Goal: Task Accomplishment & Management: Use online tool/utility

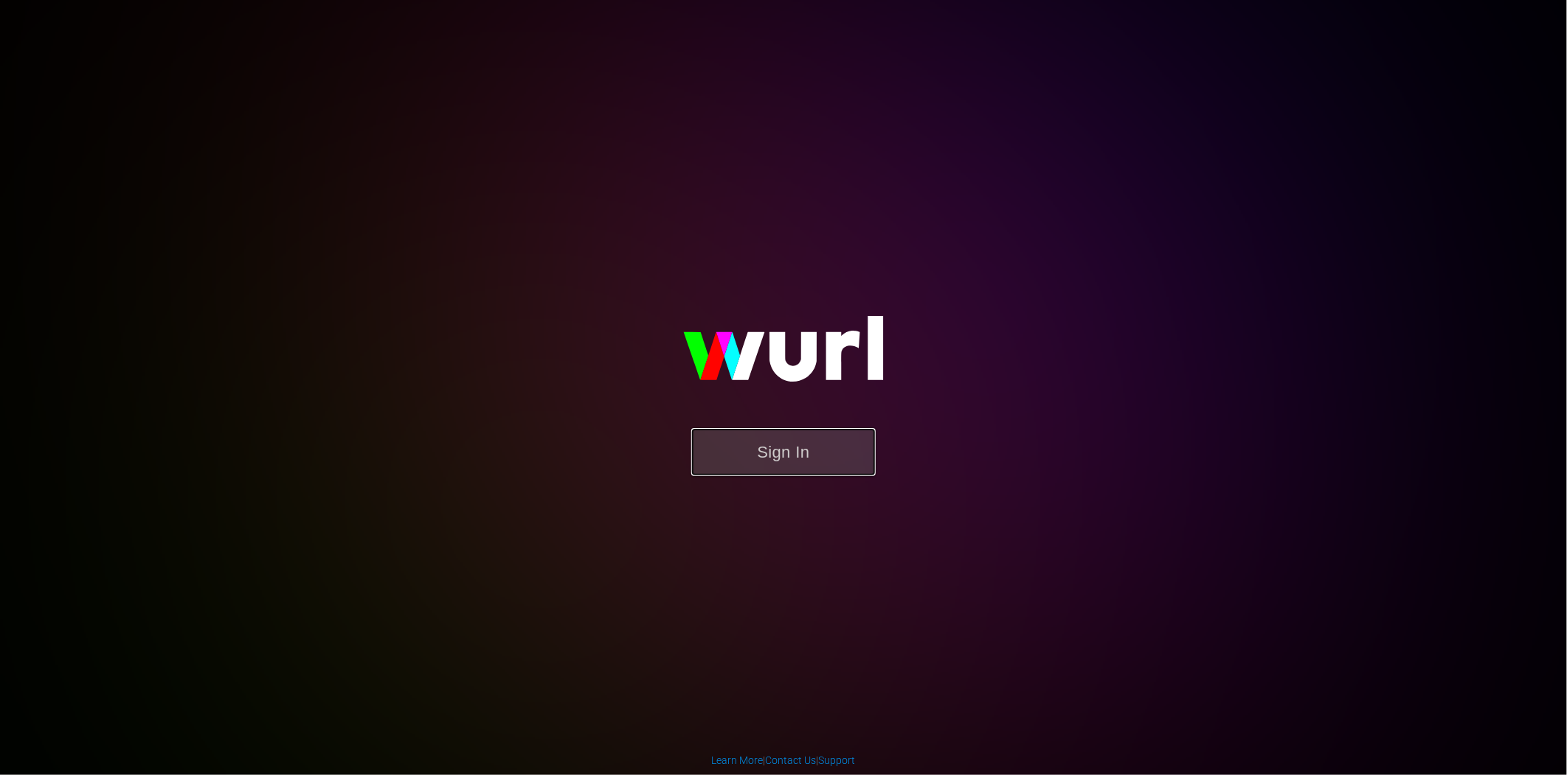
click at [798, 455] on button "Sign In" at bounding box center [783, 452] width 184 height 48
click at [790, 449] on button "Sign In" at bounding box center [783, 452] width 184 height 48
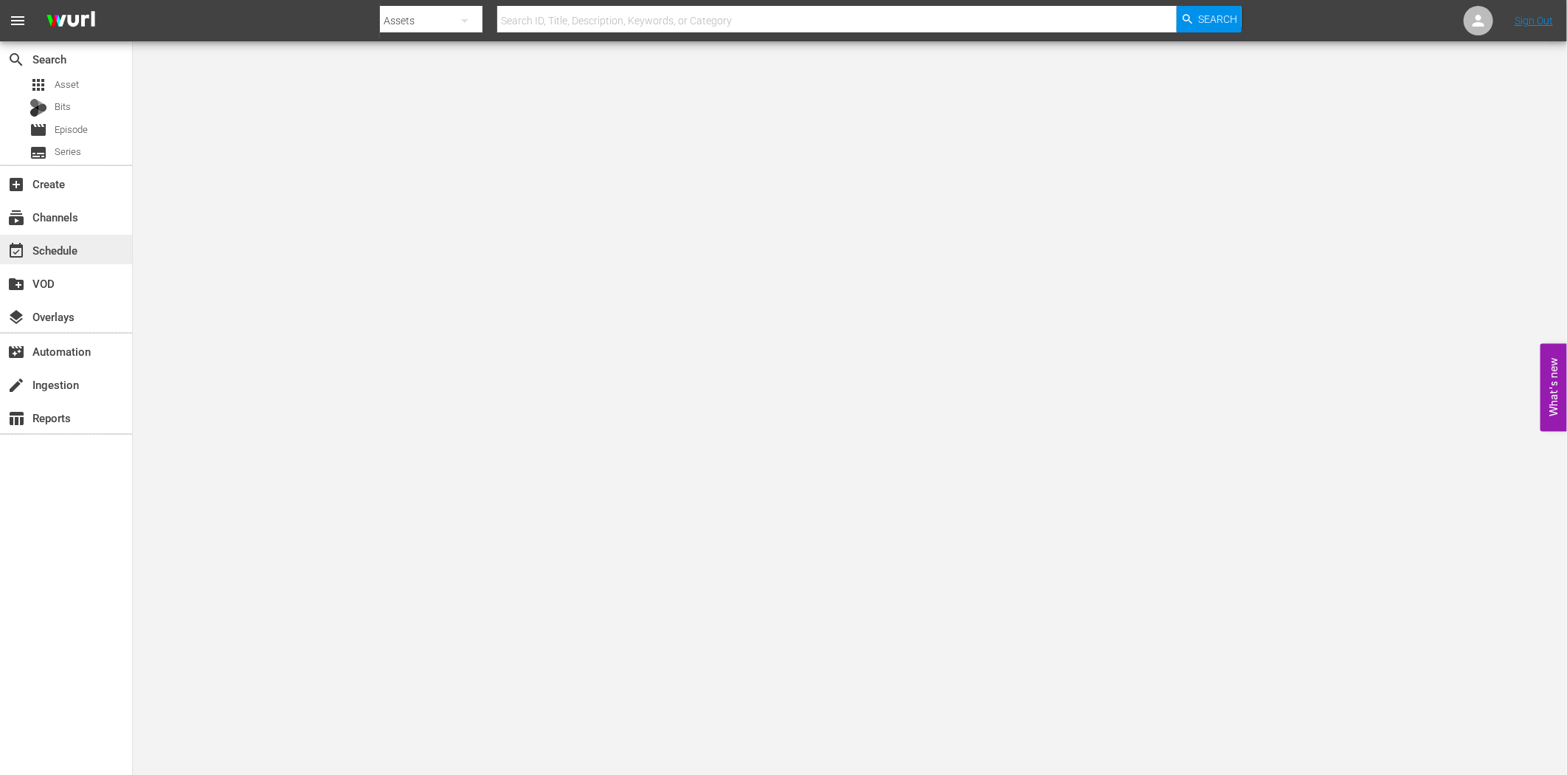
click at [63, 249] on div "event_available Schedule" at bounding box center [41, 247] width 83 height 13
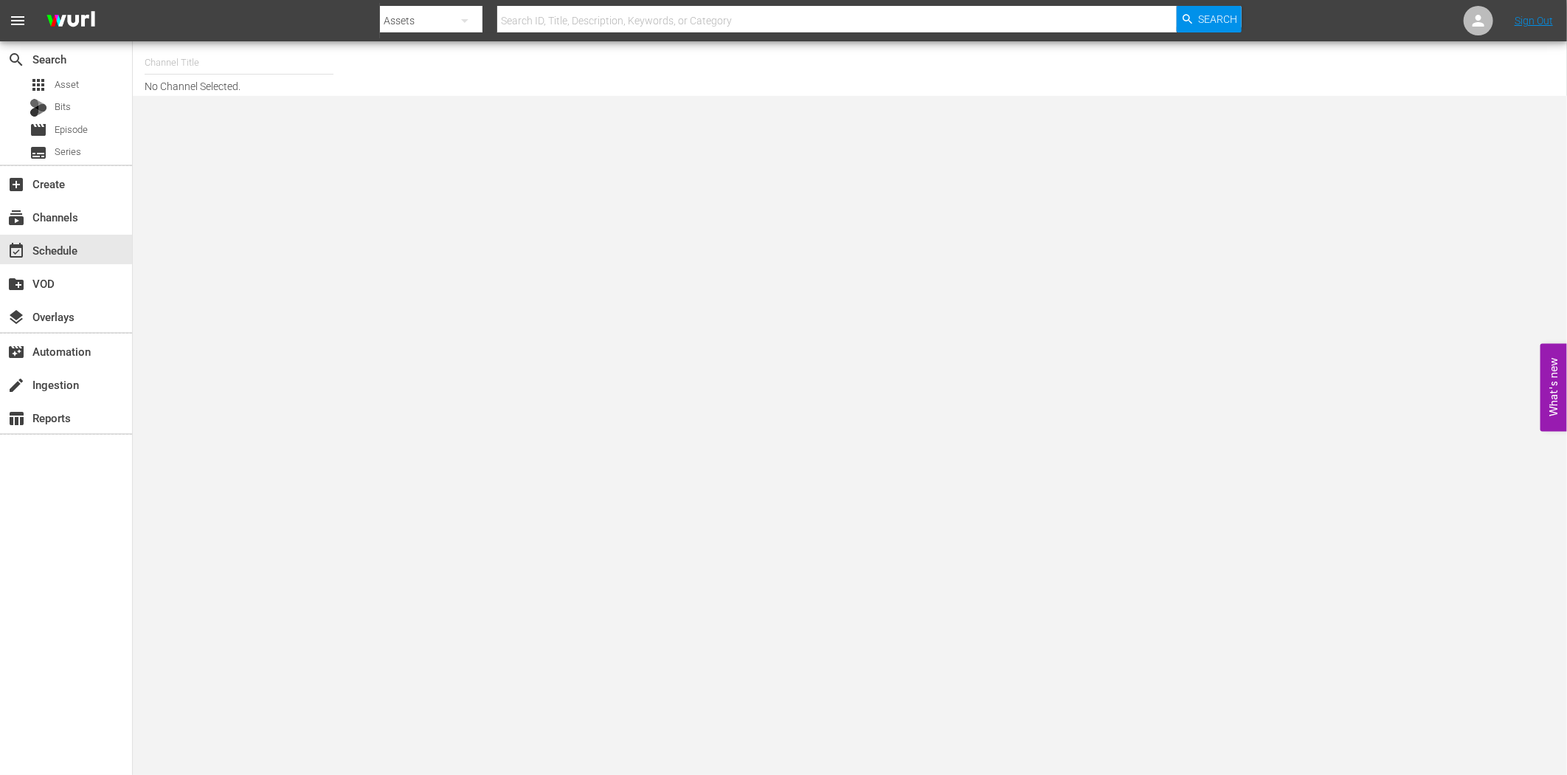
click at [187, 69] on input "text" at bounding box center [239, 62] width 189 height 35
click at [203, 100] on div "Charlie - worldwide (1410 - amogonetworx_charlie_1)" at bounding box center [347, 103] width 382 height 35
type input "Charlie - worldwide (1410 - amogonetworx_charlie_1)"
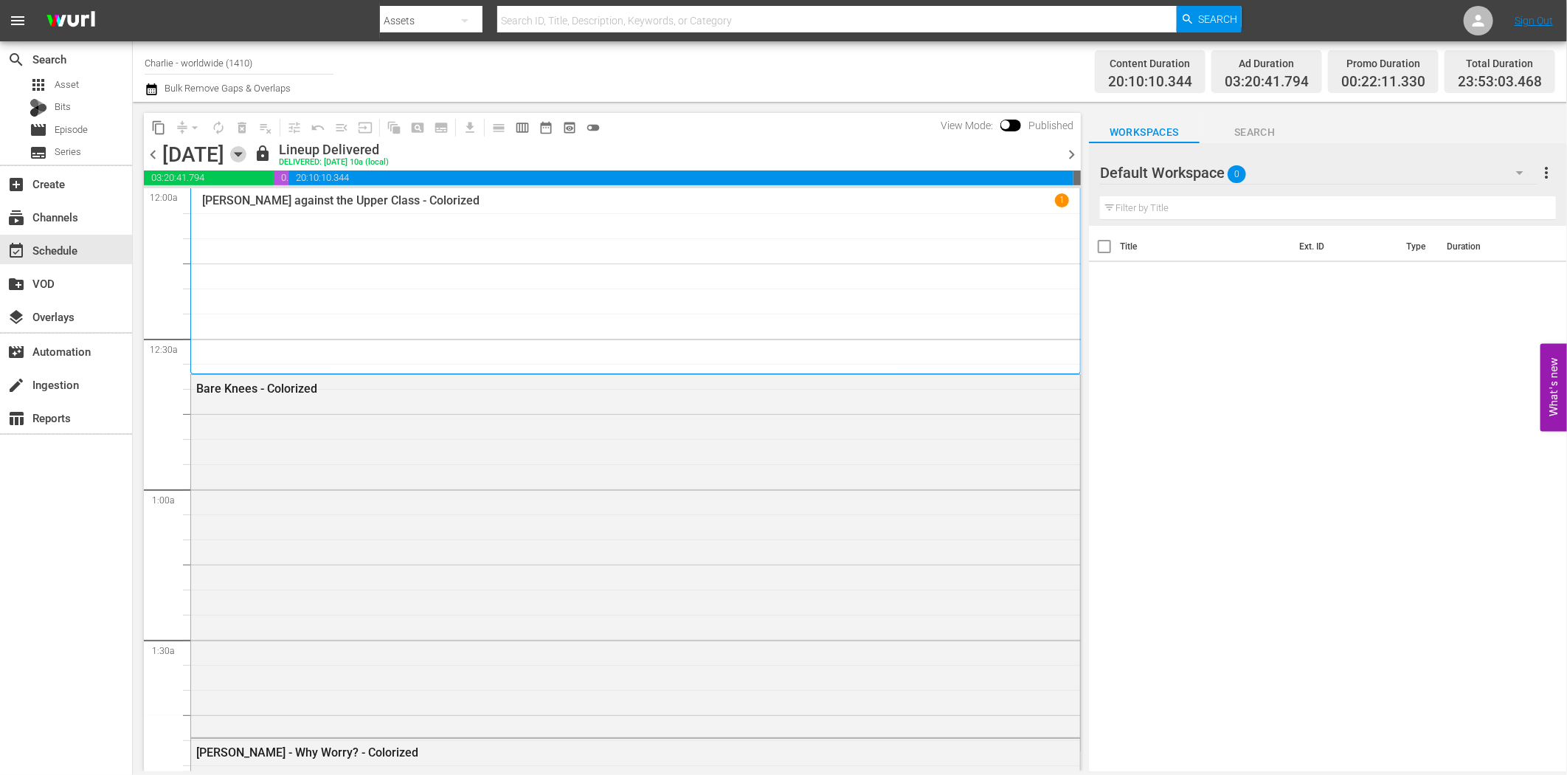
click at [246, 148] on icon "button" at bounding box center [238, 154] width 16 height 16
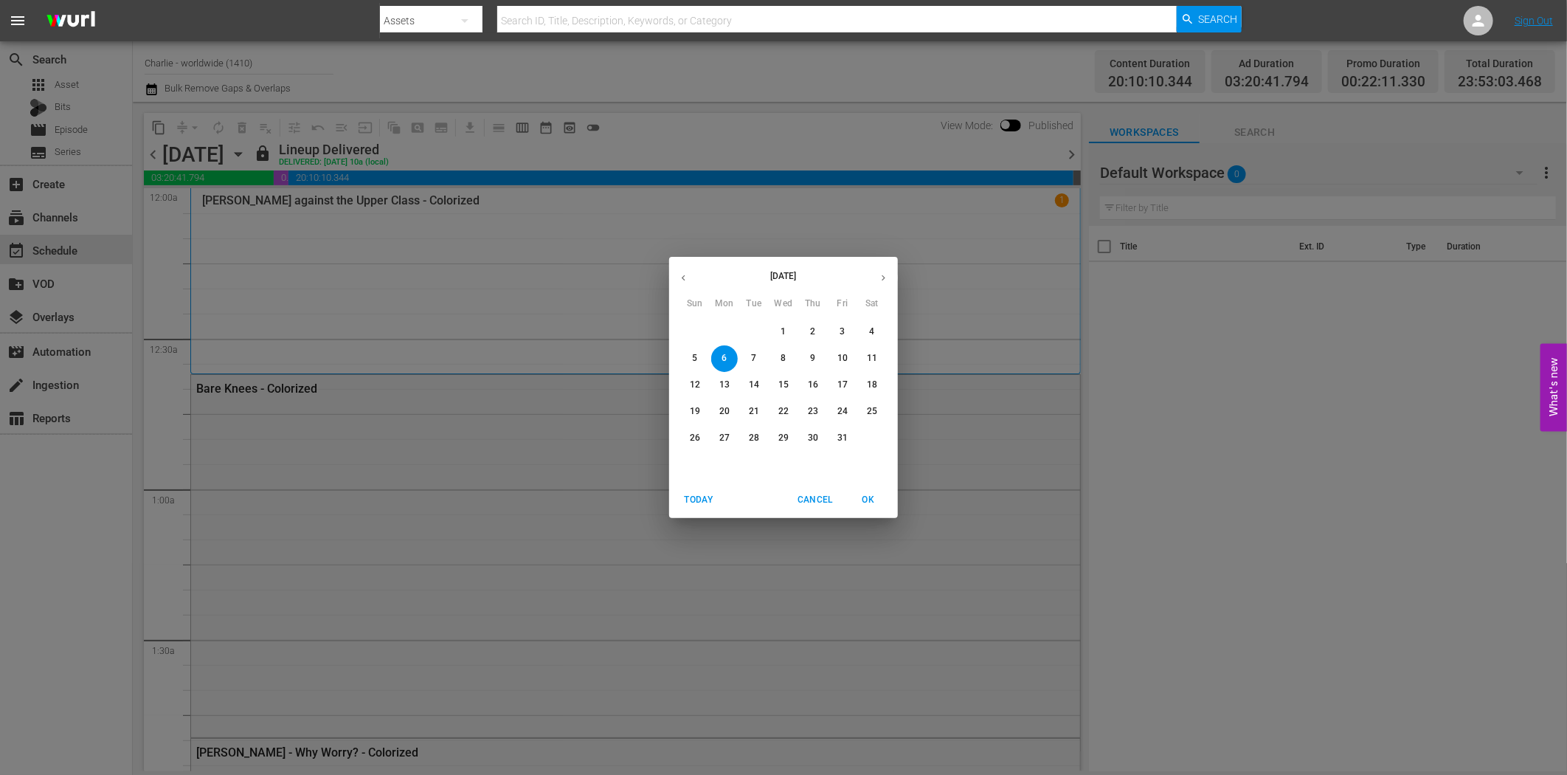
click at [726, 436] on p "27" at bounding box center [724, 438] width 10 height 13
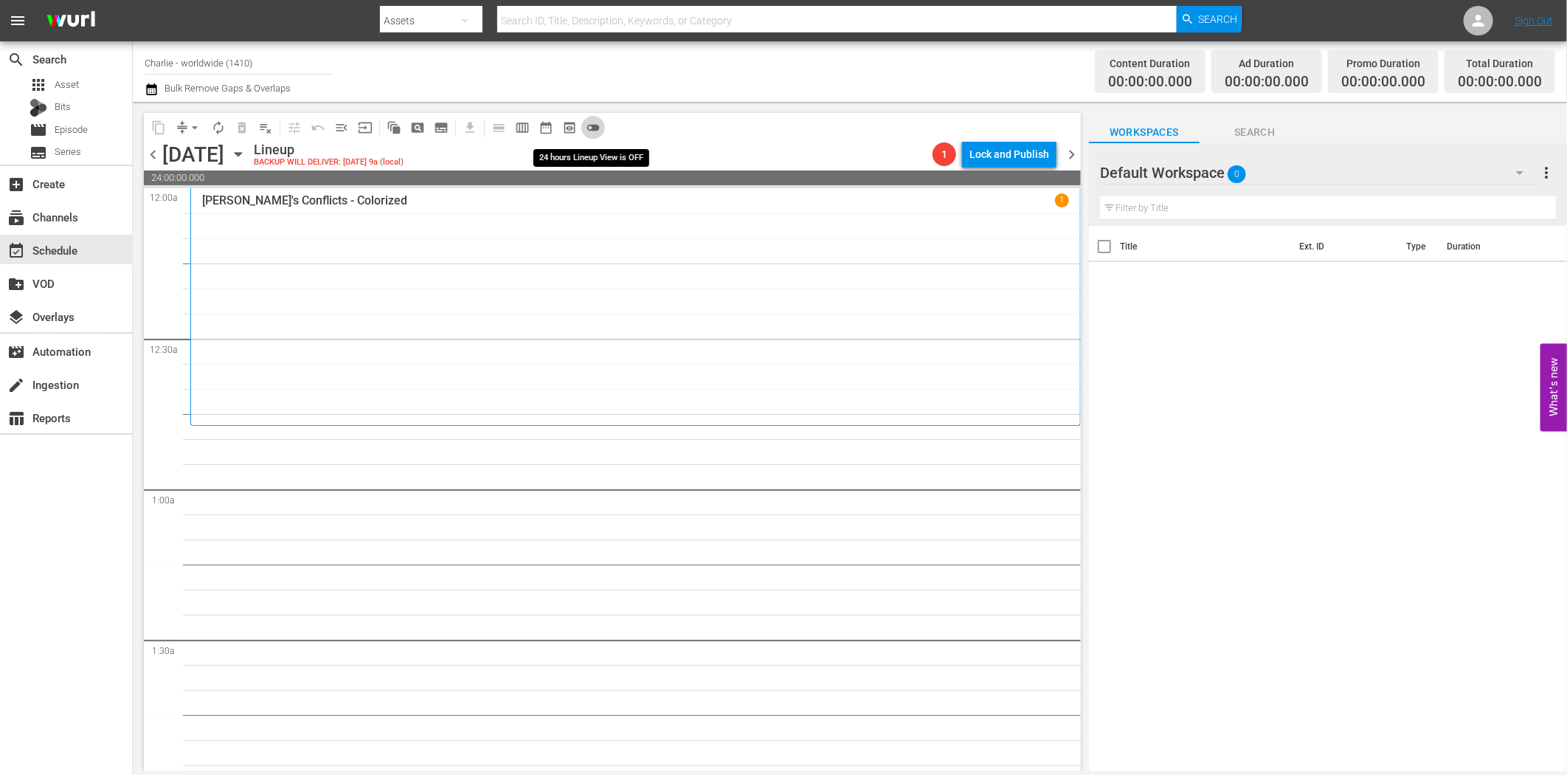
click at [586, 123] on span "toggle_off" at bounding box center [593, 127] width 15 height 15
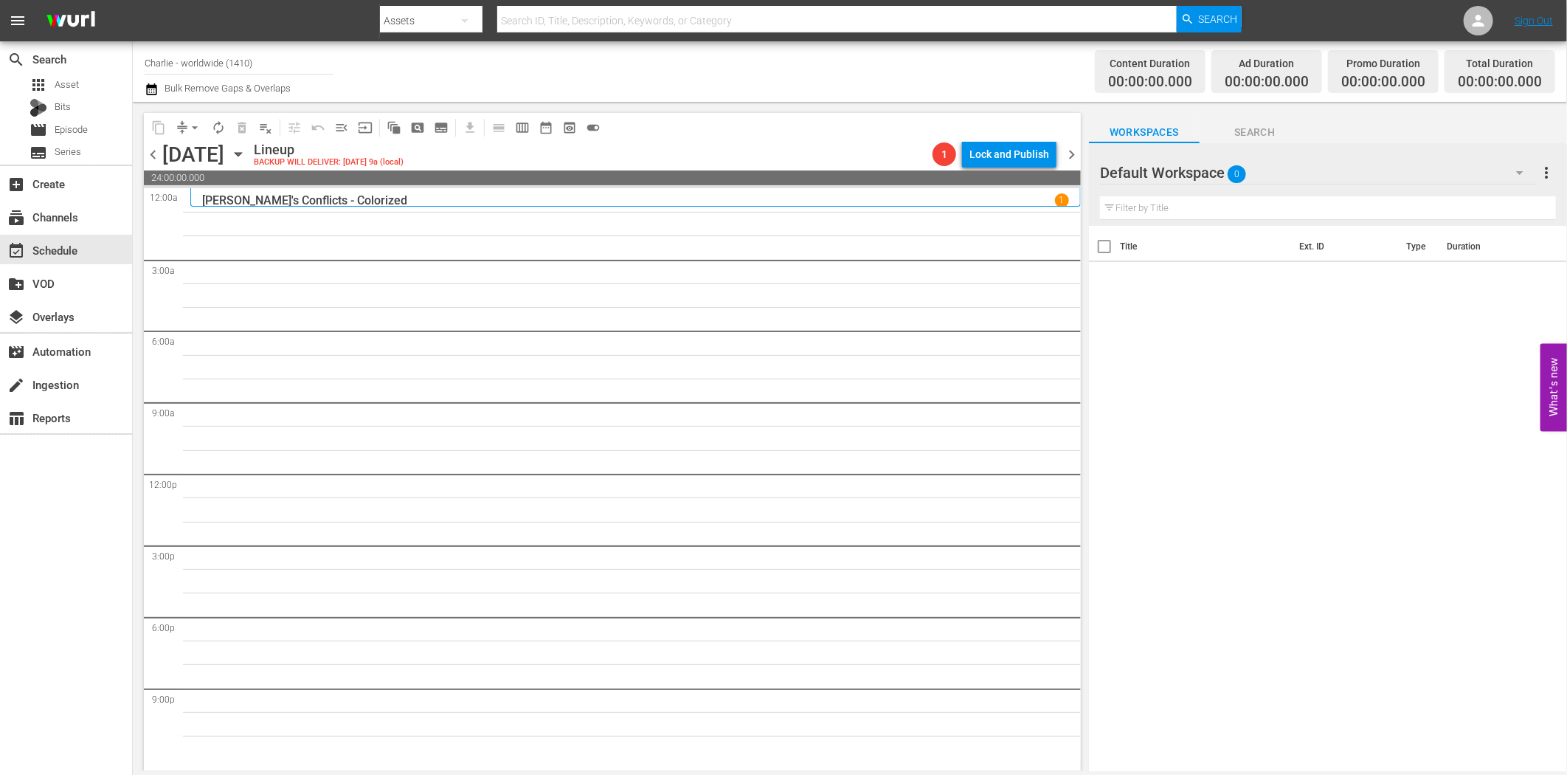
click at [1522, 170] on icon "button" at bounding box center [1520, 173] width 18 height 18
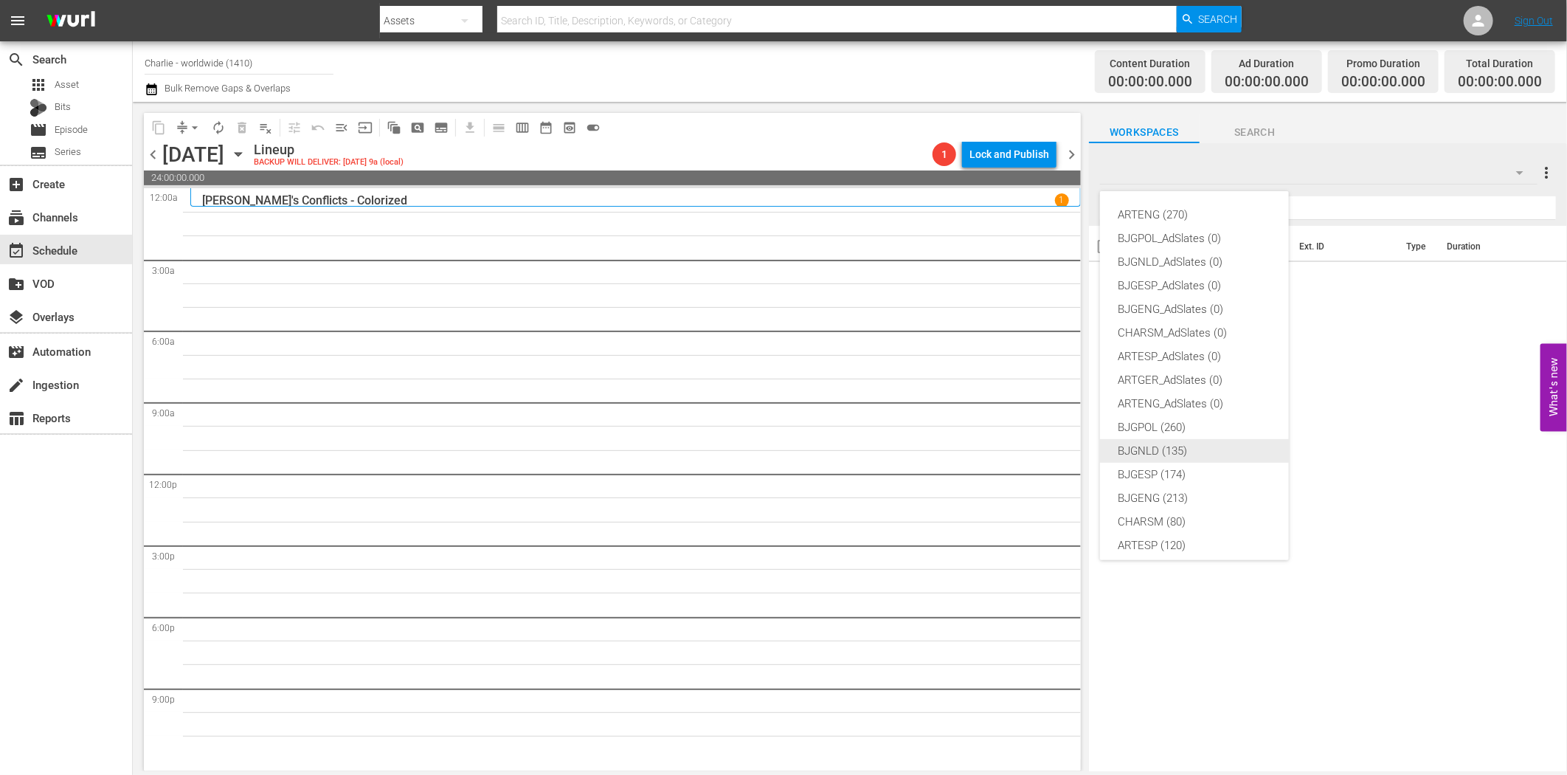
scroll to position [55, 0]
click at [1169, 462] on div "CHARSM (80)" at bounding box center [1194, 467] width 153 height 24
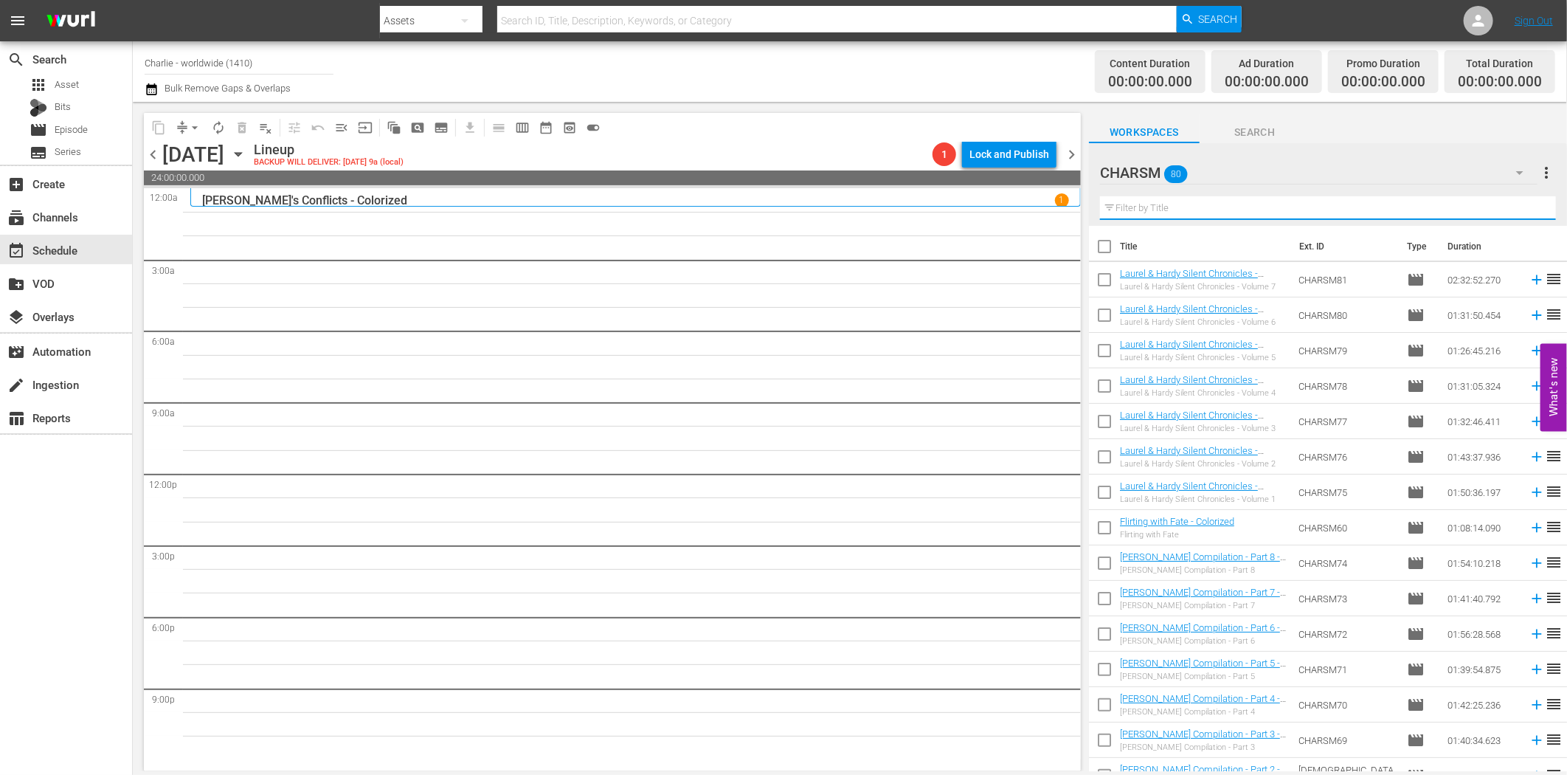
click at [1196, 209] on input "text" at bounding box center [1328, 208] width 456 height 24
paste input "[PERSON_NAME]"
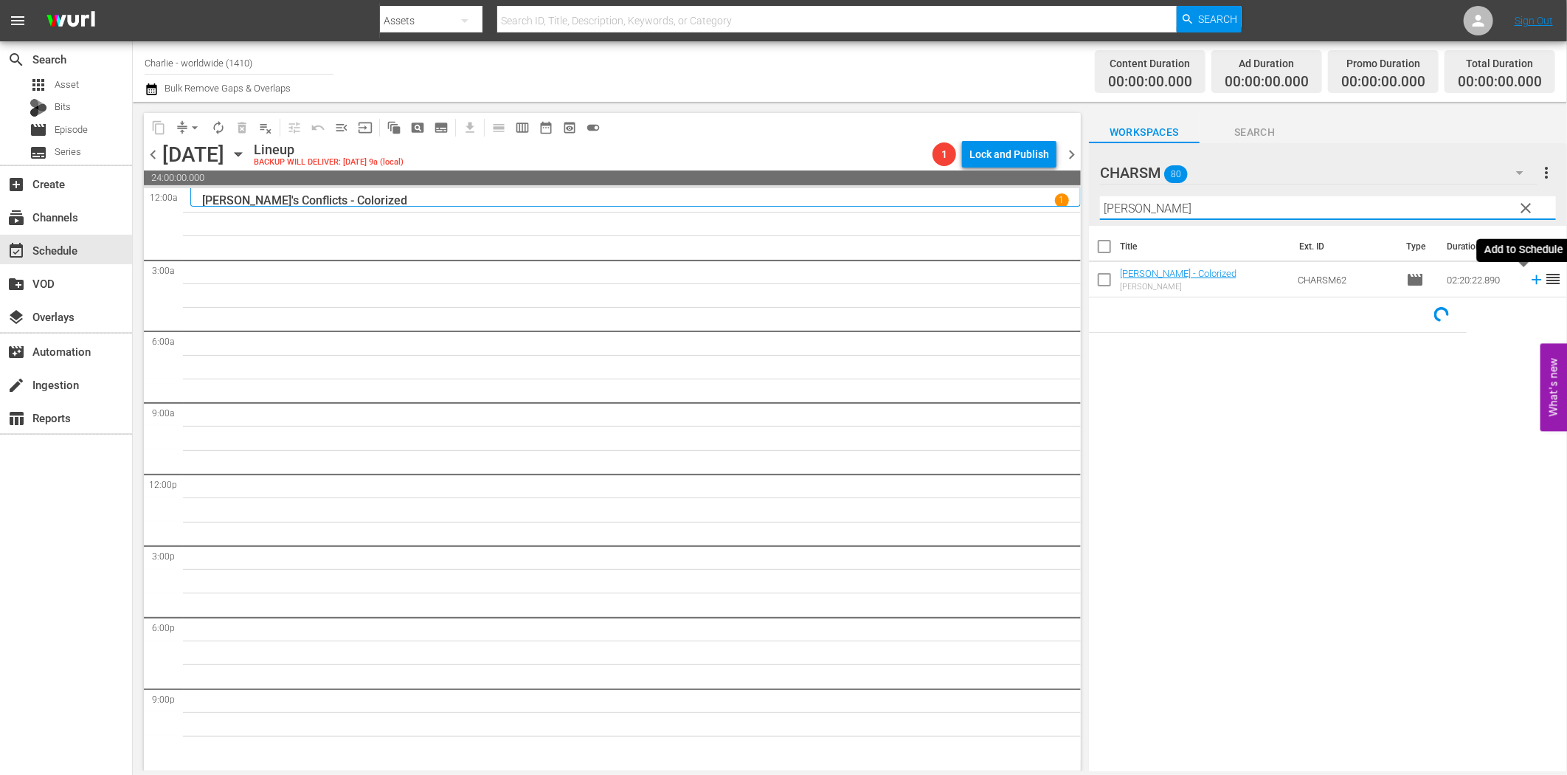
click at [1529, 282] on icon at bounding box center [1537, 280] width 16 height 16
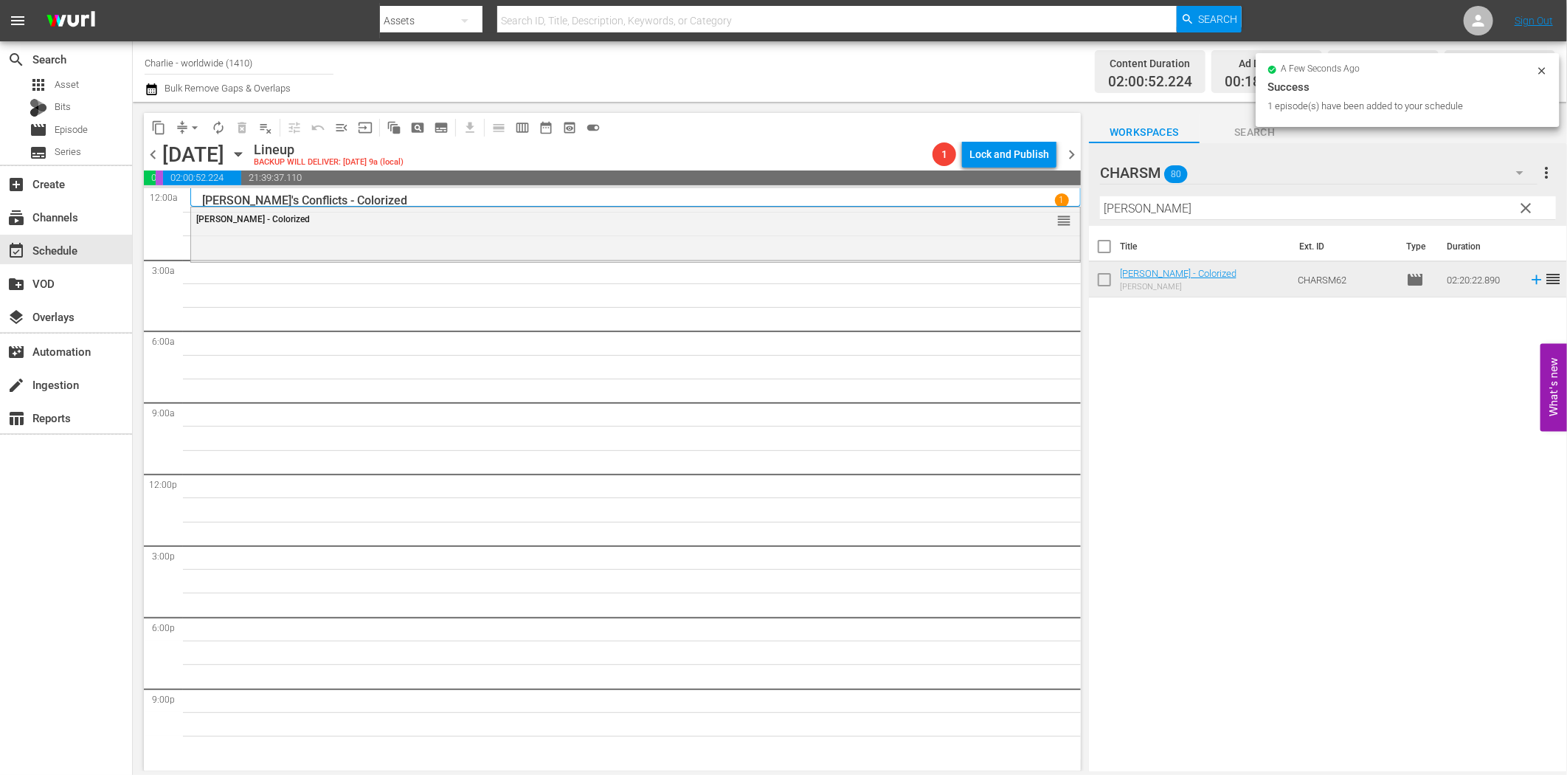
click at [1133, 214] on input "[PERSON_NAME]" at bounding box center [1328, 208] width 456 height 24
paste input "[PERSON_NAME] Compilation Part 8"
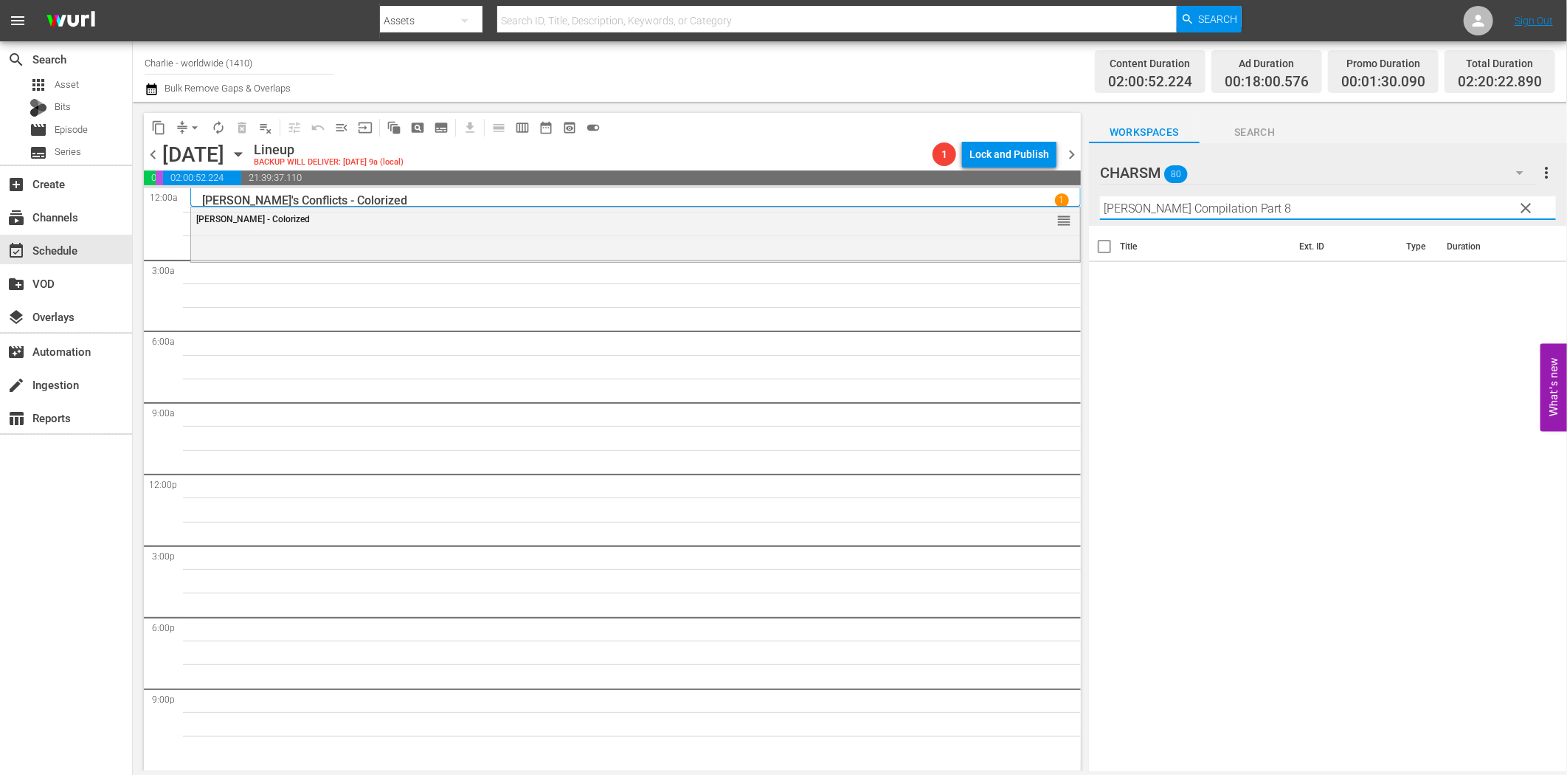
drag, startPoint x: 1264, startPoint y: 205, endPoint x: 1378, endPoint y: 209, distance: 113.7
click at [1378, 208] on input "[PERSON_NAME] Compilation Part 8" at bounding box center [1328, 208] width 456 height 24
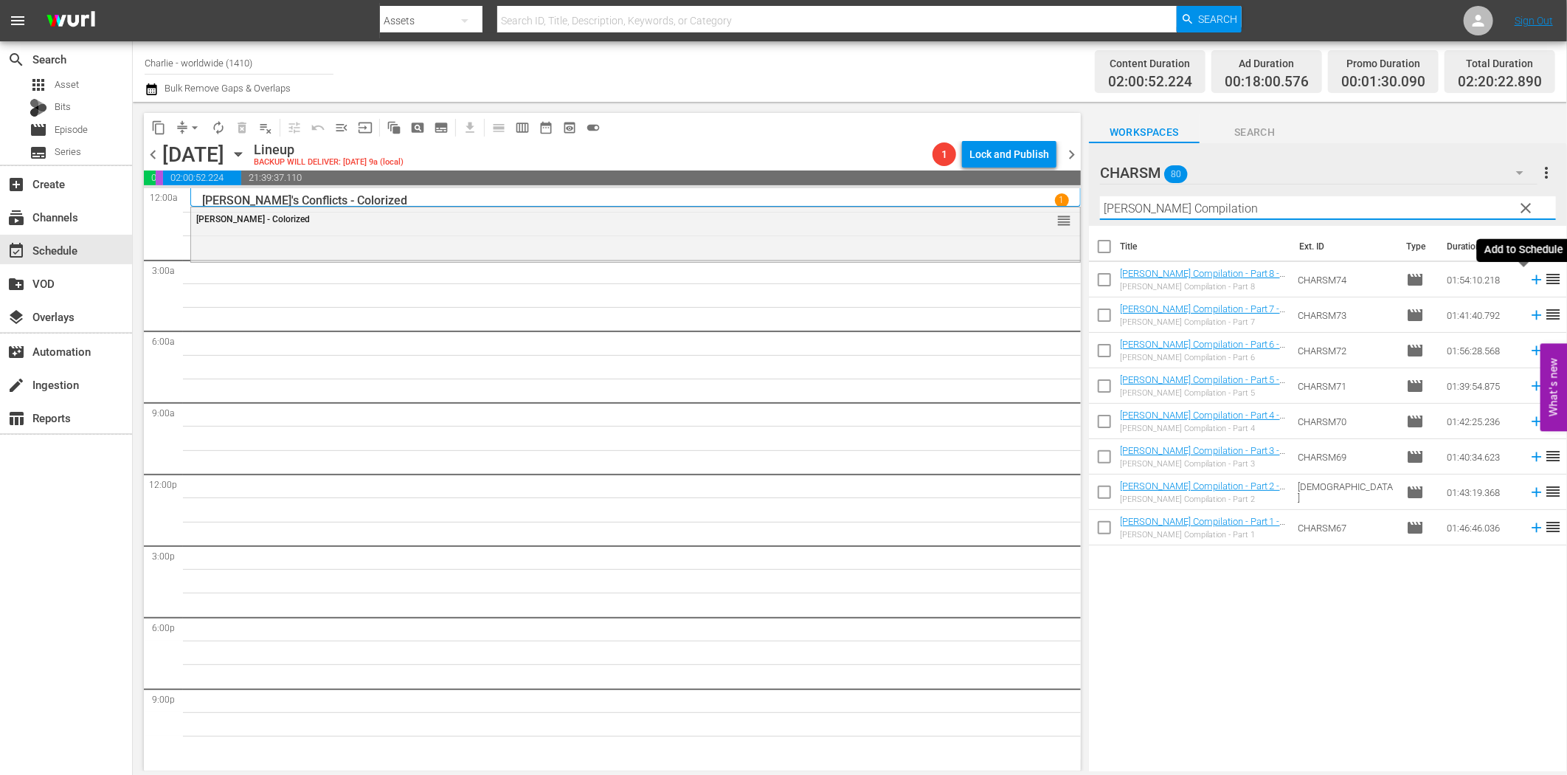
click at [1532, 279] on icon at bounding box center [1537, 280] width 10 height 10
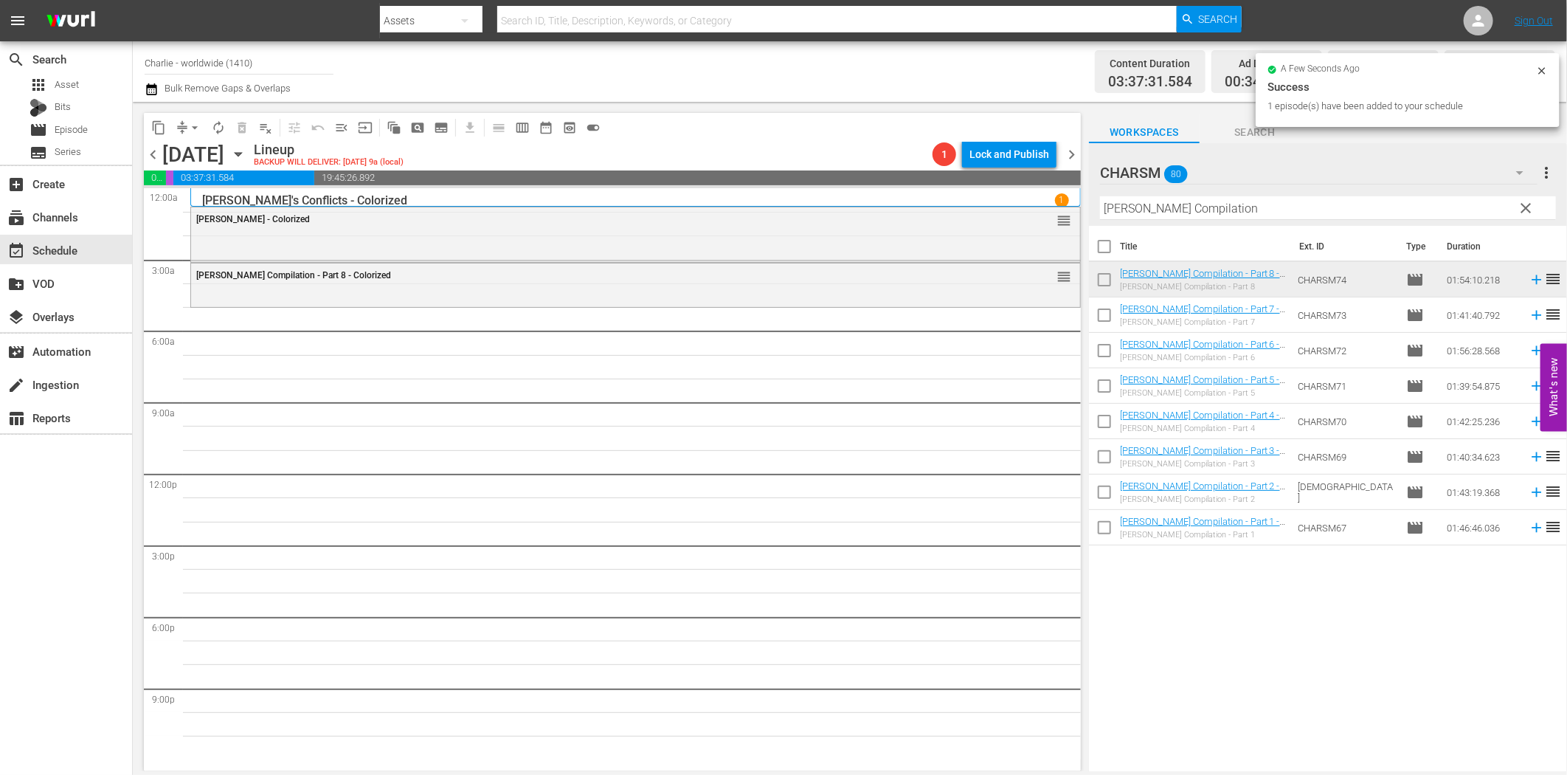
click at [1140, 209] on input "[PERSON_NAME] Compilation" at bounding box center [1328, 208] width 456 height 24
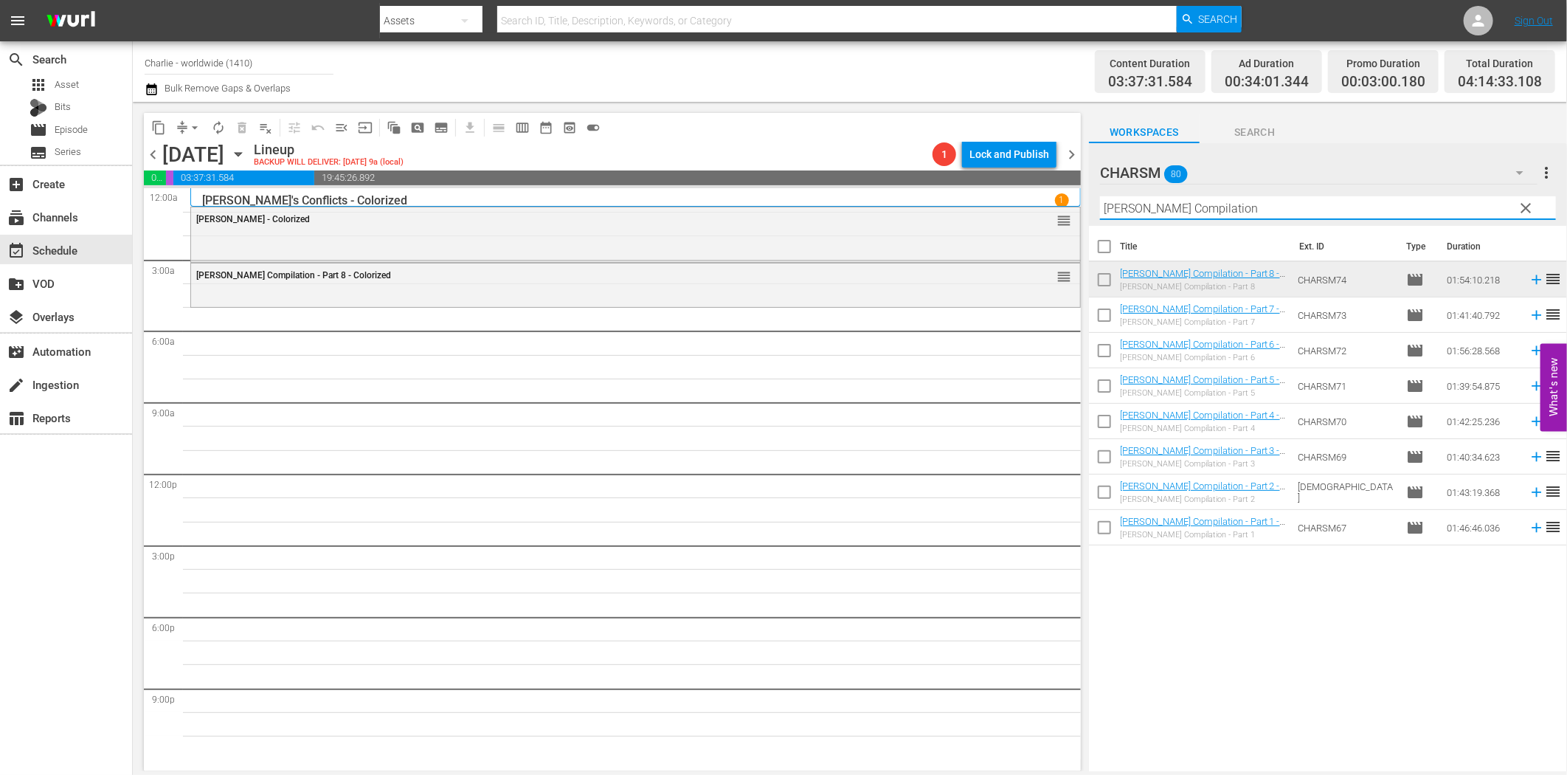
paste input "[PERSON_NAME] at Work - Volume One"
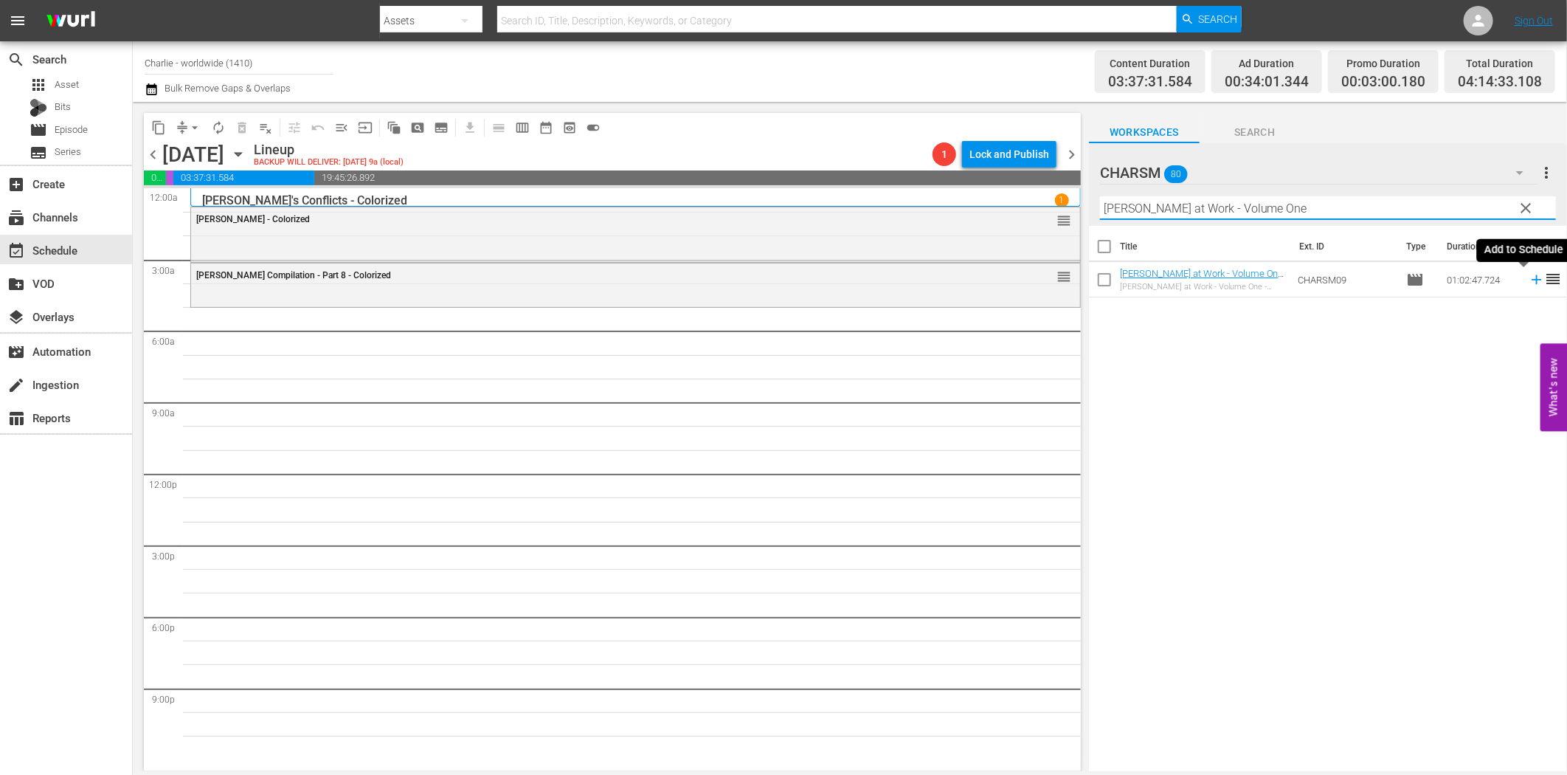
click at [1532, 275] on icon at bounding box center [1537, 280] width 10 height 10
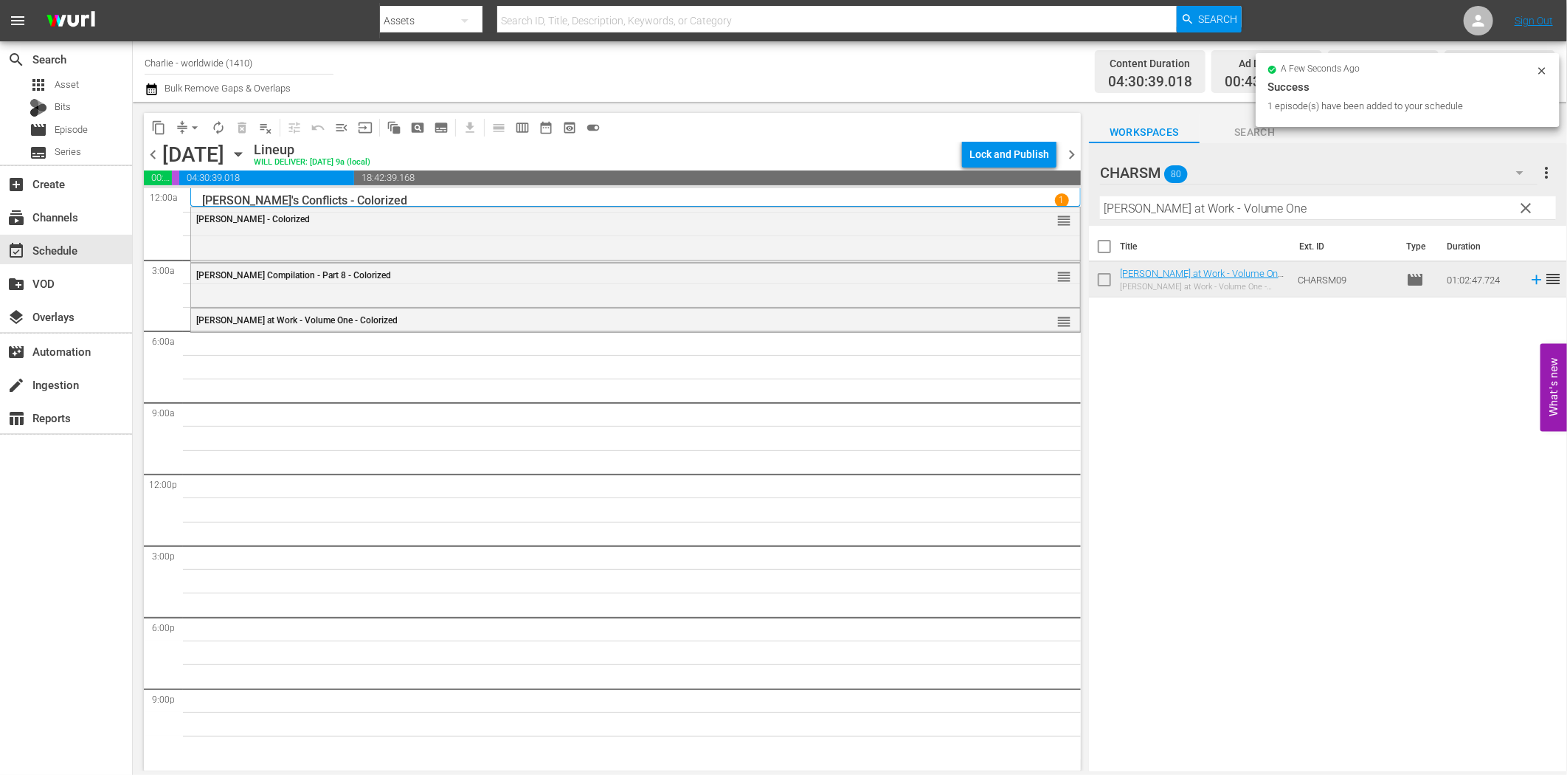
click at [1138, 213] on input "[PERSON_NAME] at Work - Volume One" at bounding box center [1328, 208] width 456 height 24
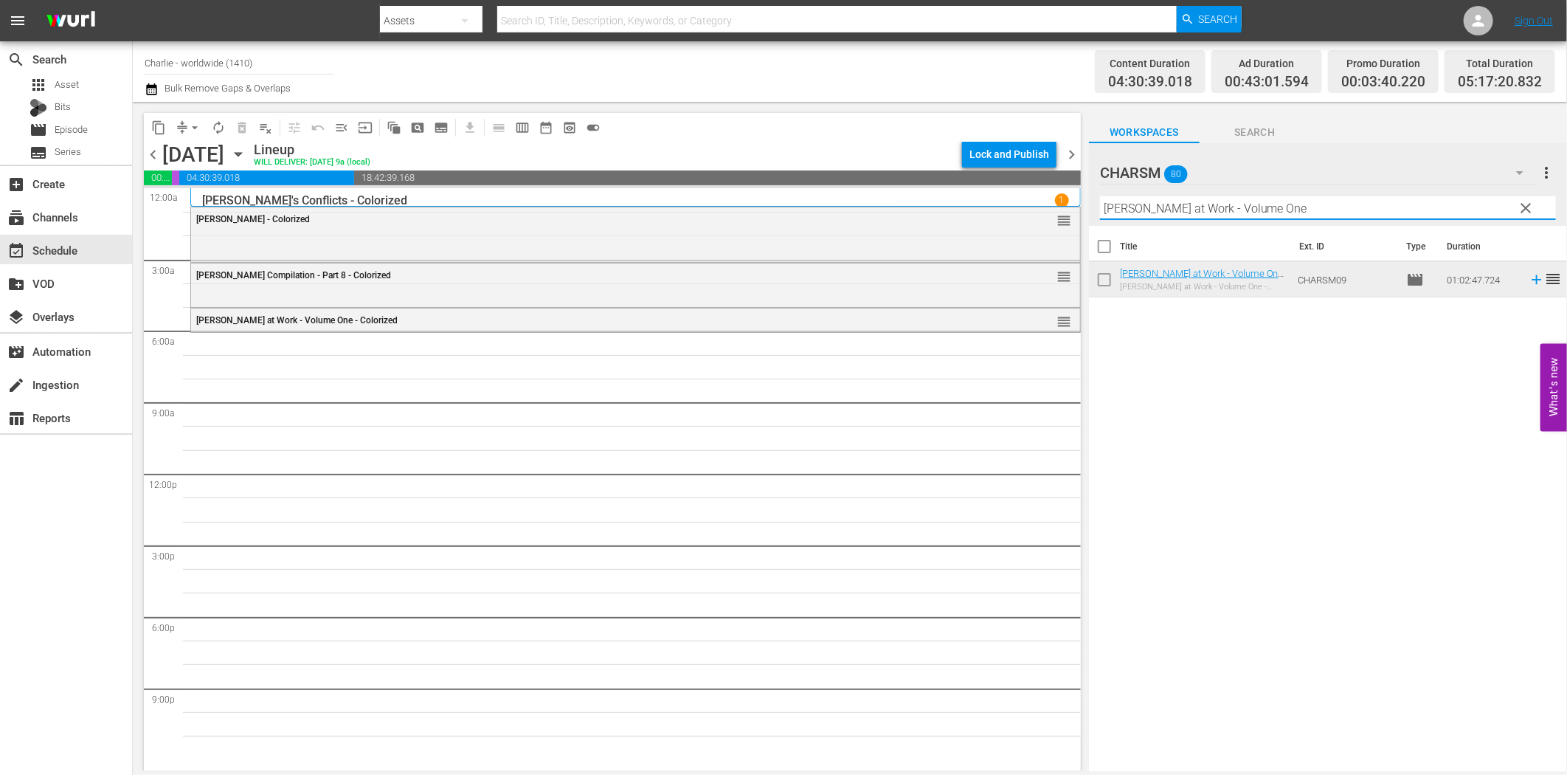
paste input "[PERSON_NAME] - Hot Water"
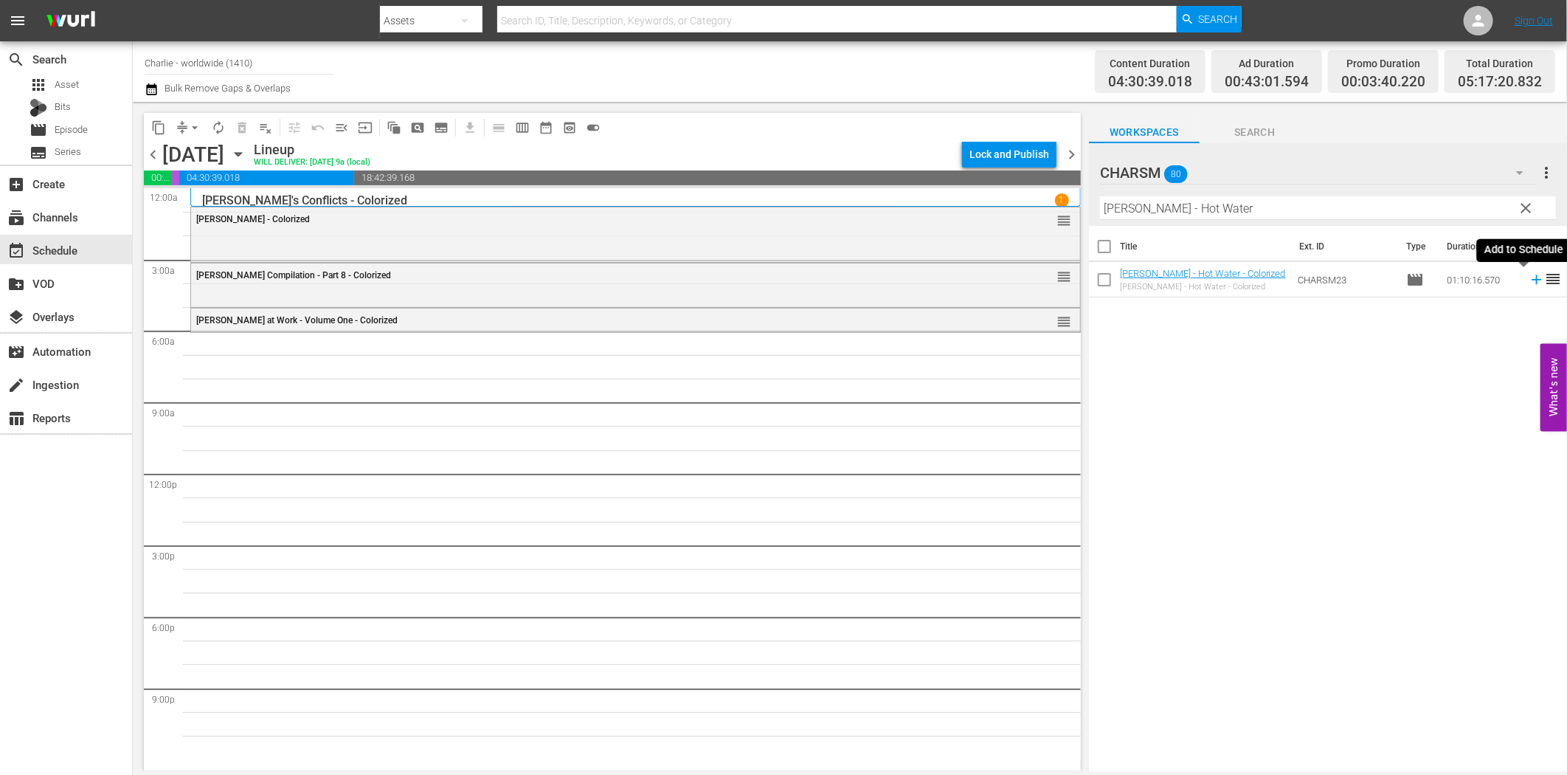
click at [1532, 279] on icon at bounding box center [1537, 280] width 10 height 10
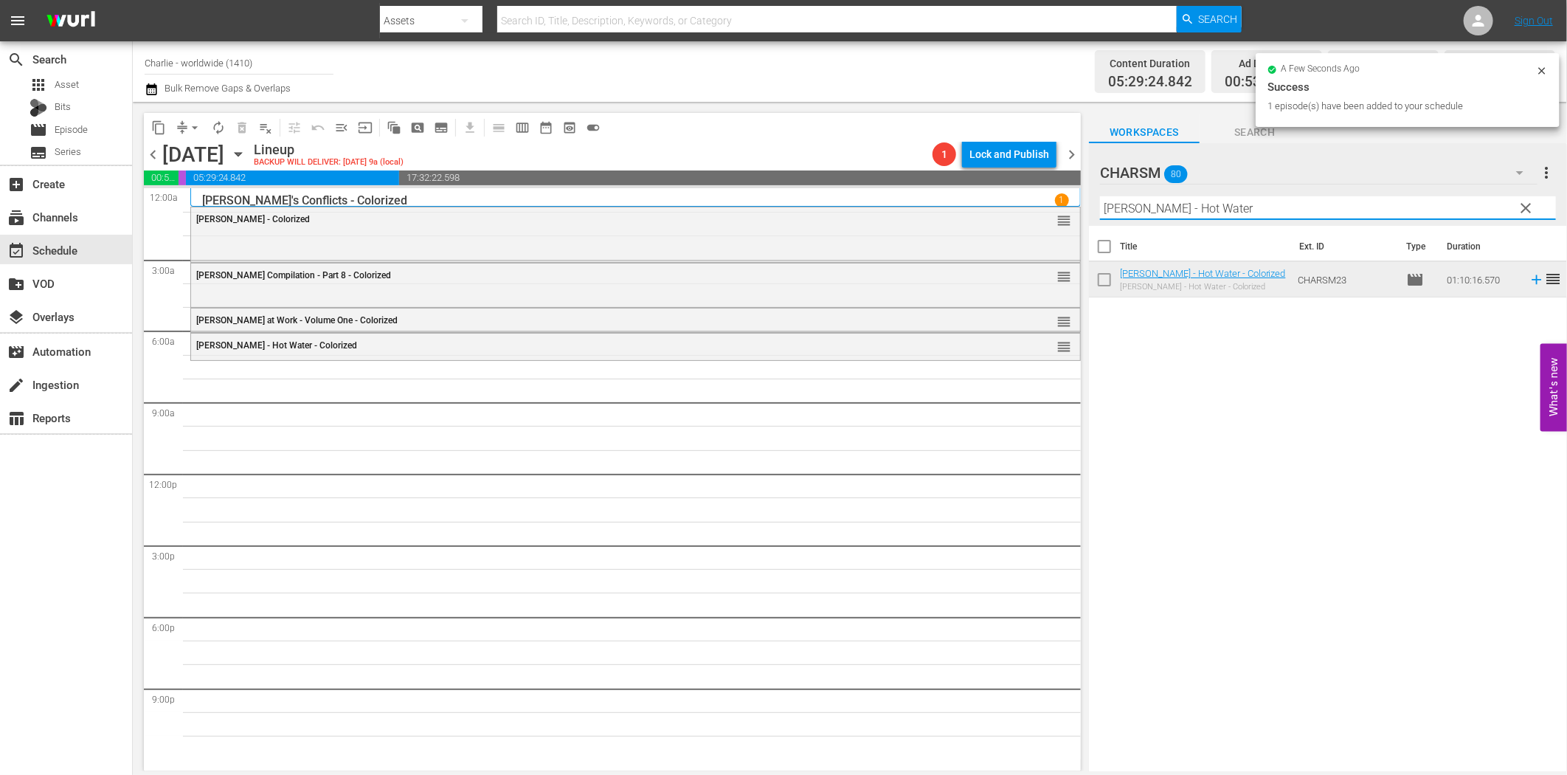
click at [1262, 214] on input "[PERSON_NAME] - Hot Water" at bounding box center [1328, 208] width 456 height 24
paste input "A Girl in Every Port"
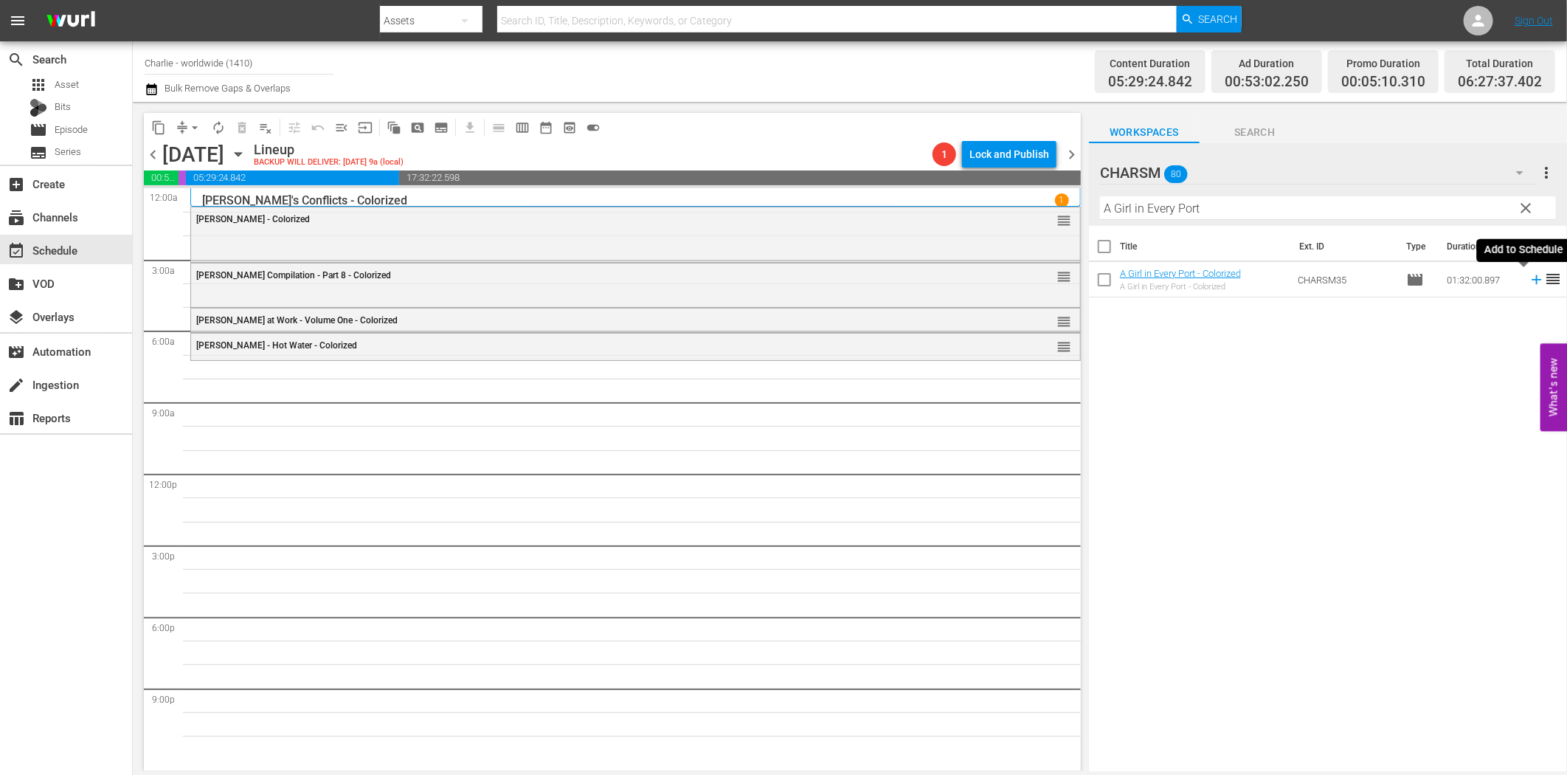
click at [1532, 279] on icon at bounding box center [1537, 280] width 10 height 10
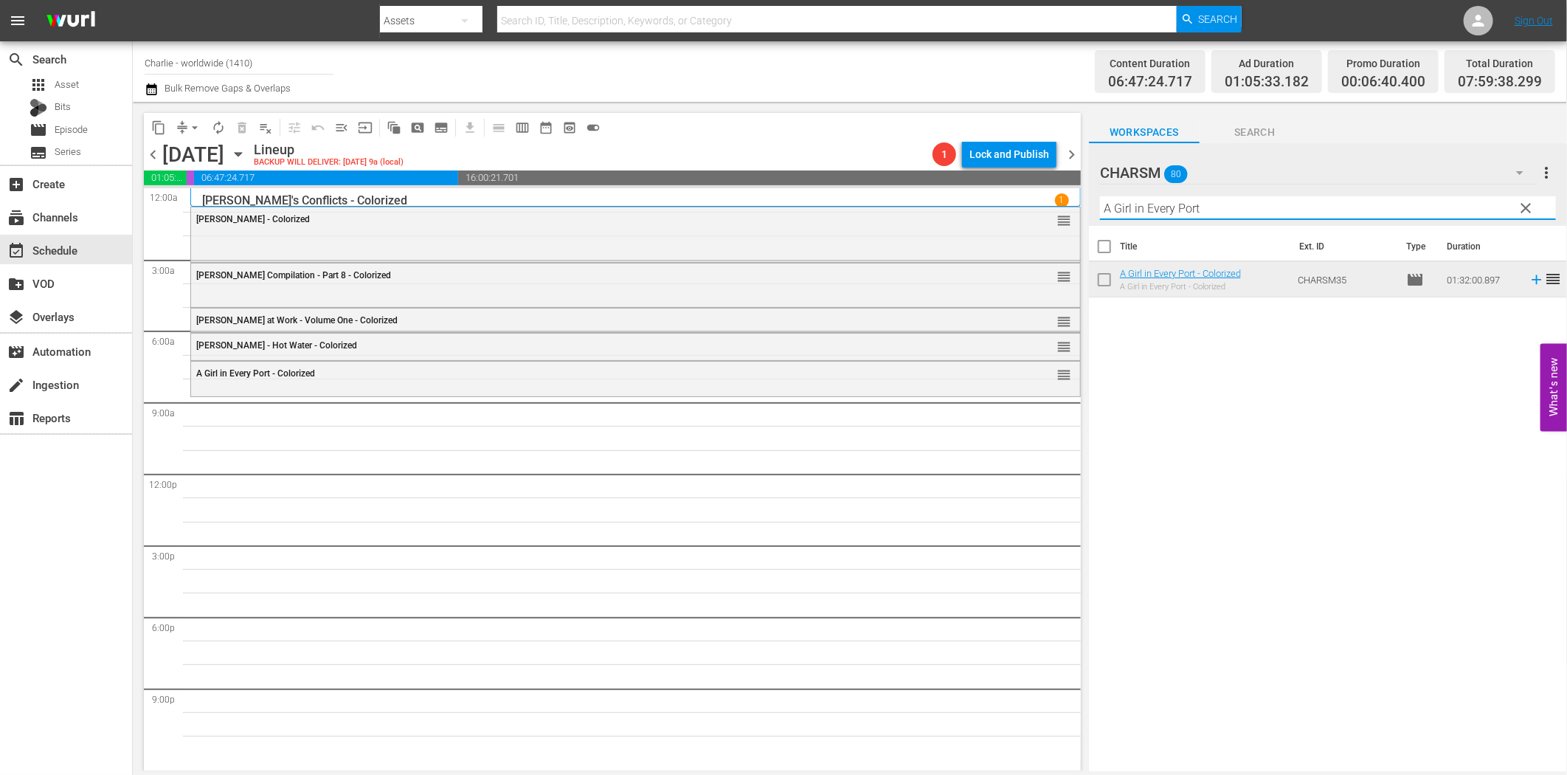
click at [1129, 209] on input "A Girl in Every Port" at bounding box center [1328, 208] width 456 height 24
paste input "[PERSON_NAME] - Girl Shy"
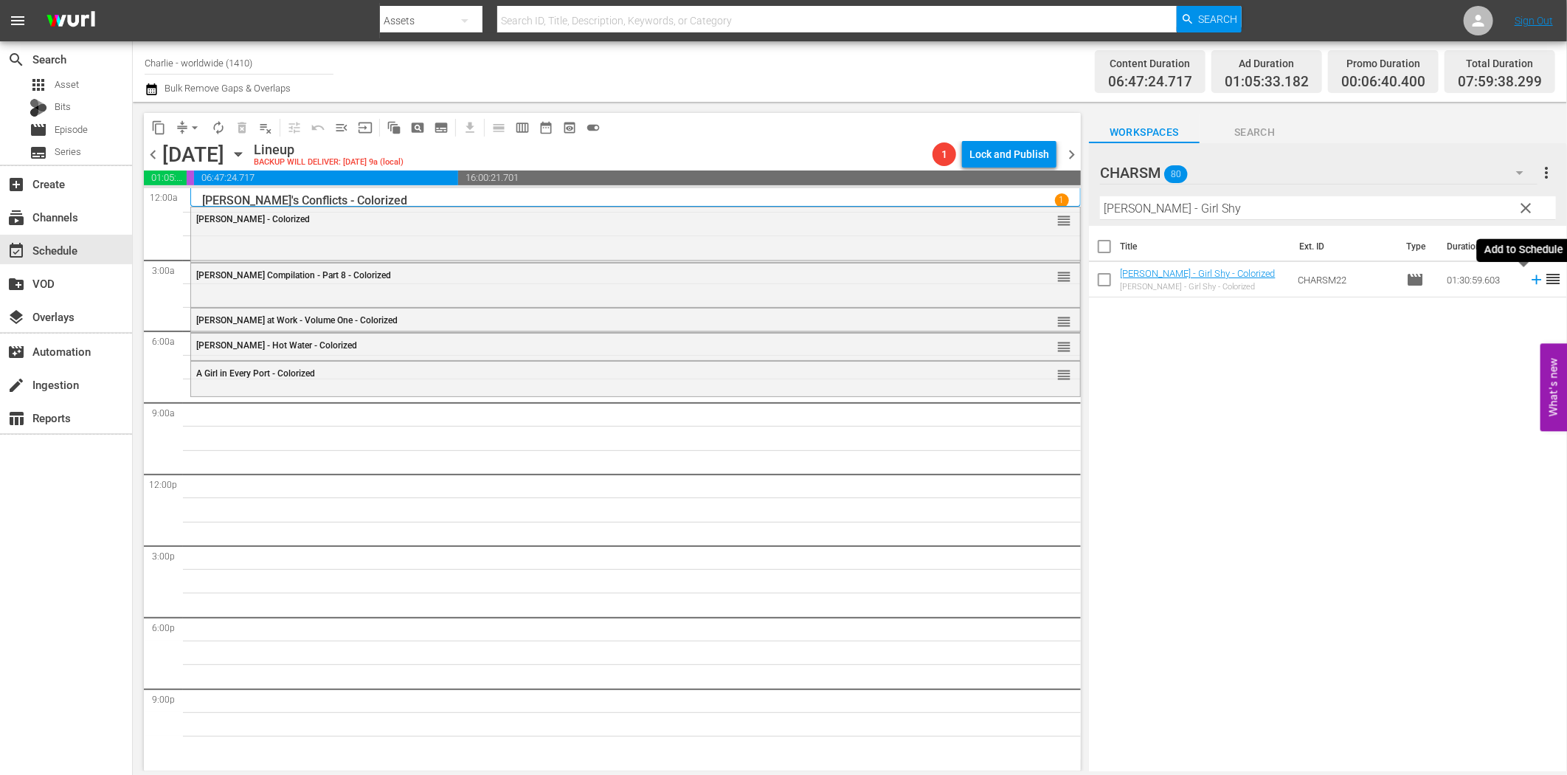
click at [1529, 281] on icon at bounding box center [1537, 280] width 16 height 16
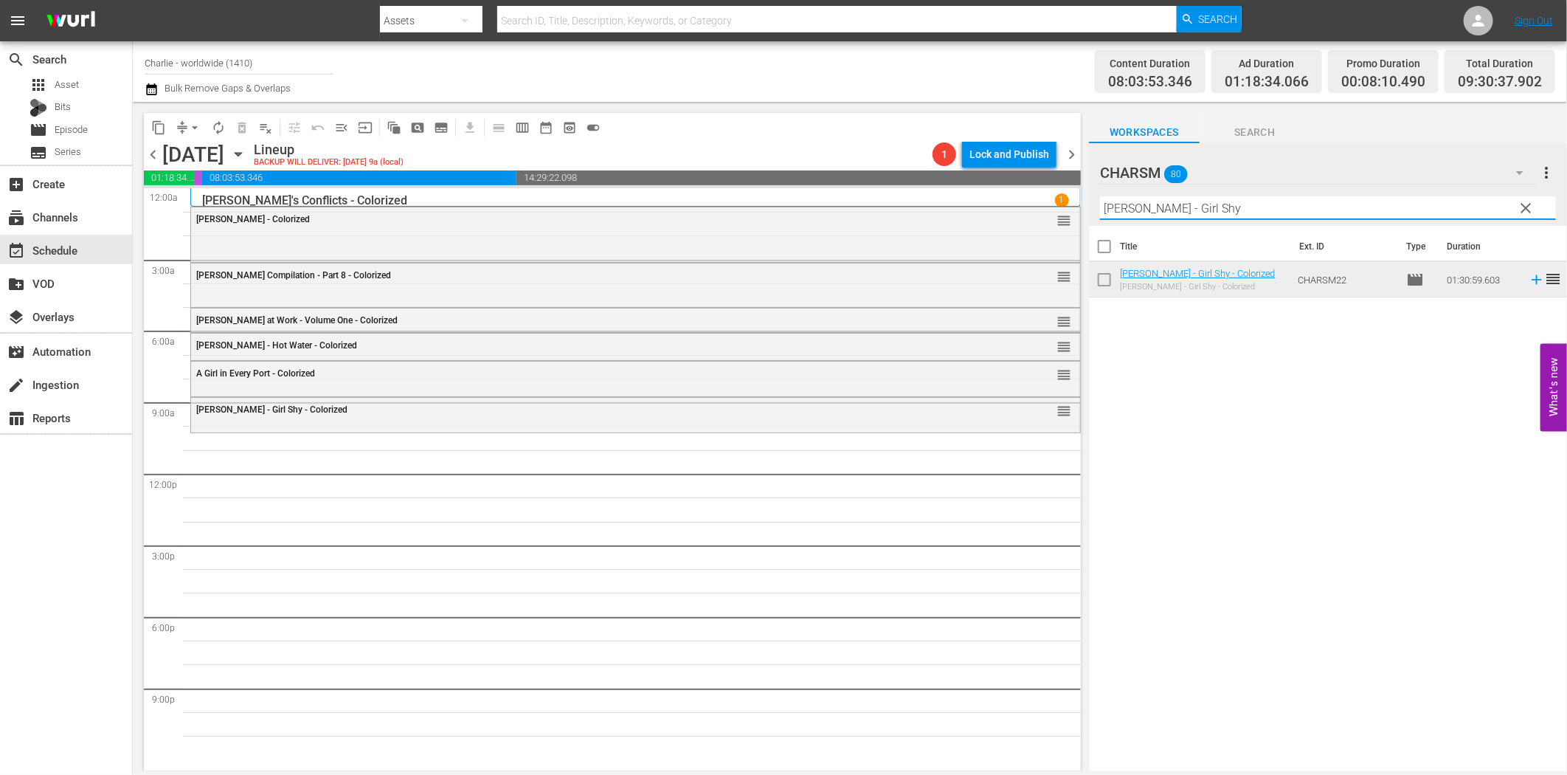
click at [1103, 207] on input "[PERSON_NAME] - Girl Shy" at bounding box center [1328, 208] width 456 height 24
paste input "The Idol Dancer"
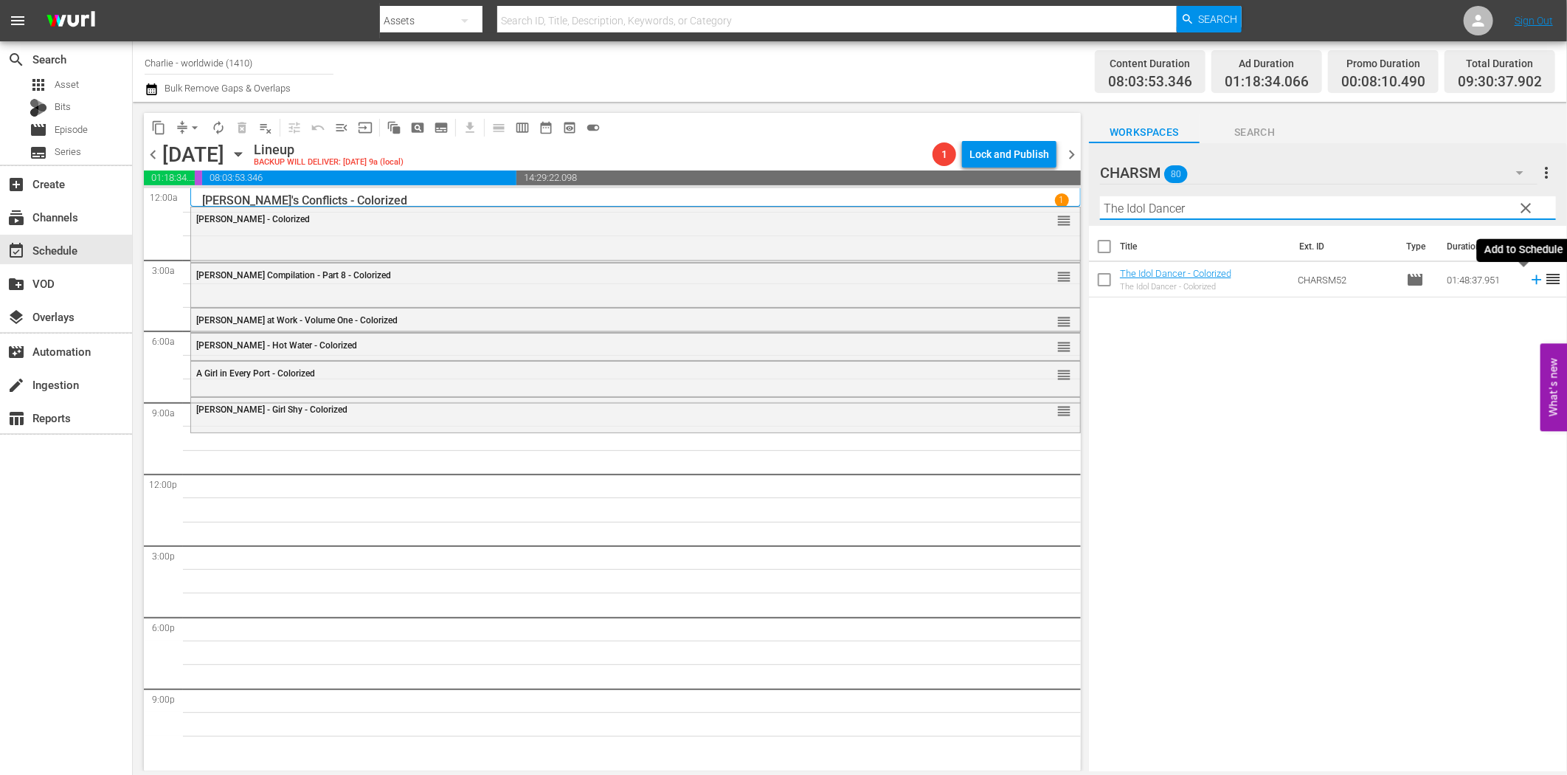
click at [1529, 277] on icon at bounding box center [1537, 280] width 16 height 16
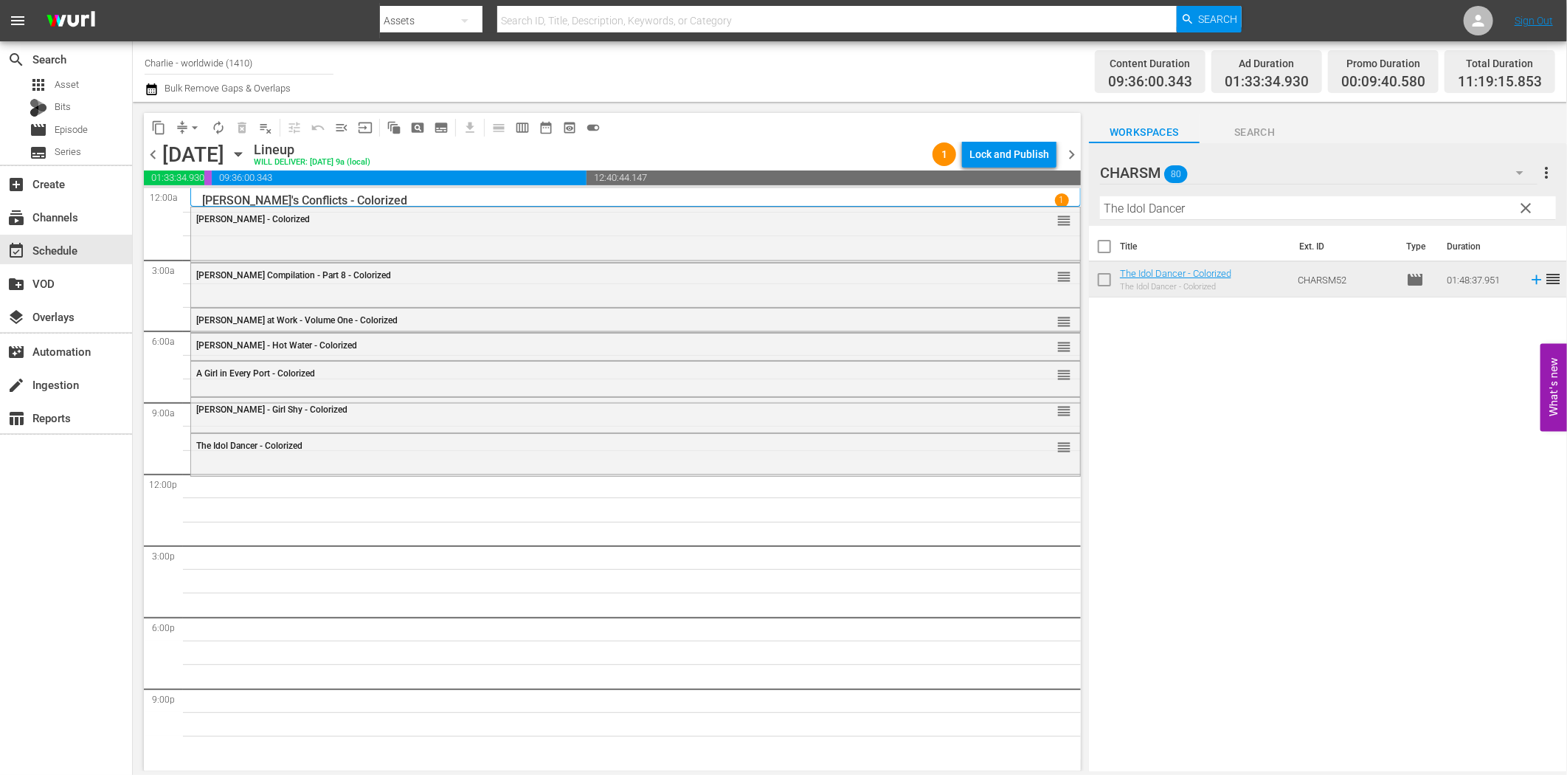
click at [1177, 201] on input "The Idol Dancer" at bounding box center [1328, 208] width 456 height 24
paste input "Sensation Seekers"
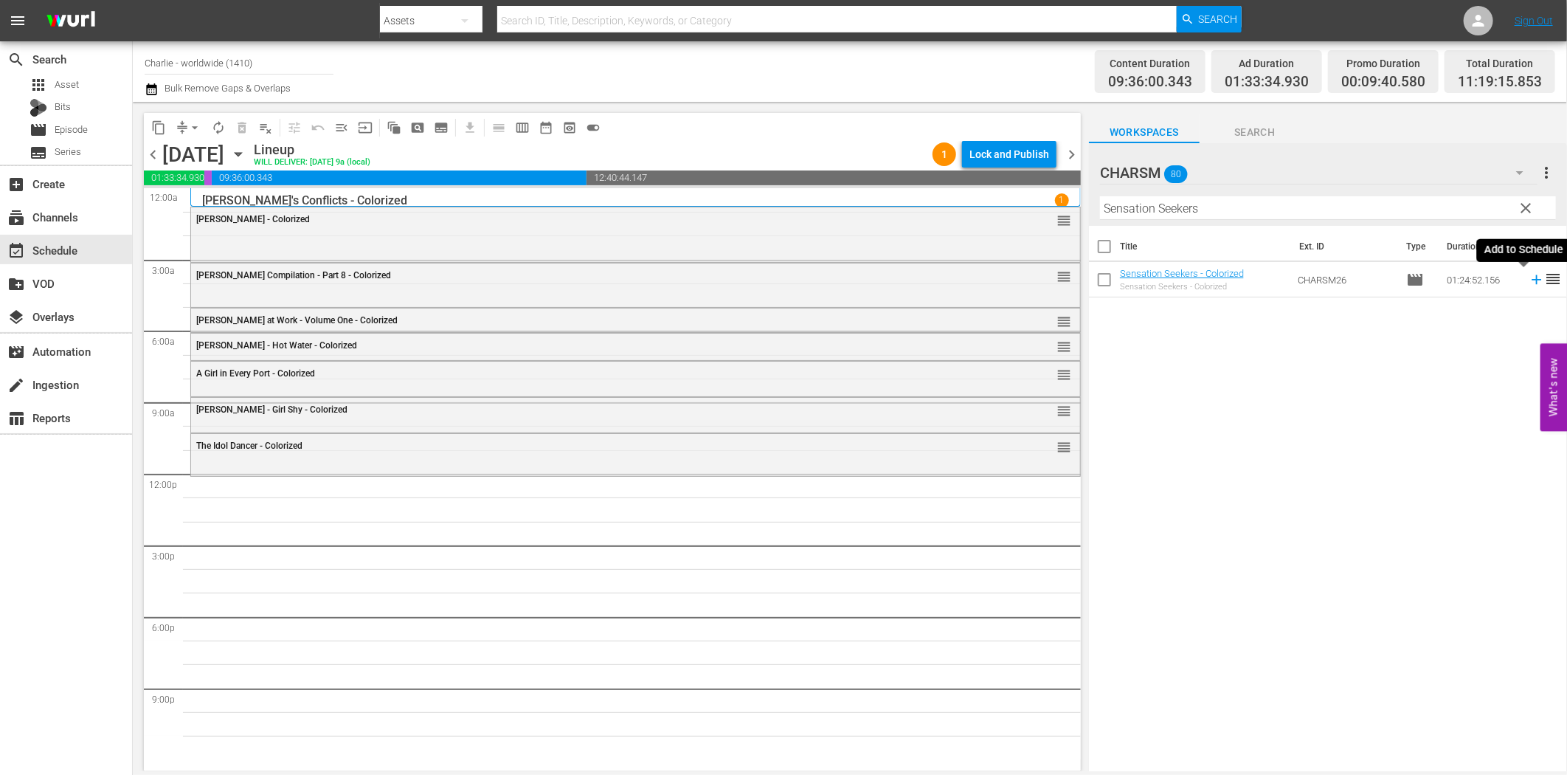
click at [1529, 278] on icon at bounding box center [1537, 280] width 16 height 16
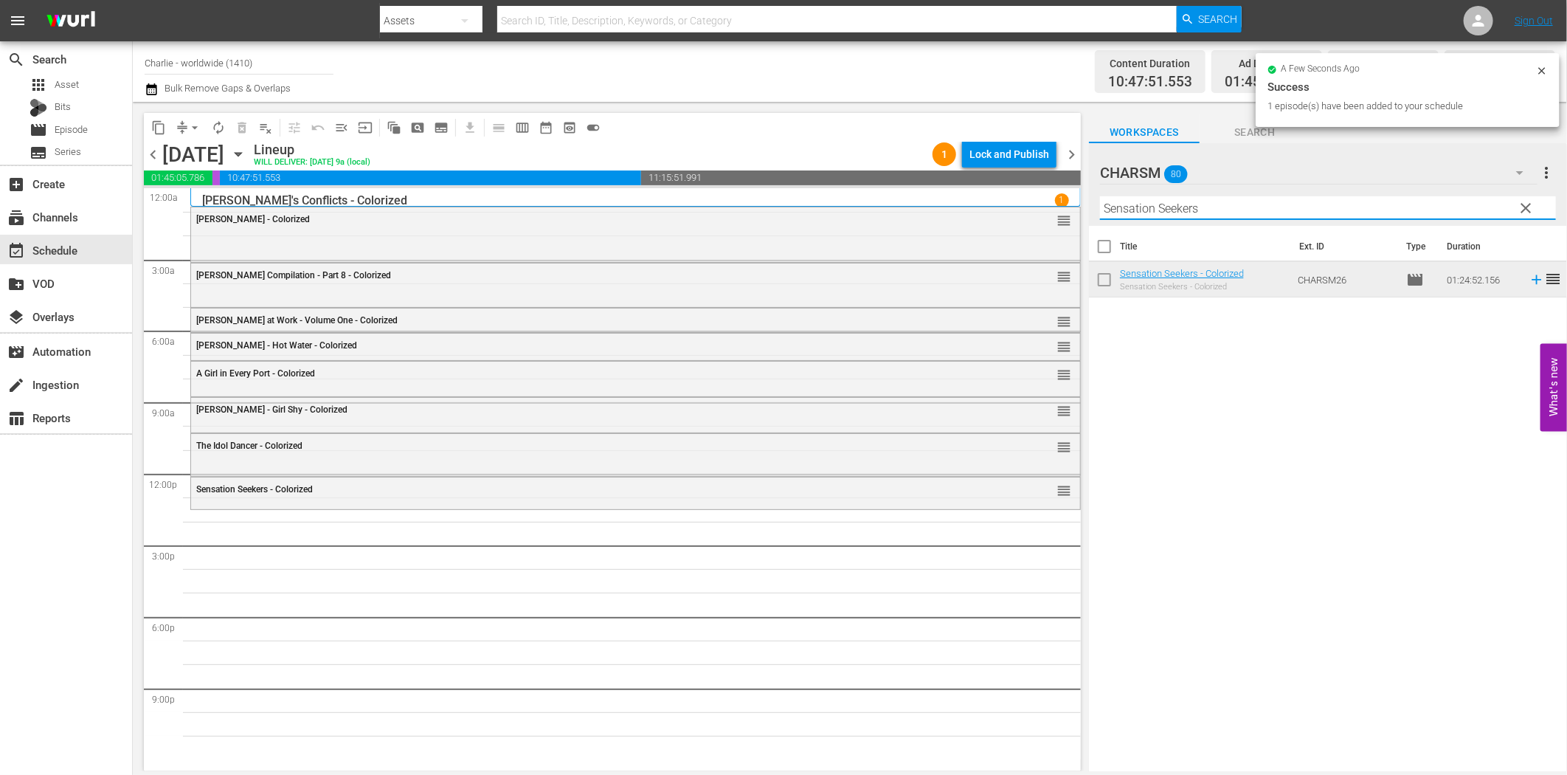
click at [1245, 207] on input "Sensation Seekers" at bounding box center [1328, 208] width 456 height 24
paste input "Flirting with Fate"
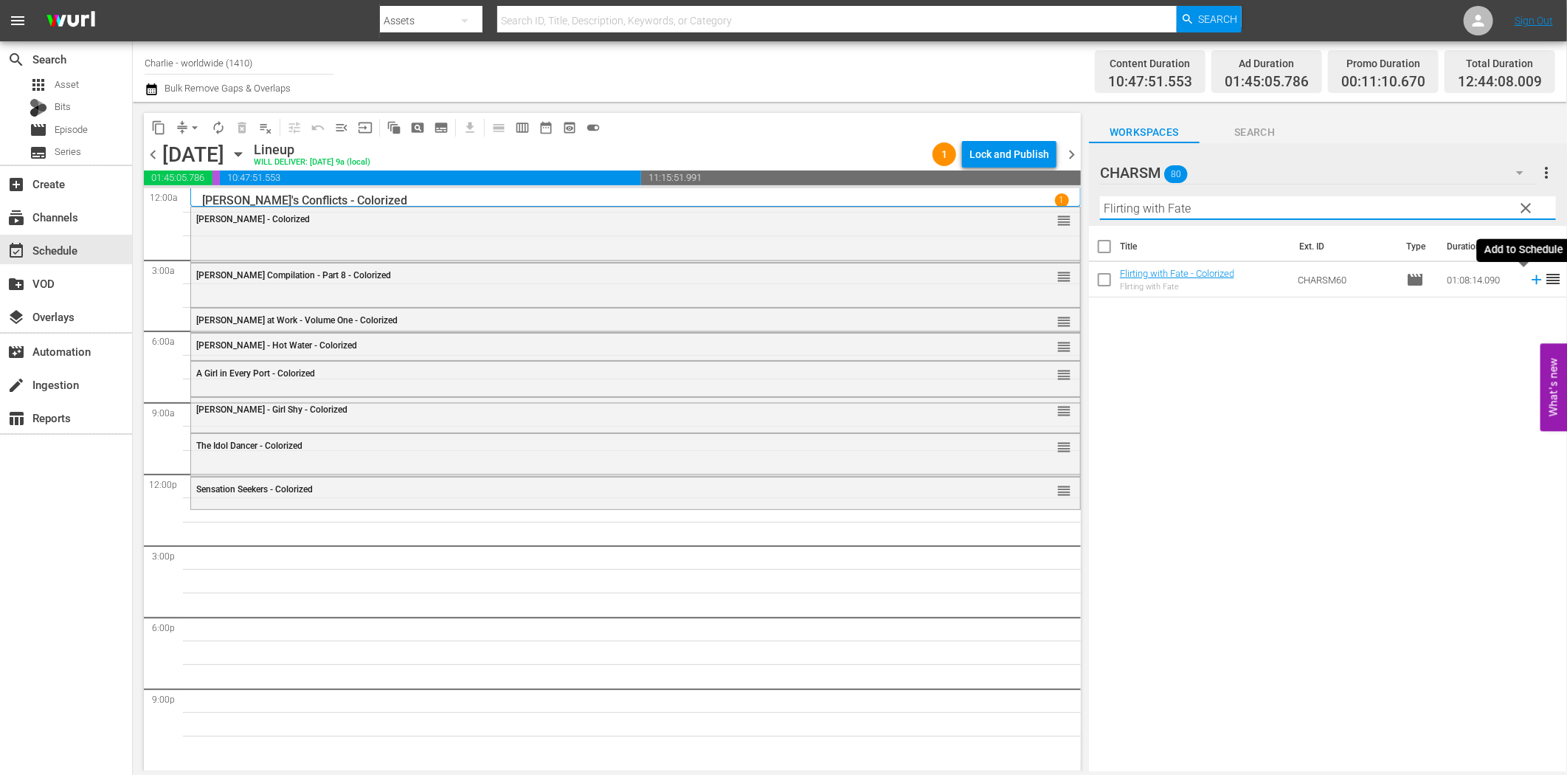
click at [1532, 279] on icon at bounding box center [1537, 280] width 10 height 10
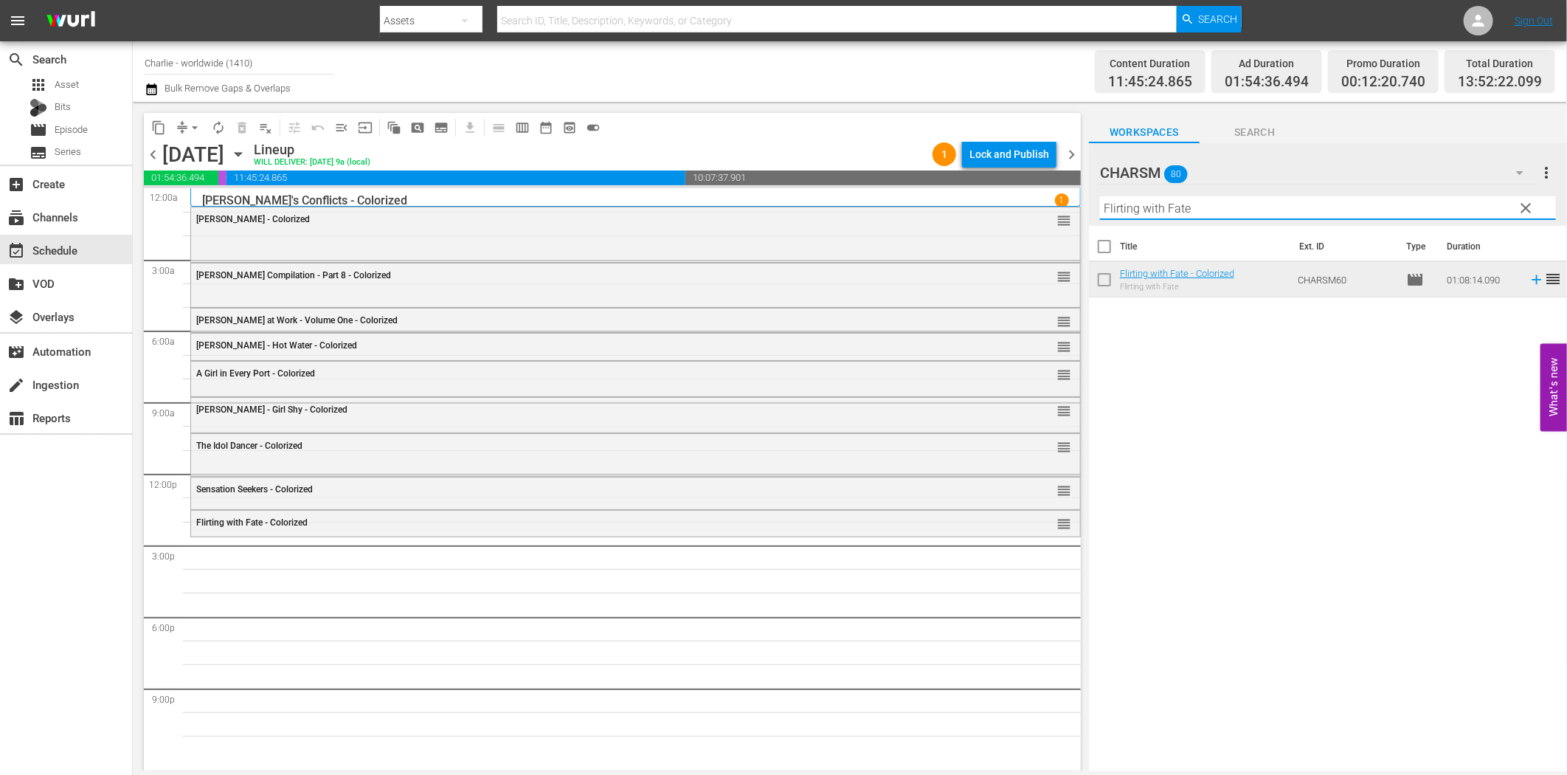
click at [1124, 213] on input "Flirting with Fate" at bounding box center [1328, 208] width 456 height 24
paste input "The Mark of Zorro"
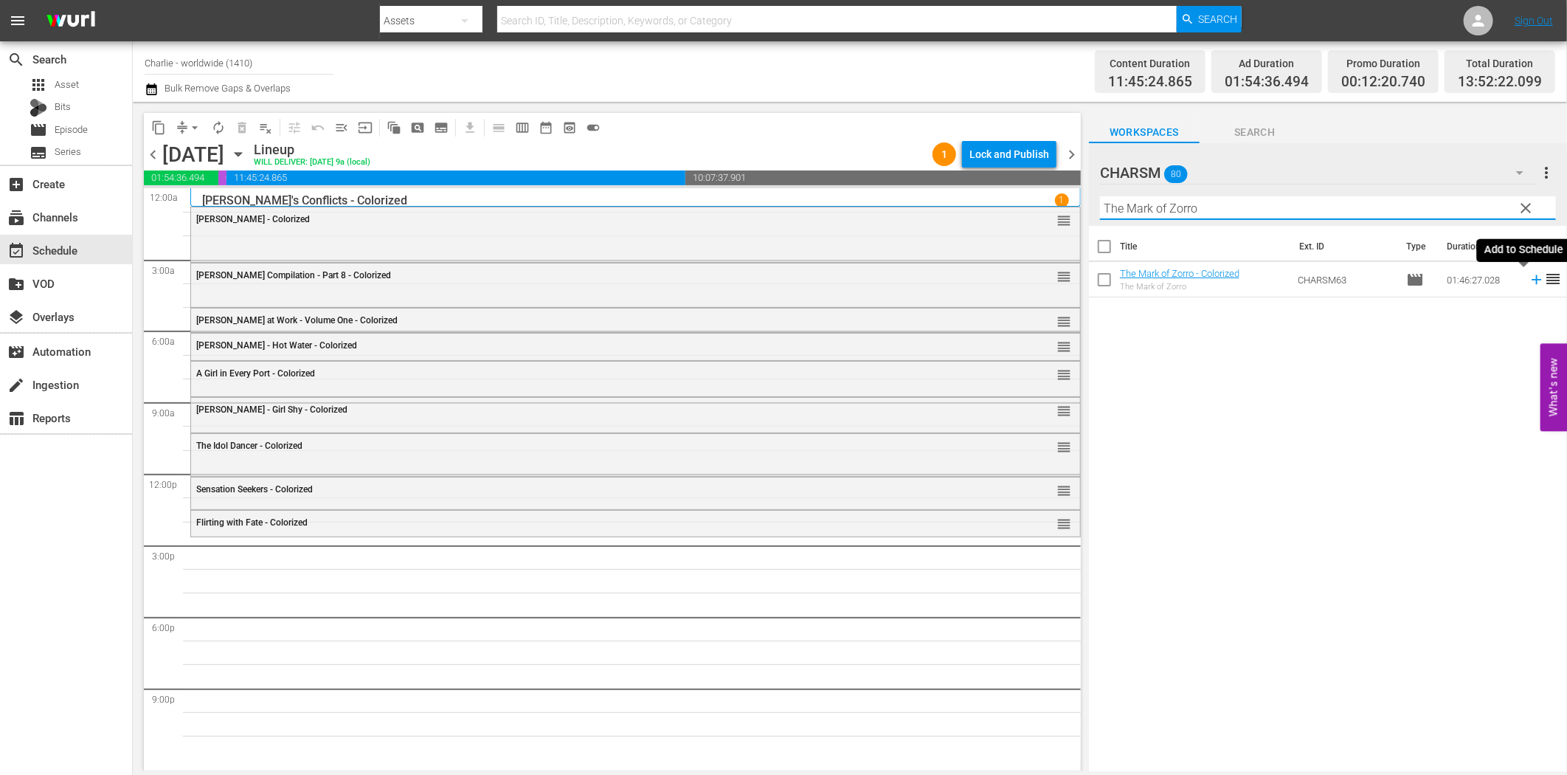
click at [1529, 277] on icon at bounding box center [1537, 280] width 16 height 16
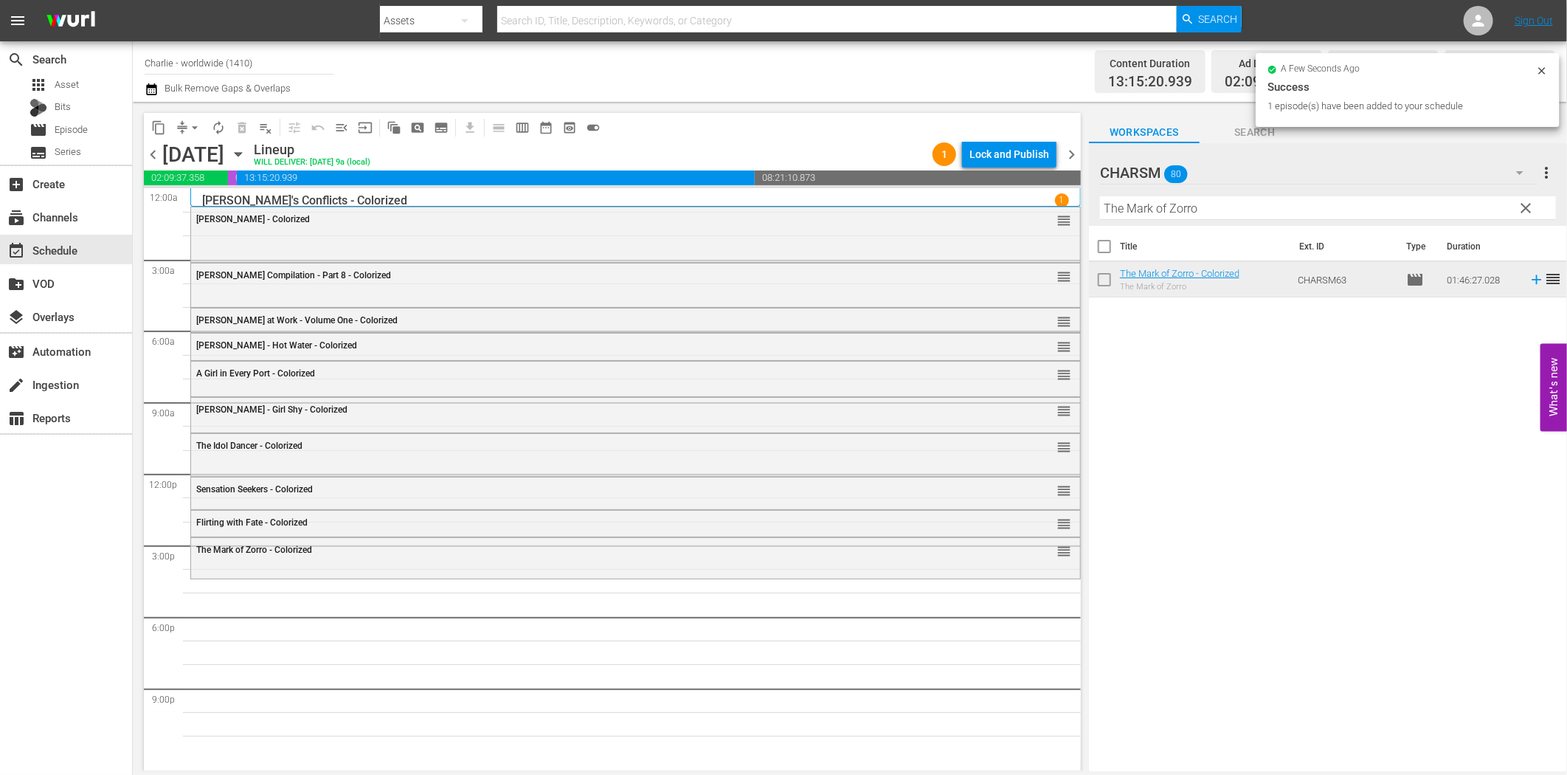
click at [1358, 205] on input "The Mark of Zorro" at bounding box center [1328, 208] width 456 height 24
paste input "Iron Mask"
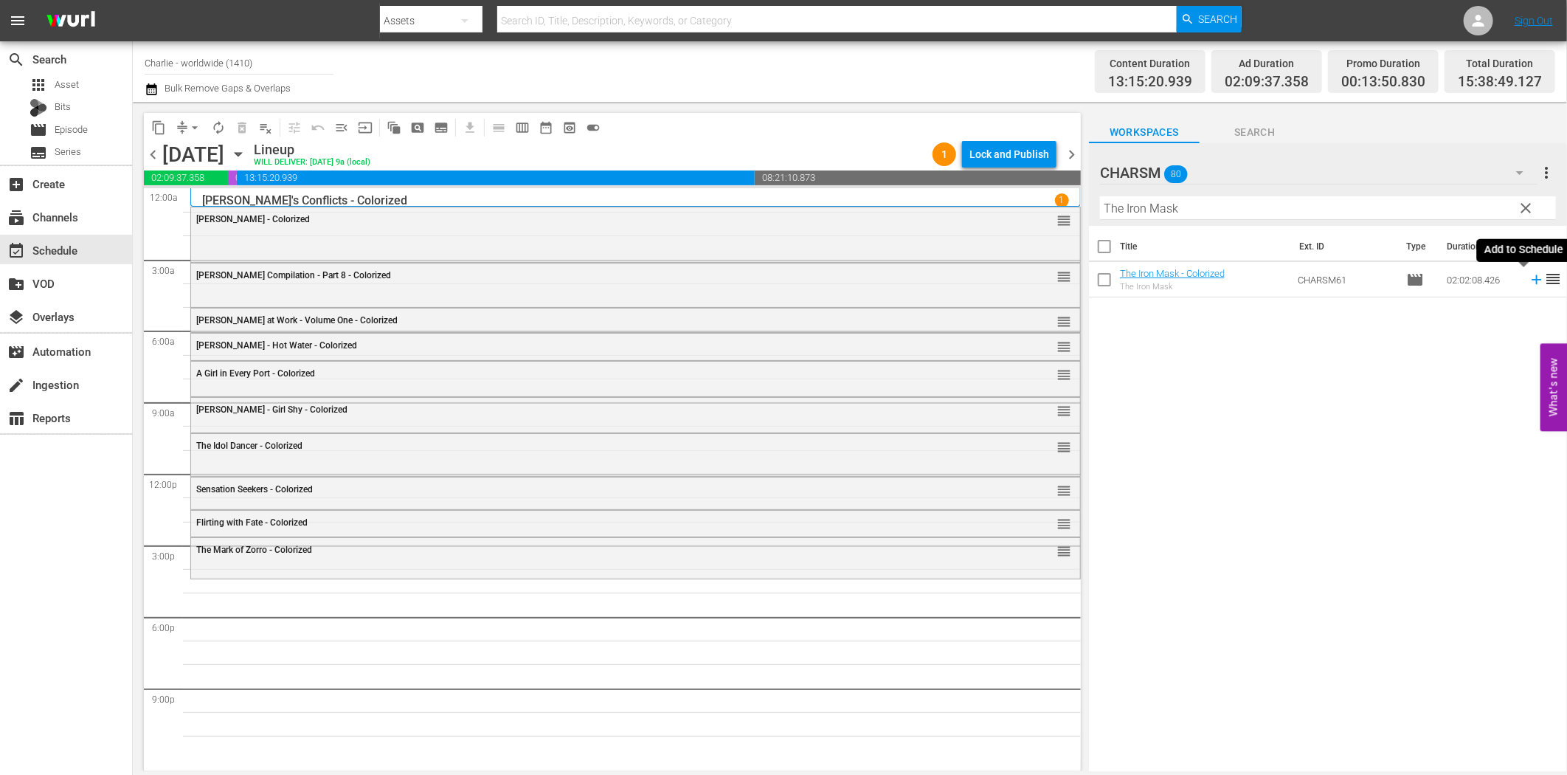
click at [1529, 275] on icon at bounding box center [1537, 280] width 16 height 16
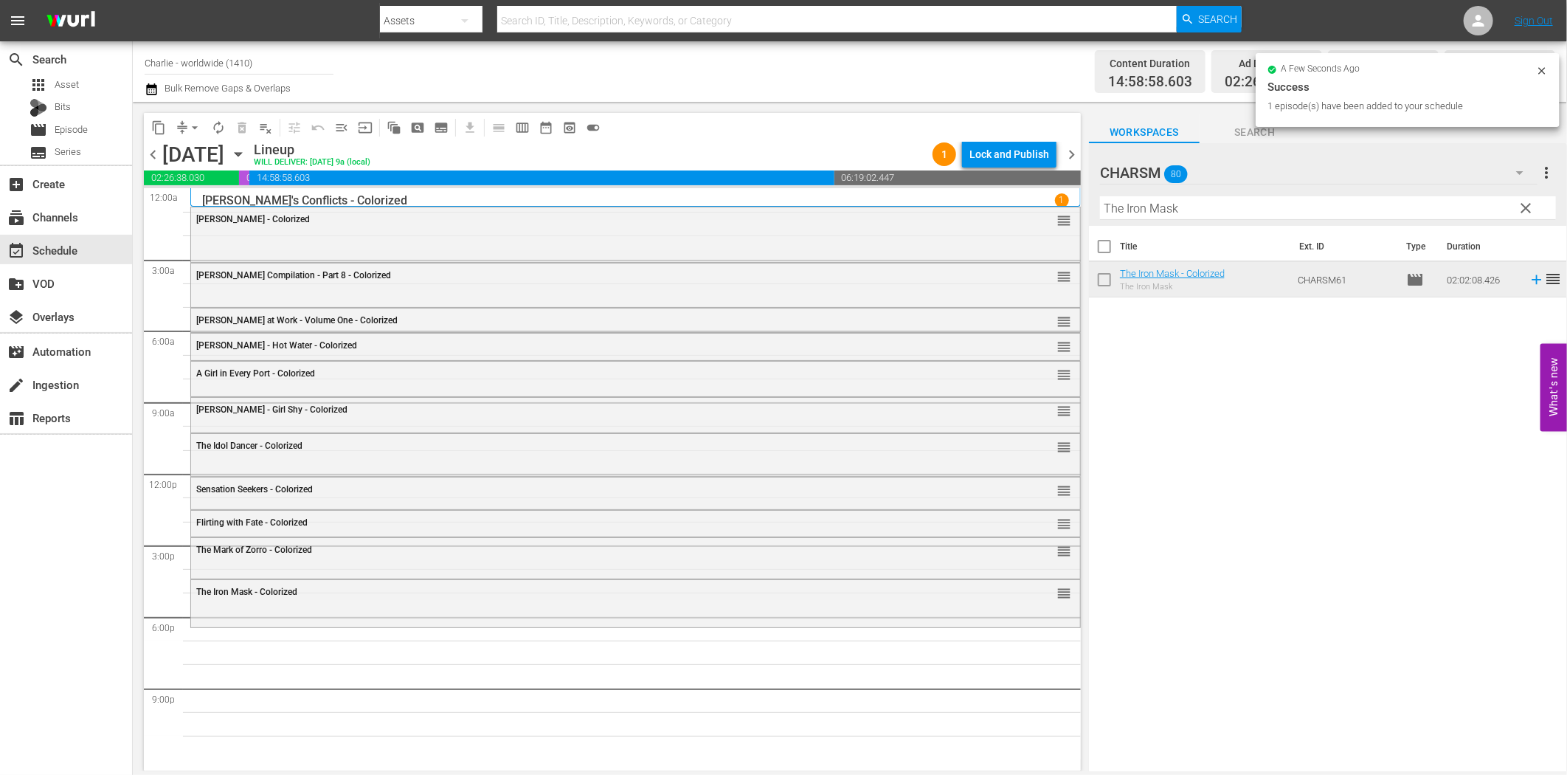
click at [1295, 216] on input "The Iron Mask" at bounding box center [1328, 208] width 456 height 24
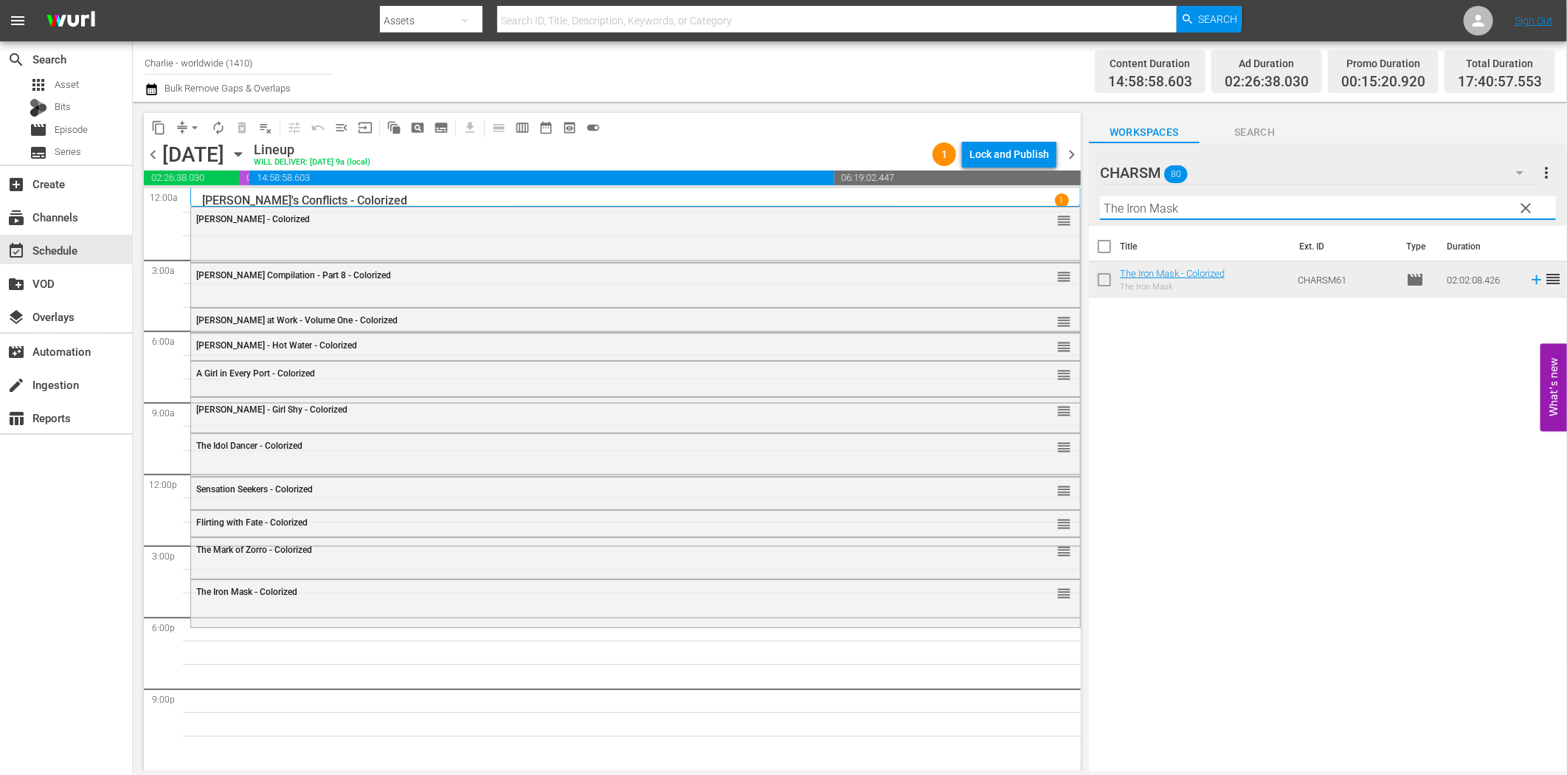
paste input "[PERSON_NAME] vs. Sports"
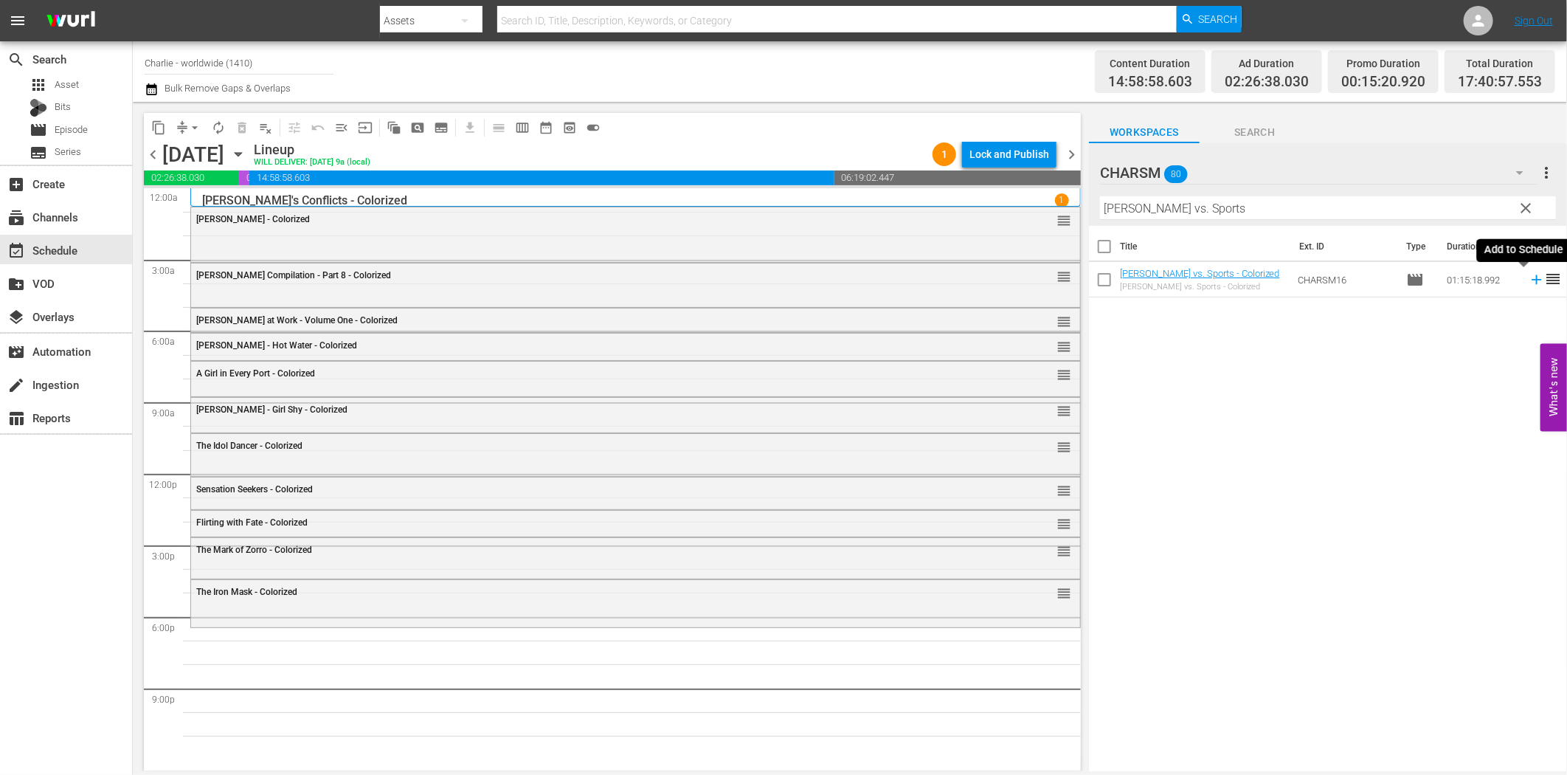
click at [1529, 286] on icon at bounding box center [1537, 280] width 16 height 16
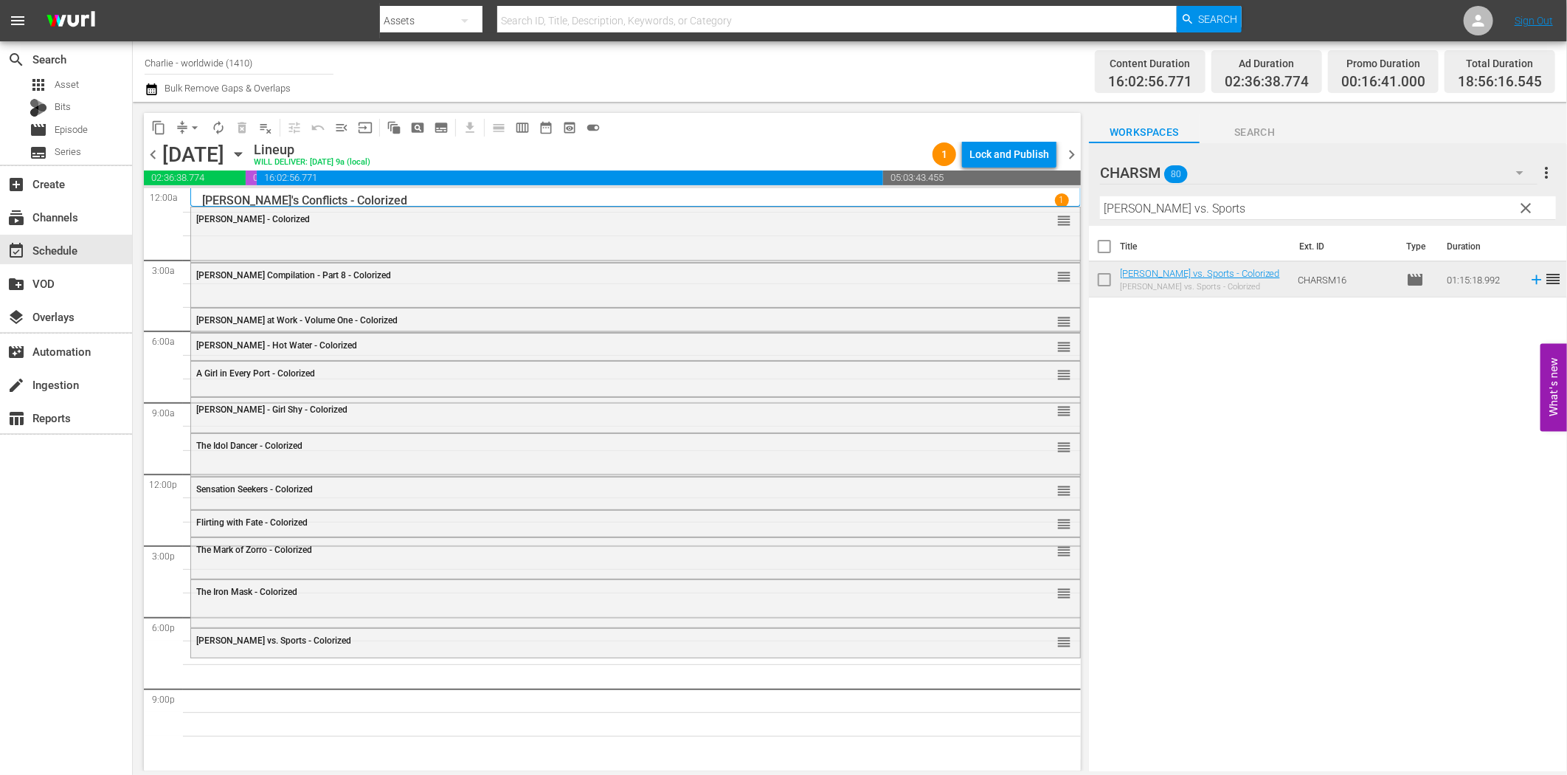
click at [1378, 215] on input "[PERSON_NAME] vs. Sports" at bounding box center [1328, 208] width 456 height 24
paste input "Hands Up!"
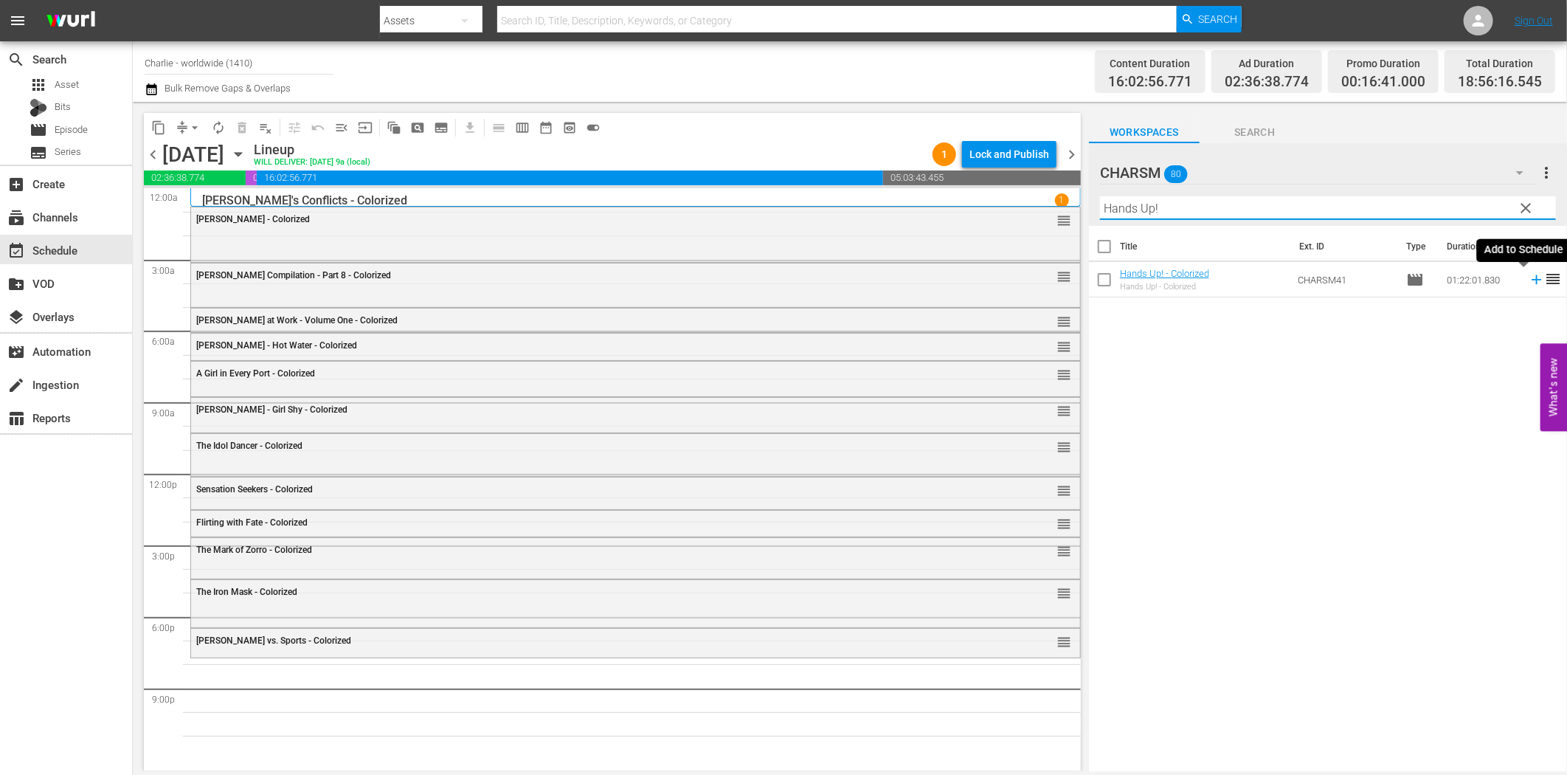
click at [1529, 288] on icon at bounding box center [1537, 280] width 16 height 16
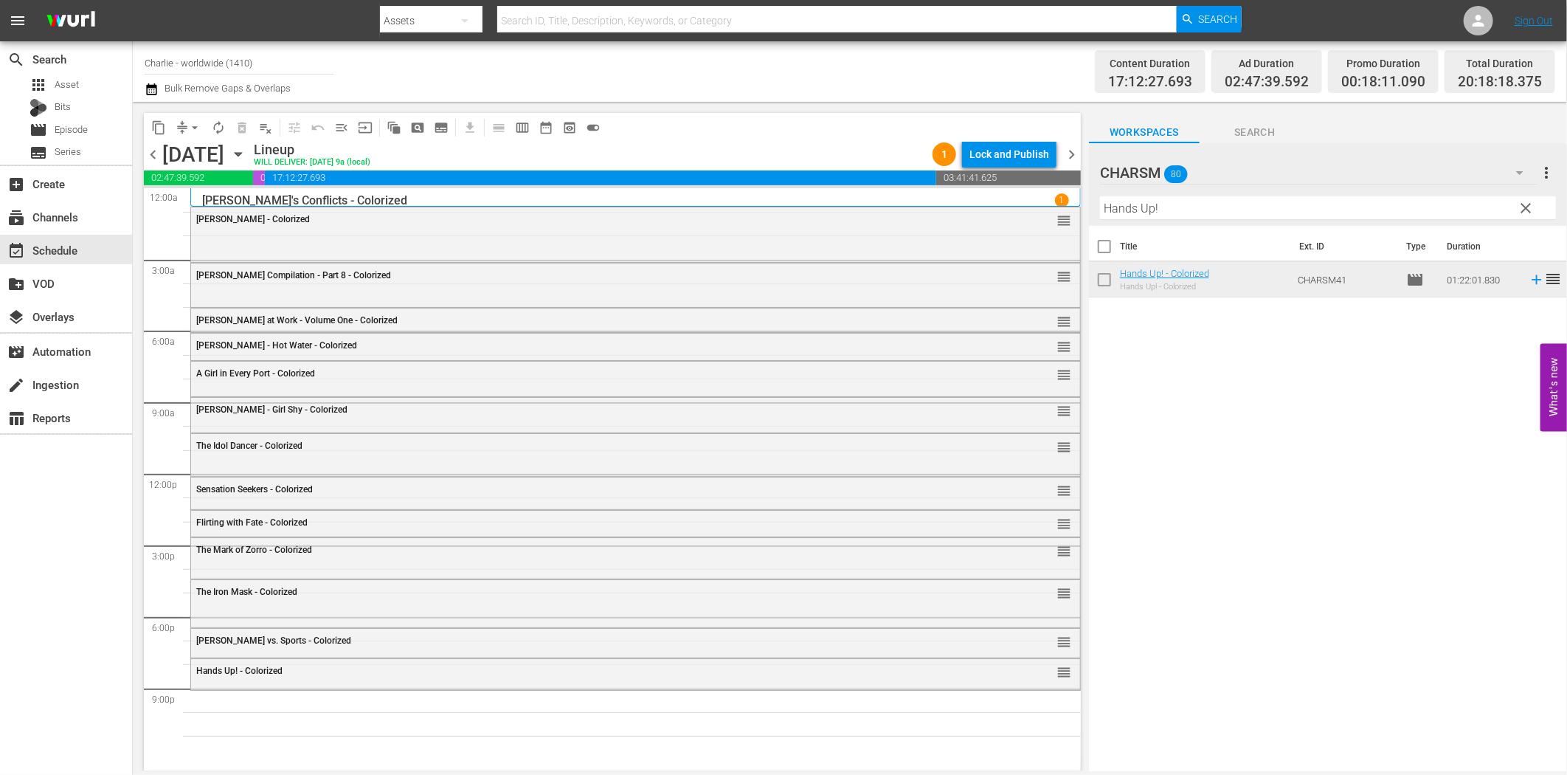
click at [1178, 214] on input "Hands Up!" at bounding box center [1328, 208] width 456 height 24
paste input "[PERSON_NAME] Compilation – Part 6"
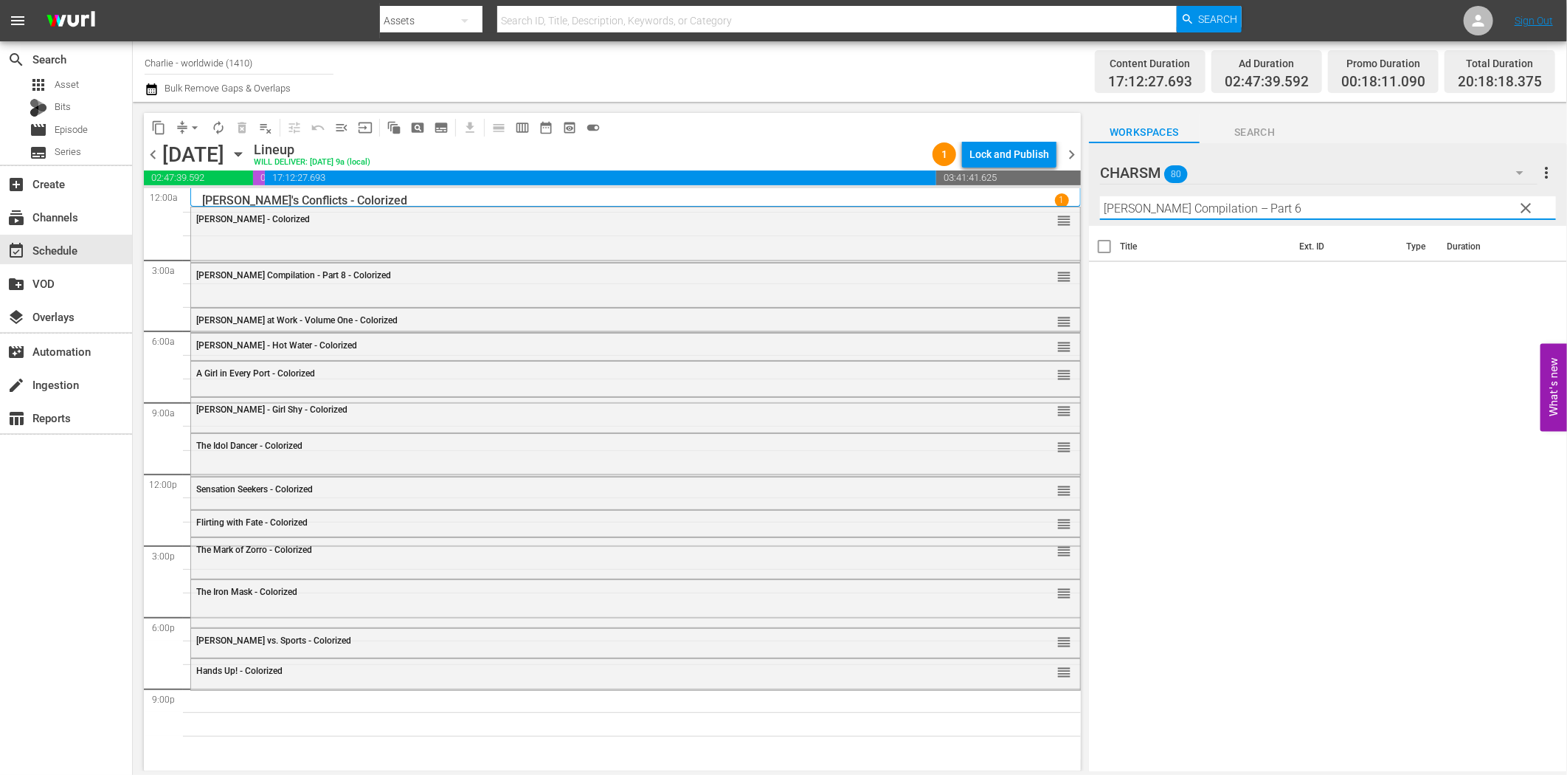
drag, startPoint x: 1251, startPoint y: 207, endPoint x: 1367, endPoint y: 214, distance: 116.8
click at [1365, 214] on input "[PERSON_NAME] Compilation – Part 6" at bounding box center [1328, 208] width 456 height 24
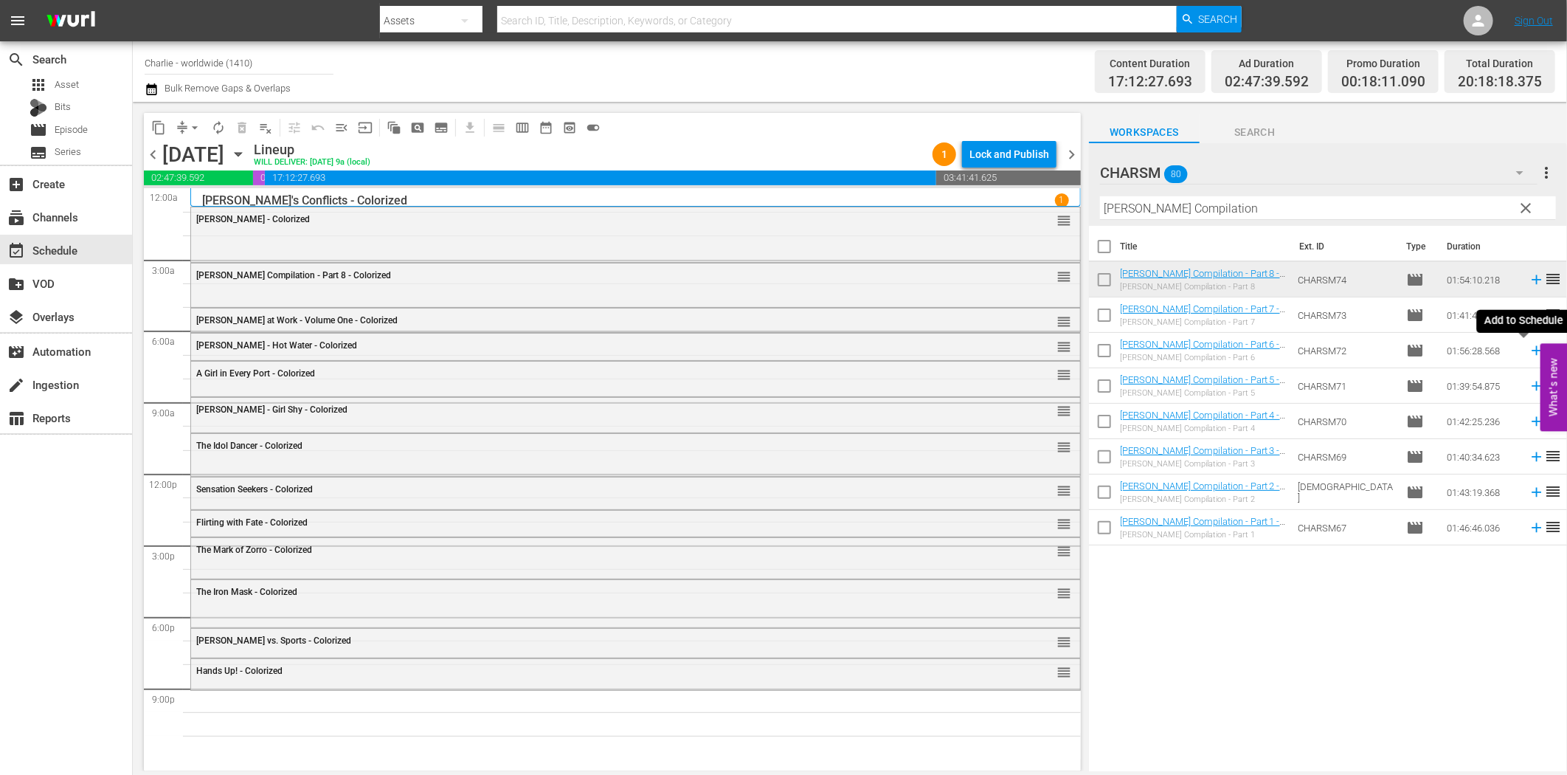
click at [1529, 349] on icon at bounding box center [1537, 350] width 16 height 16
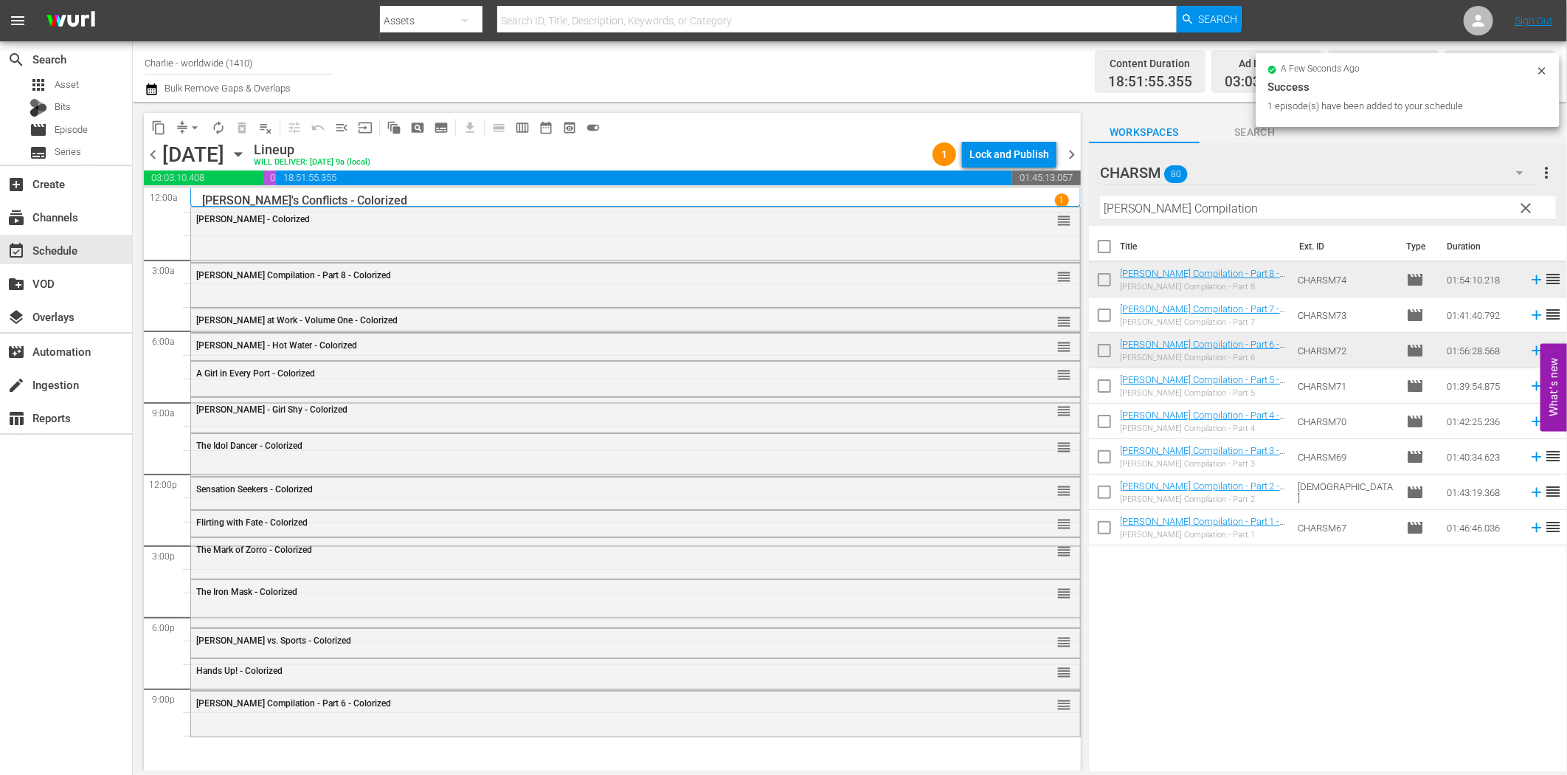
click at [1323, 201] on input "[PERSON_NAME] Compilation" at bounding box center [1328, 208] width 456 height 24
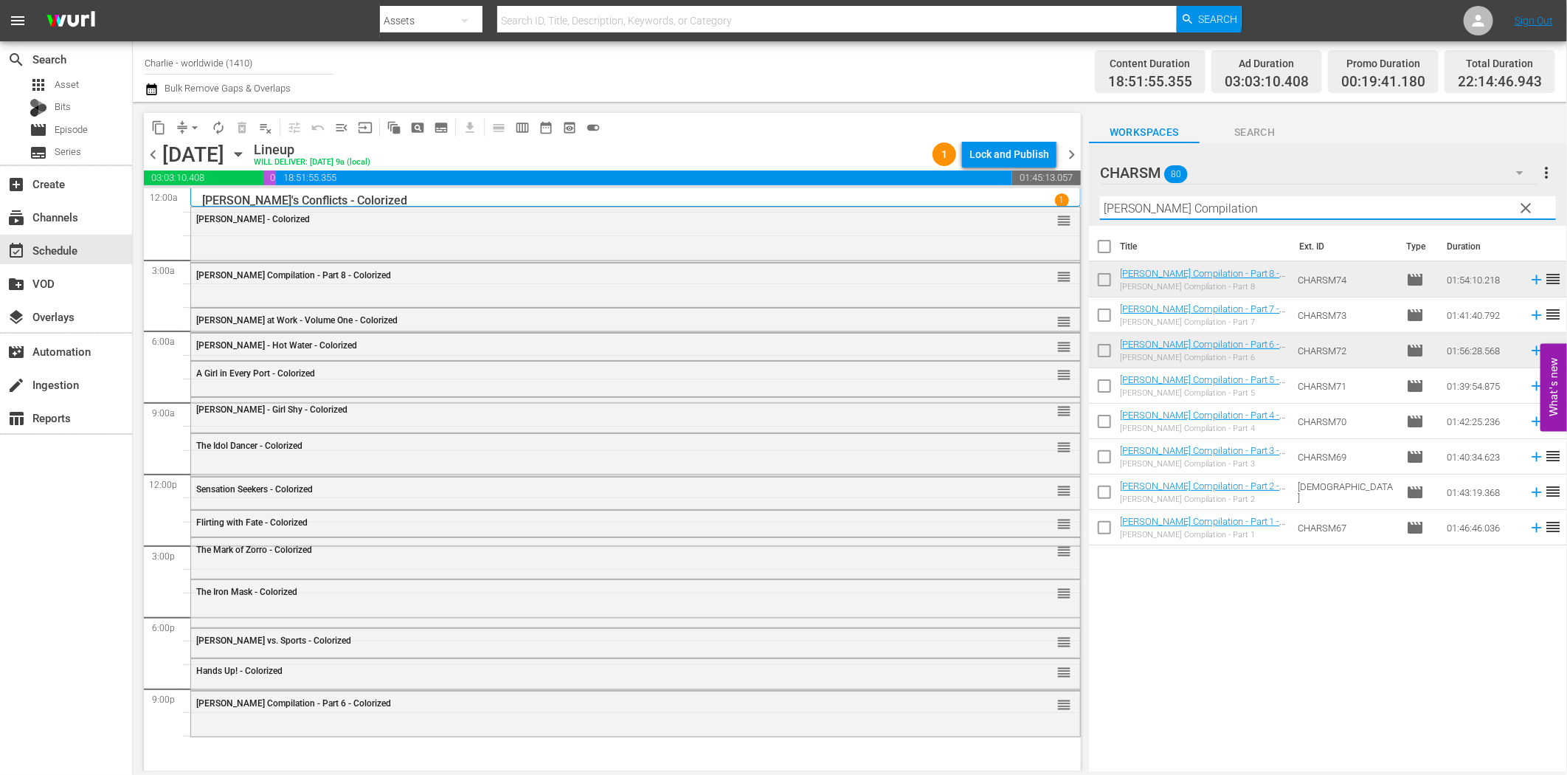
paste input "The Black Pirate"
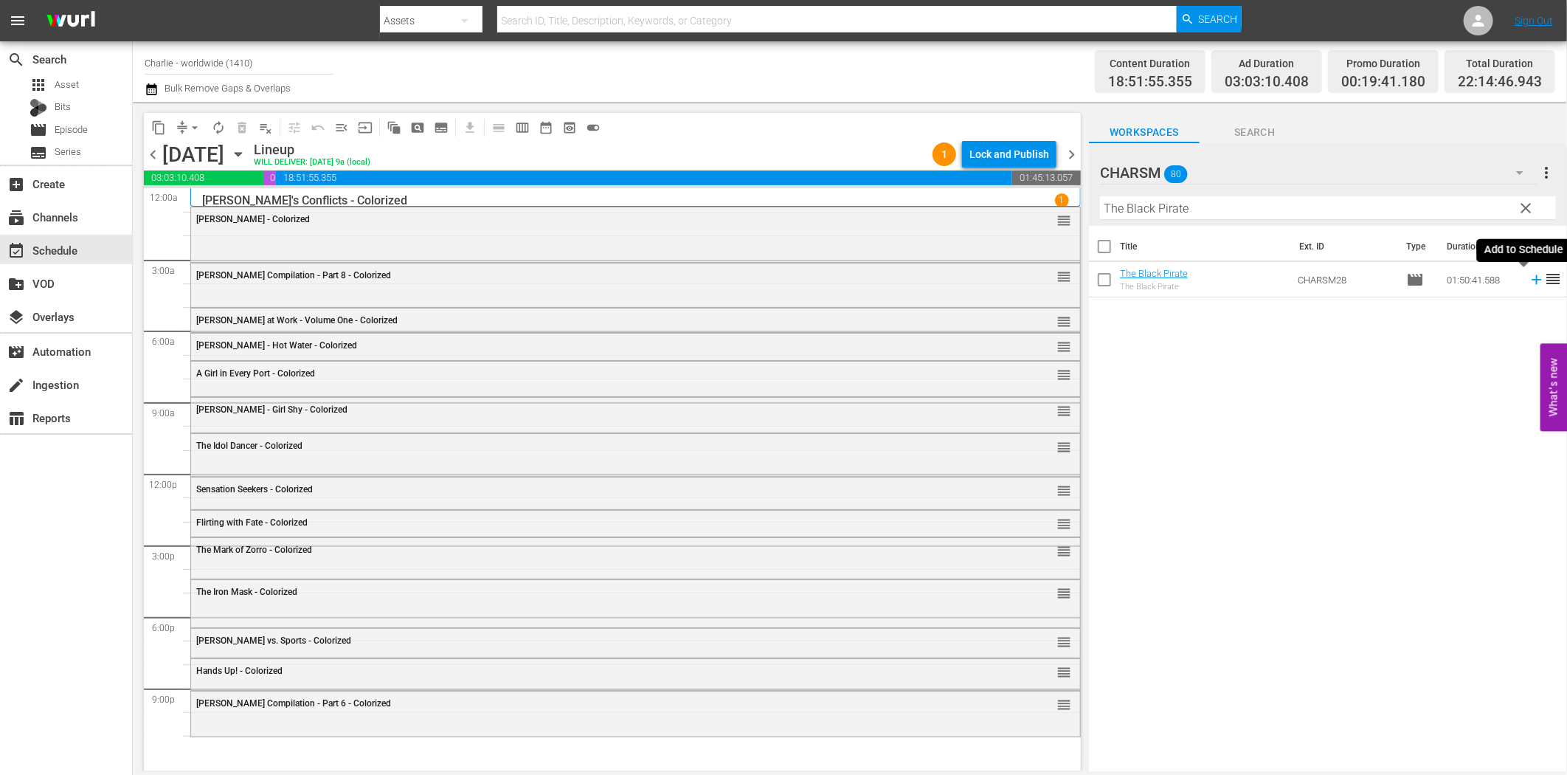
click at [1529, 278] on icon at bounding box center [1537, 280] width 16 height 16
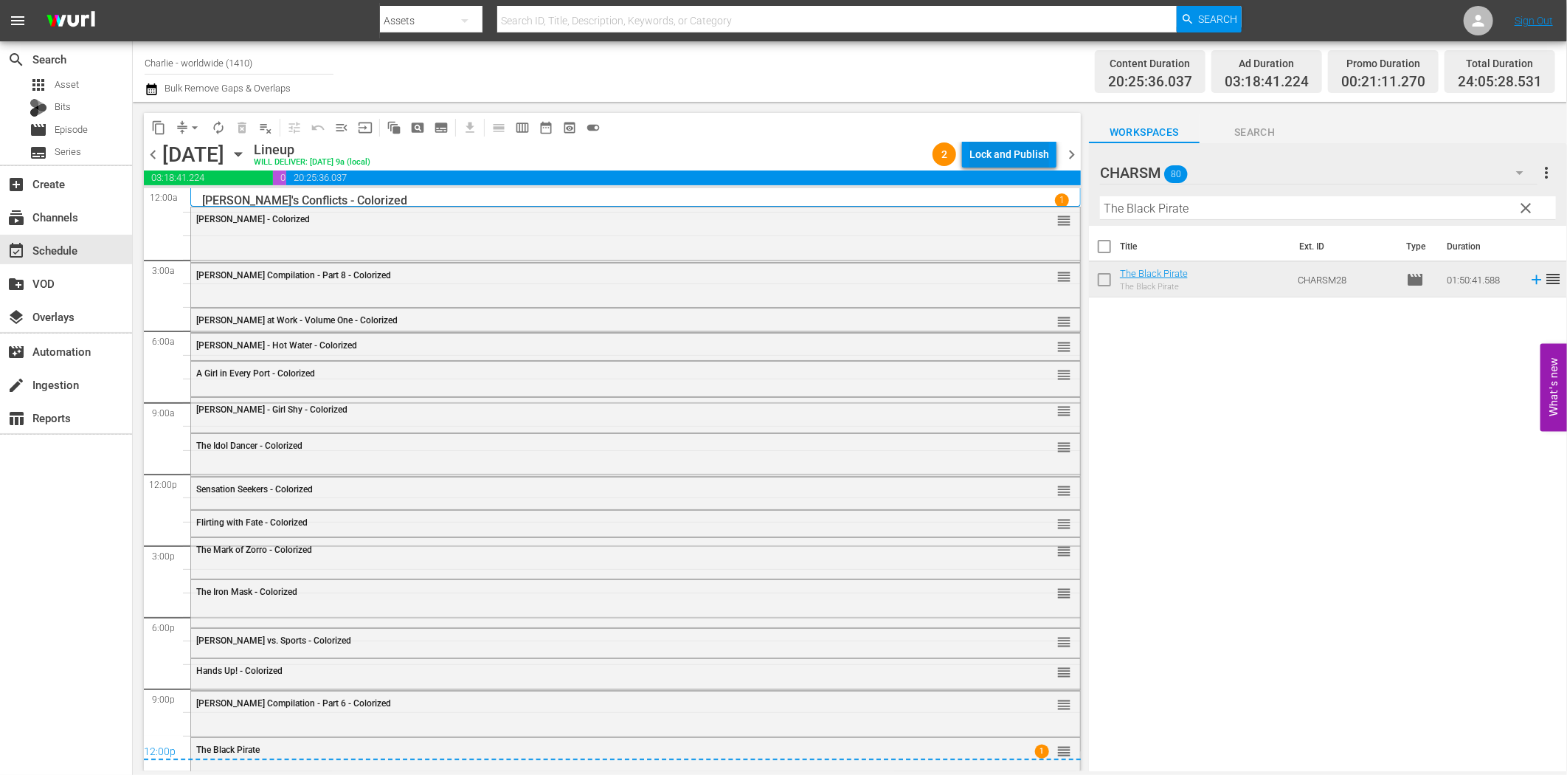
click at [989, 151] on div "Lock and Publish" at bounding box center [1010, 154] width 80 height 27
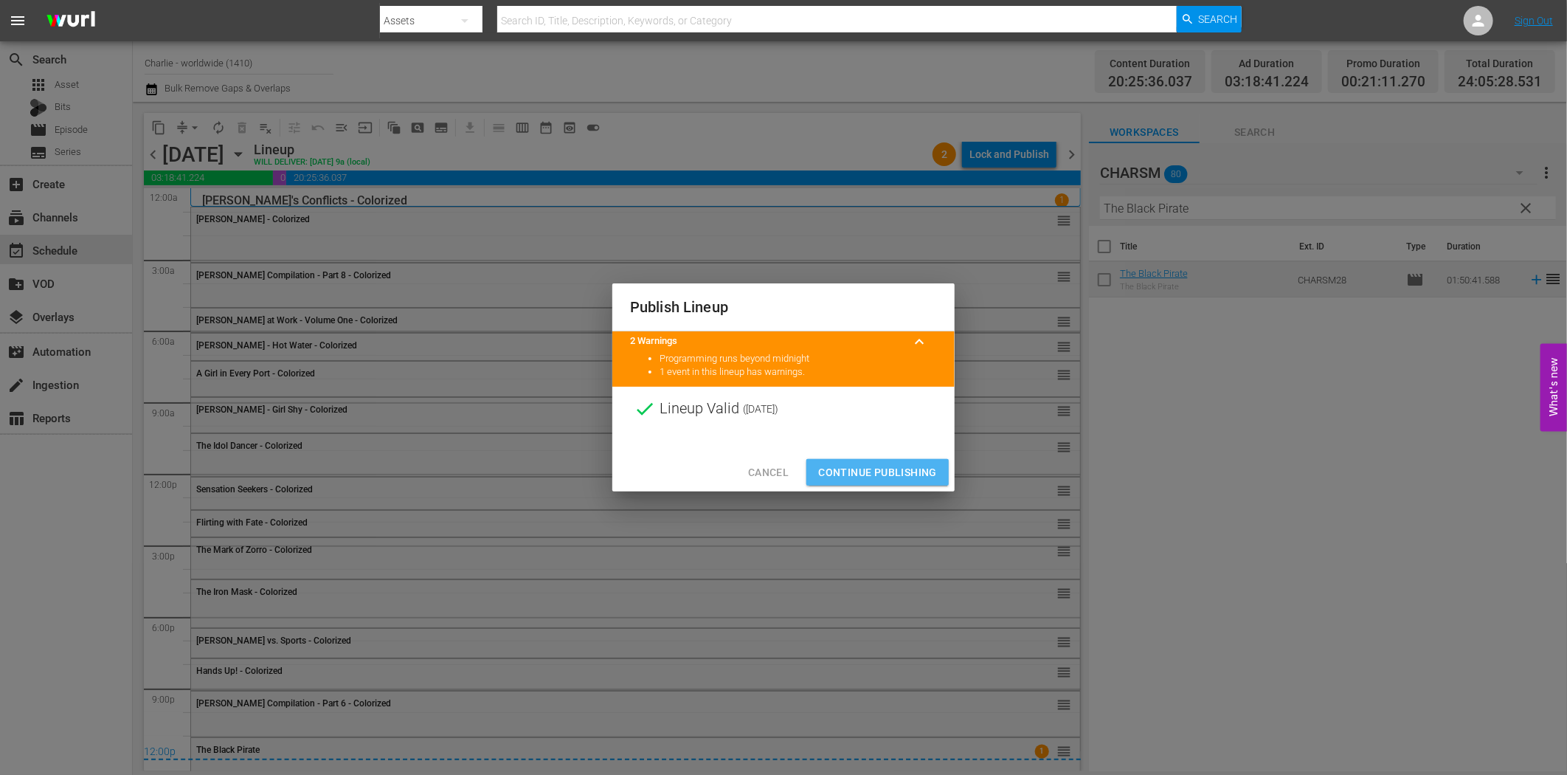
click at [912, 474] on span "Continue Publishing" at bounding box center [877, 472] width 119 height 18
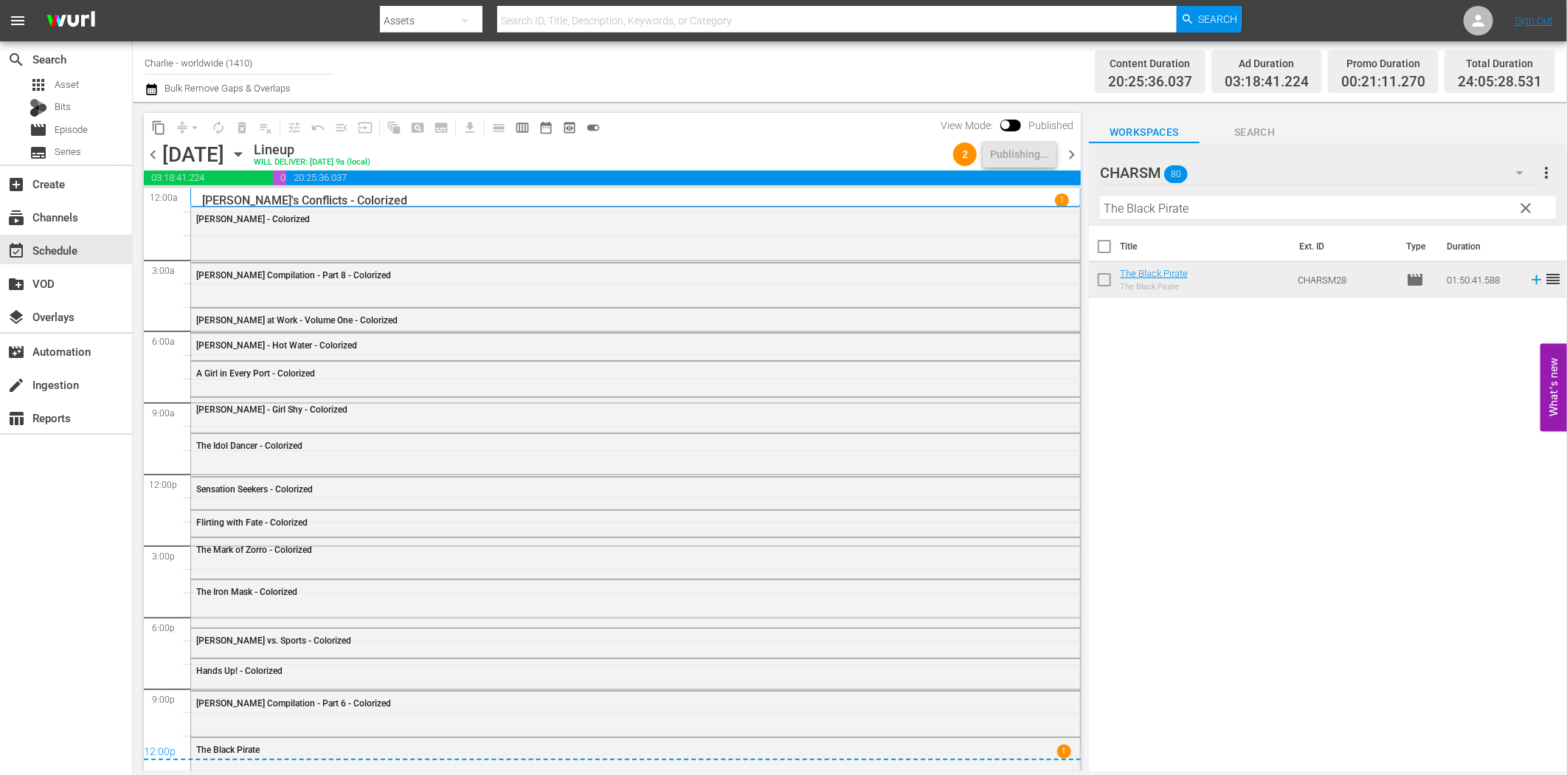
click at [1072, 156] on span "chevron_right" at bounding box center [1072, 154] width 18 height 18
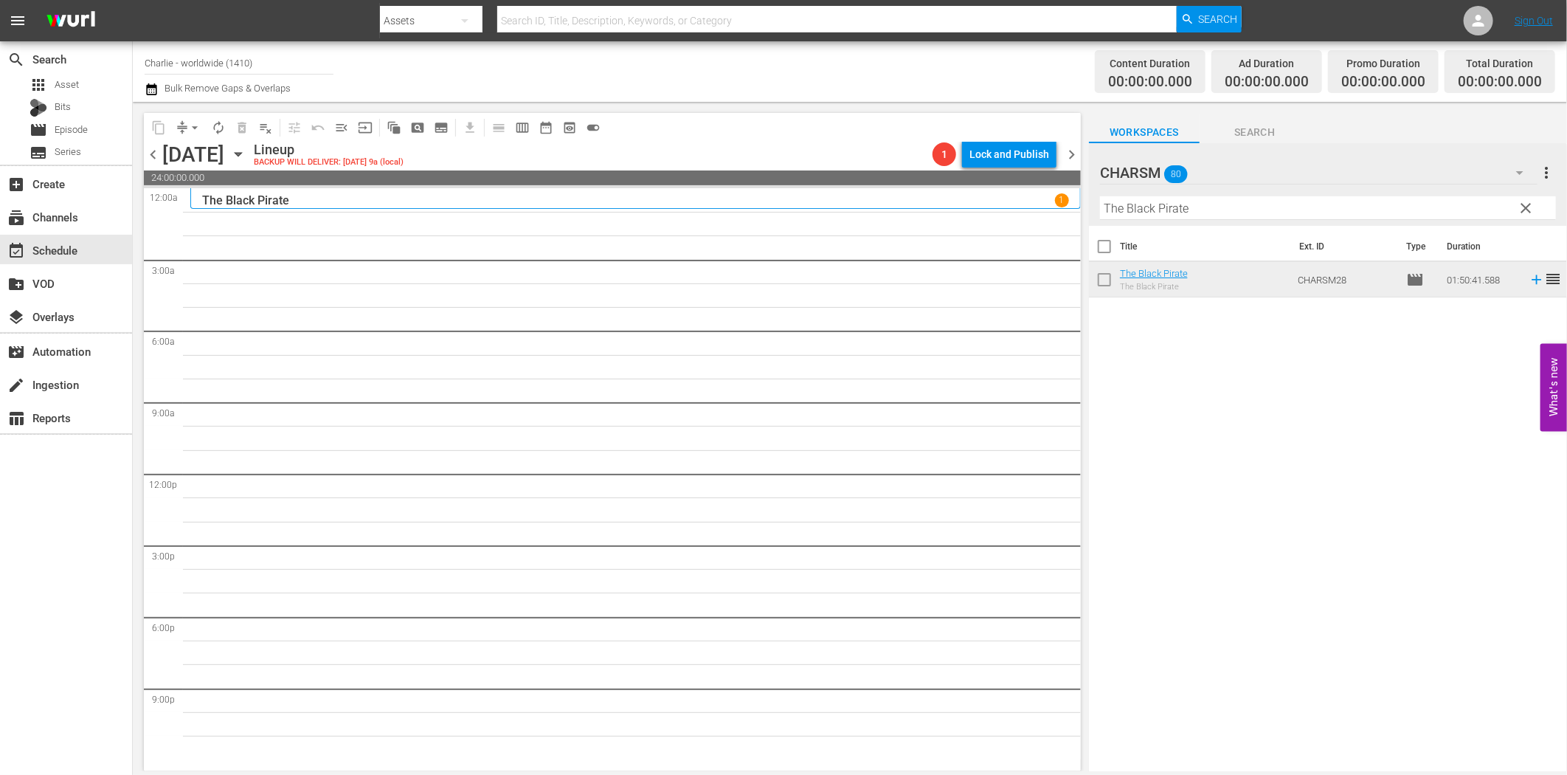
click at [1199, 209] on input "The Black Pirate" at bounding box center [1328, 208] width 456 height 24
paste input "Marriage Circl"
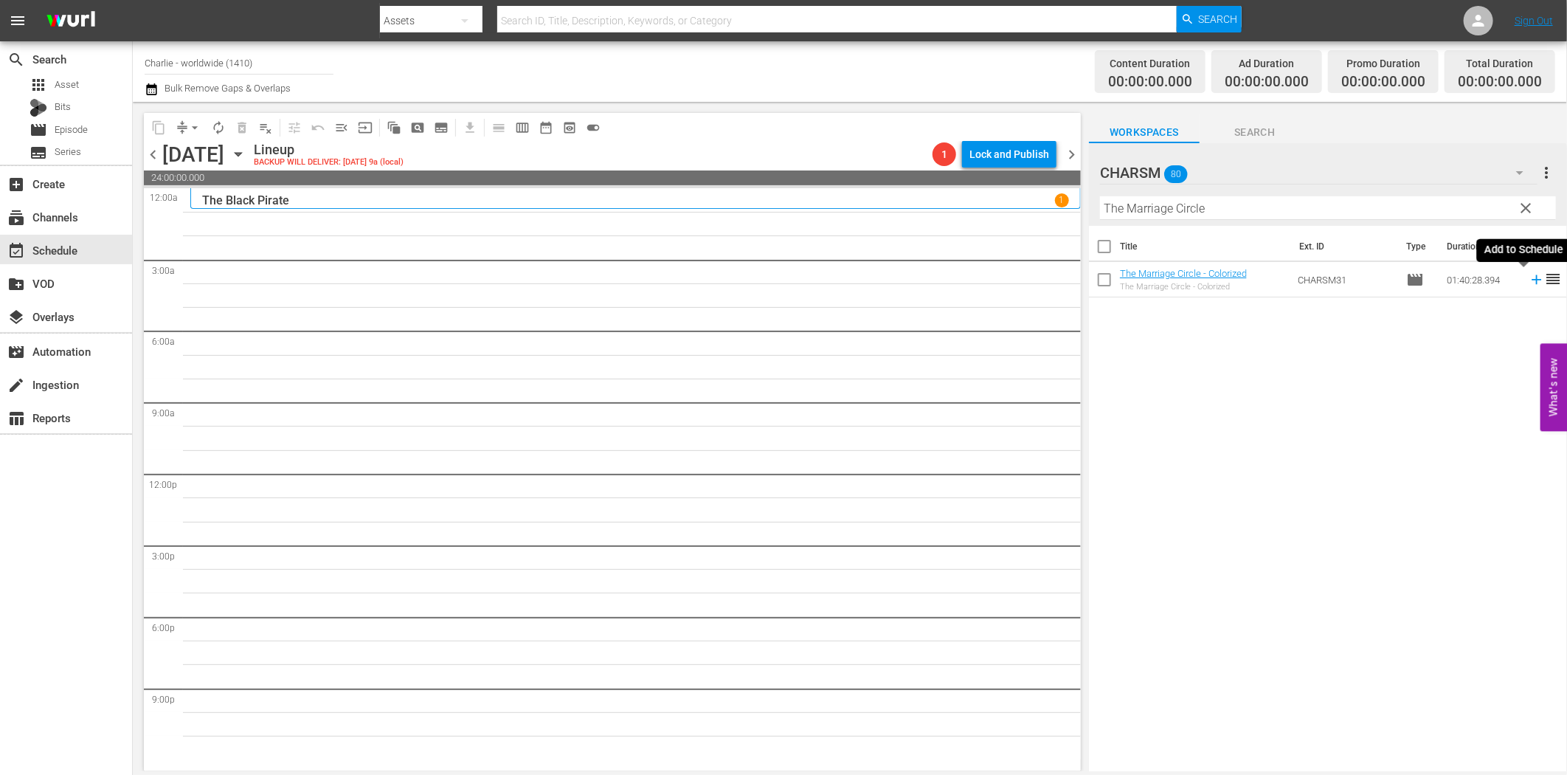
click at [1529, 283] on icon at bounding box center [1537, 280] width 16 height 16
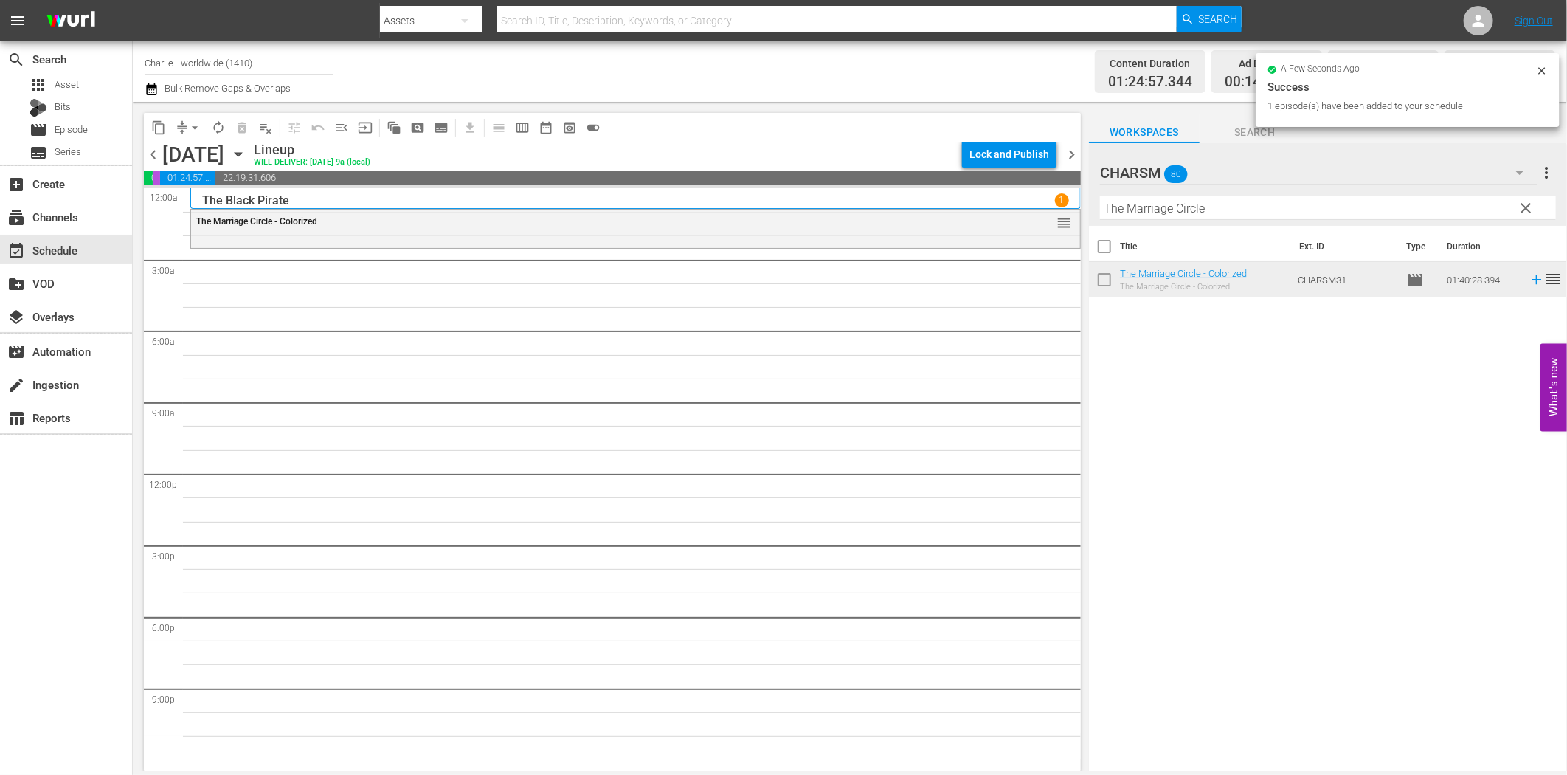
click at [1185, 210] on input "The Marriage Circle" at bounding box center [1328, 208] width 456 height 24
paste input "[PERSON_NAME] and the [DEMOGRAPHIC_DATA]"
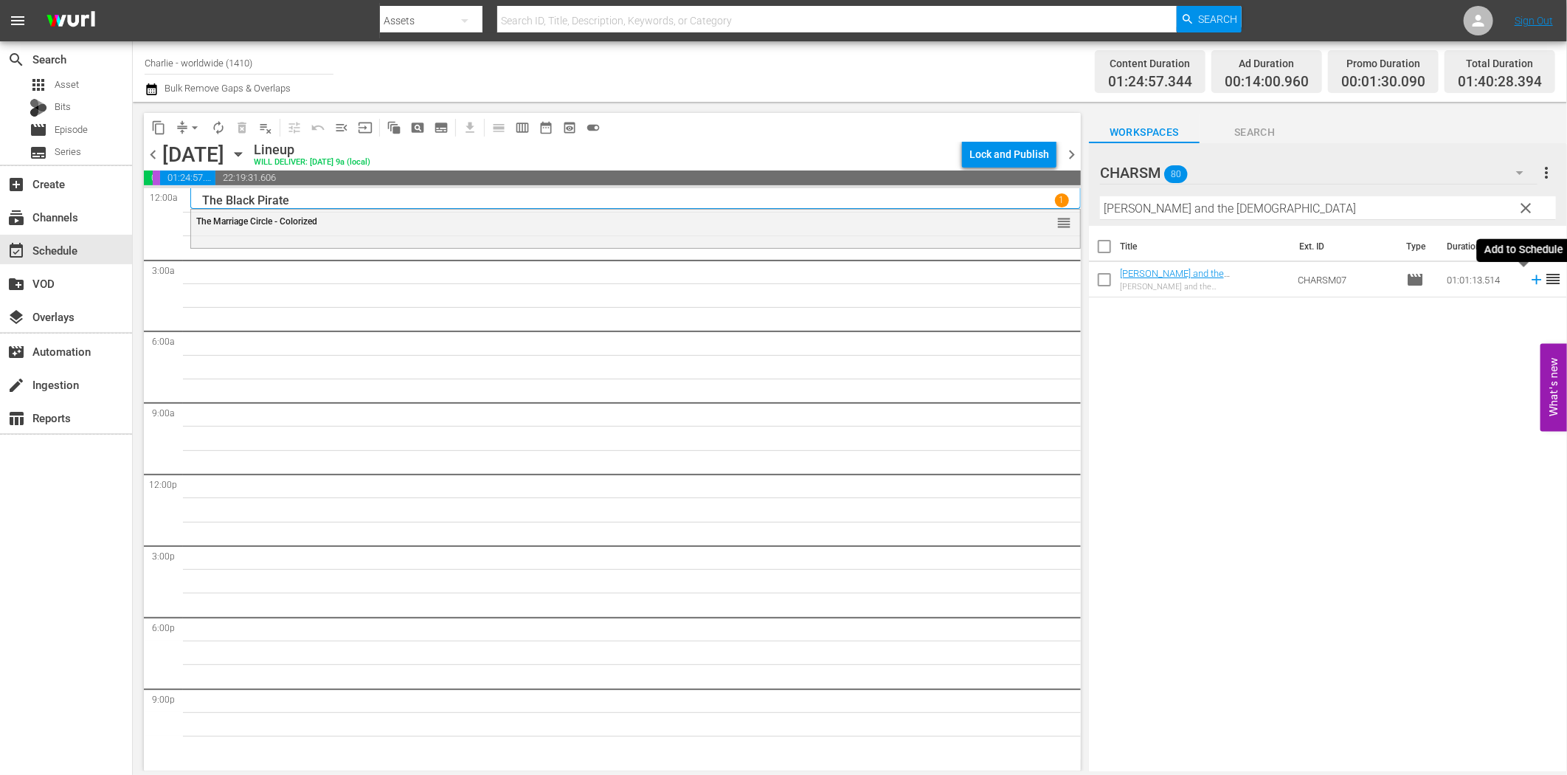
click at [1529, 278] on icon at bounding box center [1537, 280] width 16 height 16
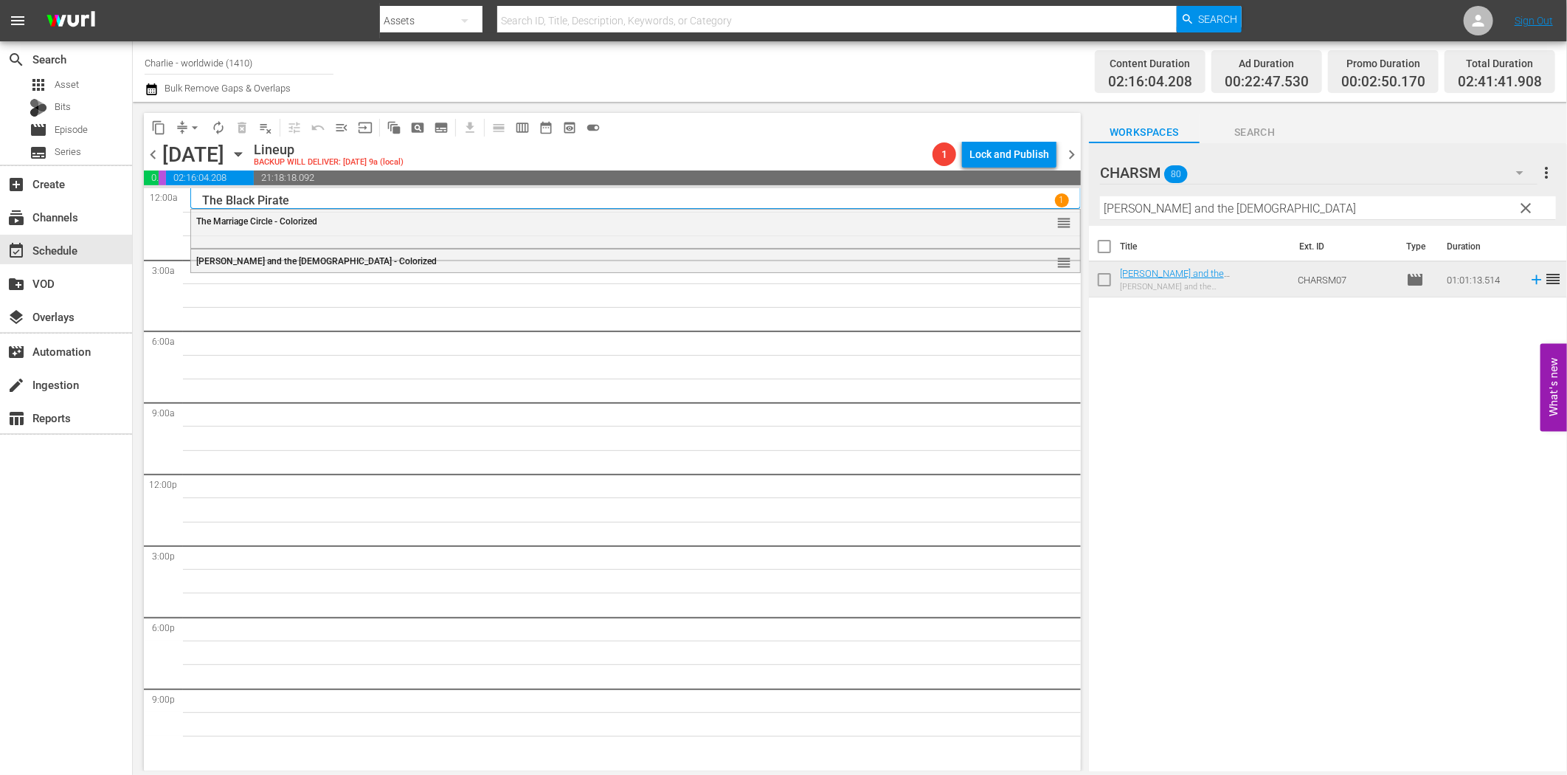
click at [1122, 219] on hr at bounding box center [1328, 219] width 456 height 1
click at [1134, 212] on input "[PERSON_NAME] and the [DEMOGRAPHIC_DATA]" at bounding box center [1328, 208] width 456 height 24
paste input "The Affairs of Anatol"
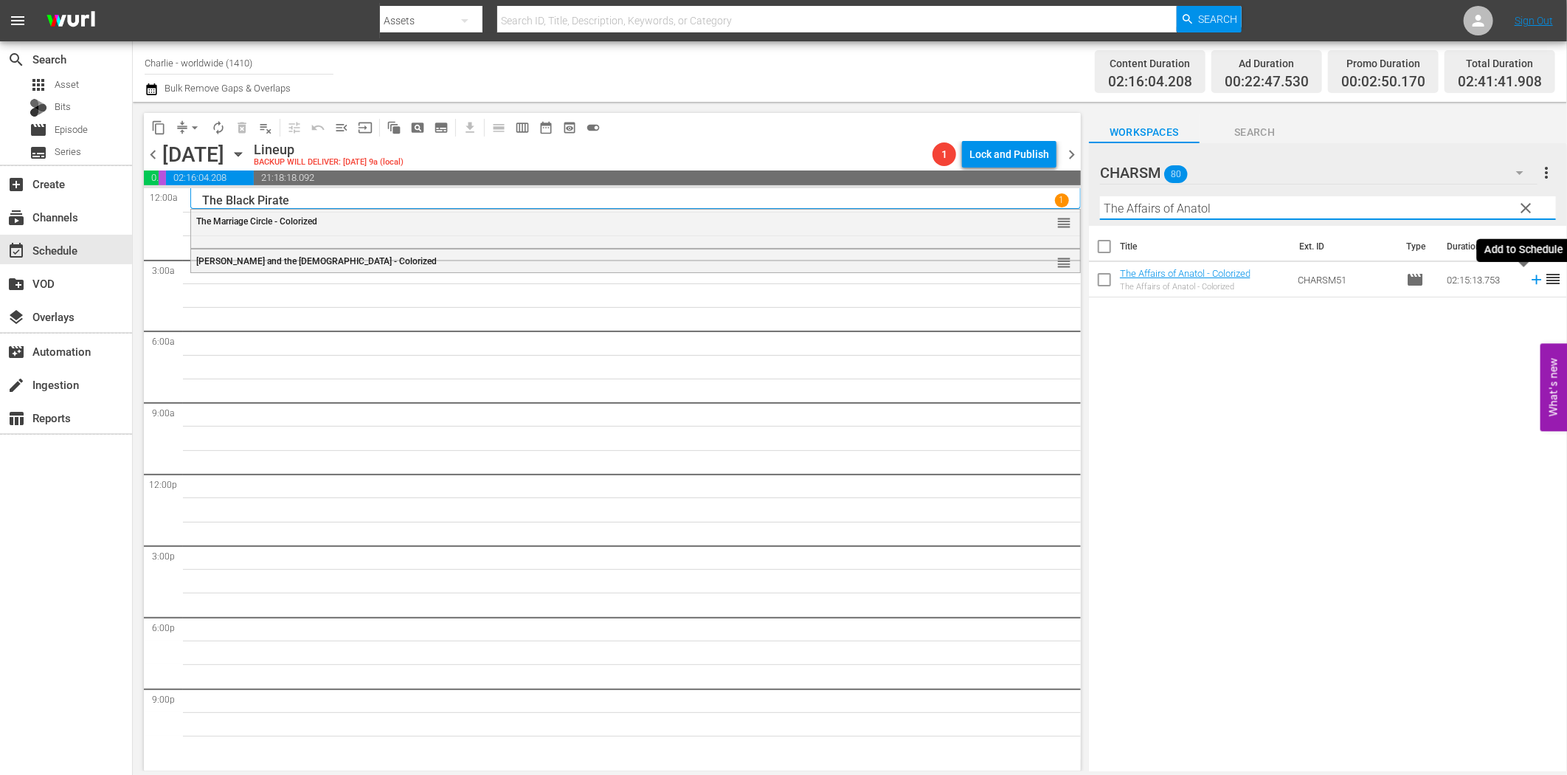
click at [1532, 280] on icon at bounding box center [1537, 280] width 10 height 10
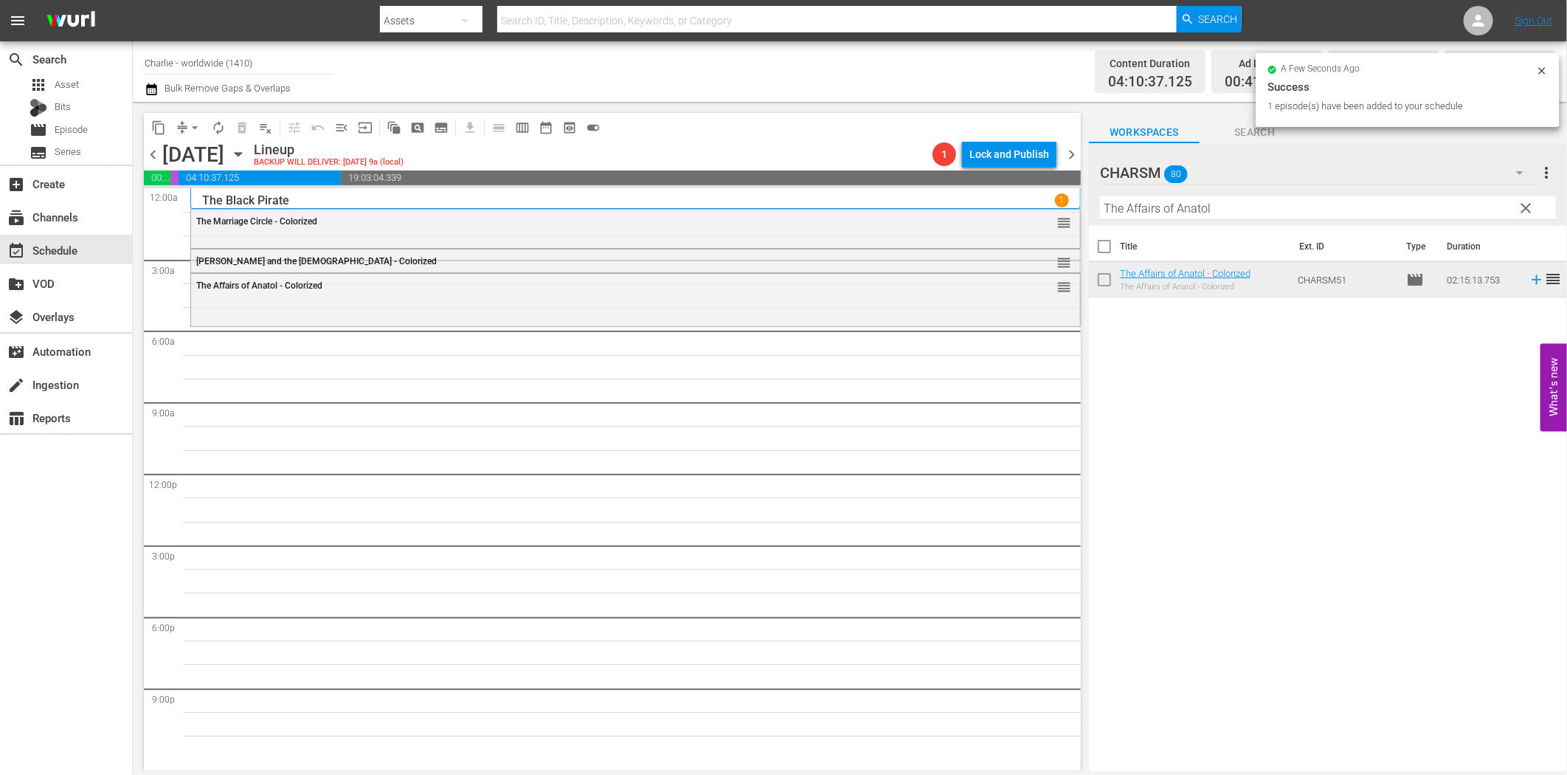
click at [1219, 208] on input "The Affairs of Anatol" at bounding box center [1328, 208] width 456 height 24
paste input "Blasphemer"
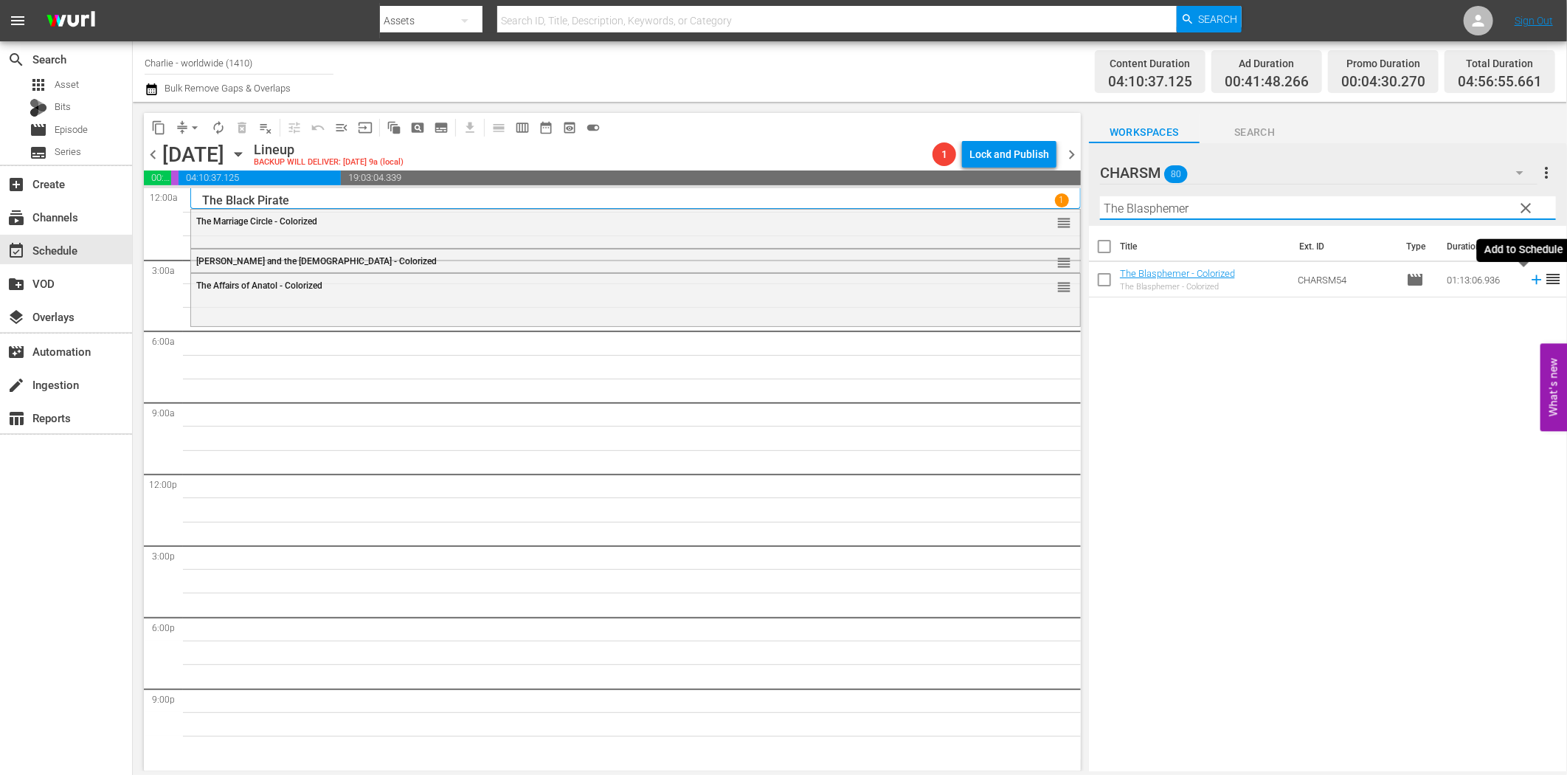
click at [1529, 277] on icon at bounding box center [1537, 280] width 16 height 16
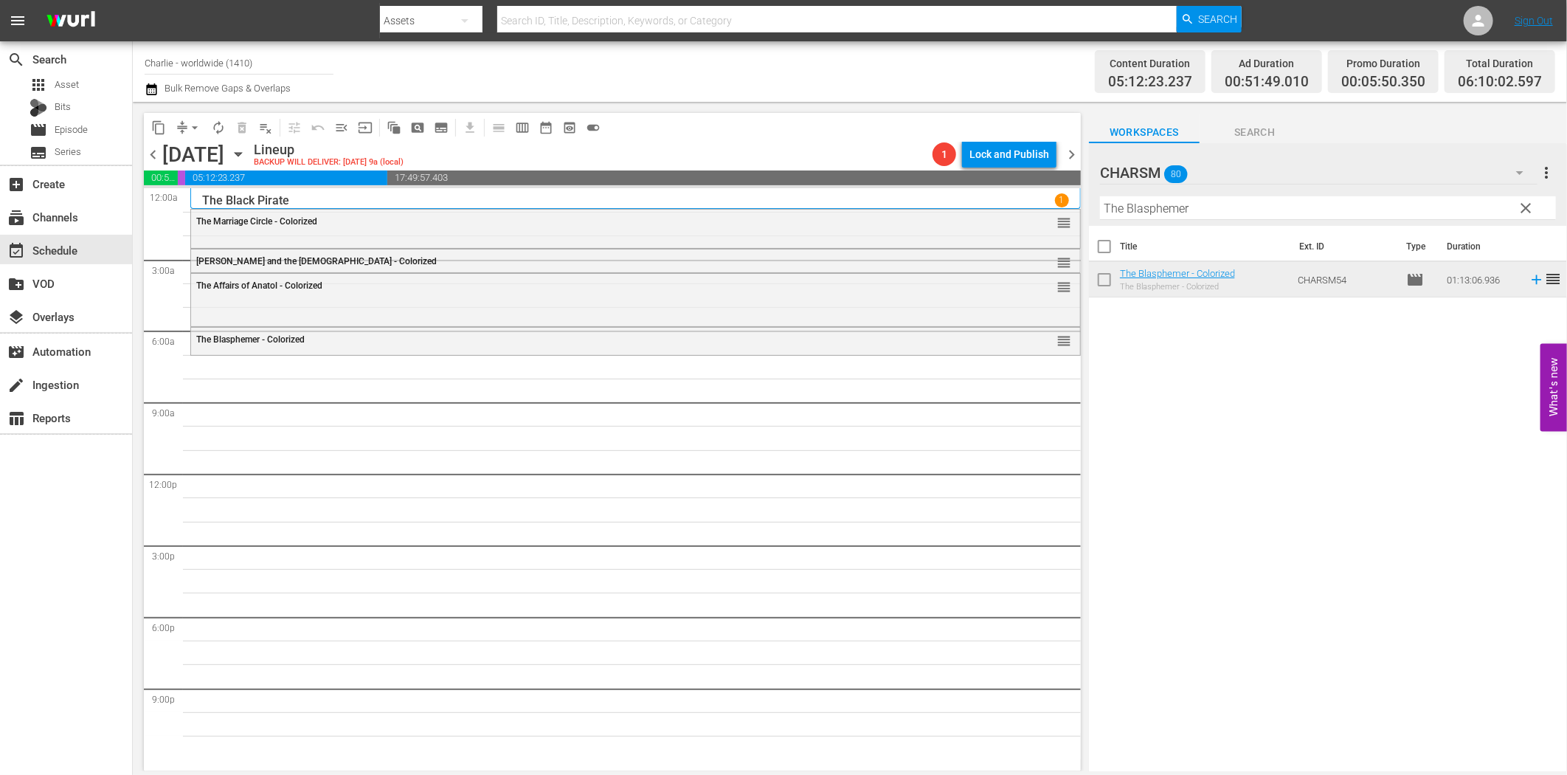
click at [1160, 204] on input "The Blasphemer" at bounding box center [1328, 208] width 456 height 24
paste input "[PERSON_NAME]'s Stay at the Hotel"
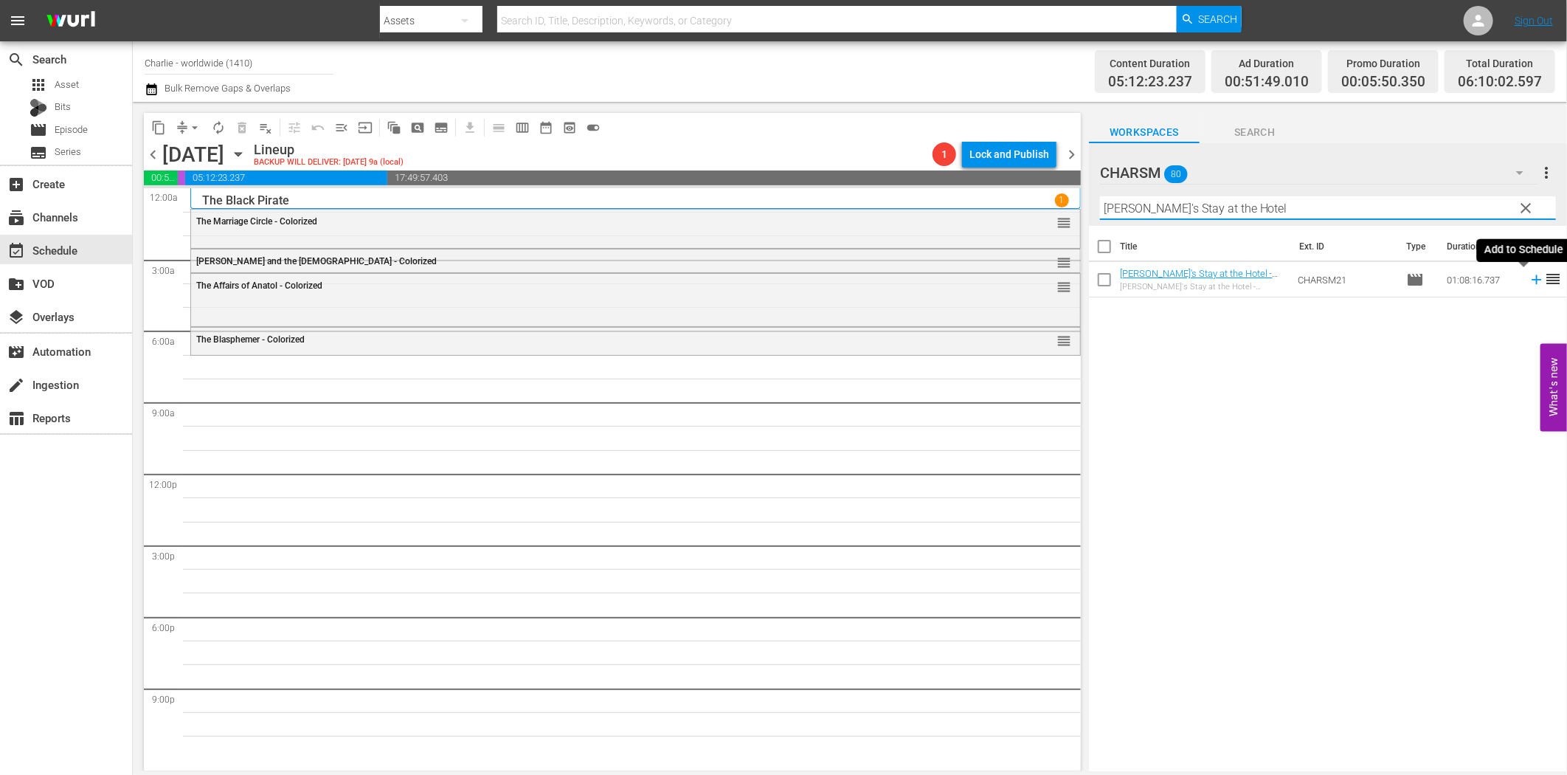
click at [1529, 277] on icon at bounding box center [1537, 280] width 16 height 16
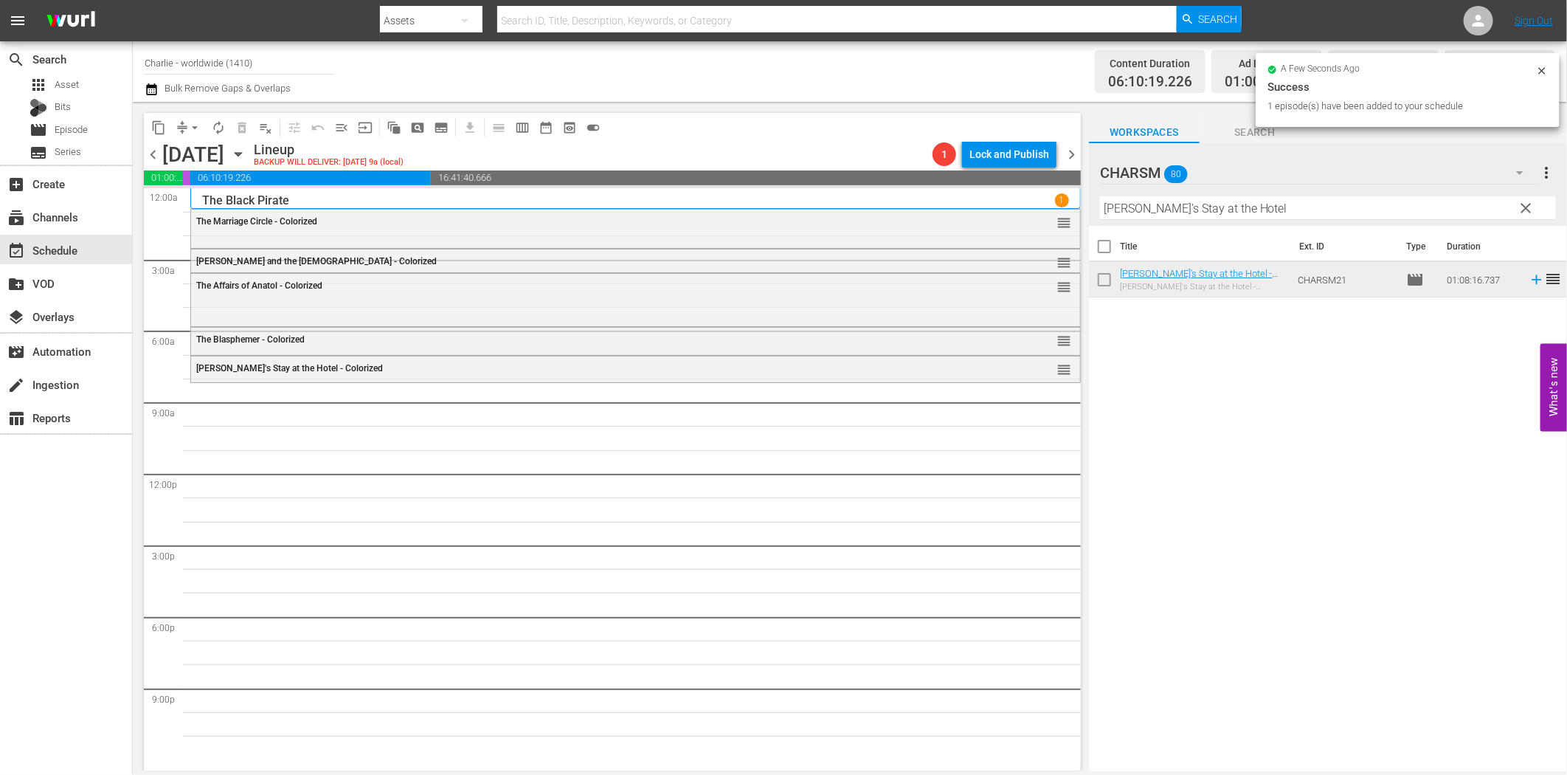
click at [1157, 209] on input "[PERSON_NAME]'s Stay at the Hotel" at bounding box center [1328, 208] width 456 height 24
paste input "Day at the Opera"
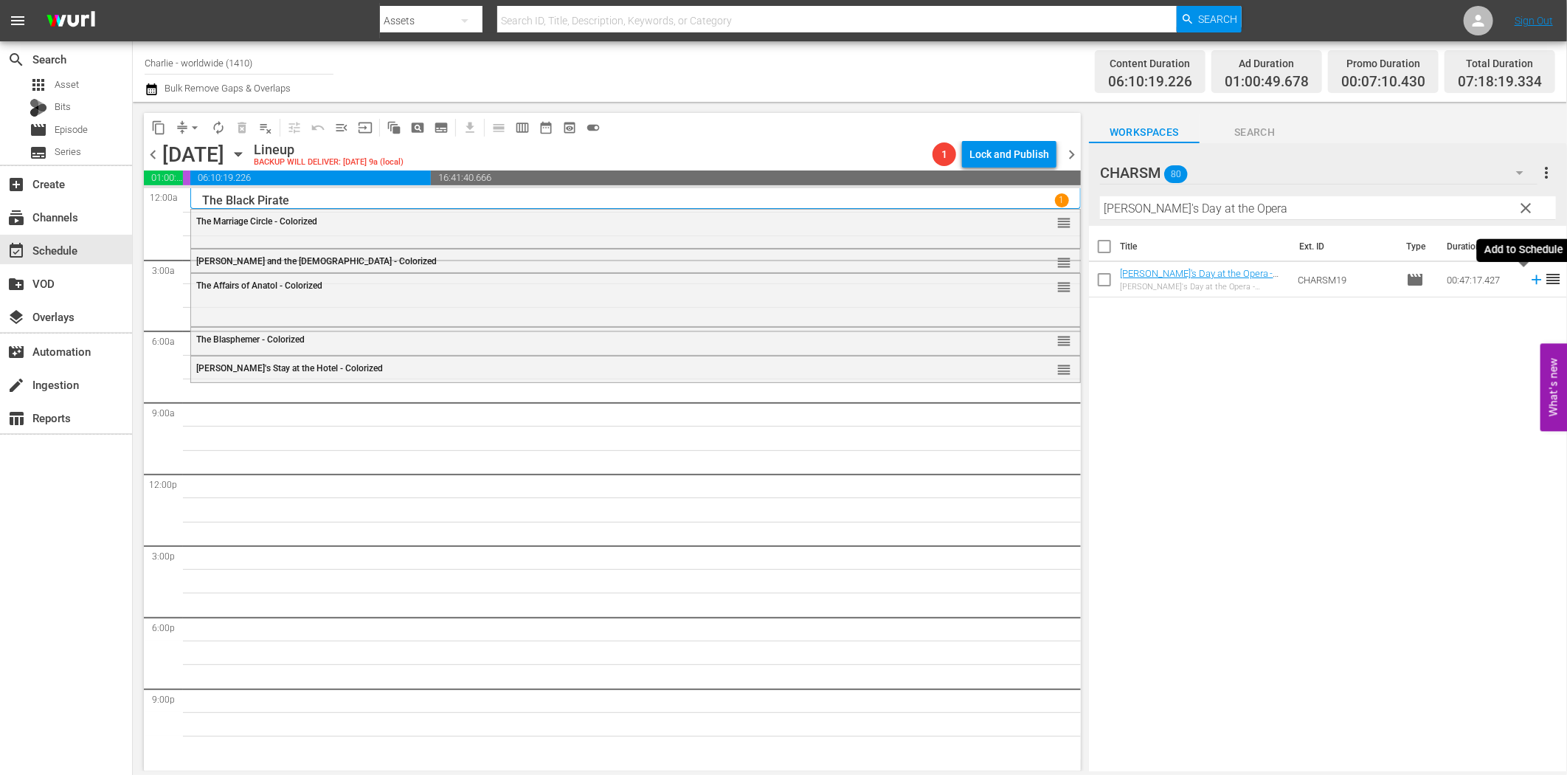
click at [1529, 285] on icon at bounding box center [1537, 280] width 16 height 16
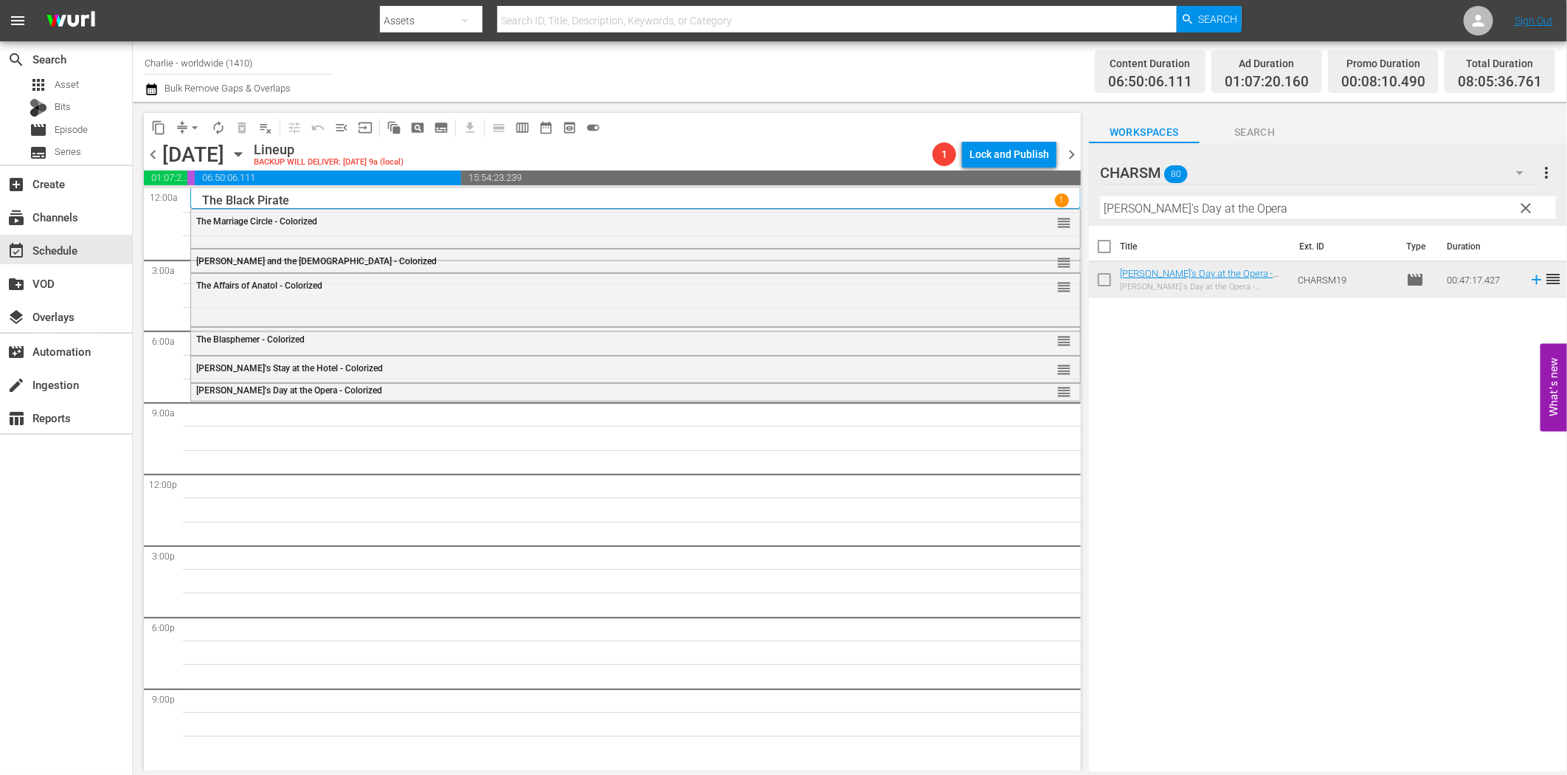
click at [1170, 215] on input "[PERSON_NAME]'s Day at the Opera" at bounding box center [1328, 208] width 456 height 24
paste input "[PERSON_NAME] - Hot Water"
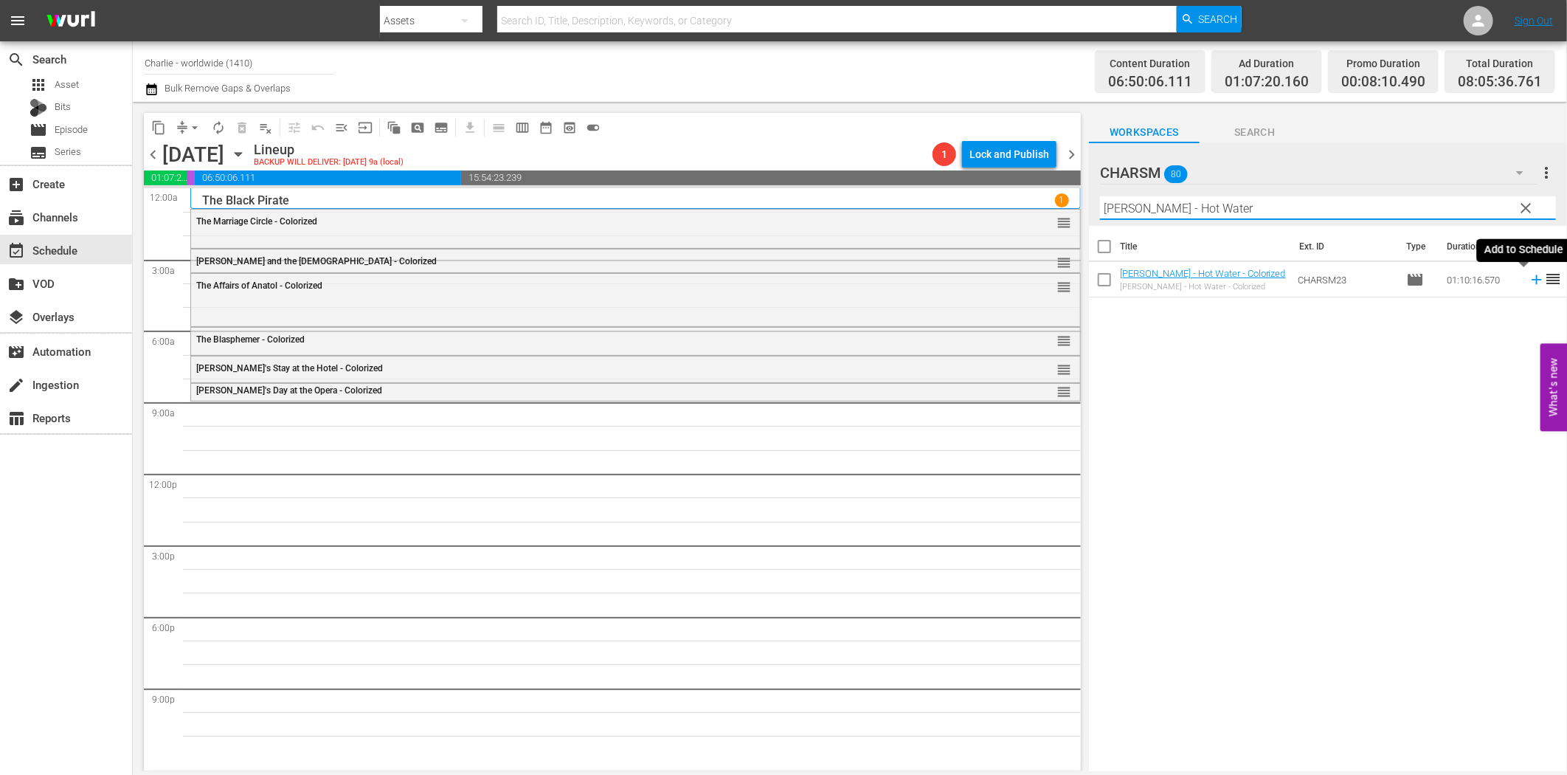
click at [1532, 280] on icon at bounding box center [1537, 280] width 10 height 10
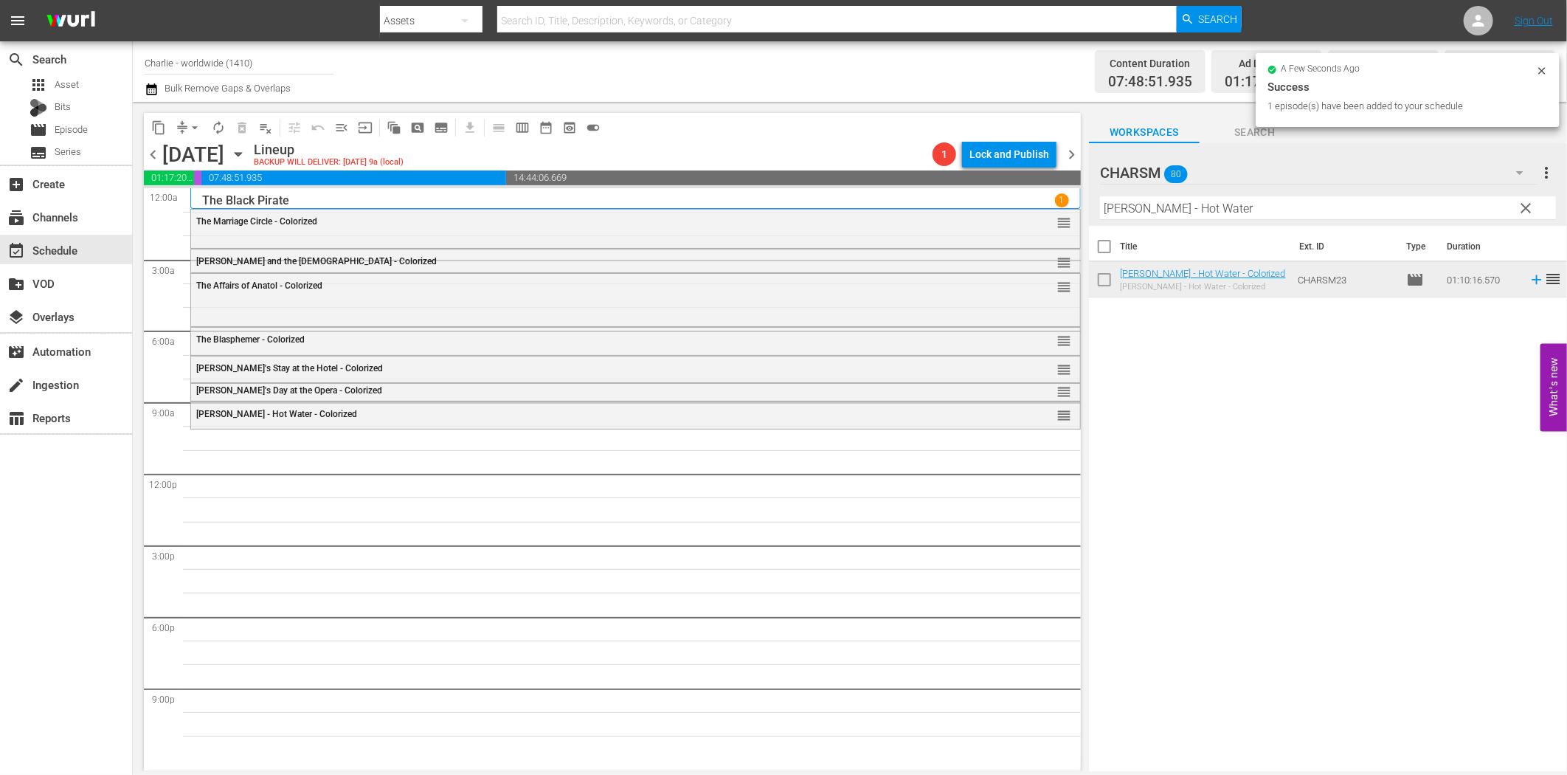
click at [1156, 216] on input "[PERSON_NAME] - Hot Water" at bounding box center [1328, 208] width 456 height 24
paste input "Don Q - Son of Zorro"
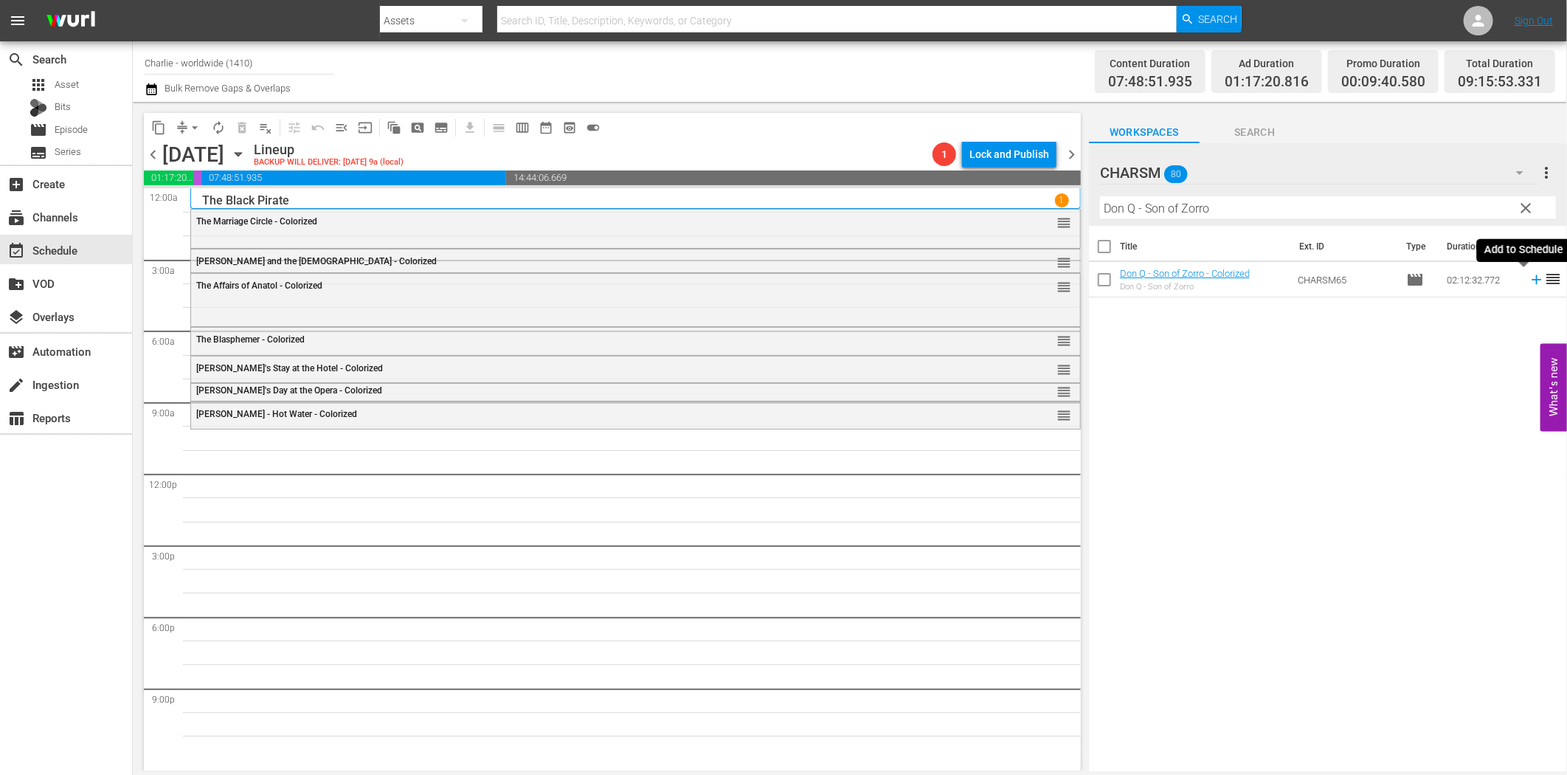
click at [1529, 277] on icon at bounding box center [1537, 280] width 16 height 16
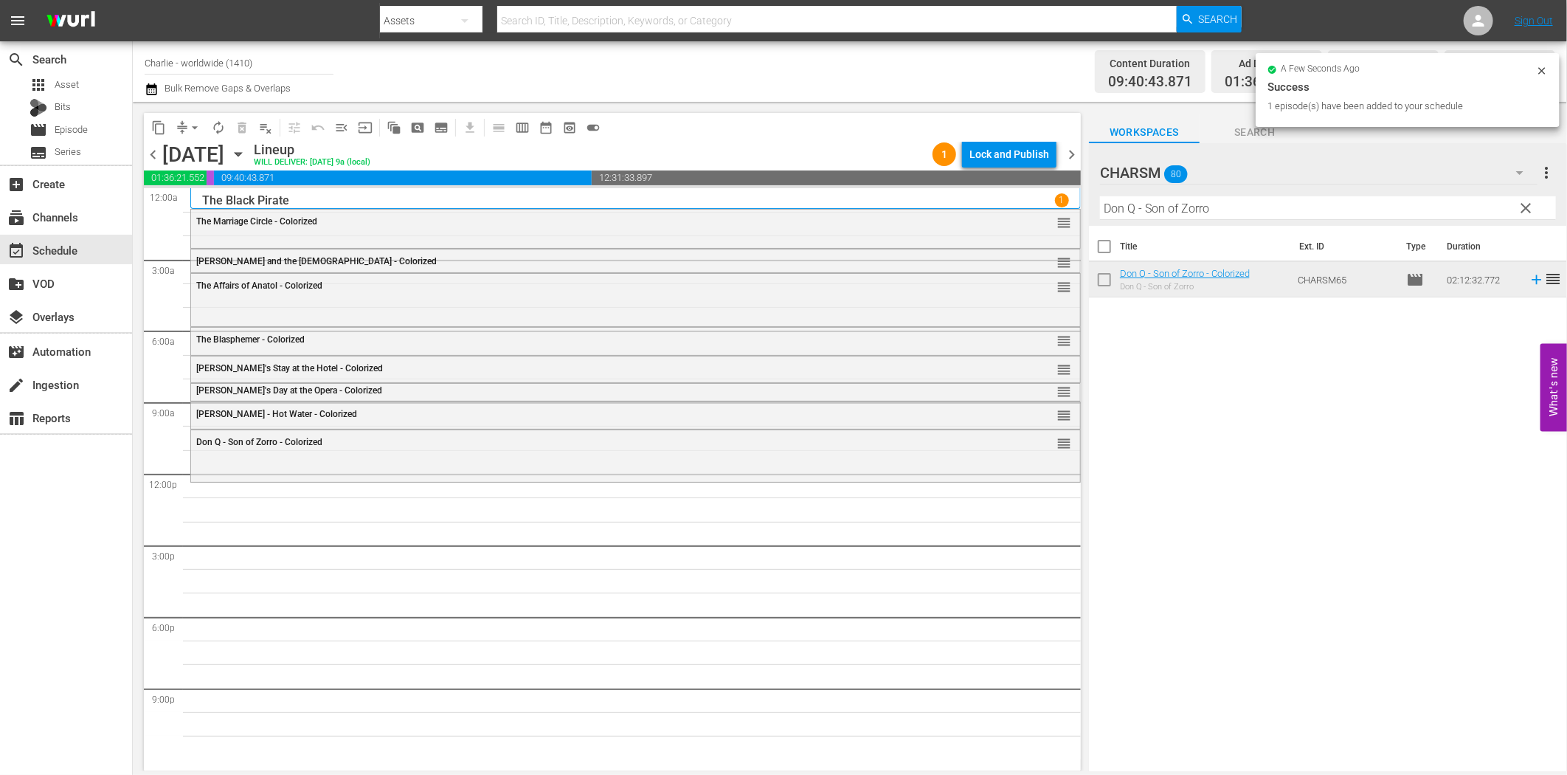
click at [1147, 209] on input "Don Q - Son of Zorro" at bounding box center [1328, 208] width 456 height 24
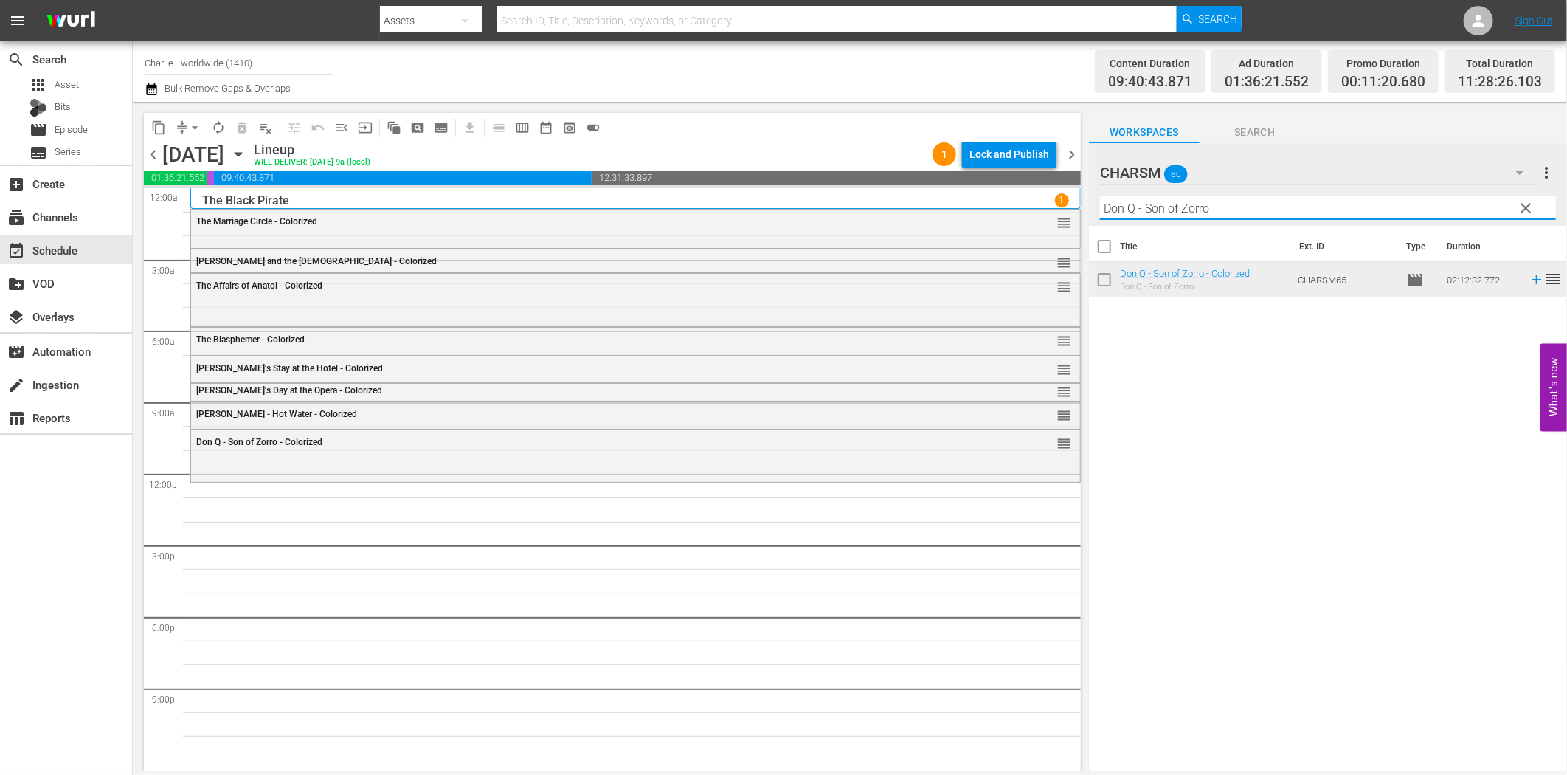
paste input "A Girl in Every Port"
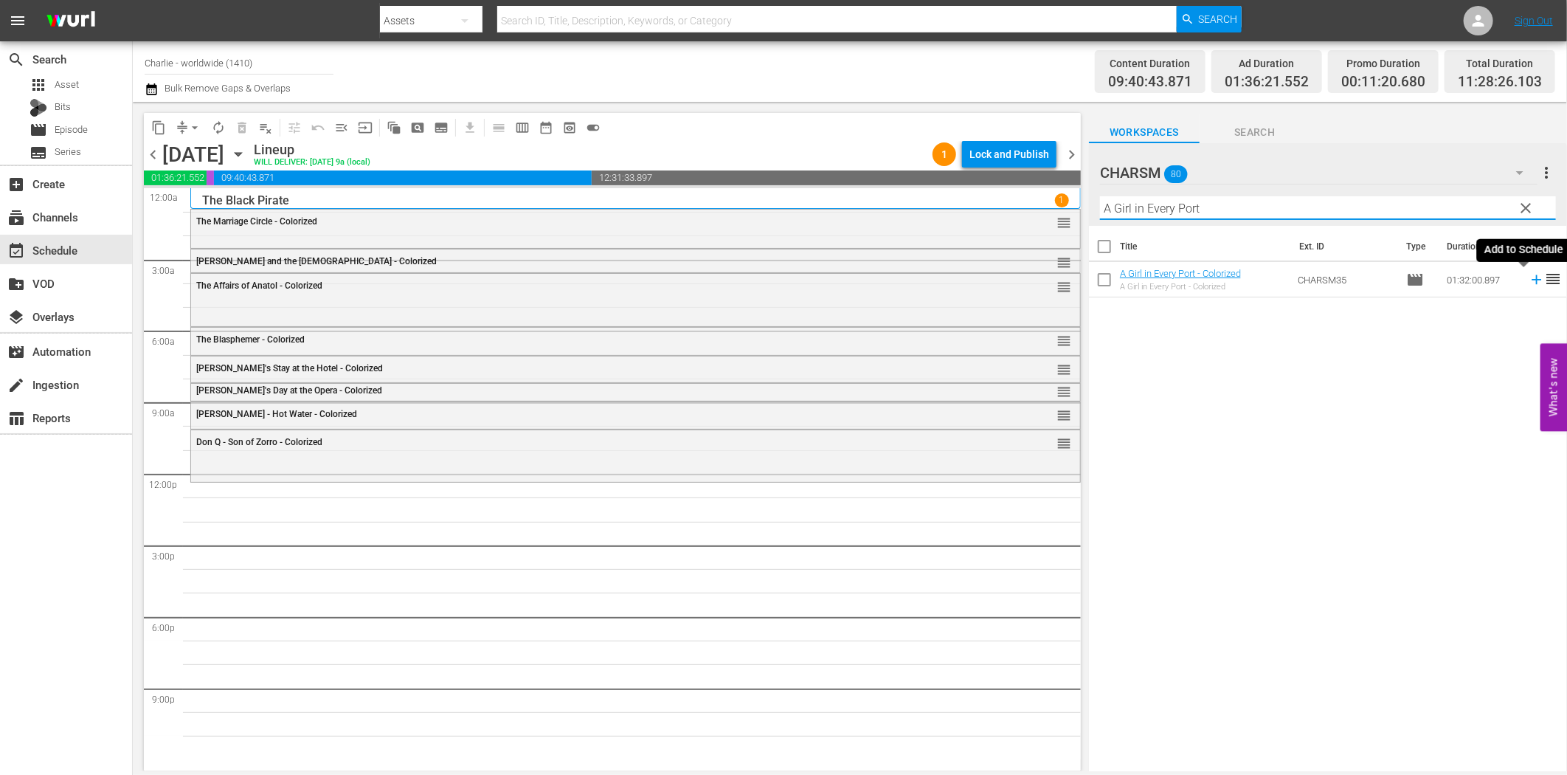
click at [1529, 278] on icon at bounding box center [1537, 280] width 16 height 16
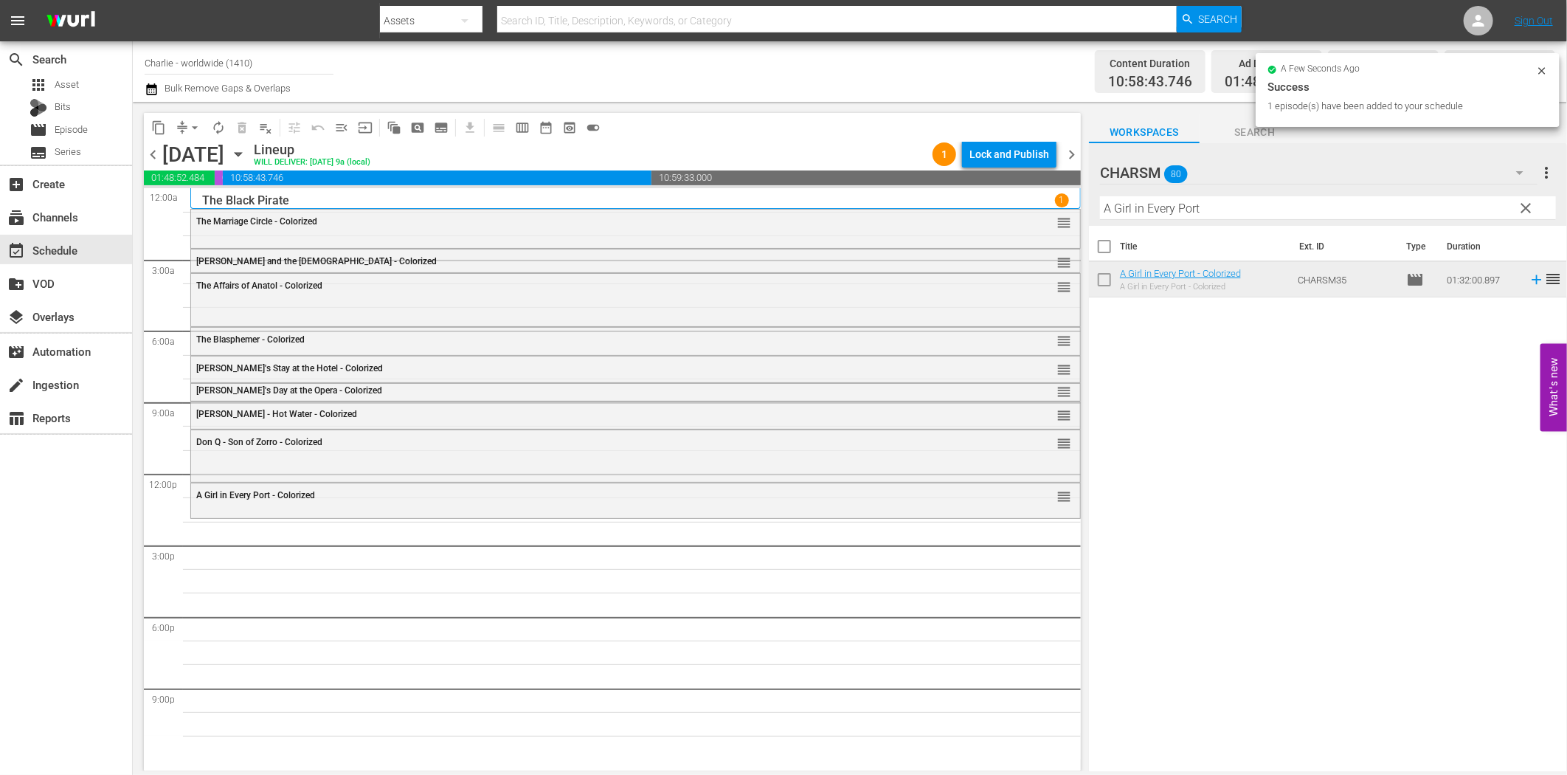
click at [1172, 198] on input "A Girl in Every Port" at bounding box center [1328, 208] width 456 height 24
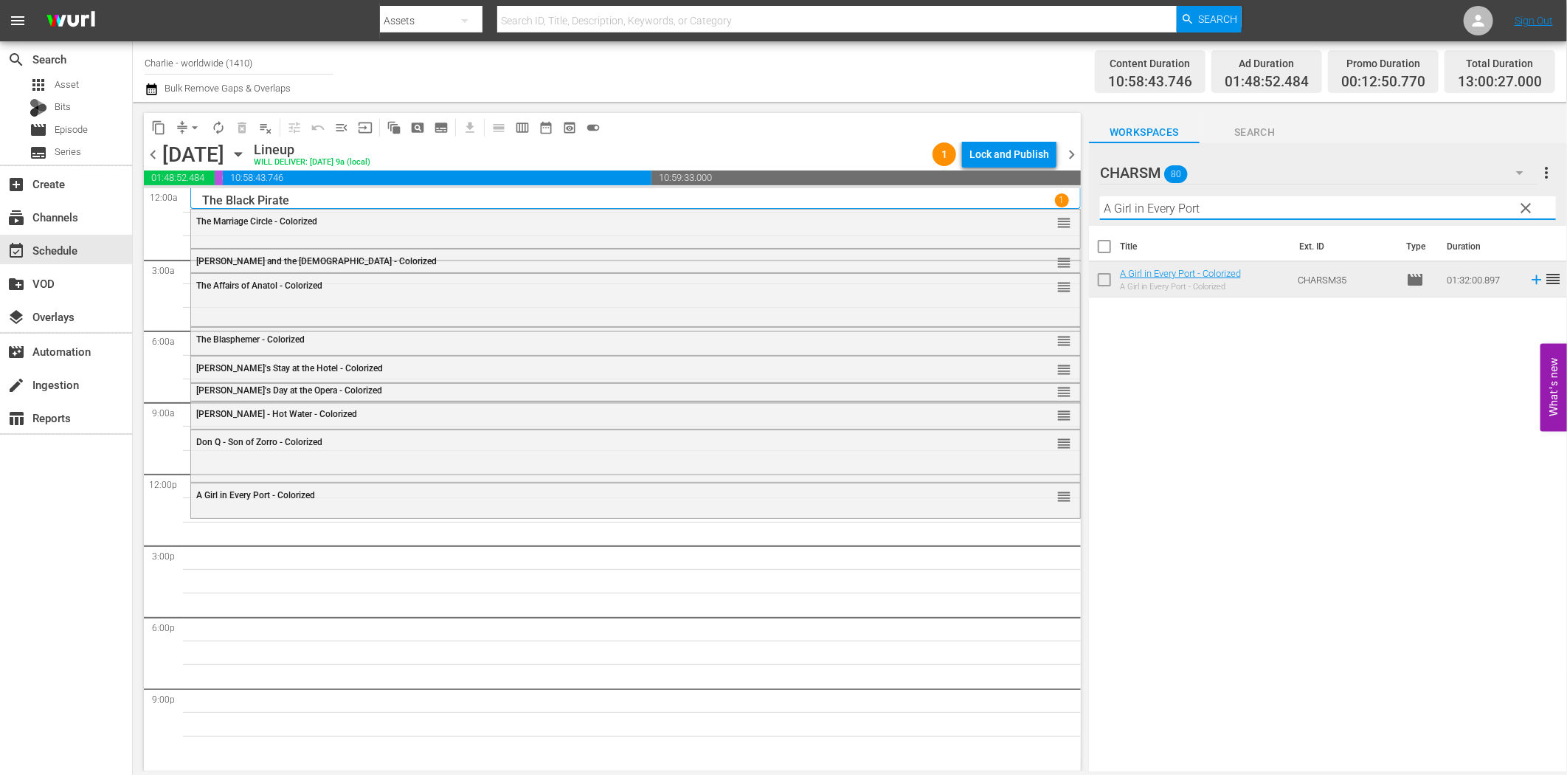
paste input "The Thief of Bagdad"
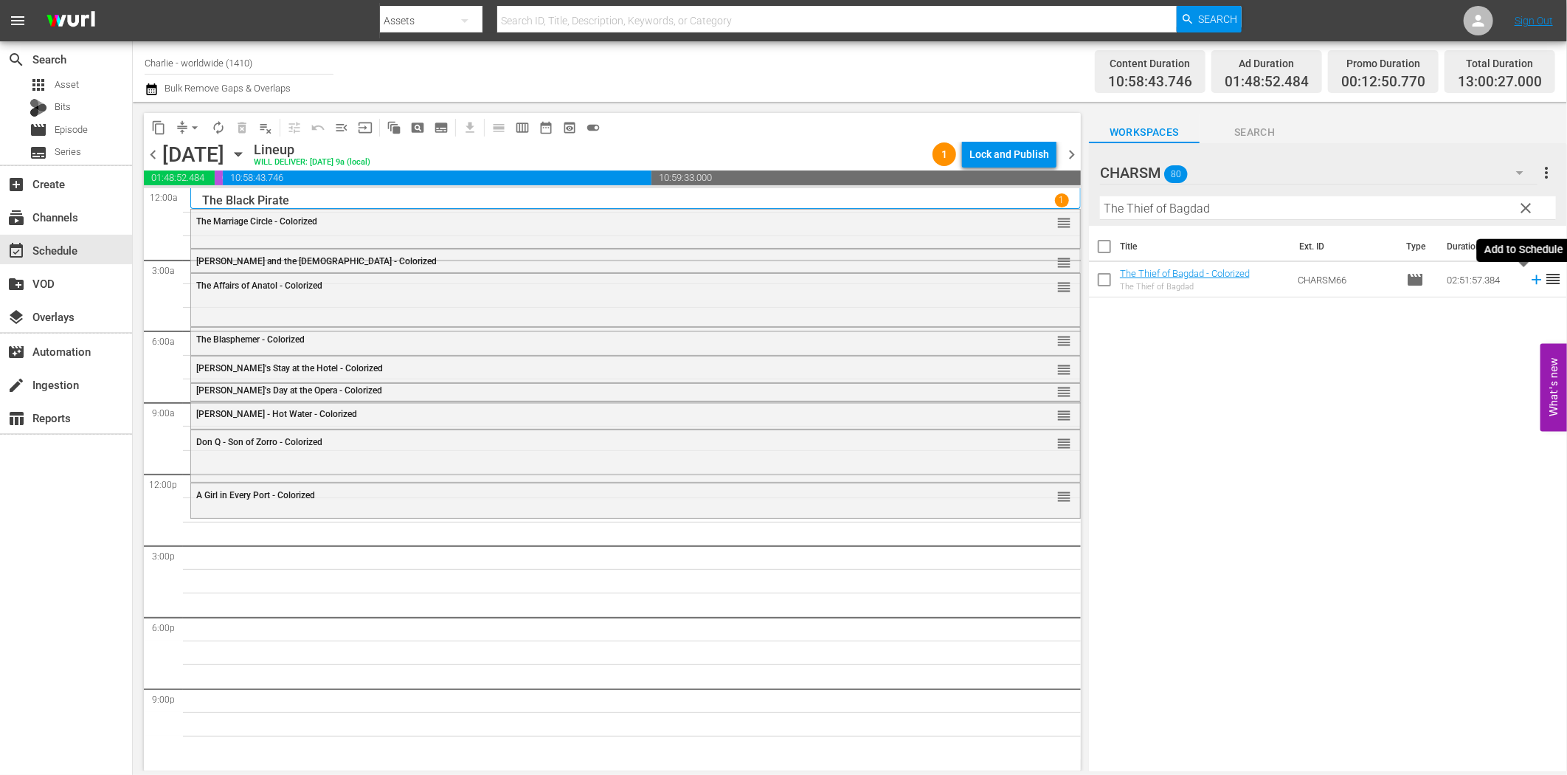
click at [1532, 279] on icon at bounding box center [1537, 280] width 10 height 10
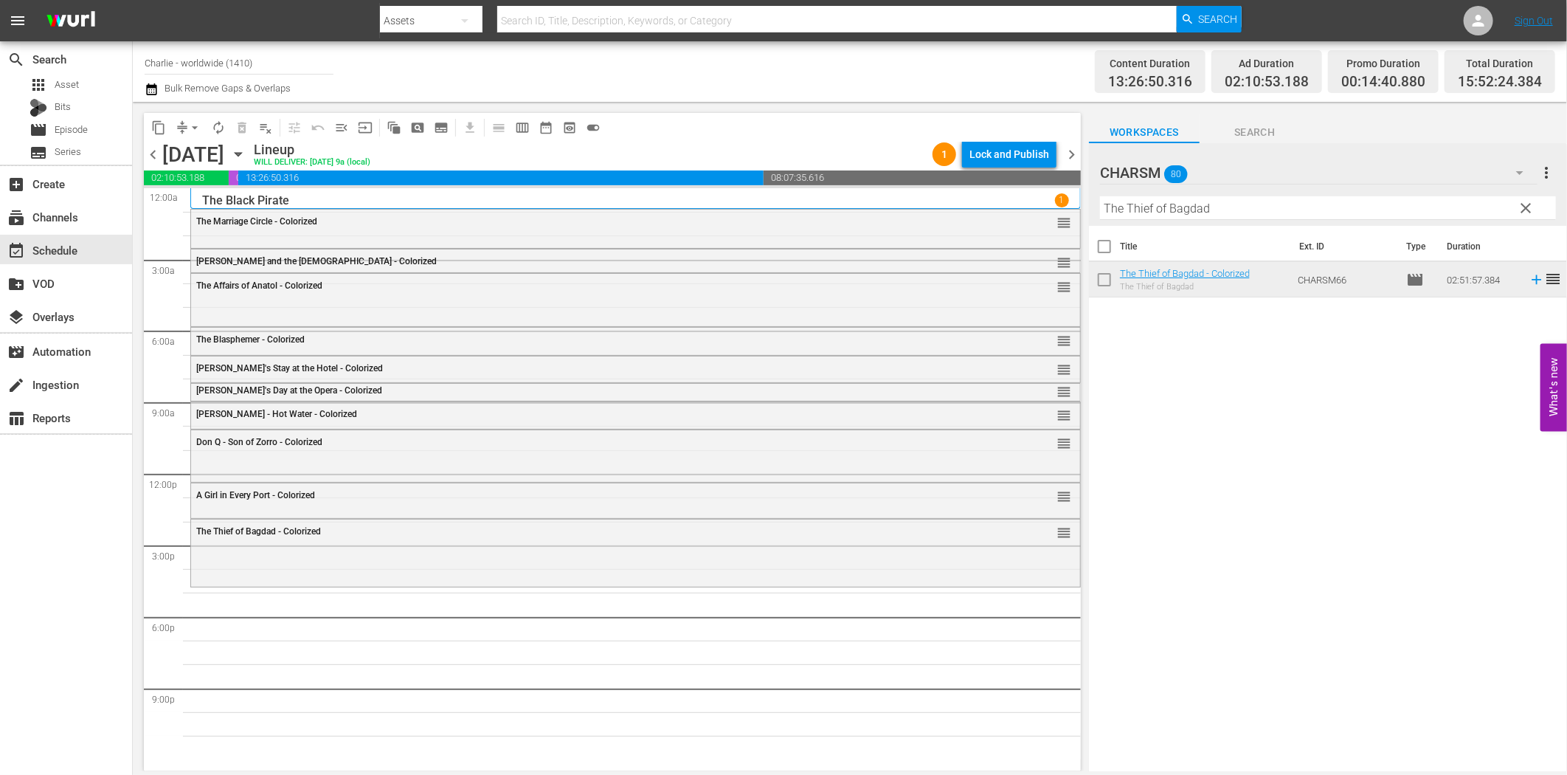
click at [1243, 213] on input "The Thief of Bagdad" at bounding box center [1328, 208] width 456 height 24
paste input "[PERSON_NAME]"
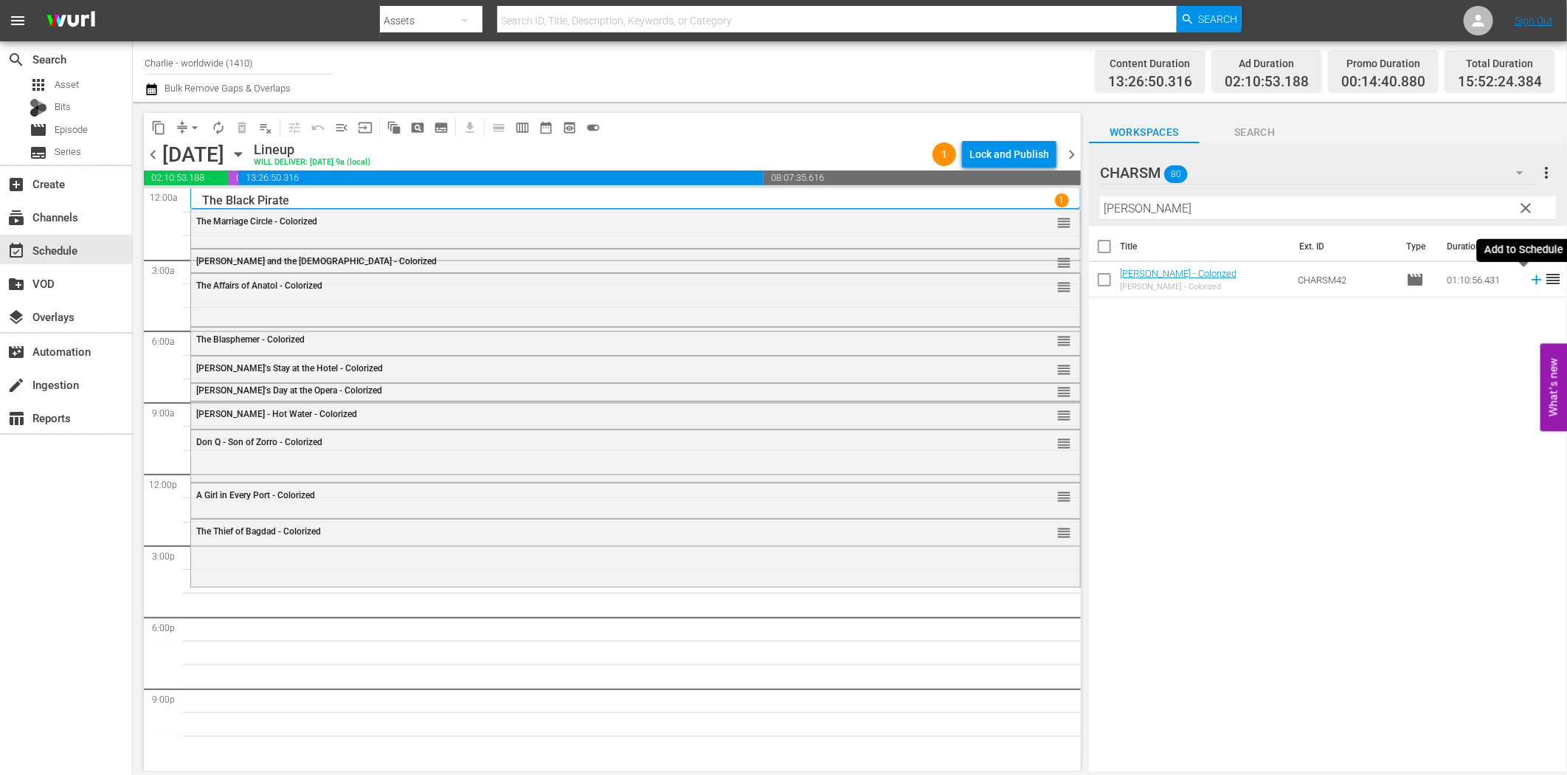
click at [1529, 283] on icon at bounding box center [1537, 280] width 16 height 16
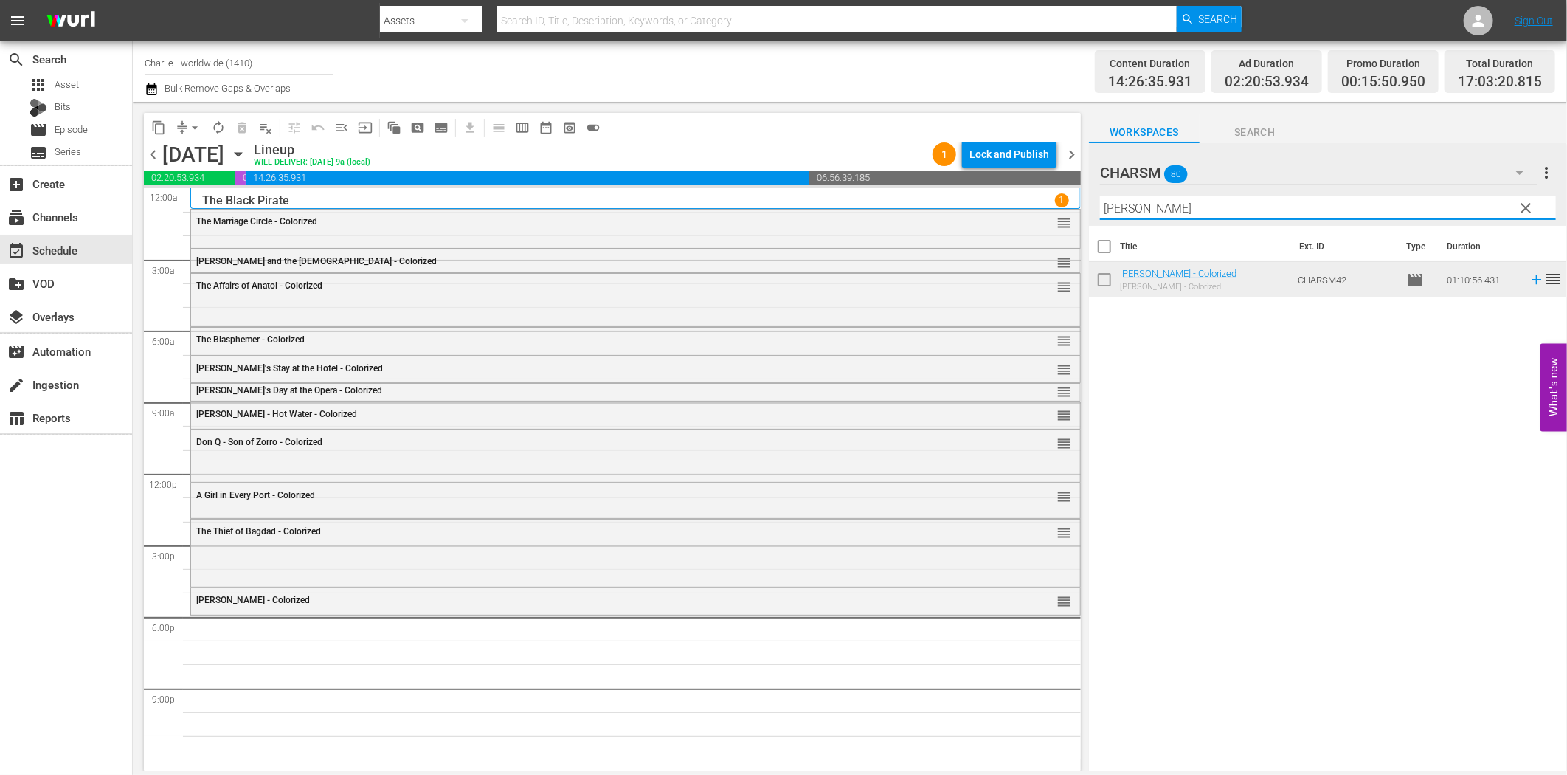
click at [1221, 210] on input "[PERSON_NAME]" at bounding box center [1328, 208] width 456 height 24
paste input "The Cruise of the [PERSON_NAME]"
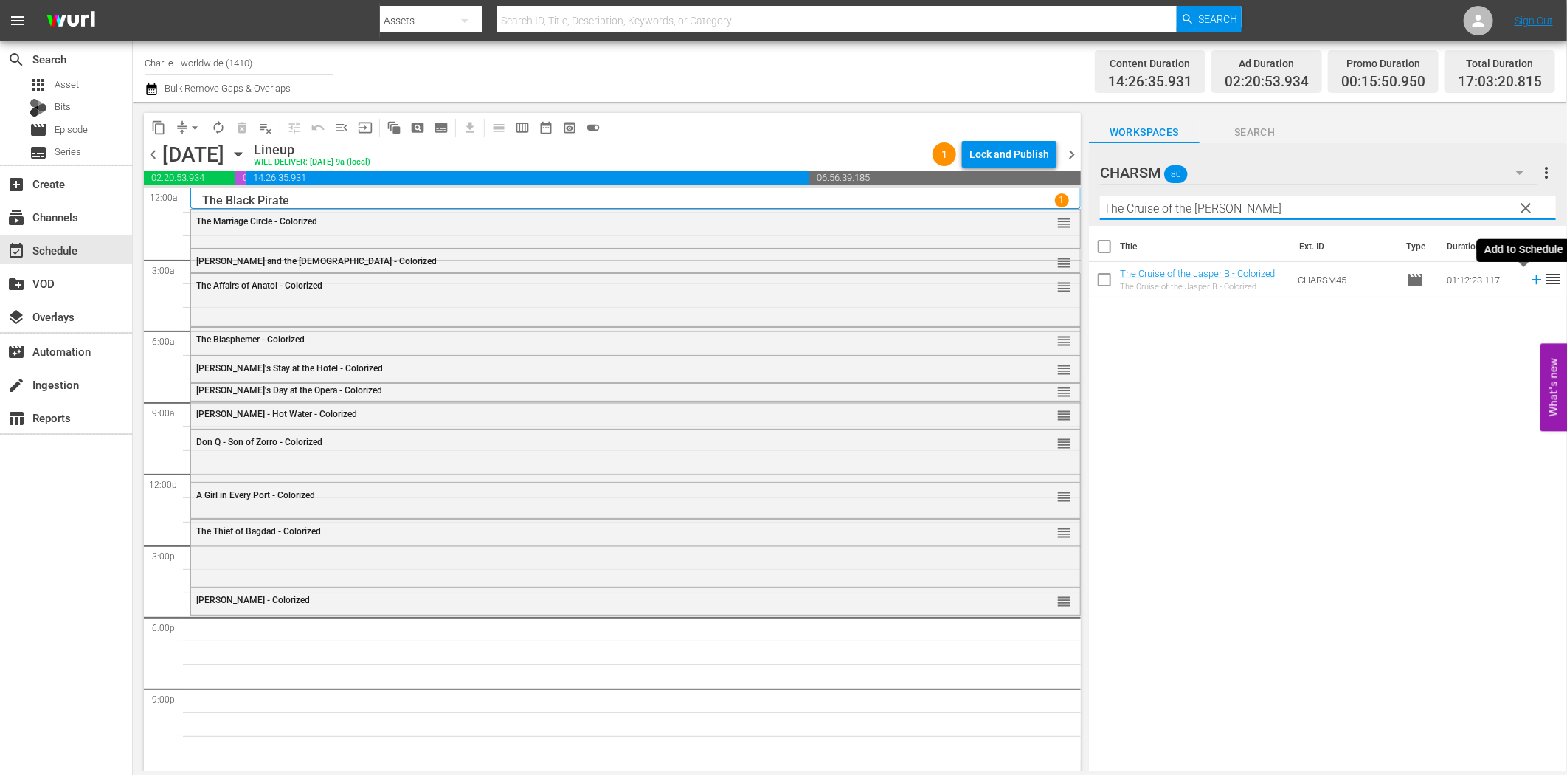
click at [1529, 283] on icon at bounding box center [1537, 280] width 16 height 16
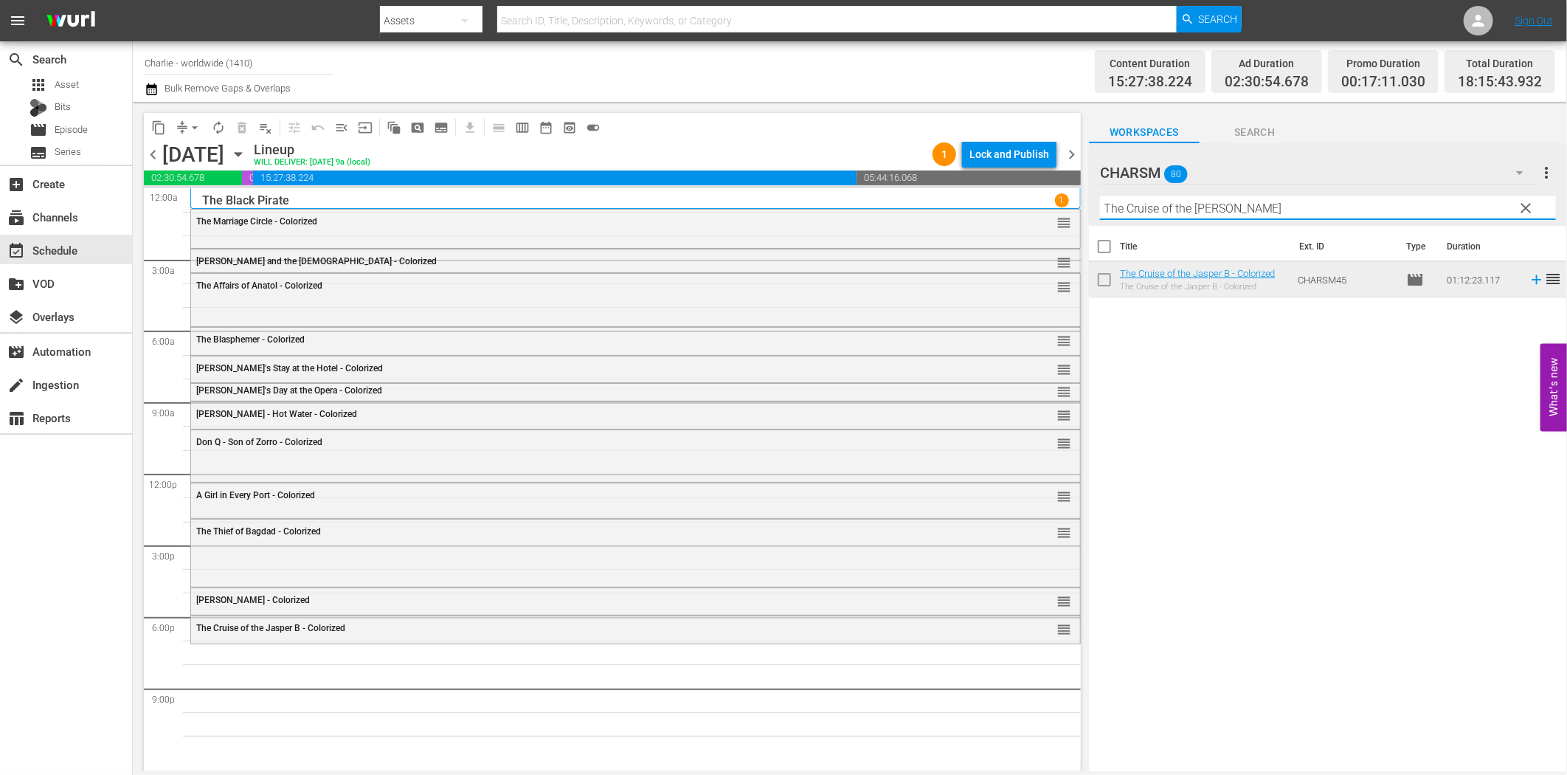
click at [1135, 203] on input "The Cruise of the [PERSON_NAME]" at bounding box center [1328, 208] width 456 height 24
paste input "[PERSON_NAME] in Wonderland"
click at [1532, 280] on icon at bounding box center [1537, 280] width 10 height 10
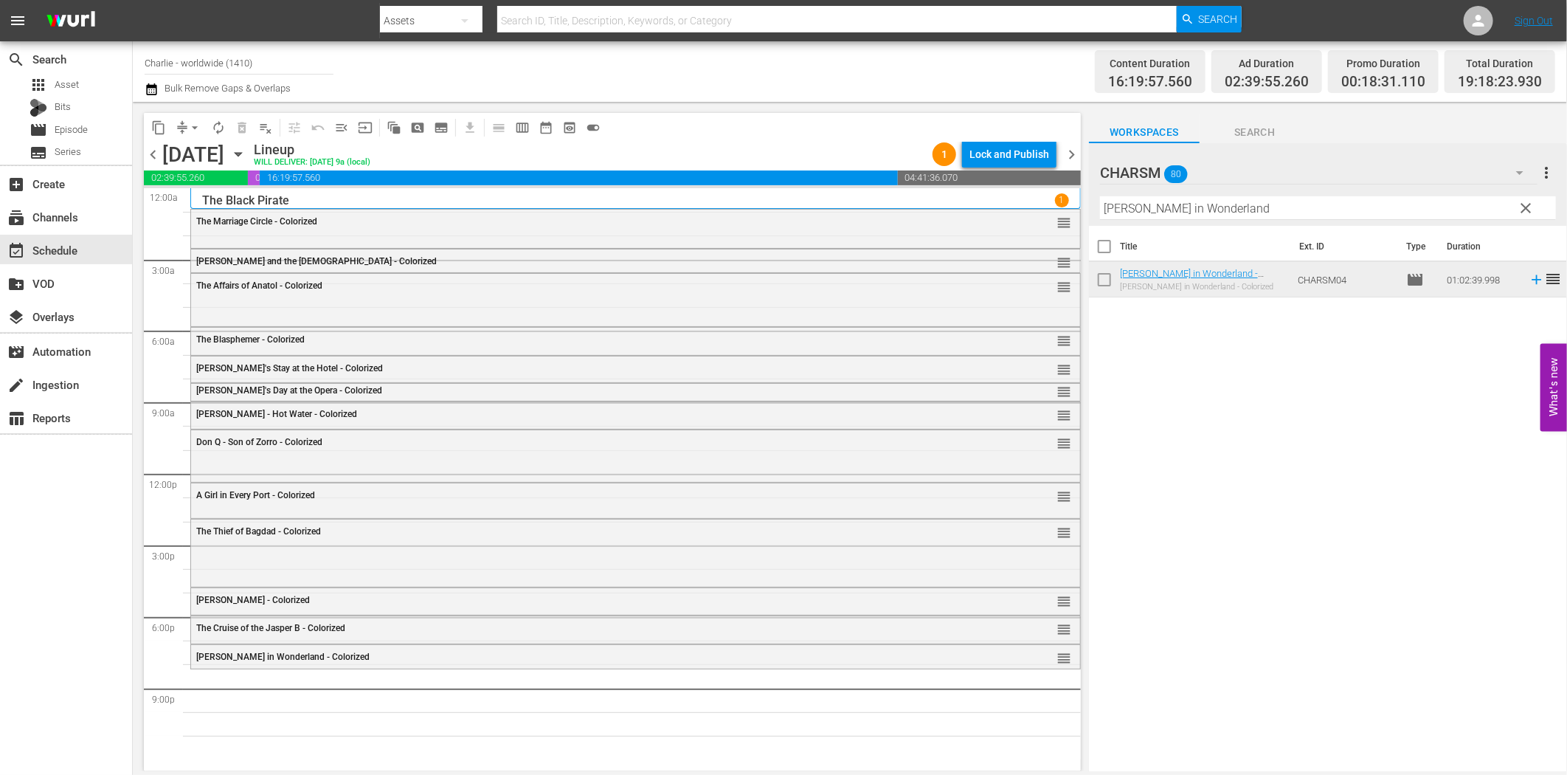
click at [1175, 199] on input "[PERSON_NAME] in Wonderland" at bounding box center [1328, 208] width 456 height 24
paste input "Hungarian Rhapsody"
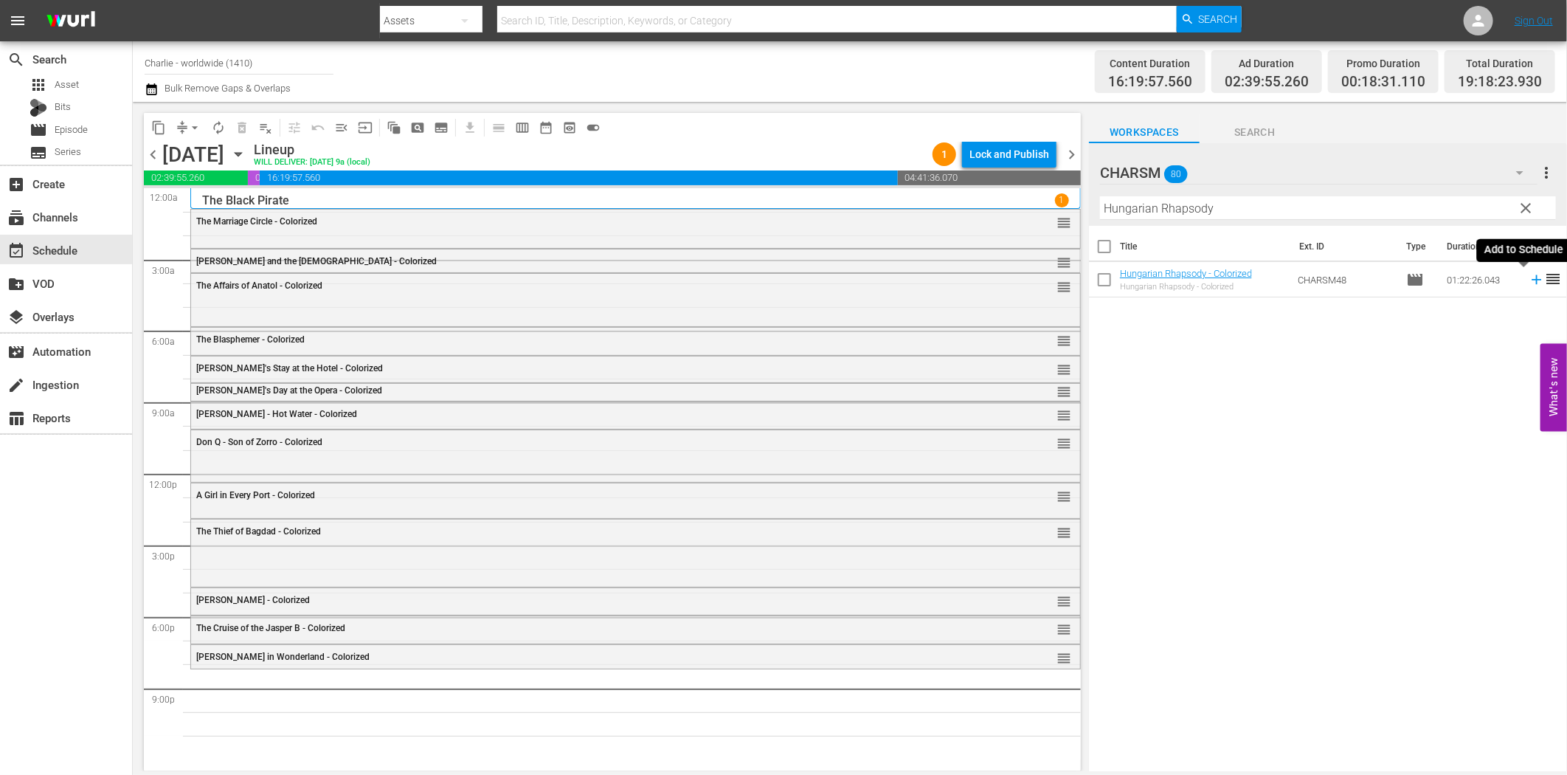
click at [1529, 281] on icon at bounding box center [1537, 280] width 16 height 16
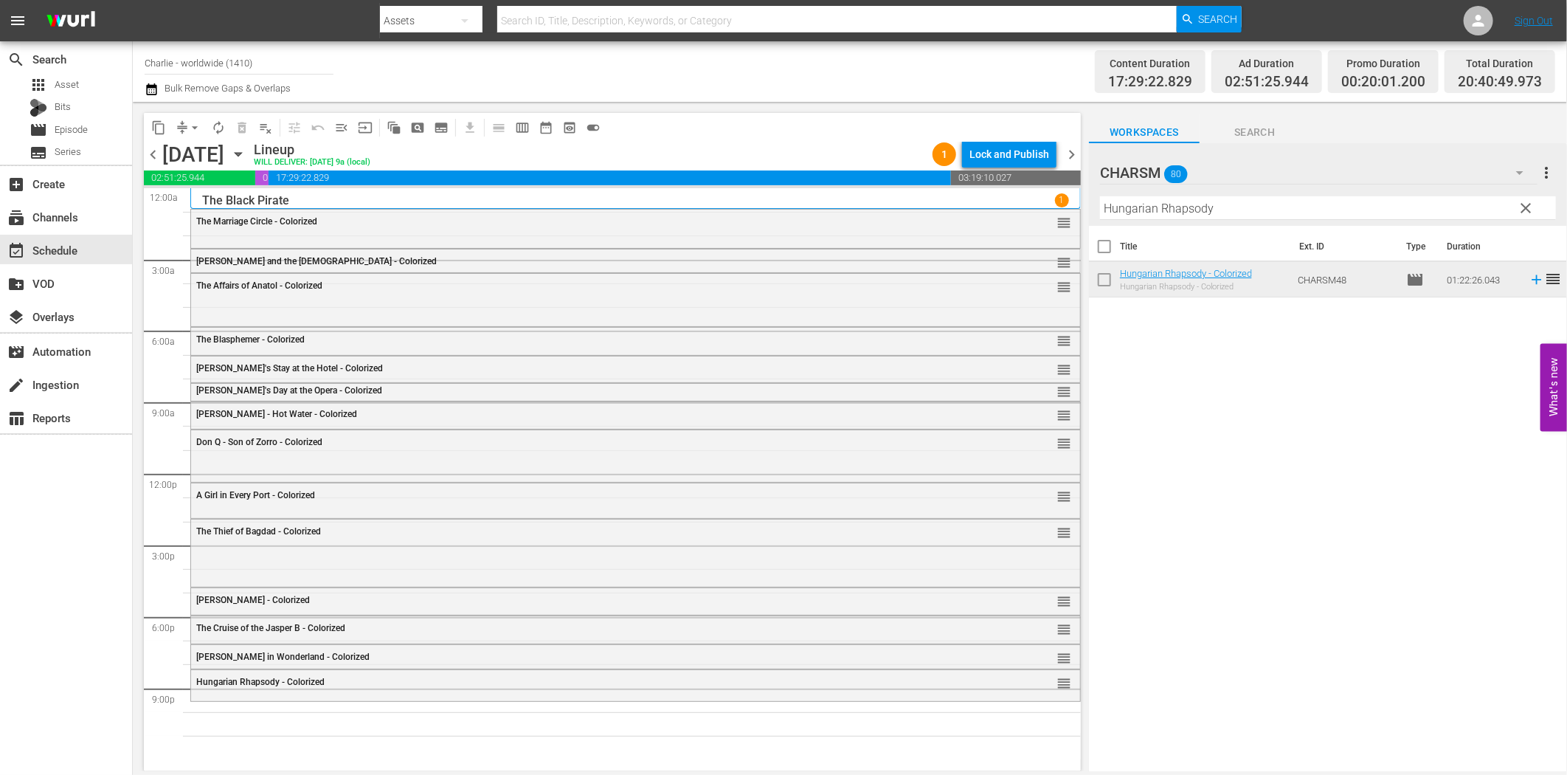
click at [1220, 207] on input "Hungarian Rhapsody" at bounding box center [1328, 208] width 456 height 24
paste input "Isn't Life Wonderful"
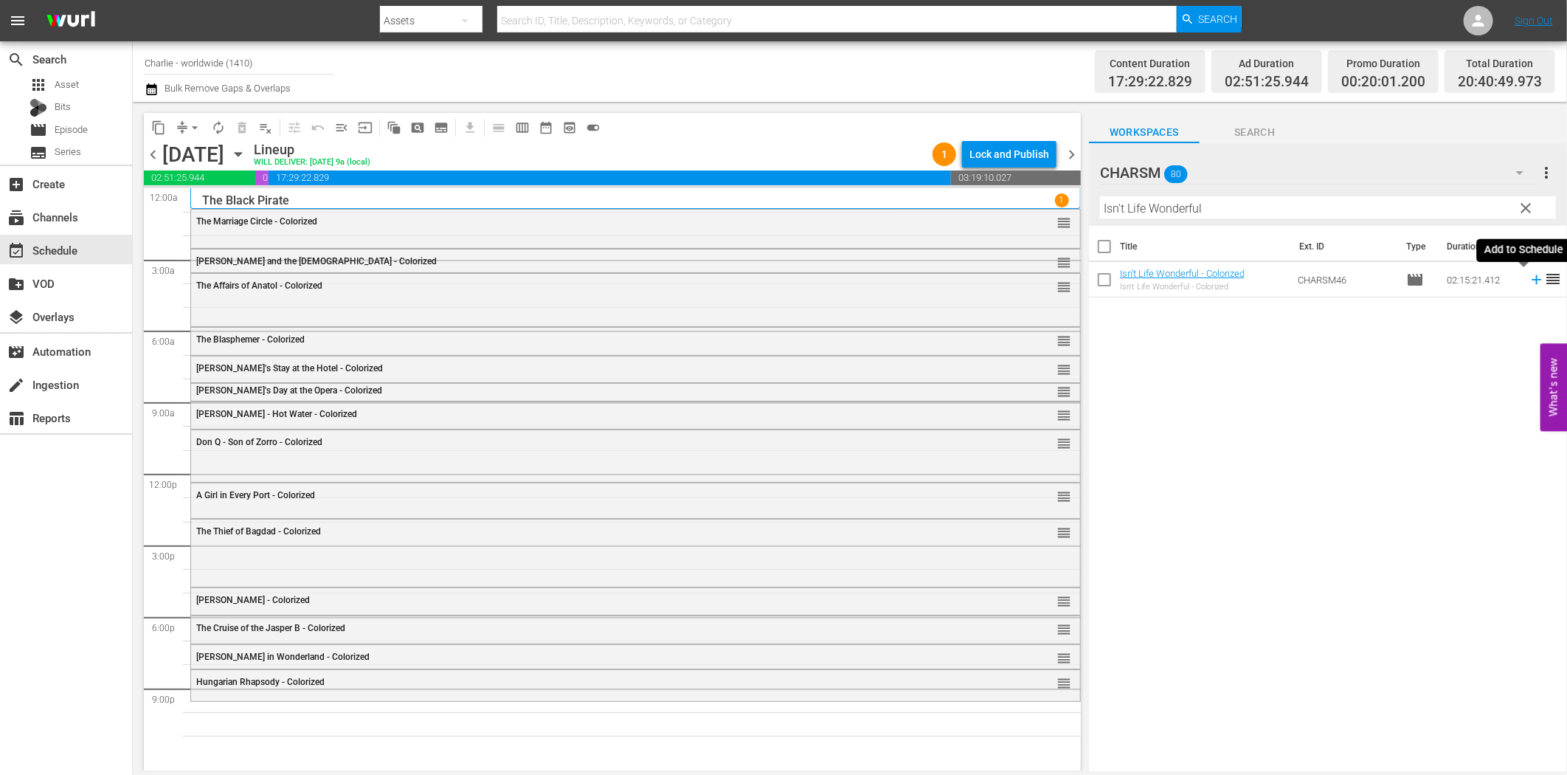
click at [1529, 283] on icon at bounding box center [1537, 280] width 16 height 16
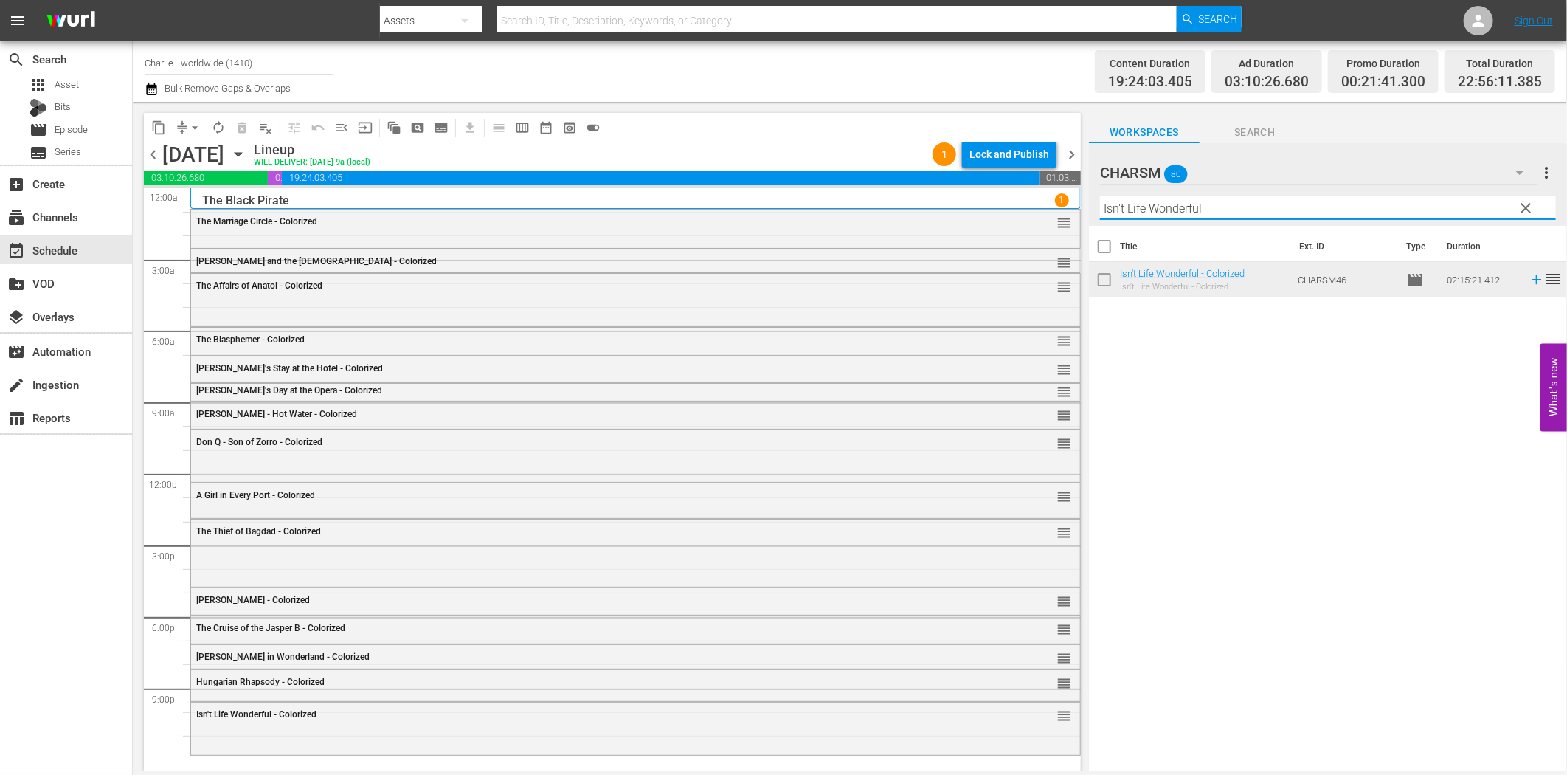
click at [1157, 212] on input "Isn't Life Wonderful" at bounding box center [1328, 208] width 456 height 24
paste input "[PERSON_NAME]"
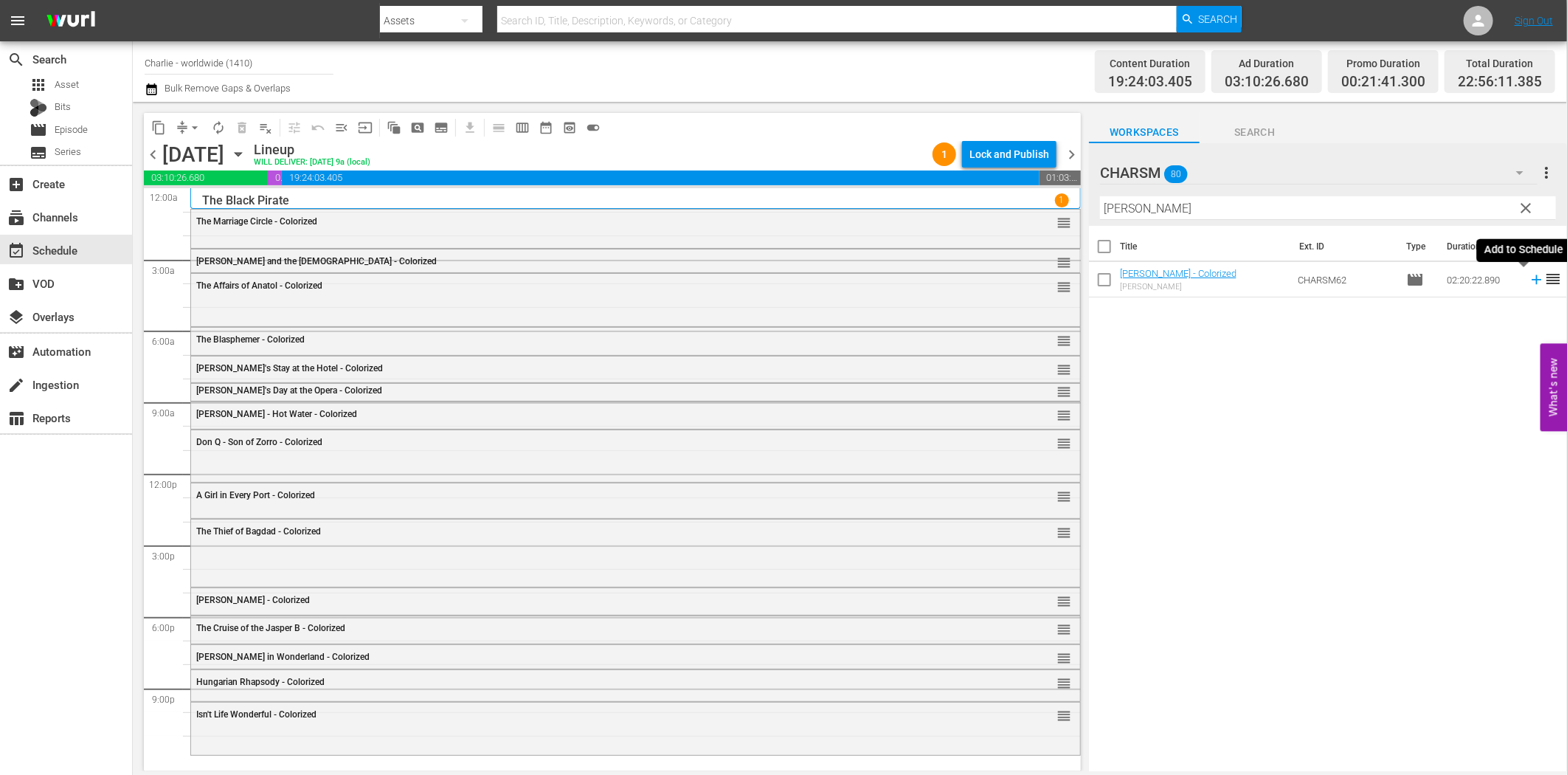
click at [1529, 281] on icon at bounding box center [1537, 280] width 16 height 16
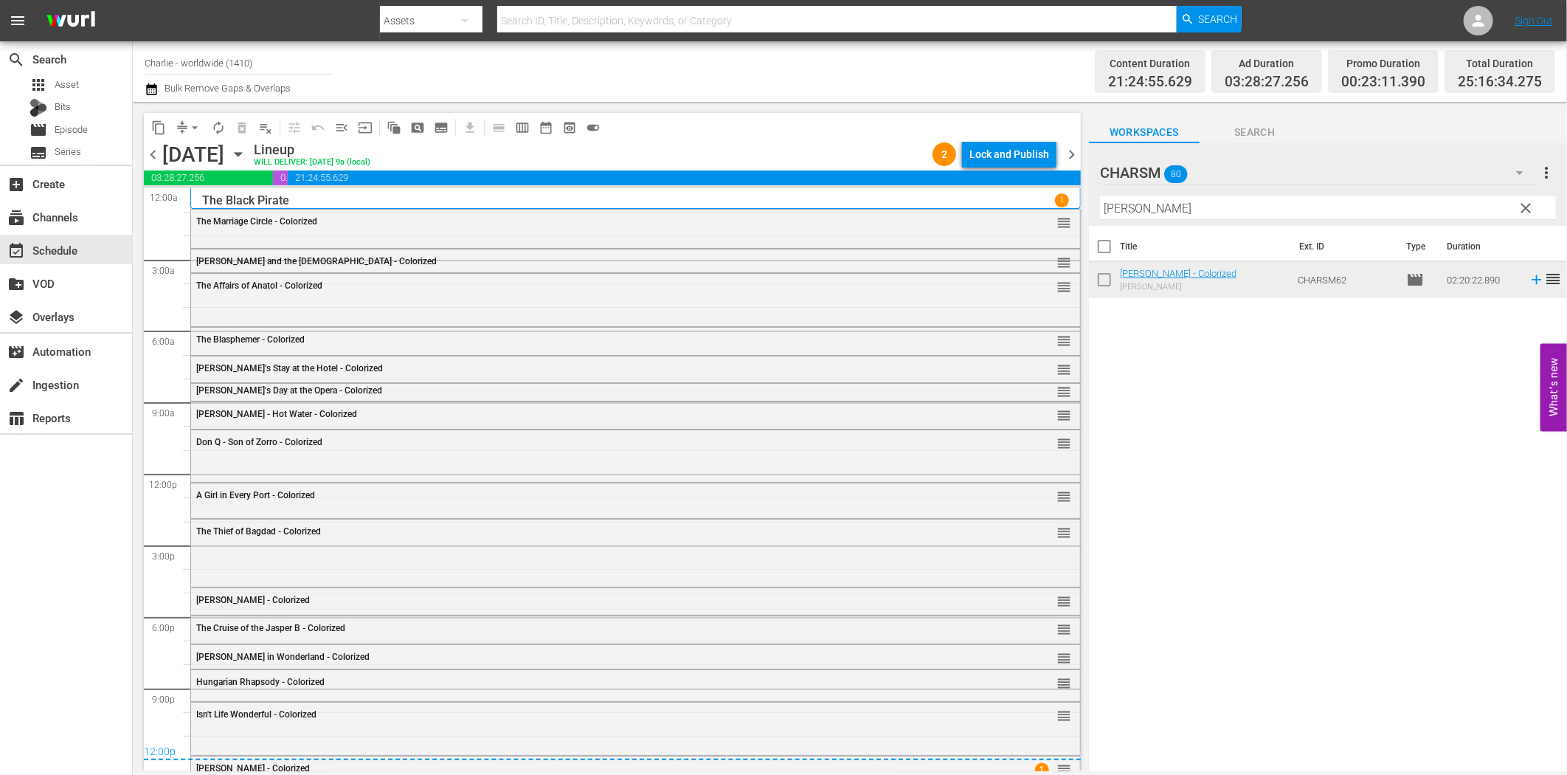
click at [1226, 611] on div "Title Ext. ID Type Duration [PERSON_NAME] - Colorized [PERSON_NAME] CHARSM62 mo…" at bounding box center [1328, 499] width 478 height 547
click at [1001, 153] on div "Lock and Publish" at bounding box center [1010, 154] width 80 height 27
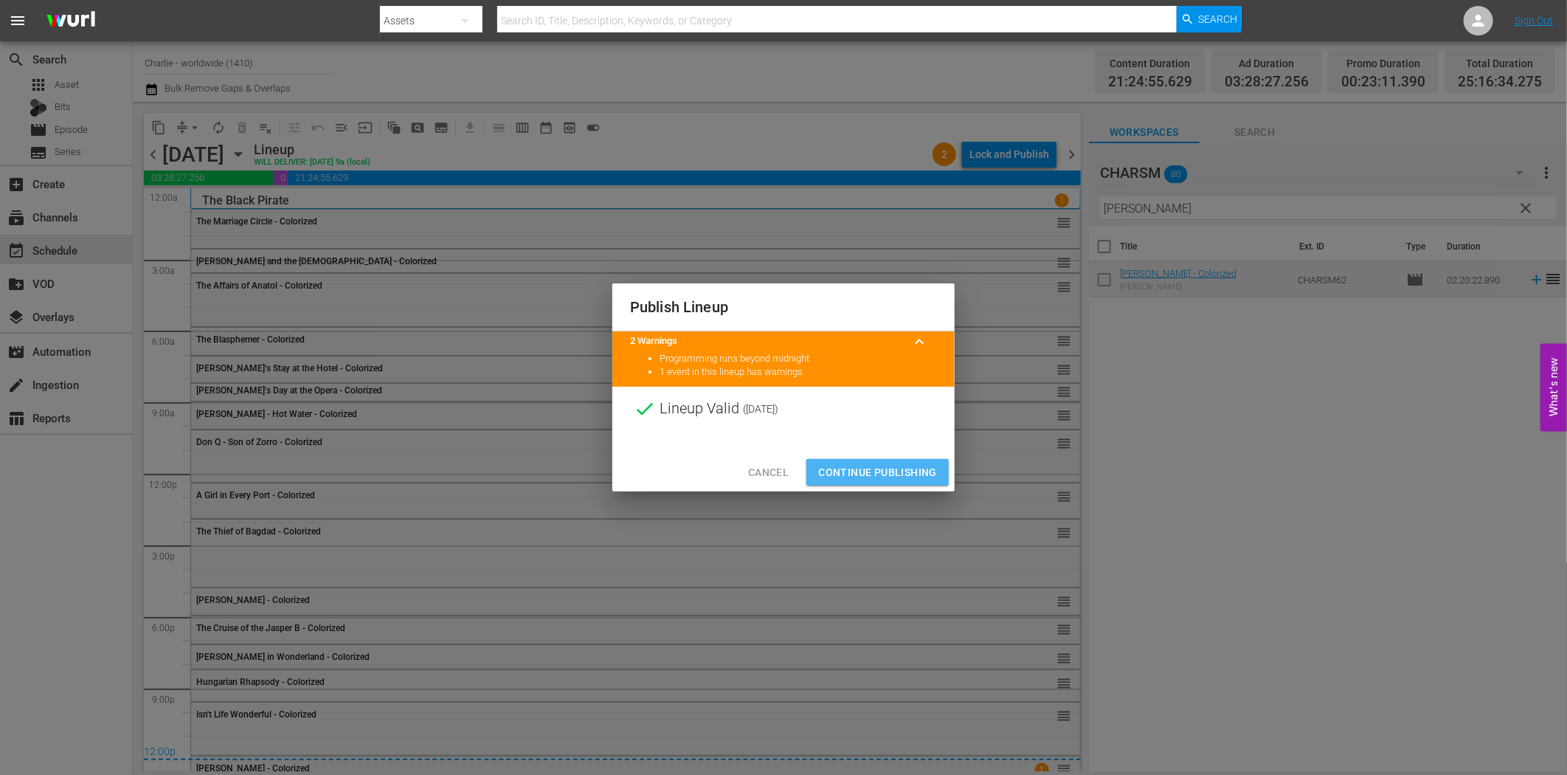
click at [889, 475] on span "Continue Publishing" at bounding box center [877, 472] width 119 height 18
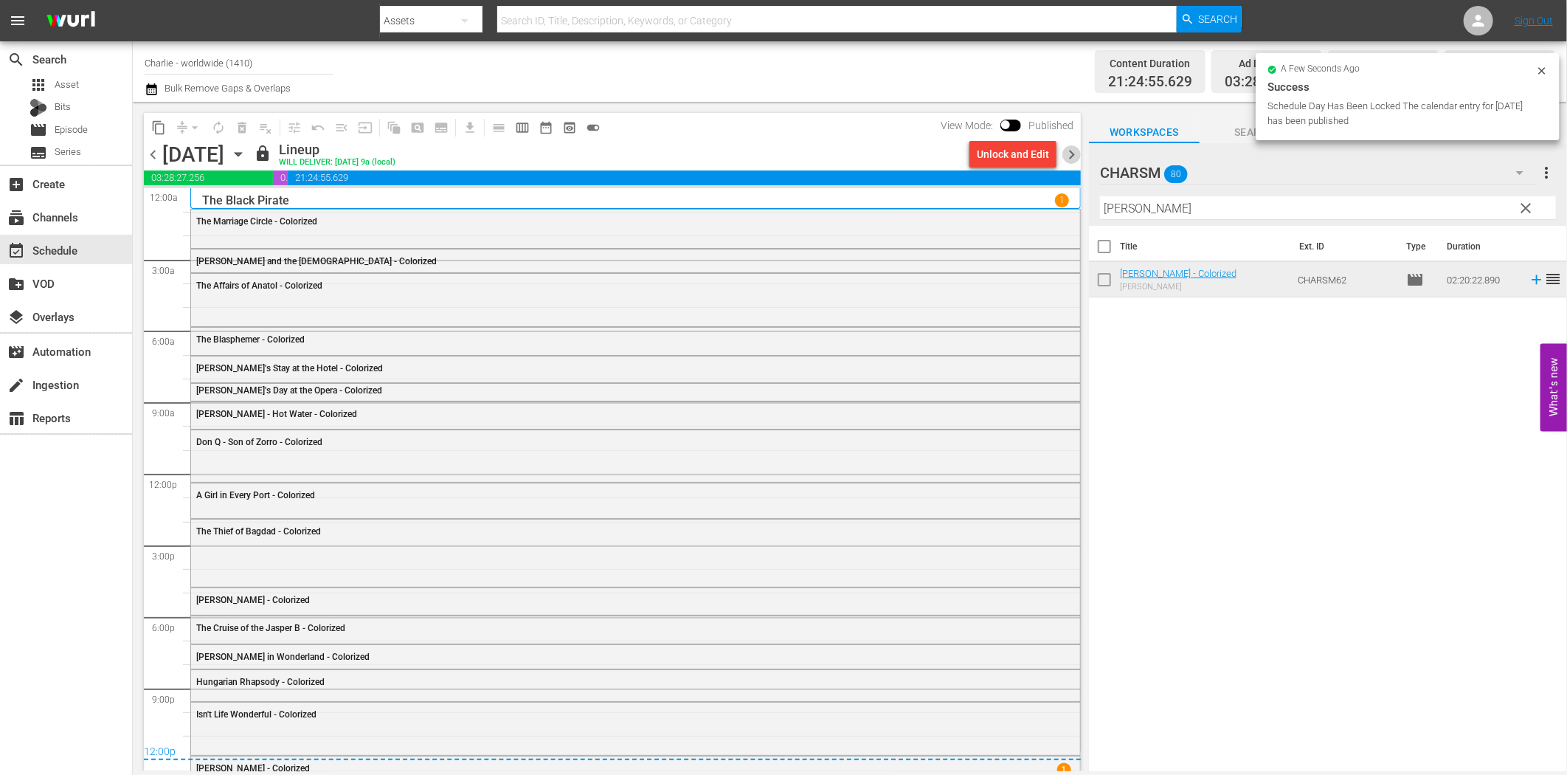
click at [1071, 159] on span "chevron_right" at bounding box center [1072, 154] width 18 height 18
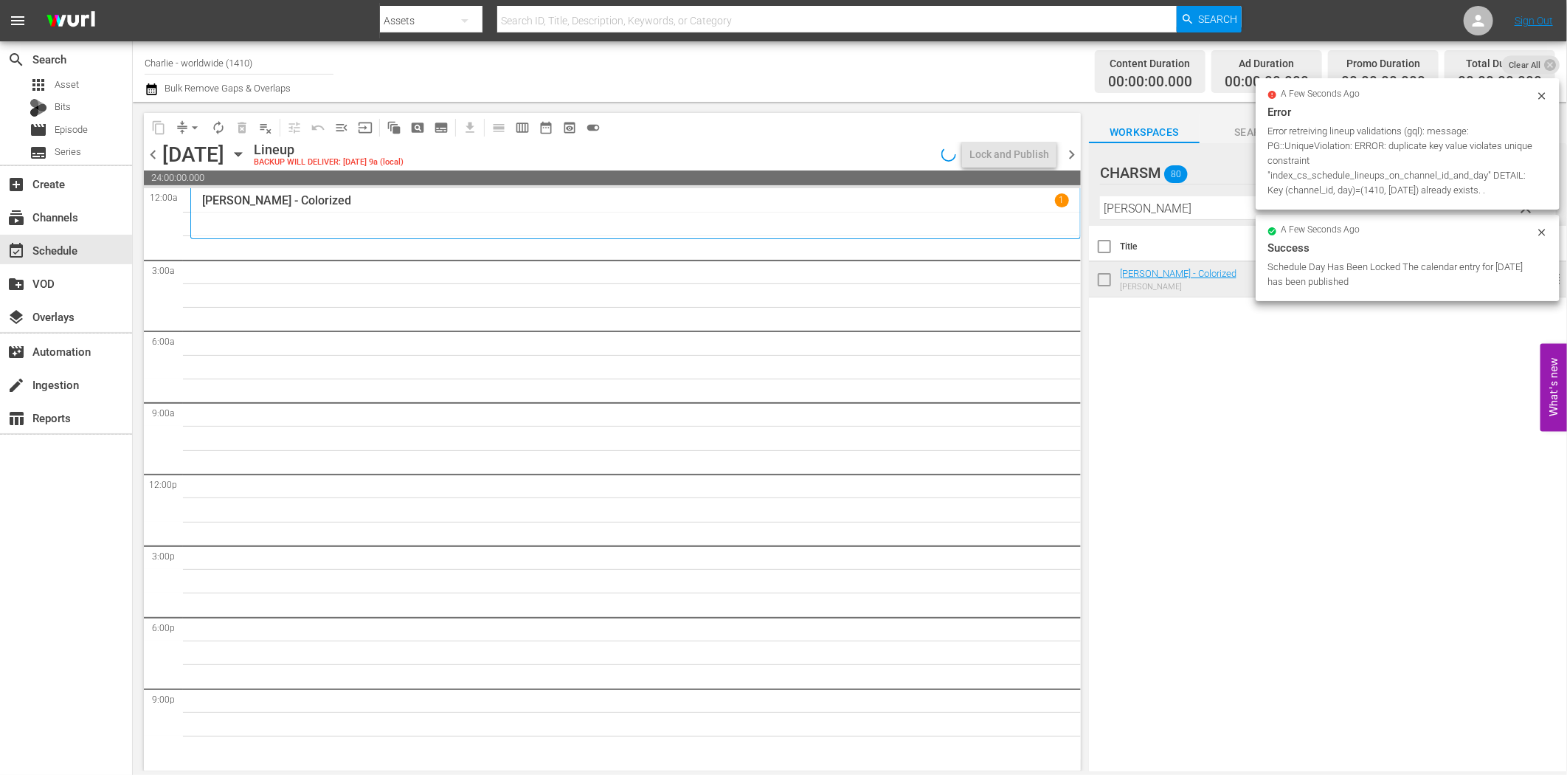
click at [1170, 207] on input "[PERSON_NAME]" at bounding box center [1328, 208] width 456 height 24
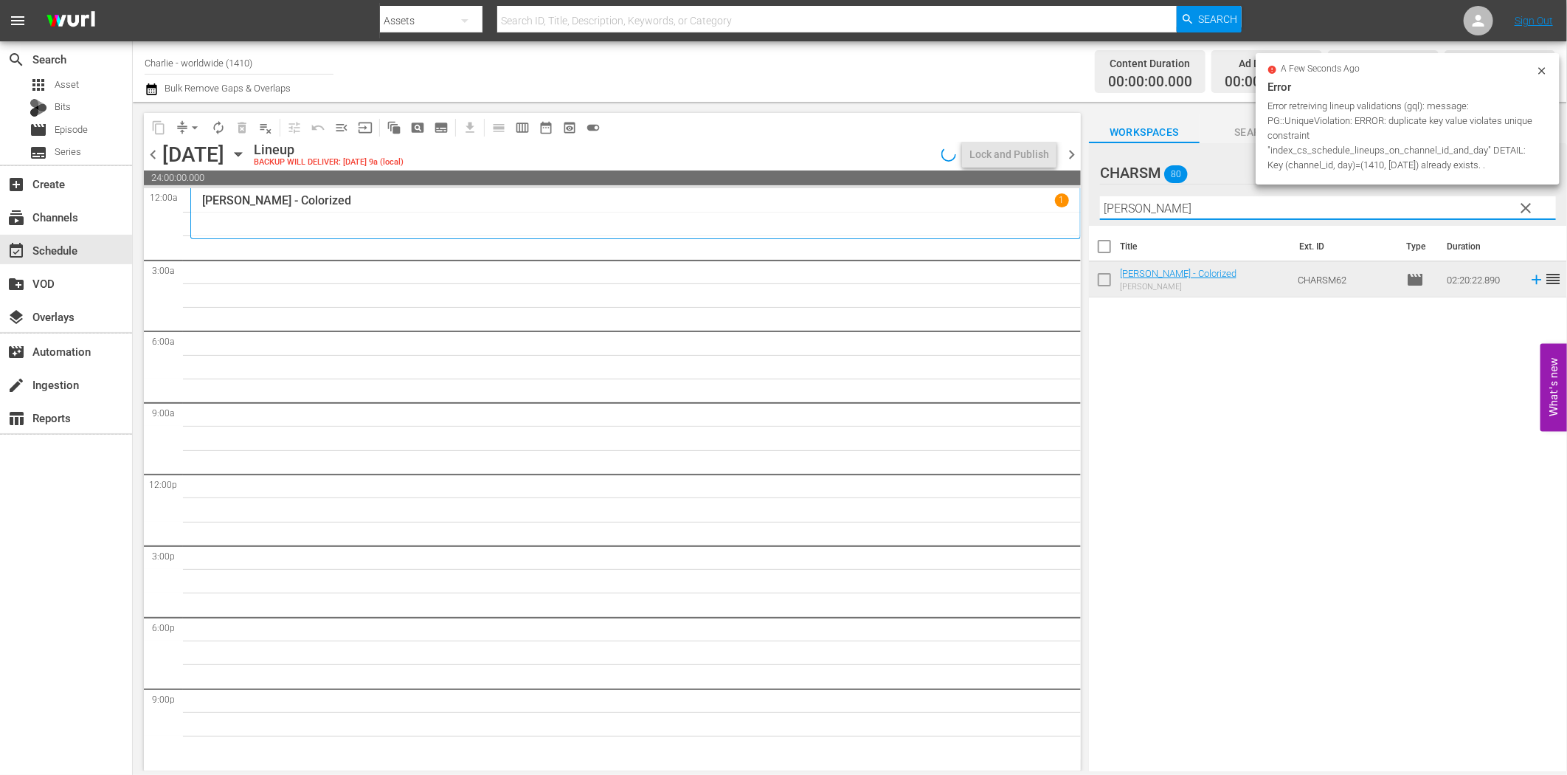
paste input "[PERSON_NAME] Compilation – Part 4"
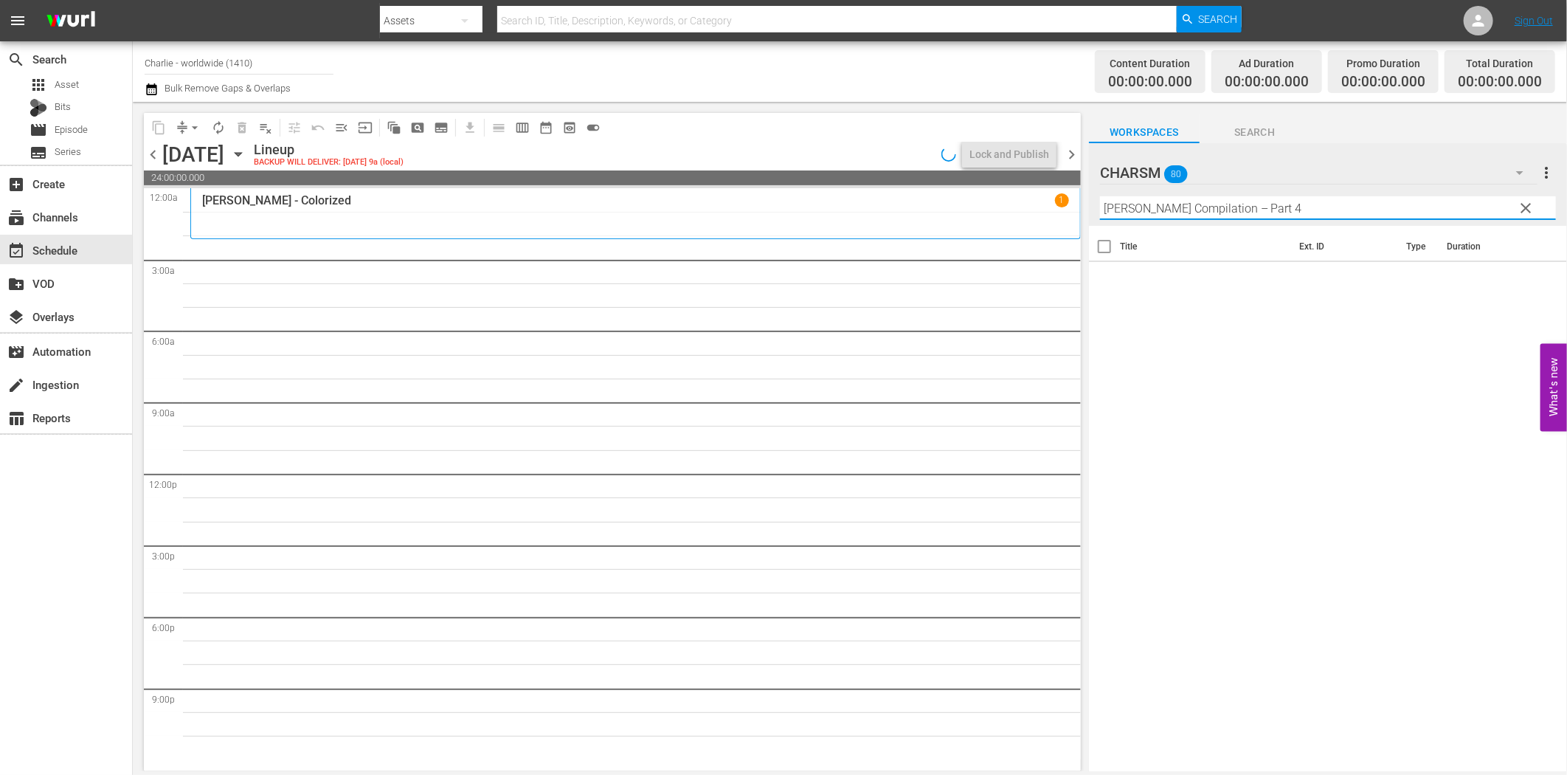
drag, startPoint x: 1247, startPoint y: 210, endPoint x: 1338, endPoint y: 212, distance: 90.8
click at [1338, 212] on input "[PERSON_NAME] Compilation – Part 4" at bounding box center [1328, 208] width 456 height 24
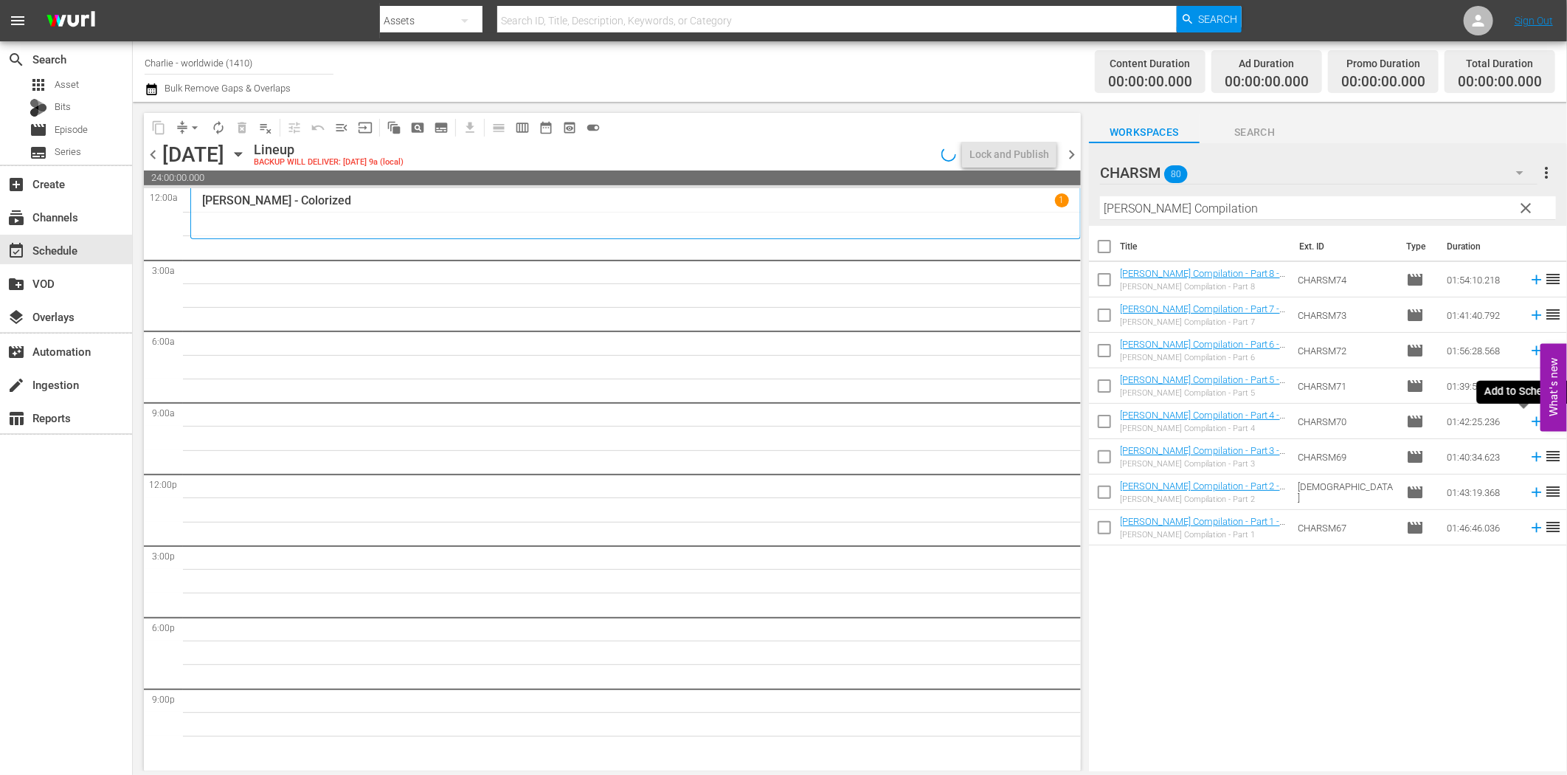
click at [1529, 423] on icon at bounding box center [1537, 421] width 16 height 16
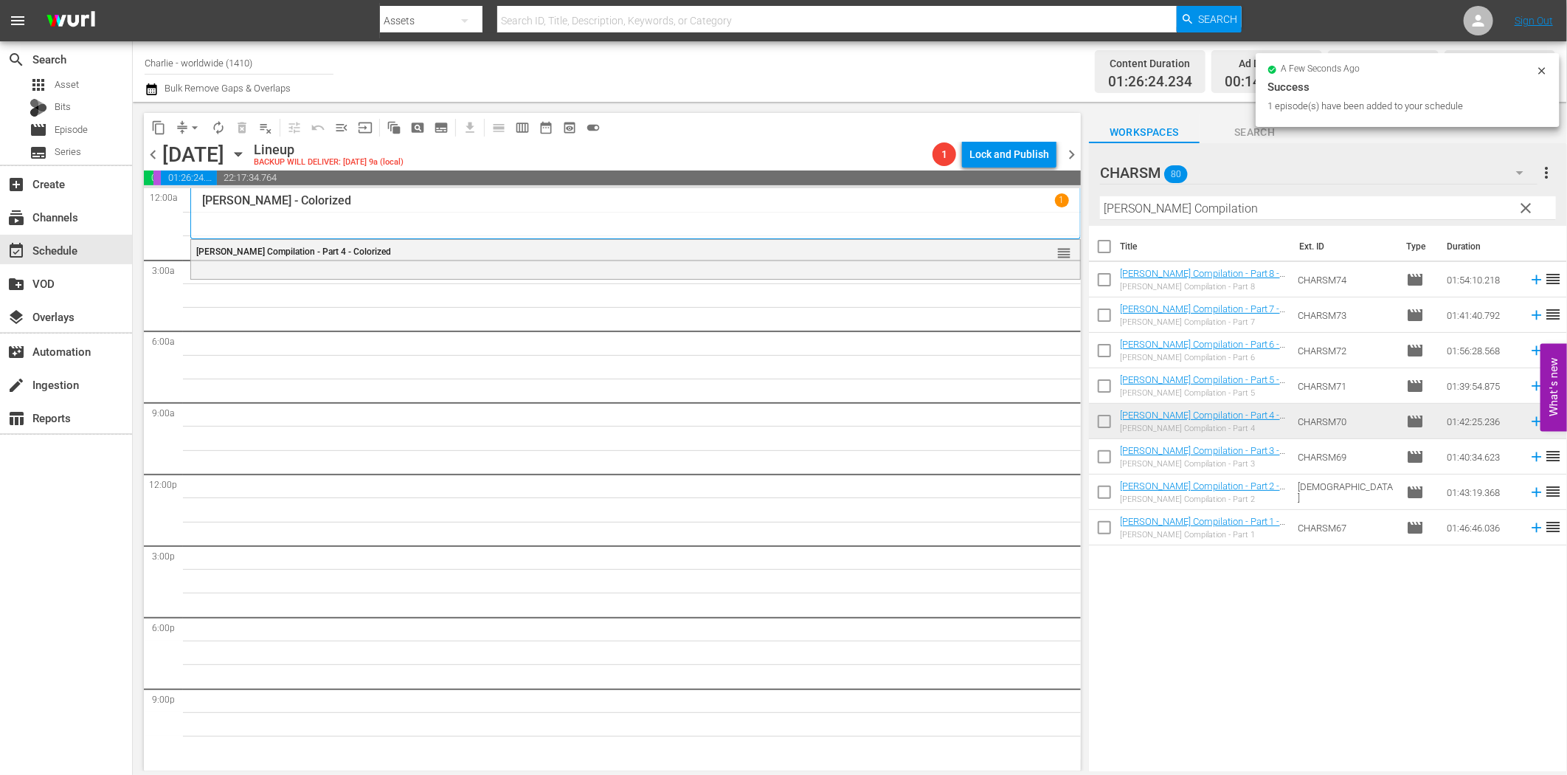
click at [1139, 199] on input "[PERSON_NAME] Compilation" at bounding box center [1328, 208] width 456 height 24
paste input "The Duchess of Buffalo"
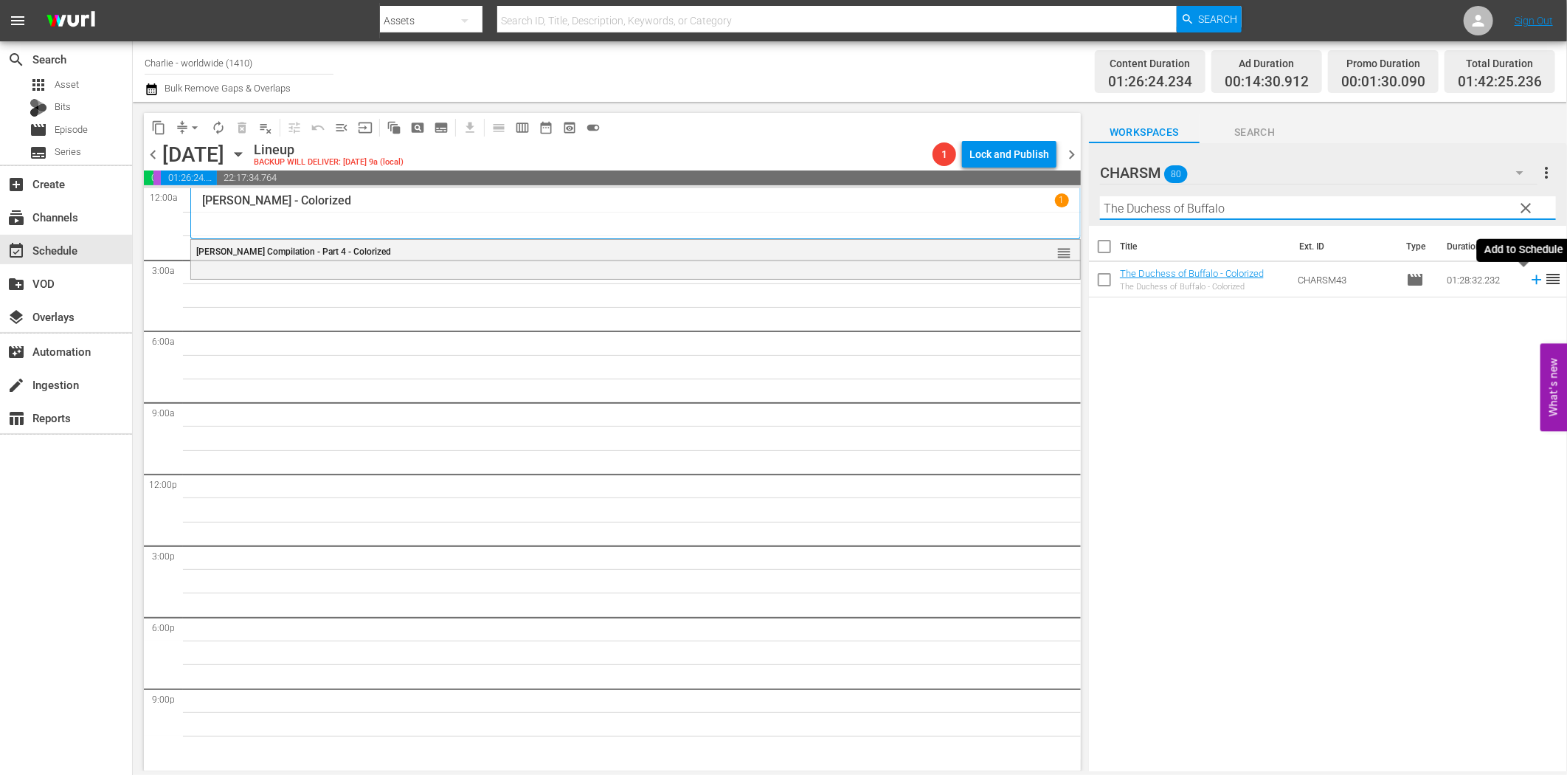
click at [1529, 281] on icon at bounding box center [1537, 280] width 16 height 16
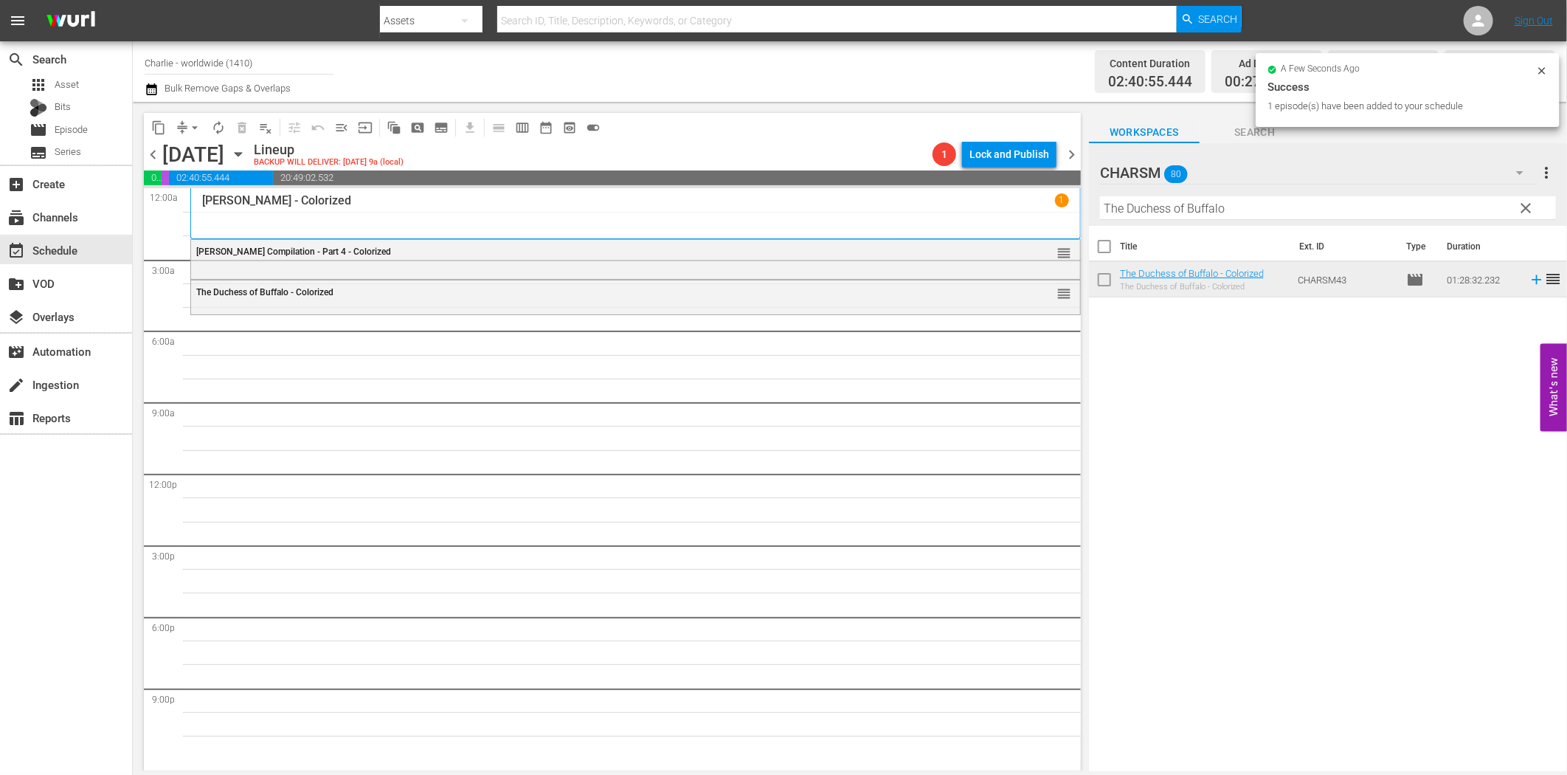
click at [1198, 210] on input "The Duchess of Buffalo" at bounding box center [1328, 208] width 456 height 24
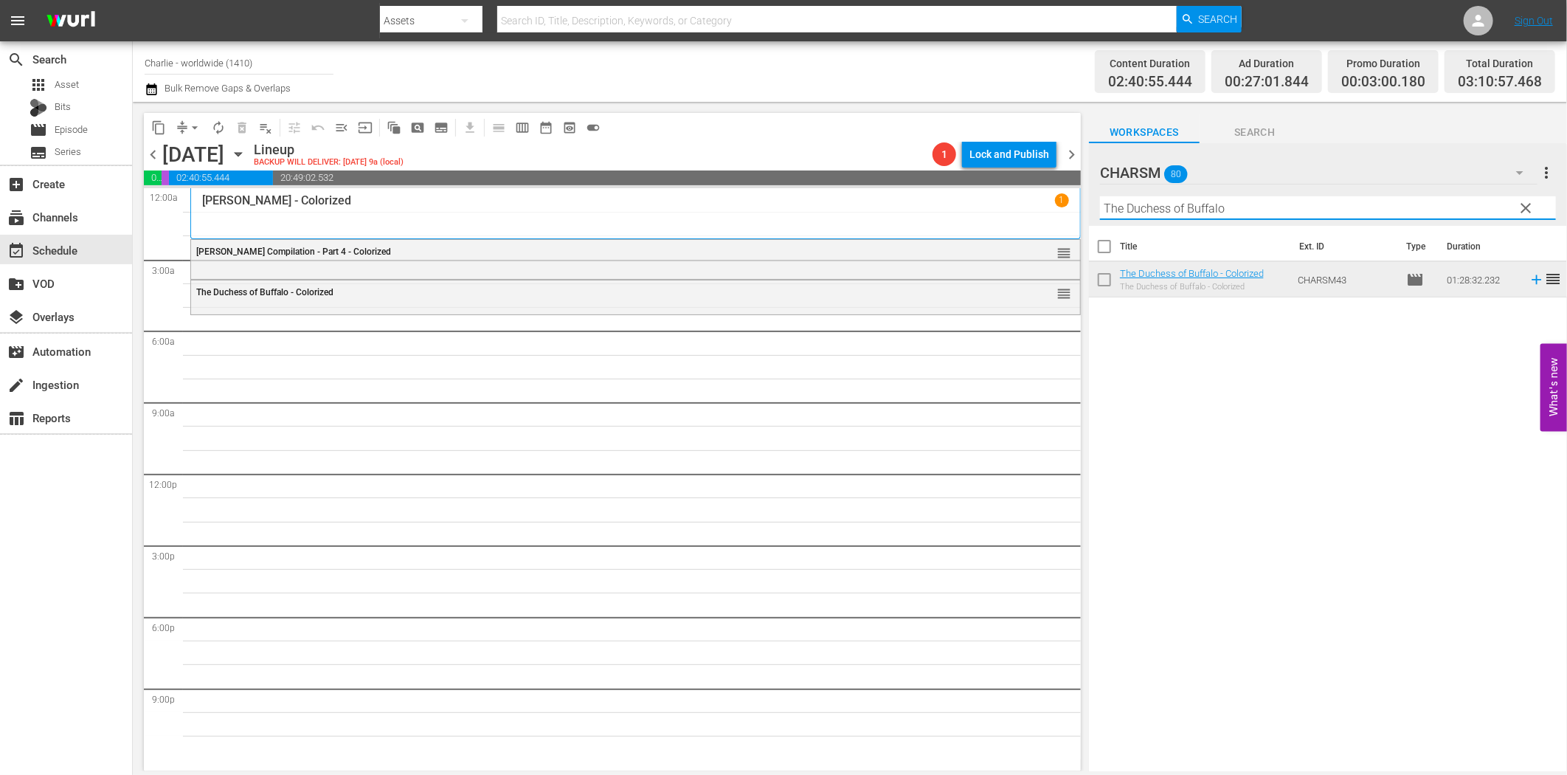
paste input "Hands Up!"
click at [1530, 280] on icon at bounding box center [1537, 280] width 16 height 16
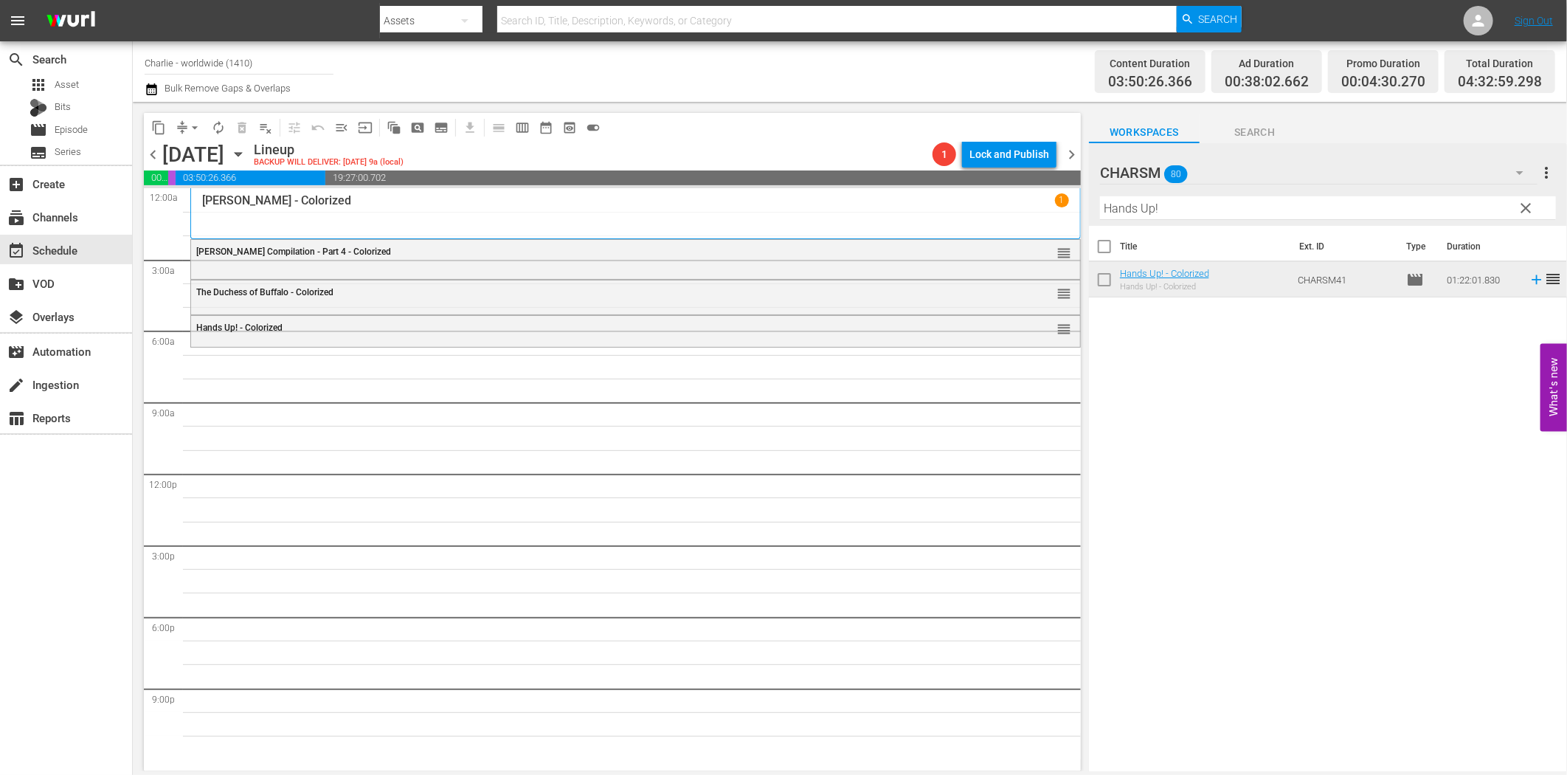
click at [1130, 208] on input "Hands Up!" at bounding box center [1328, 208] width 456 height 24
paste input "Sensation Seekers"
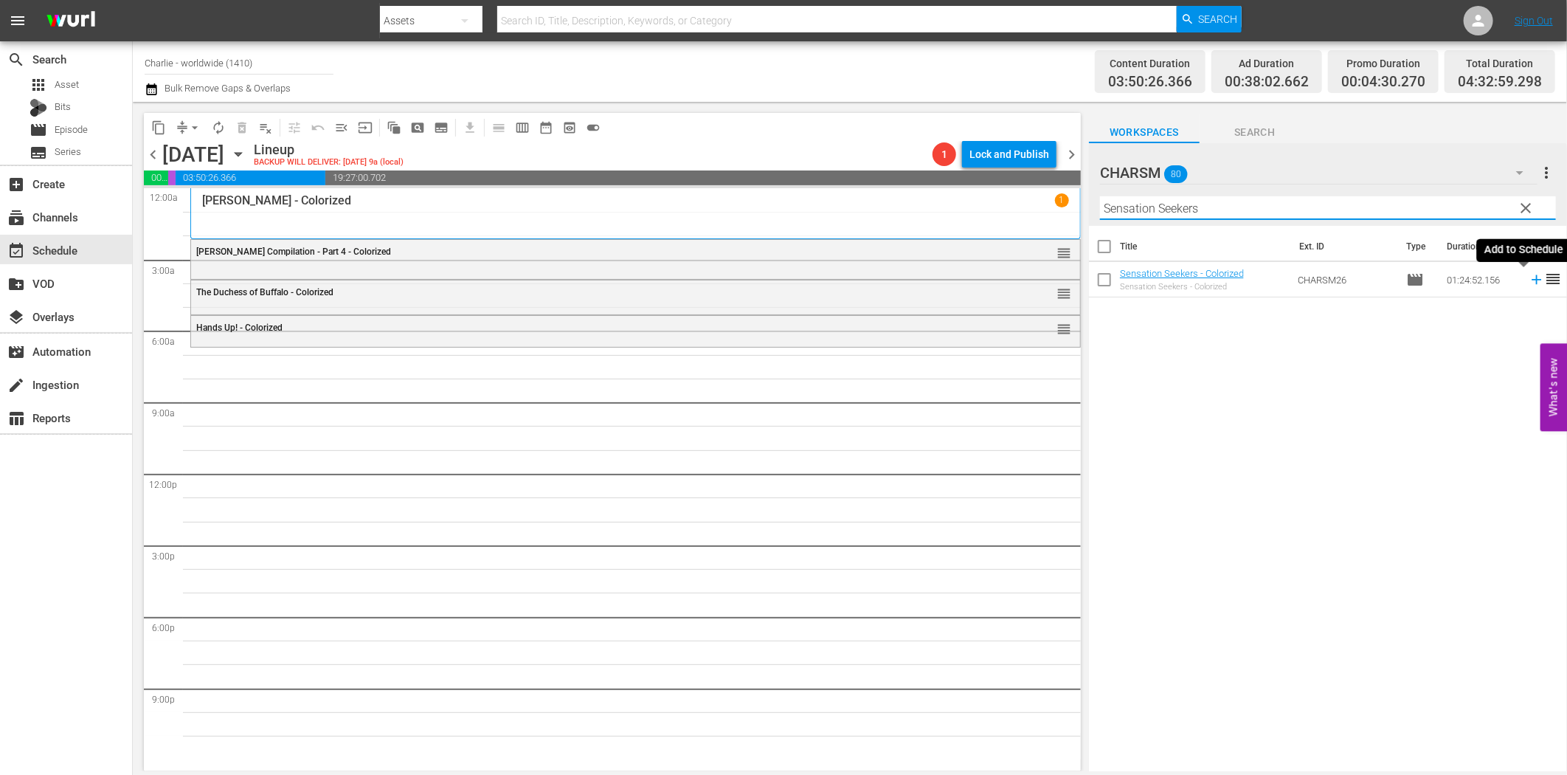
click at [1529, 282] on icon at bounding box center [1537, 280] width 16 height 16
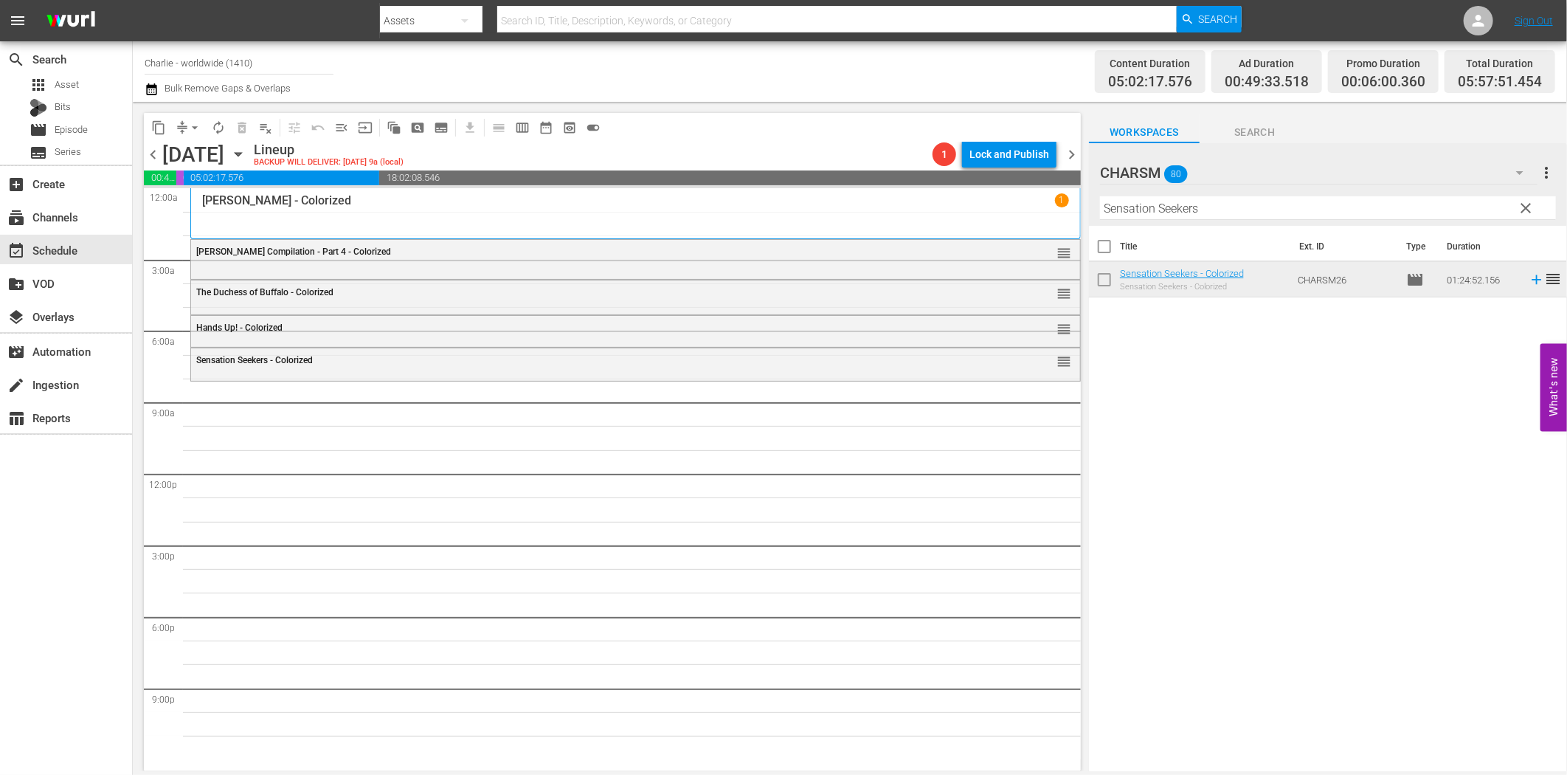
click at [1208, 207] on input "Sensation Seekers" at bounding box center [1328, 208] width 456 height 24
paste input "The Three Muskete"
click at [1529, 278] on icon at bounding box center [1537, 280] width 16 height 16
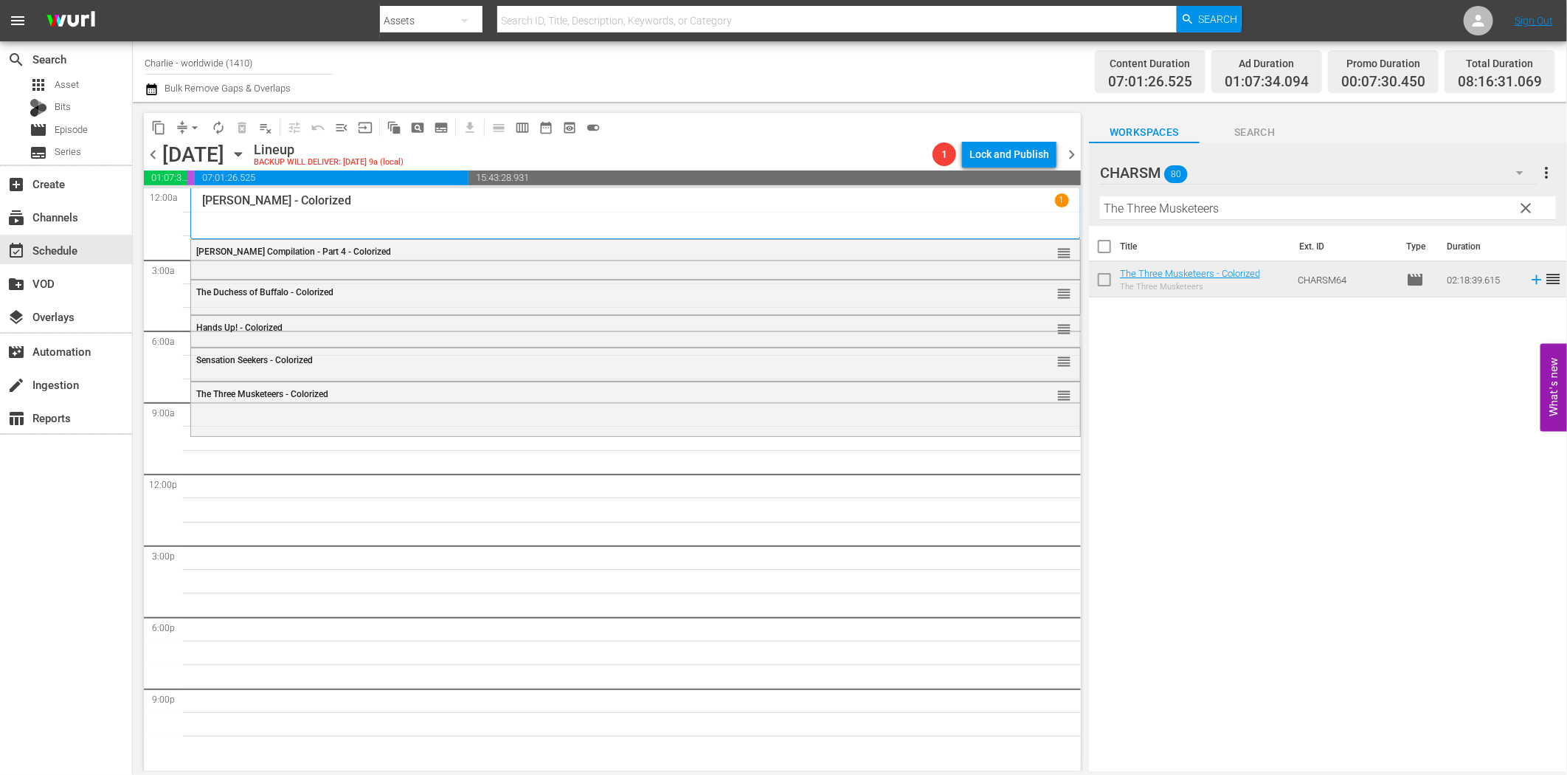
click at [1144, 547] on div "Title Ext. ID Type Duration The Three Musketeers - Colorized The Three Musketee…" at bounding box center [1328, 499] width 478 height 547
click at [1110, 215] on input "The Three Musketeers" at bounding box center [1328, 208] width 456 height 24
paste input "Laurel & Hardy Silent Chronicles - Vol. 1"
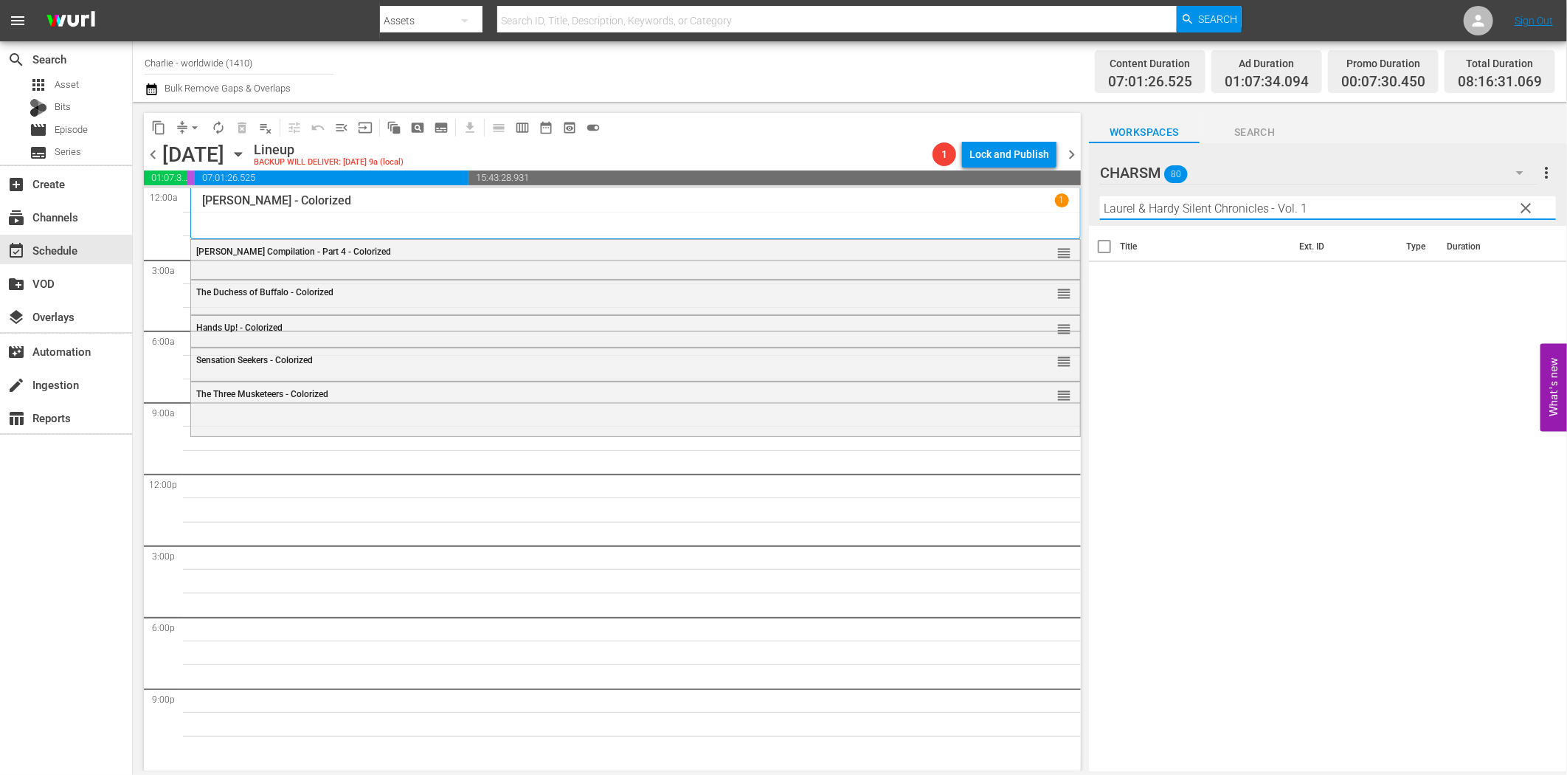
drag, startPoint x: 1274, startPoint y: 211, endPoint x: 1344, endPoint y: 210, distance: 70.8
click at [1344, 210] on input "Laurel & Hardy Silent Chronicles - Vol. 1" at bounding box center [1328, 208] width 456 height 24
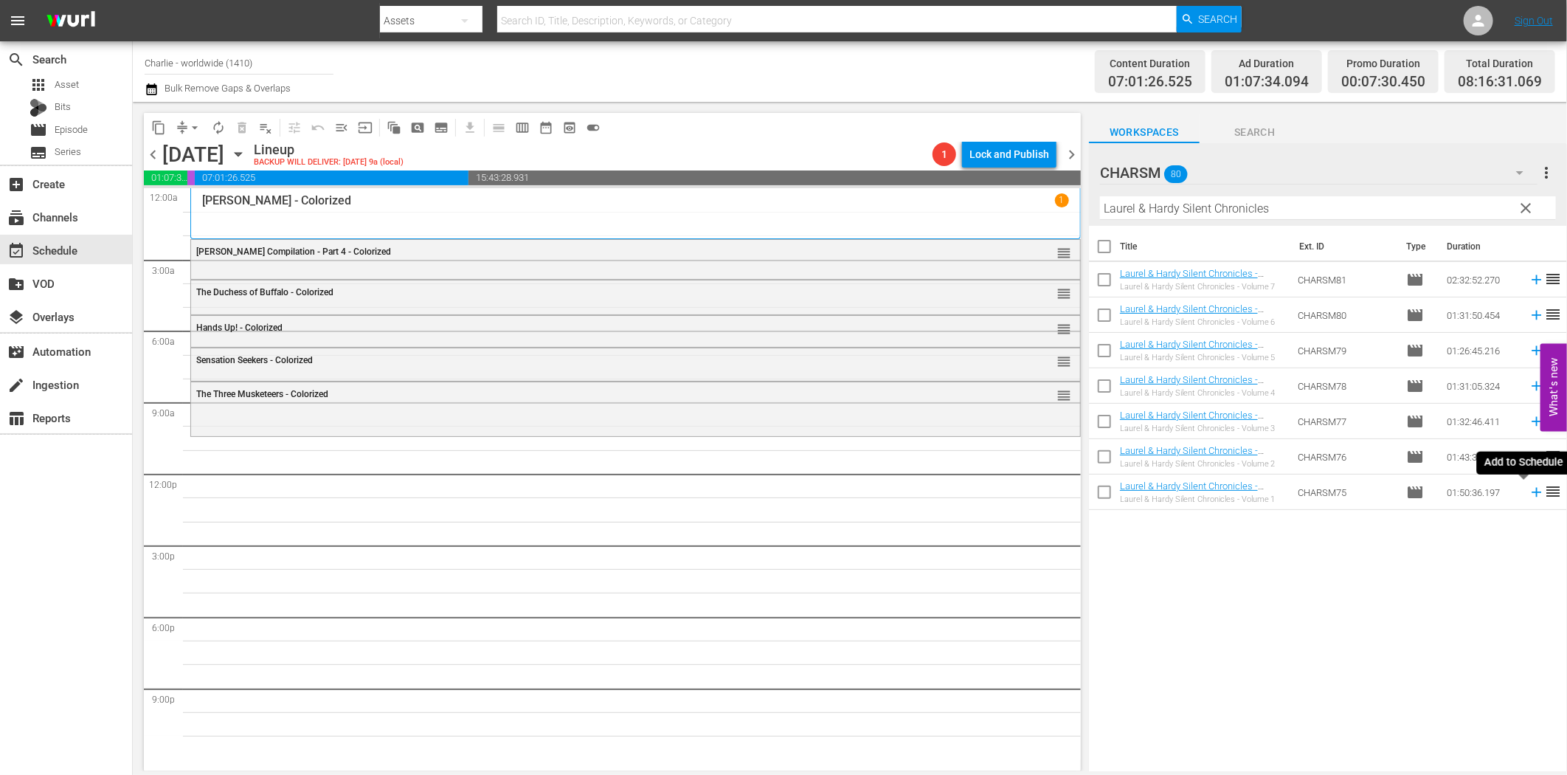
click at [1529, 497] on icon at bounding box center [1537, 492] width 16 height 16
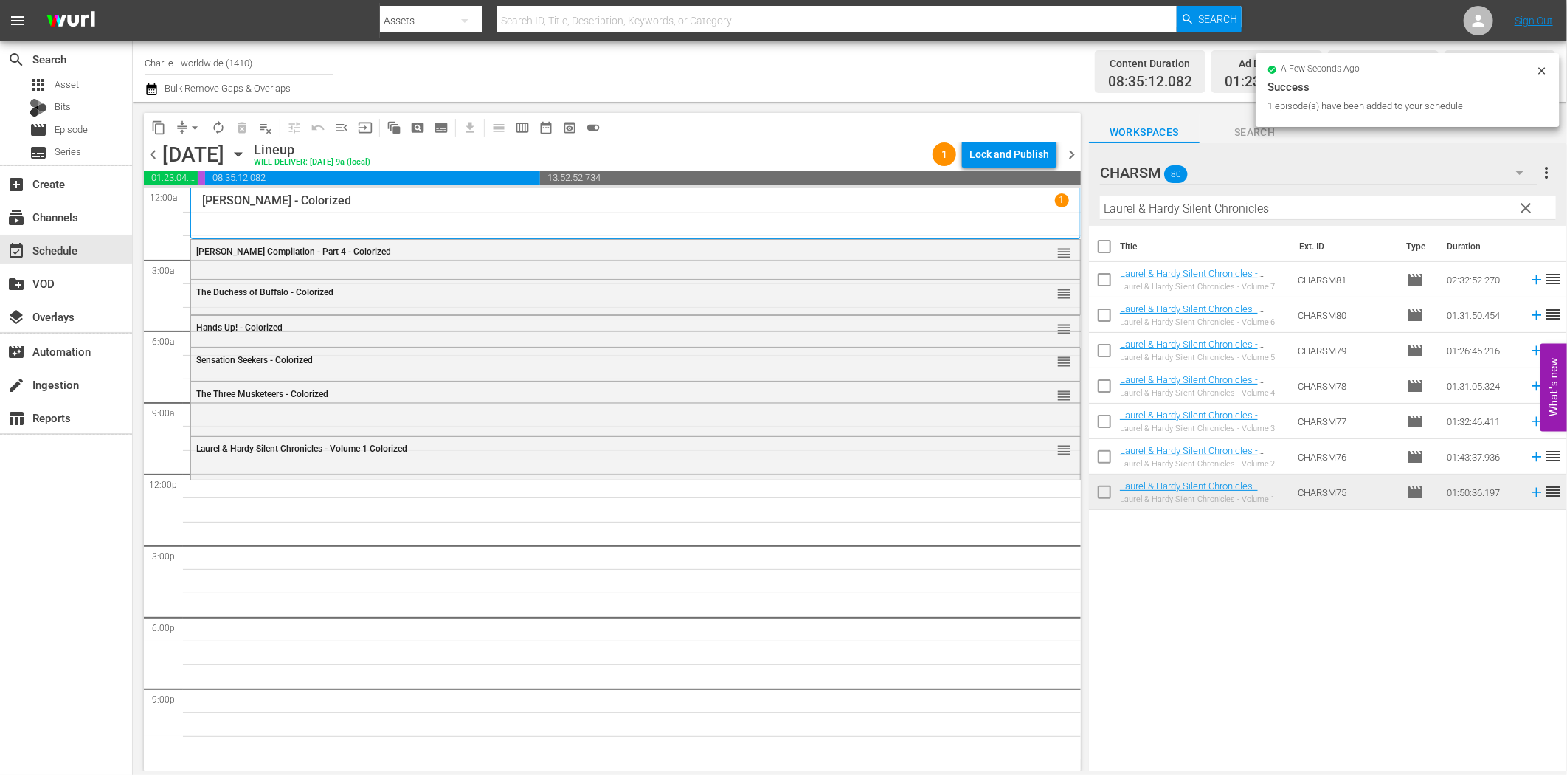
click at [1369, 215] on input "Laurel & Hardy Silent Chronicles" at bounding box center [1328, 208] width 456 height 24
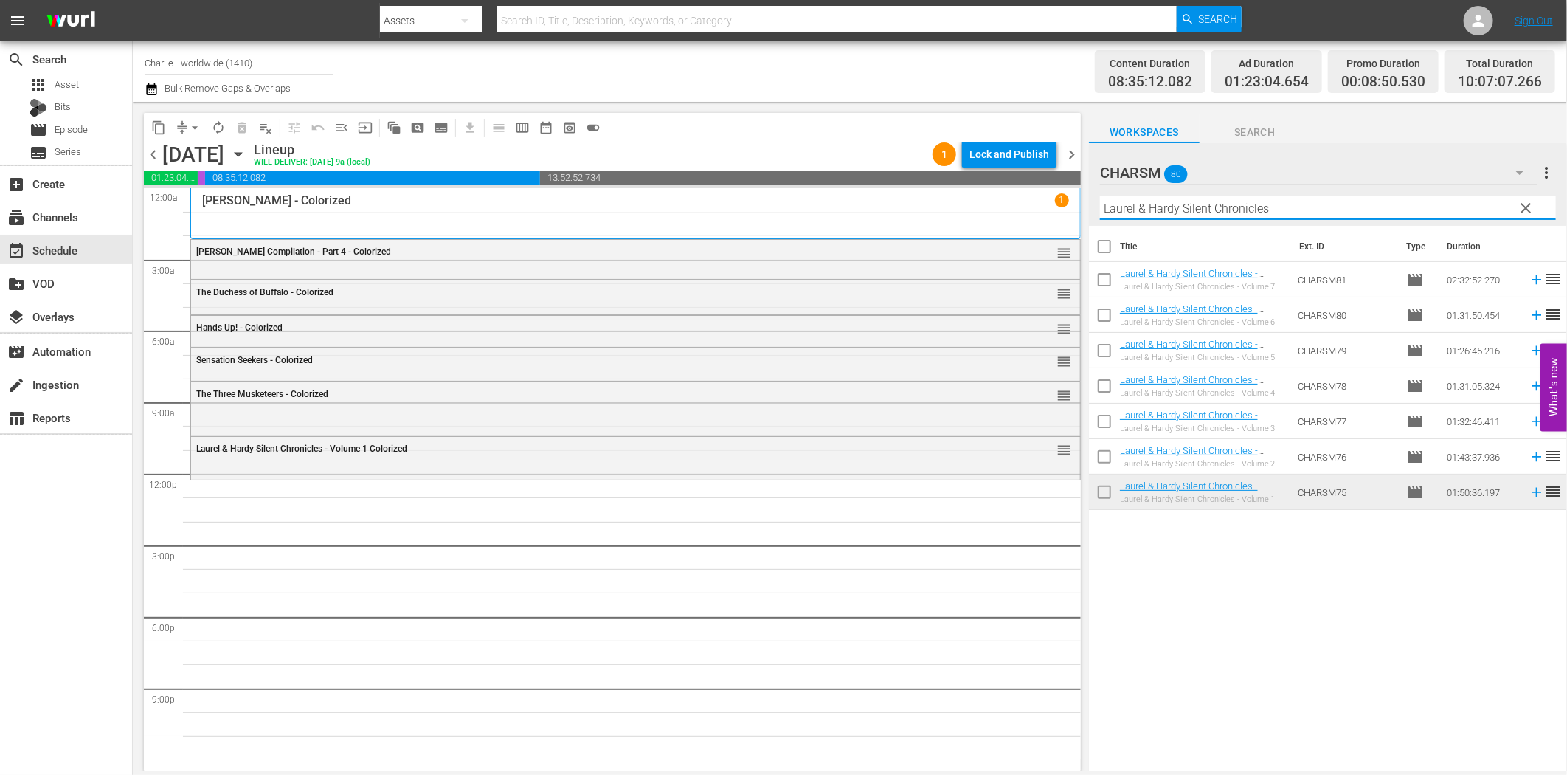
paste input "[PERSON_NAME] Compilation – Part 5"
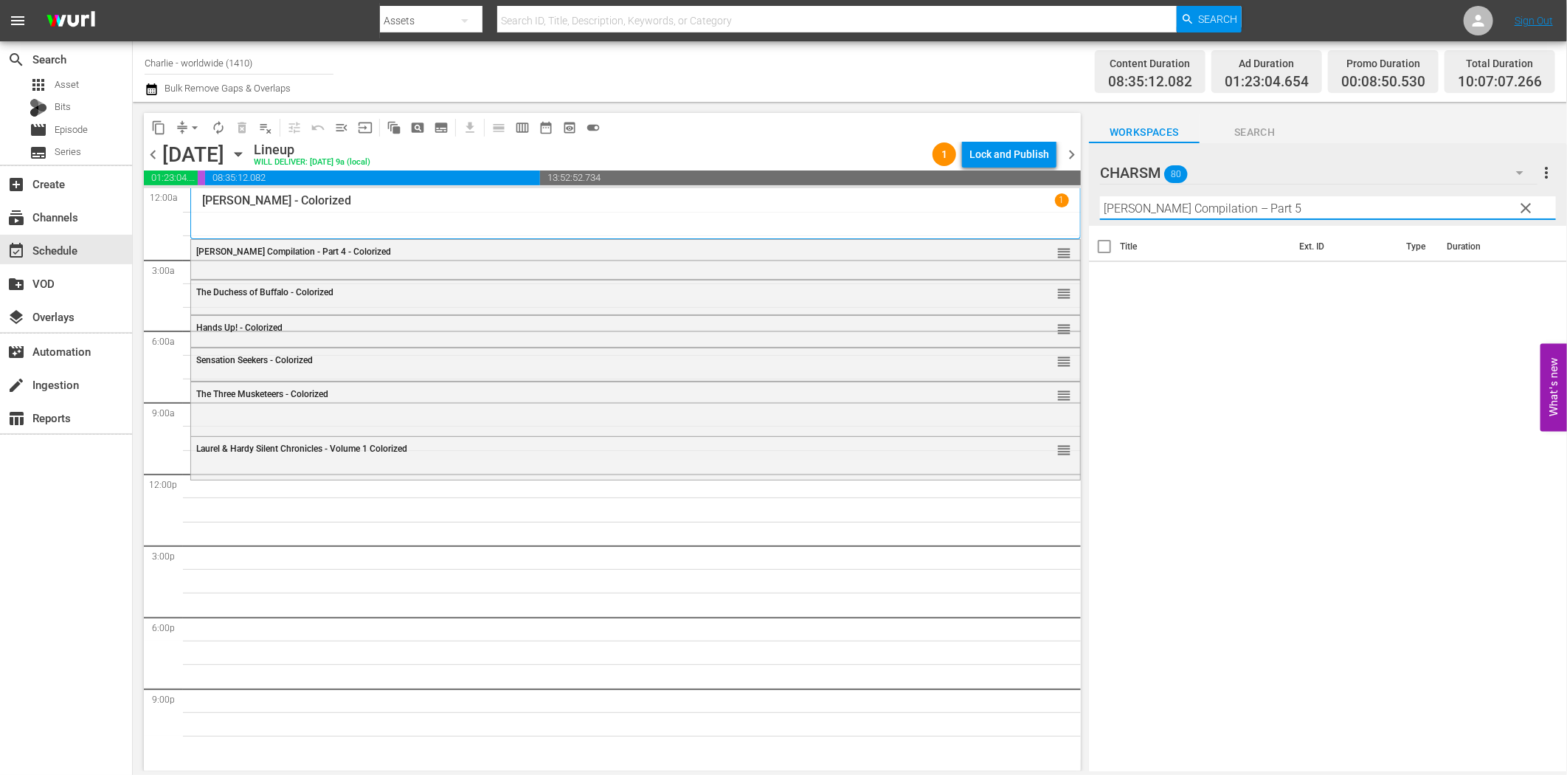
drag, startPoint x: 1248, startPoint y: 203, endPoint x: 1319, endPoint y: 201, distance: 70.9
click at [1318, 201] on input "[PERSON_NAME] Compilation – Part 5" at bounding box center [1328, 208] width 456 height 24
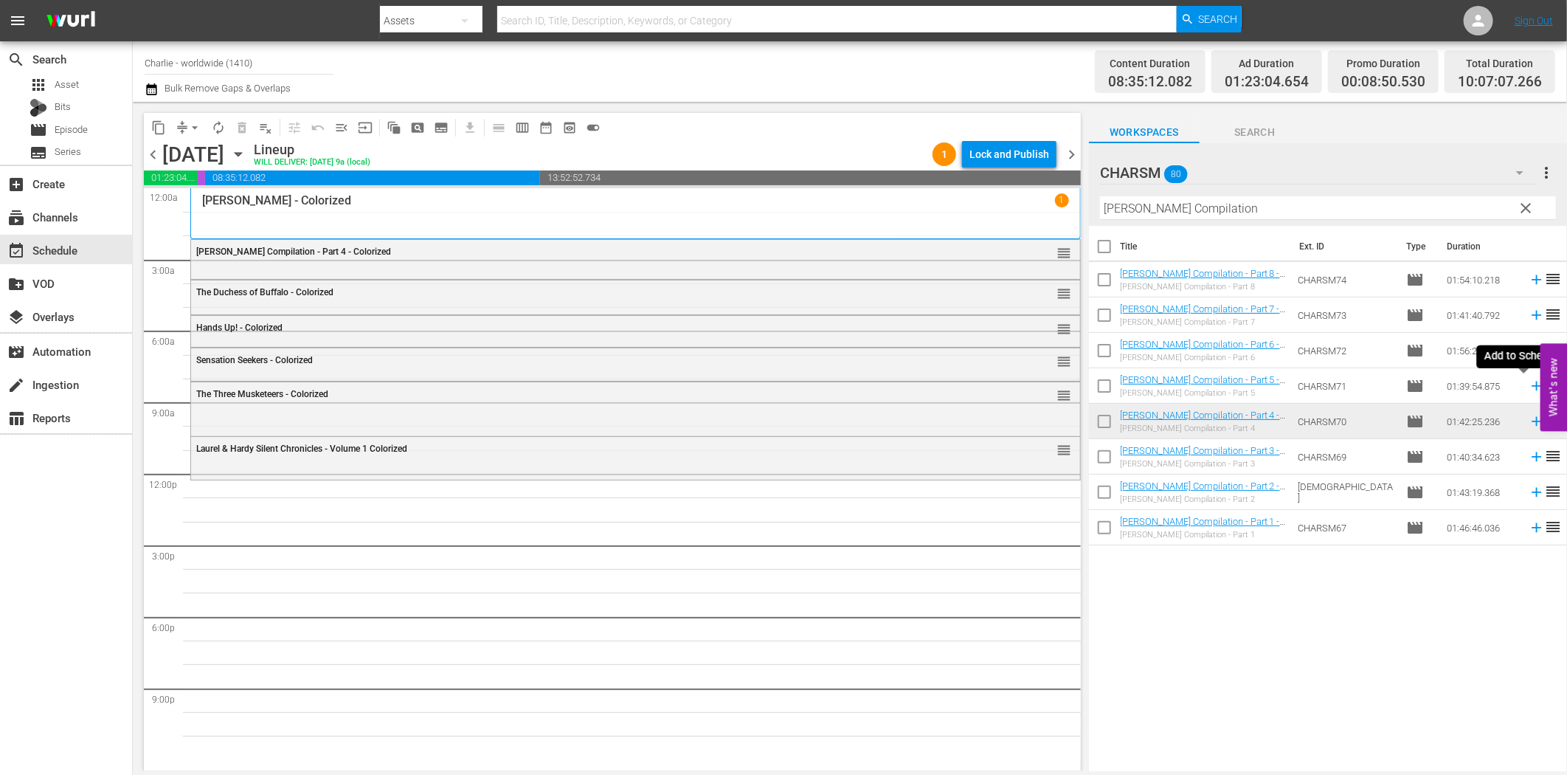
click at [1529, 382] on icon at bounding box center [1537, 386] width 16 height 16
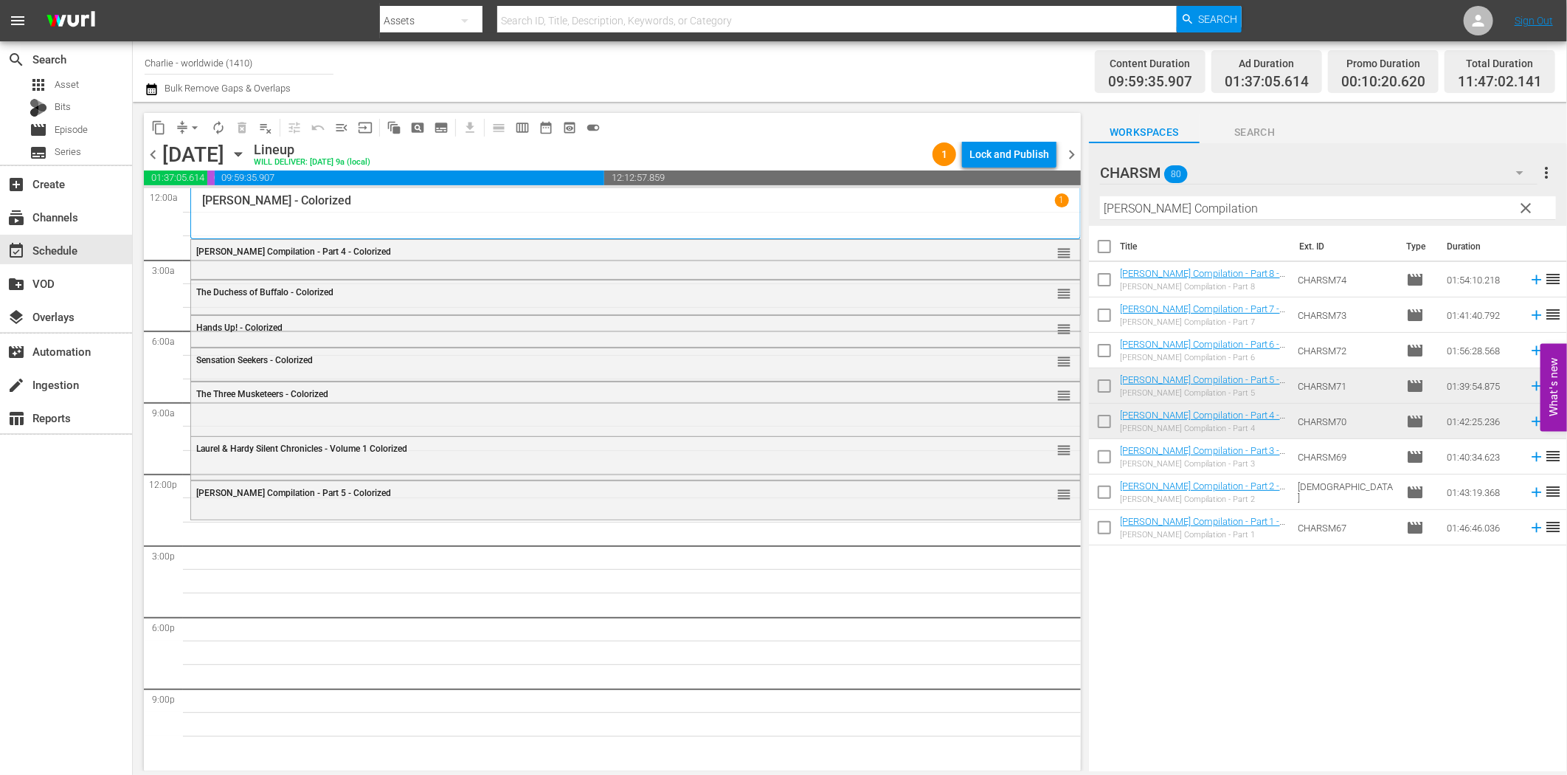
click at [1149, 204] on input "[PERSON_NAME] Compilation" at bounding box center [1328, 208] width 456 height 24
paste input "Laurel & Hardy Silent Chronicles - Vol. 3"
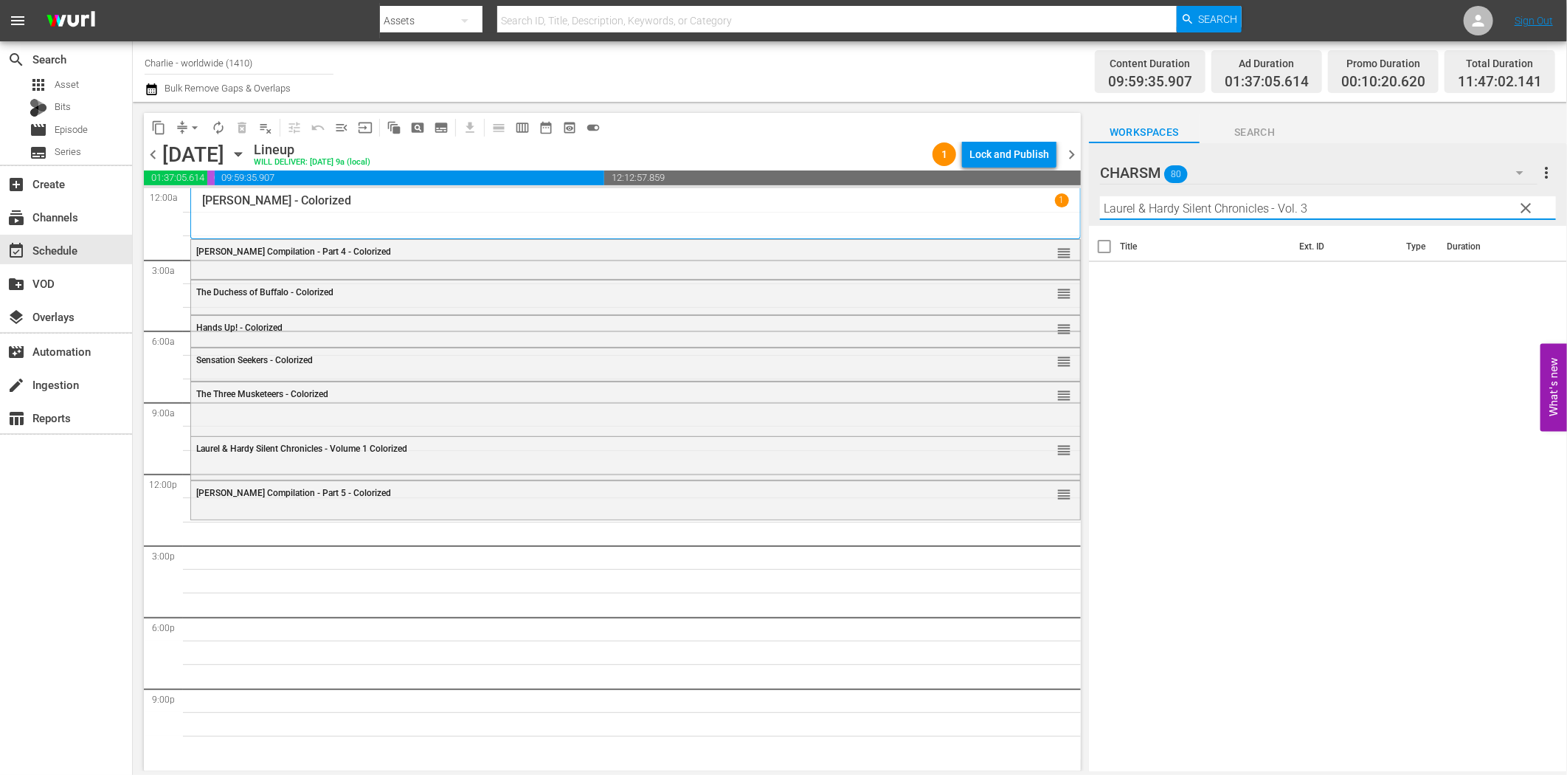
drag, startPoint x: 1271, startPoint y: 205, endPoint x: 1350, endPoint y: 204, distance: 79.0
click at [1350, 204] on input "Laurel & Hardy Silent Chronicles - Vol. 3" at bounding box center [1328, 208] width 456 height 24
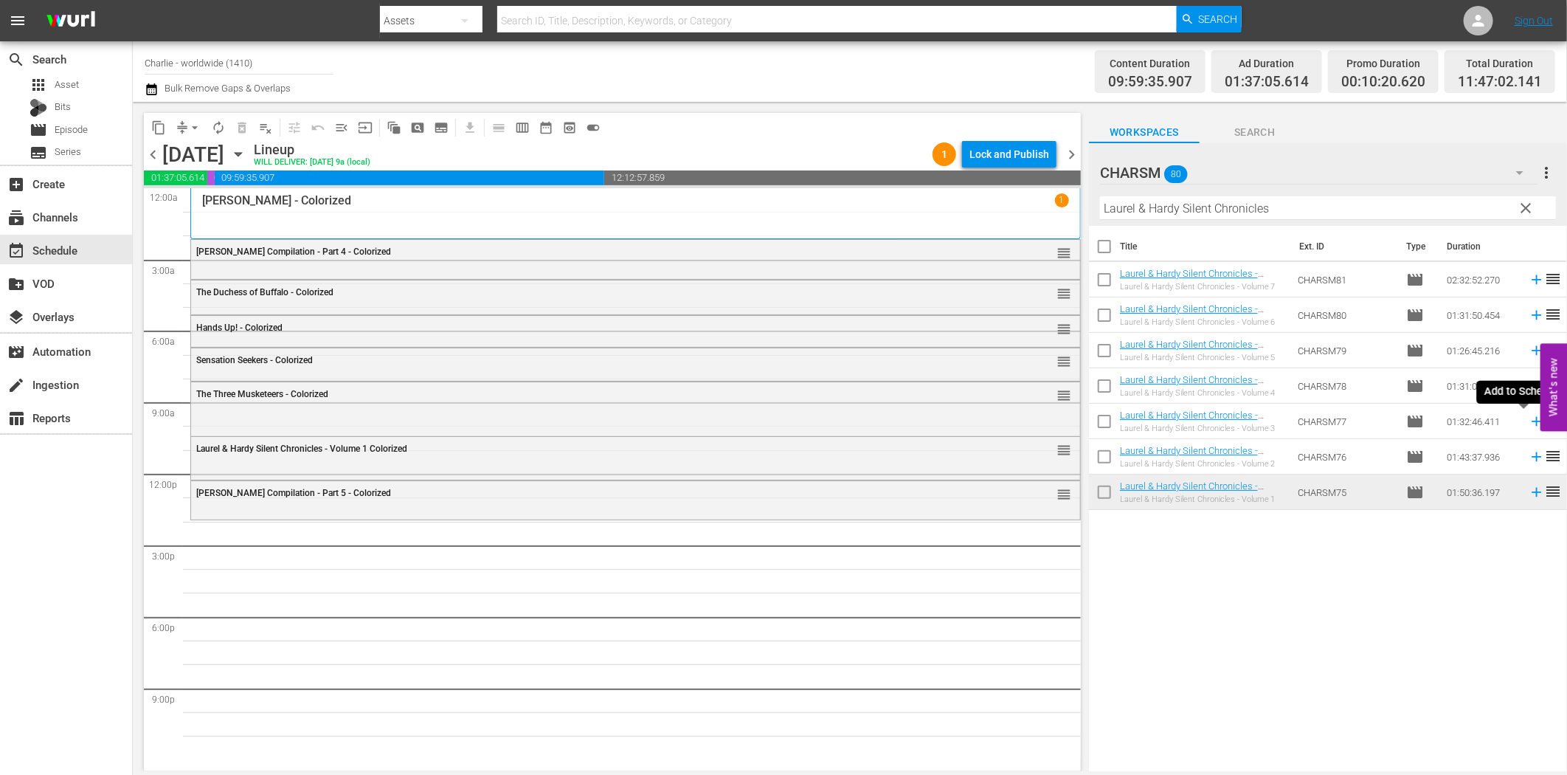
click at [1532, 421] on icon at bounding box center [1537, 422] width 10 height 10
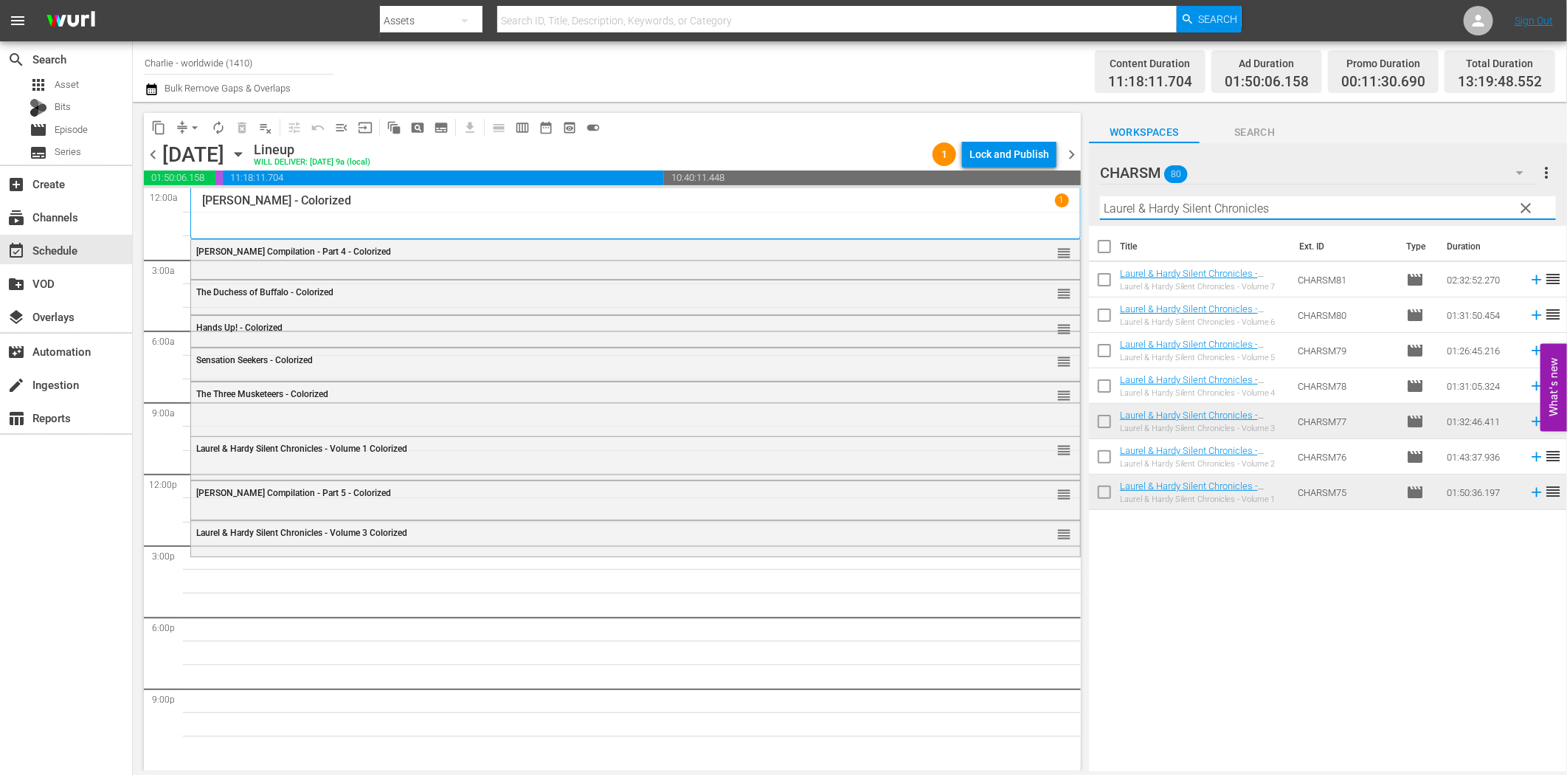
click at [1189, 198] on input "Laurel & Hardy Silent Chronicles" at bounding box center [1328, 208] width 456 height 24
paste input "The Mark of Zorro"
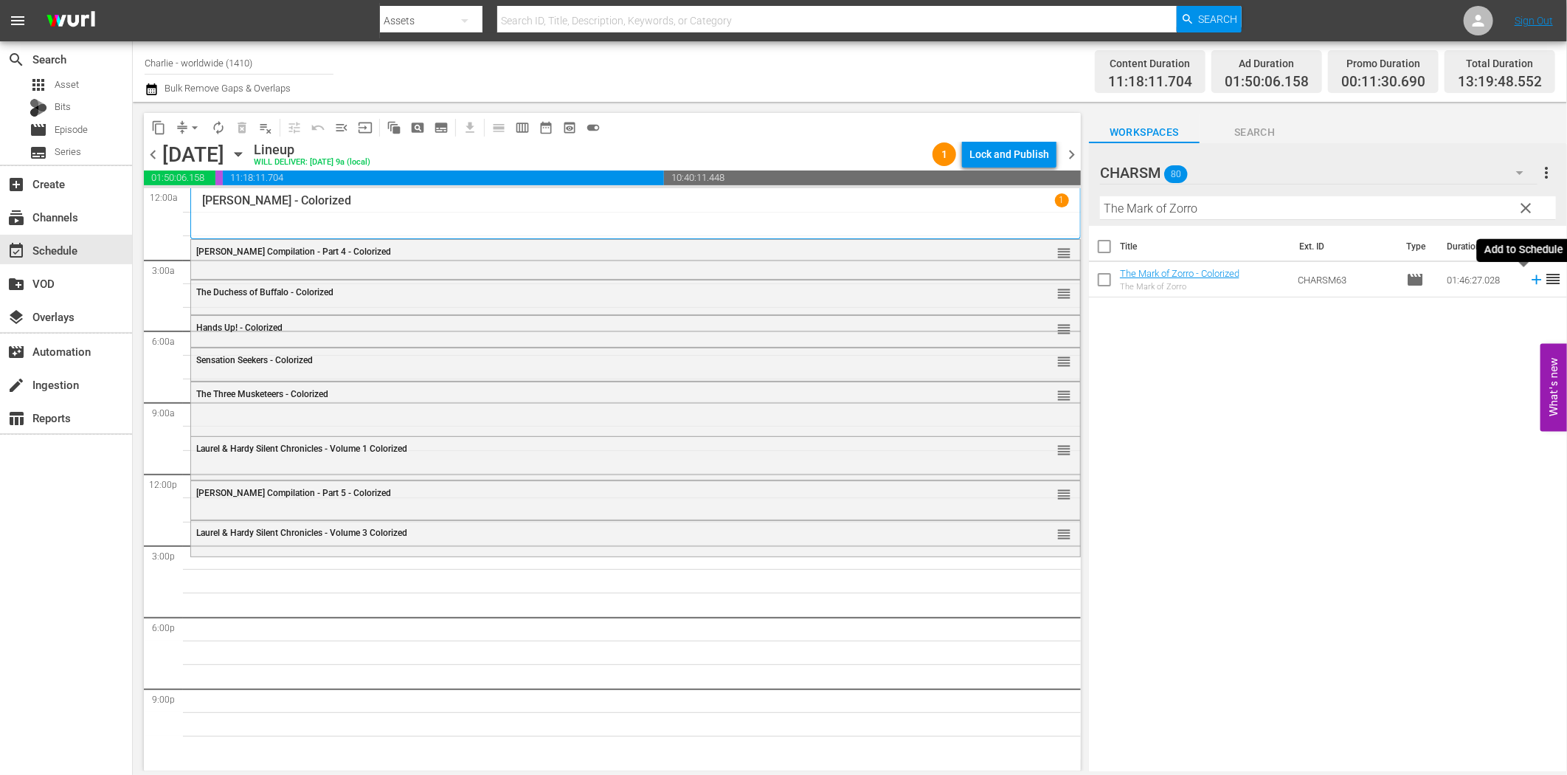
click at [1532, 279] on icon at bounding box center [1537, 280] width 10 height 10
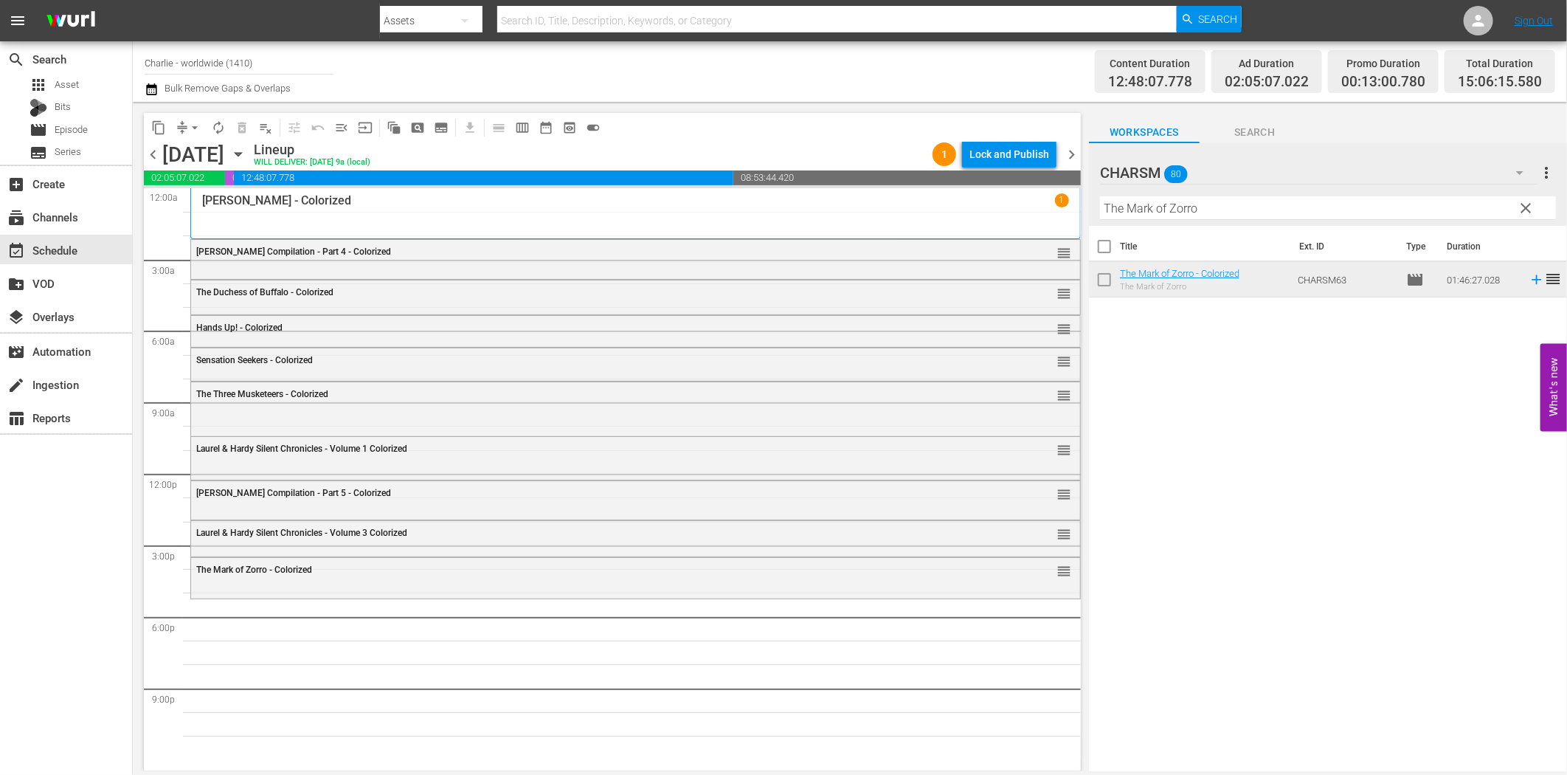
click at [1153, 212] on input "The Mark of Zorro" at bounding box center [1328, 208] width 456 height 24
paste input "Idol Dancer"
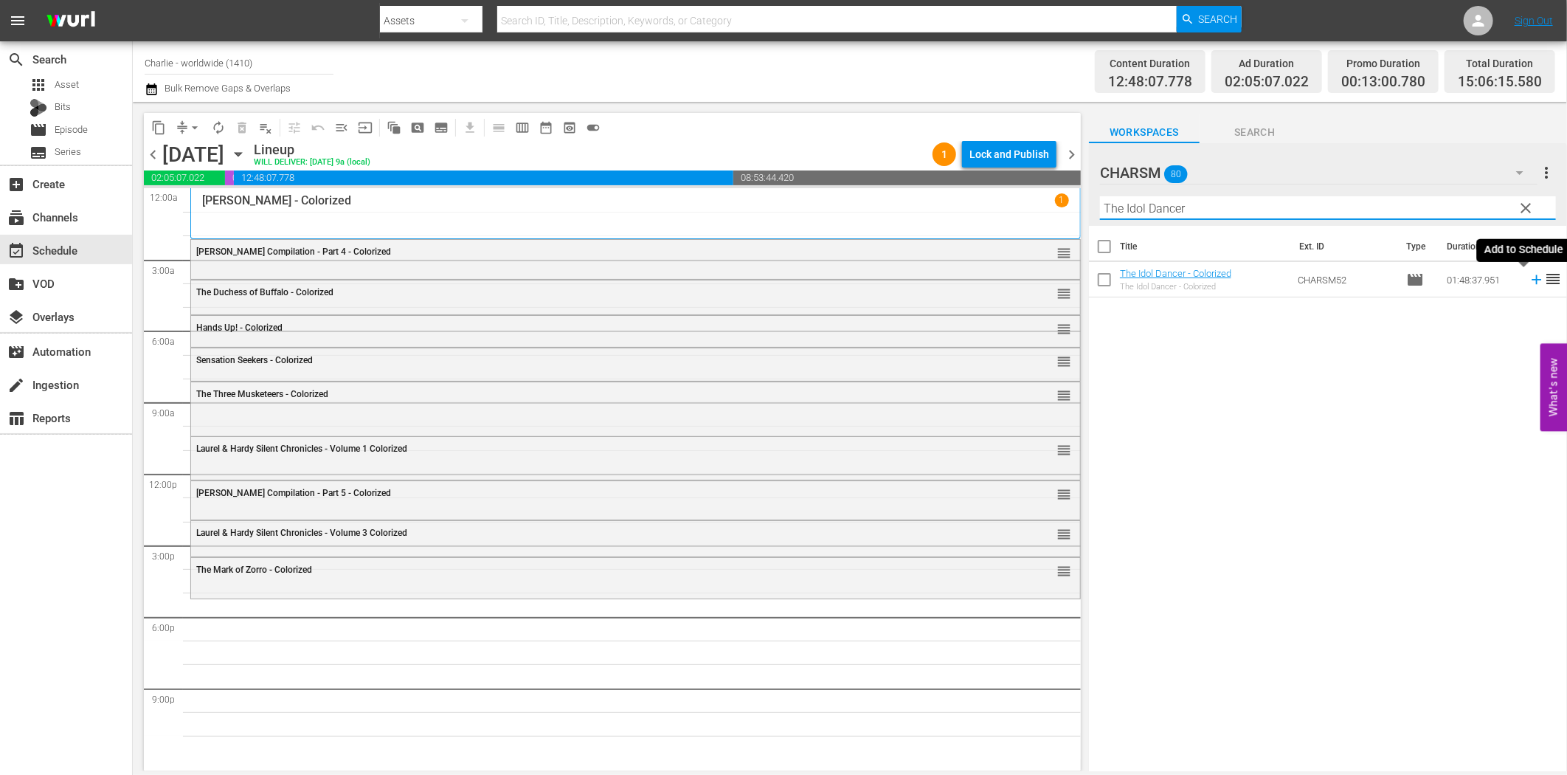
click at [1529, 277] on icon at bounding box center [1537, 280] width 16 height 16
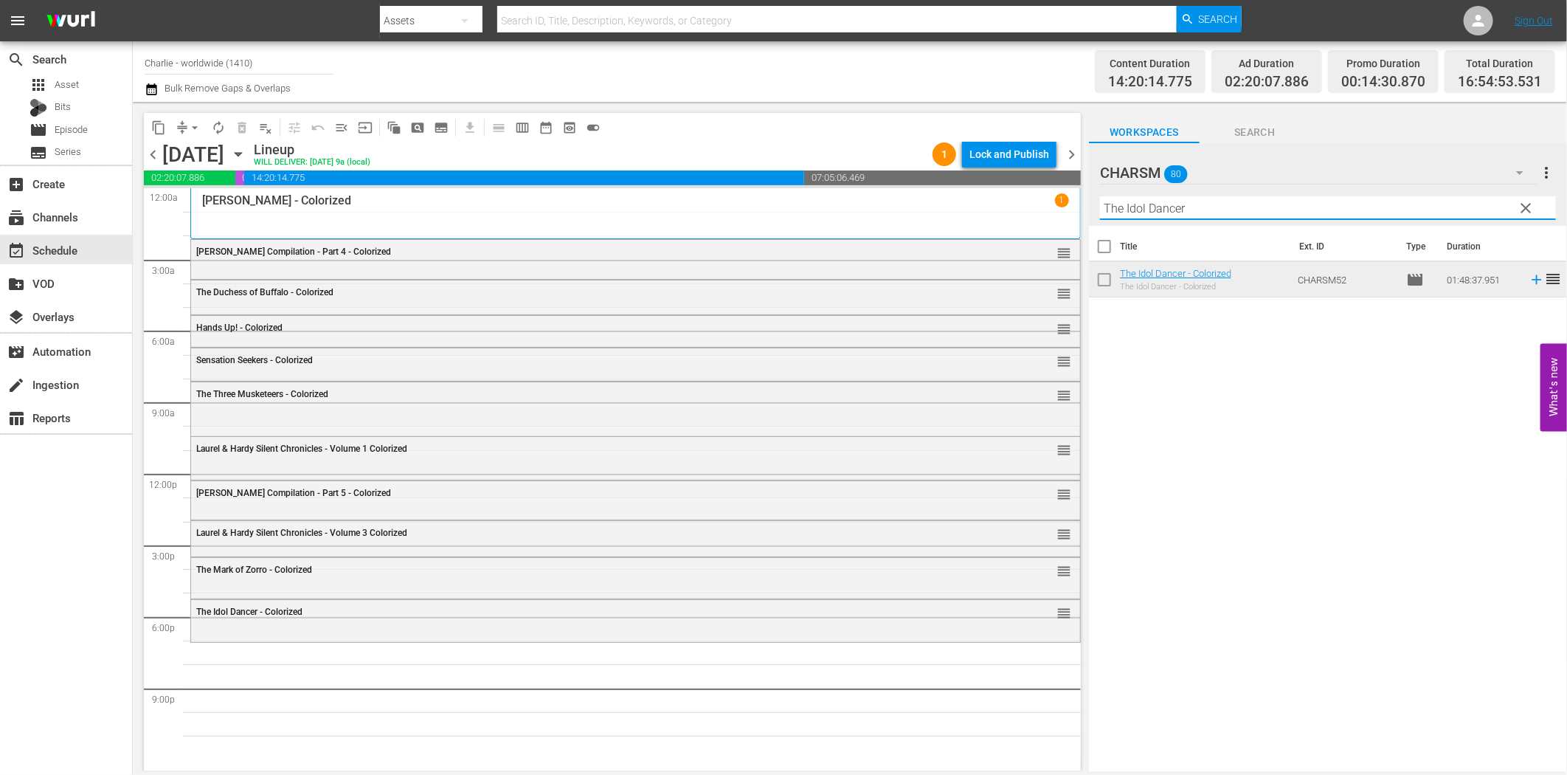
click at [1175, 210] on input "The Idol Dancer" at bounding box center [1328, 208] width 456 height 24
paste input "Laurel & Hardy Silent Chronicles - Vol. 4"
drag, startPoint x: 1270, startPoint y: 215, endPoint x: 1361, endPoint y: 218, distance: 91.5
click at [1358, 216] on input "Laurel & Hardy Silent Chronicles - Vol. 4" at bounding box center [1328, 208] width 456 height 24
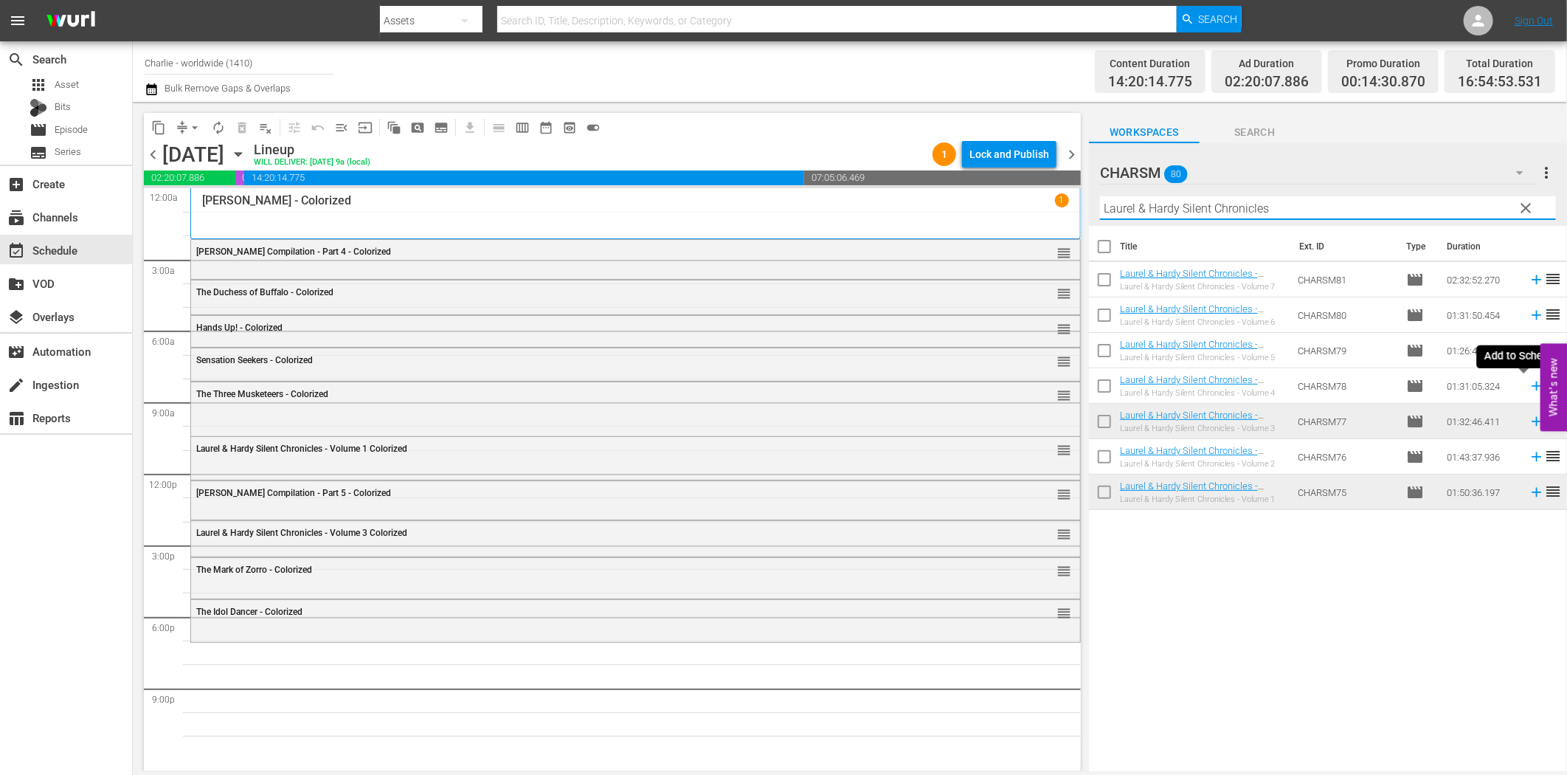
click at [1532, 386] on icon at bounding box center [1537, 386] width 10 height 10
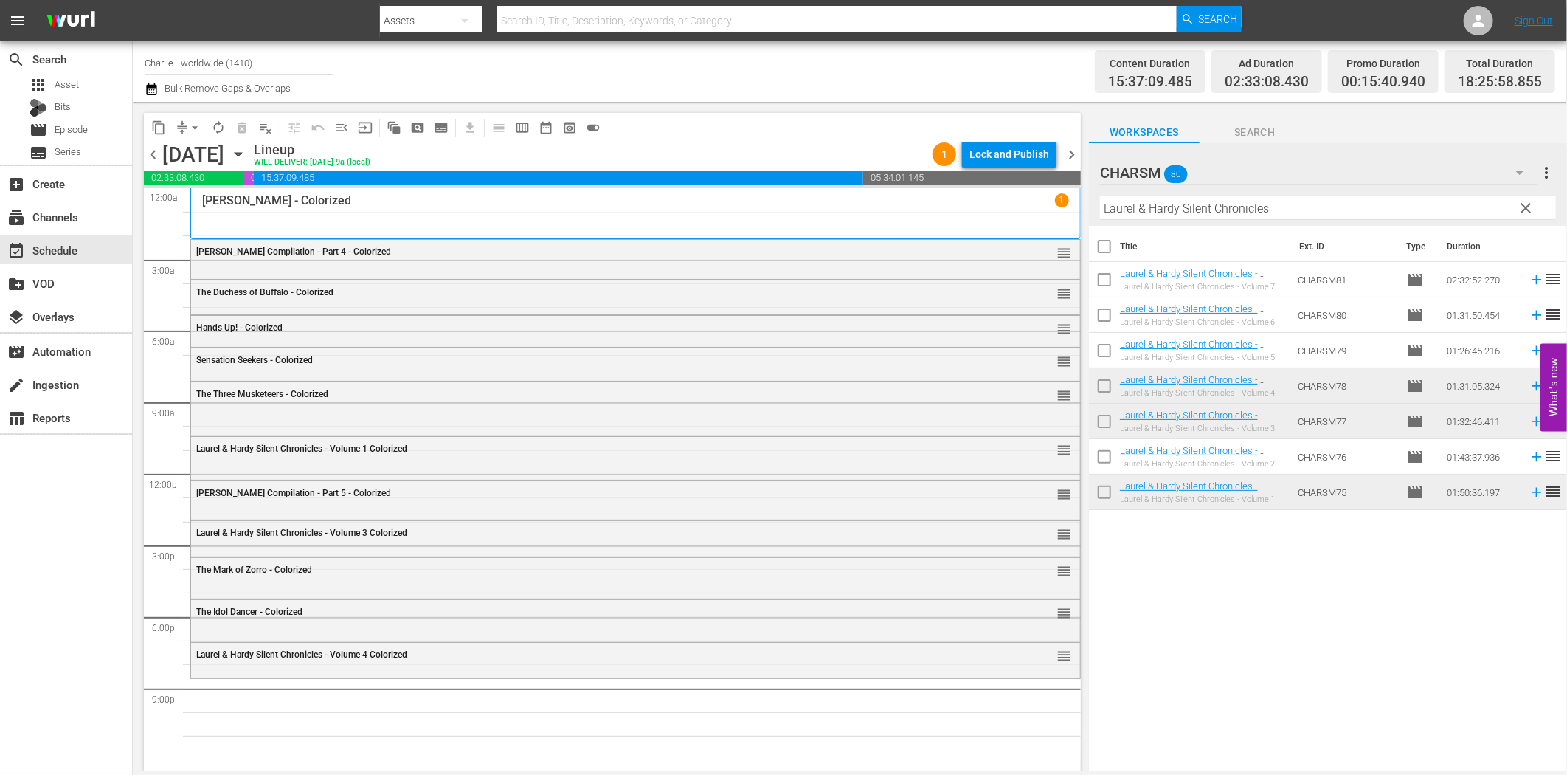
click at [1214, 215] on input "Laurel & Hardy Silent Chronicles" at bounding box center [1328, 208] width 456 height 24
paste input "The Kid"
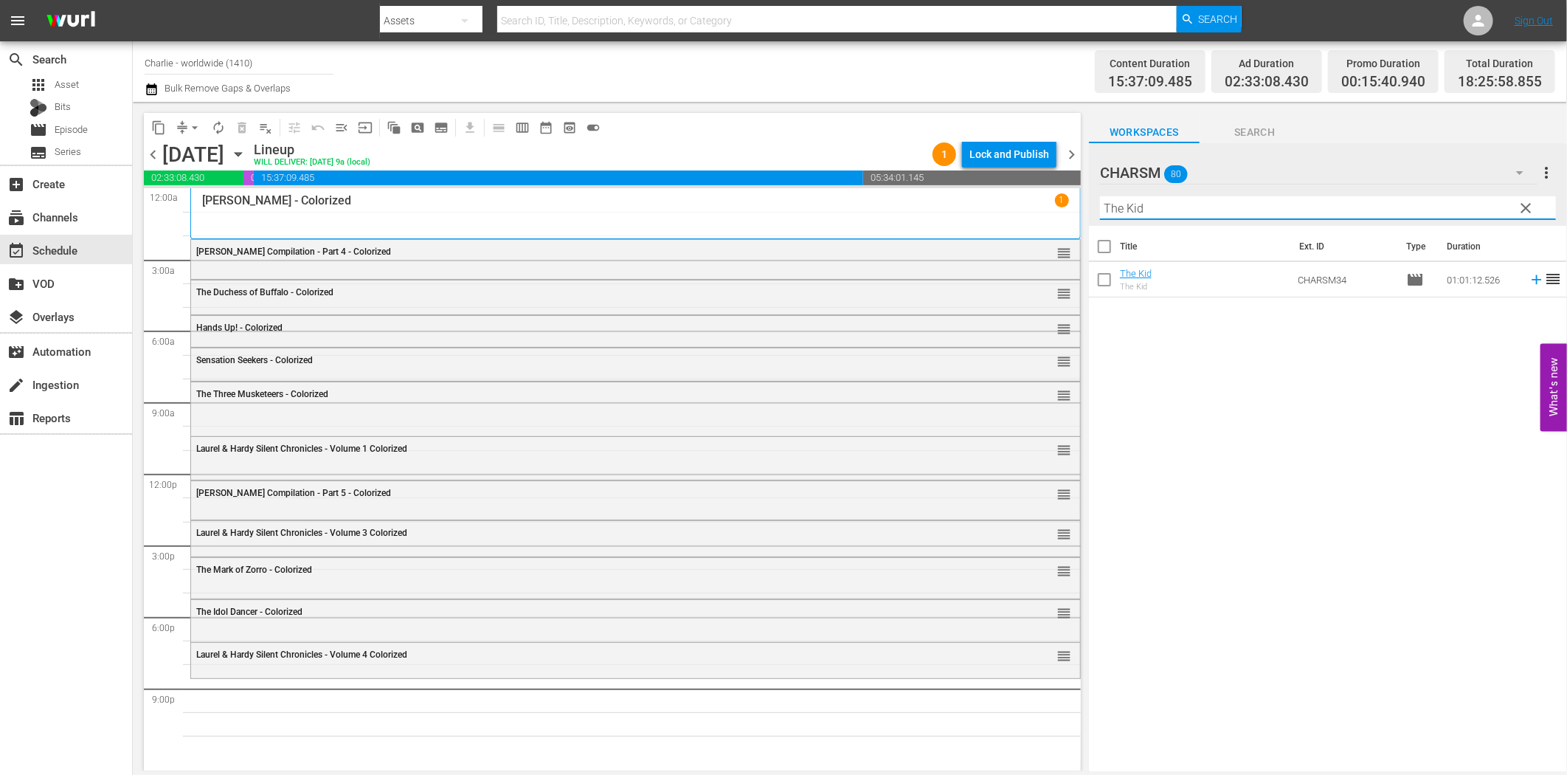
click at [1529, 275] on icon at bounding box center [1537, 280] width 16 height 16
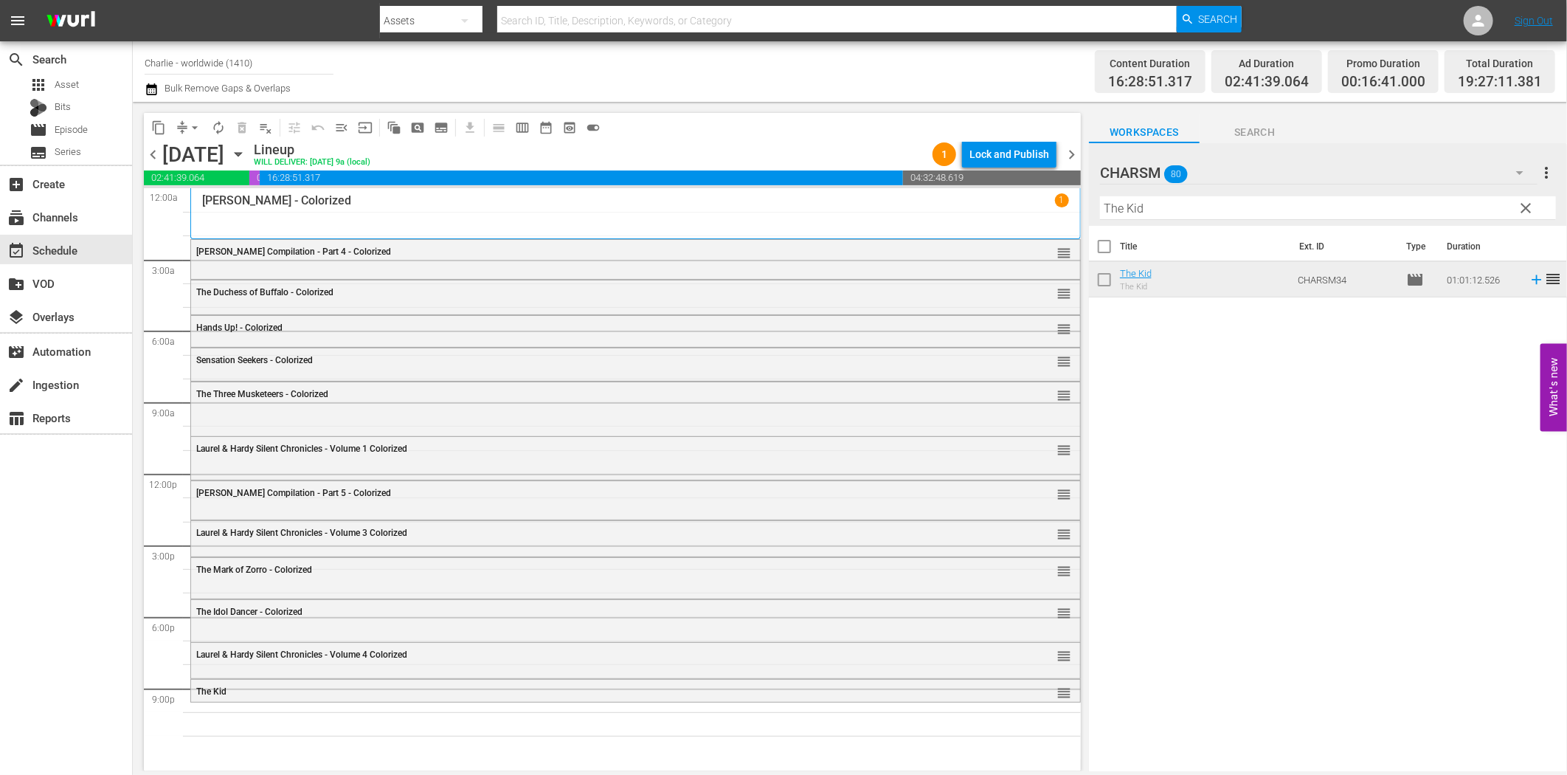
click at [1183, 217] on input "The Kid" at bounding box center [1328, 208] width 456 height 24
paste input "Iron Mask"
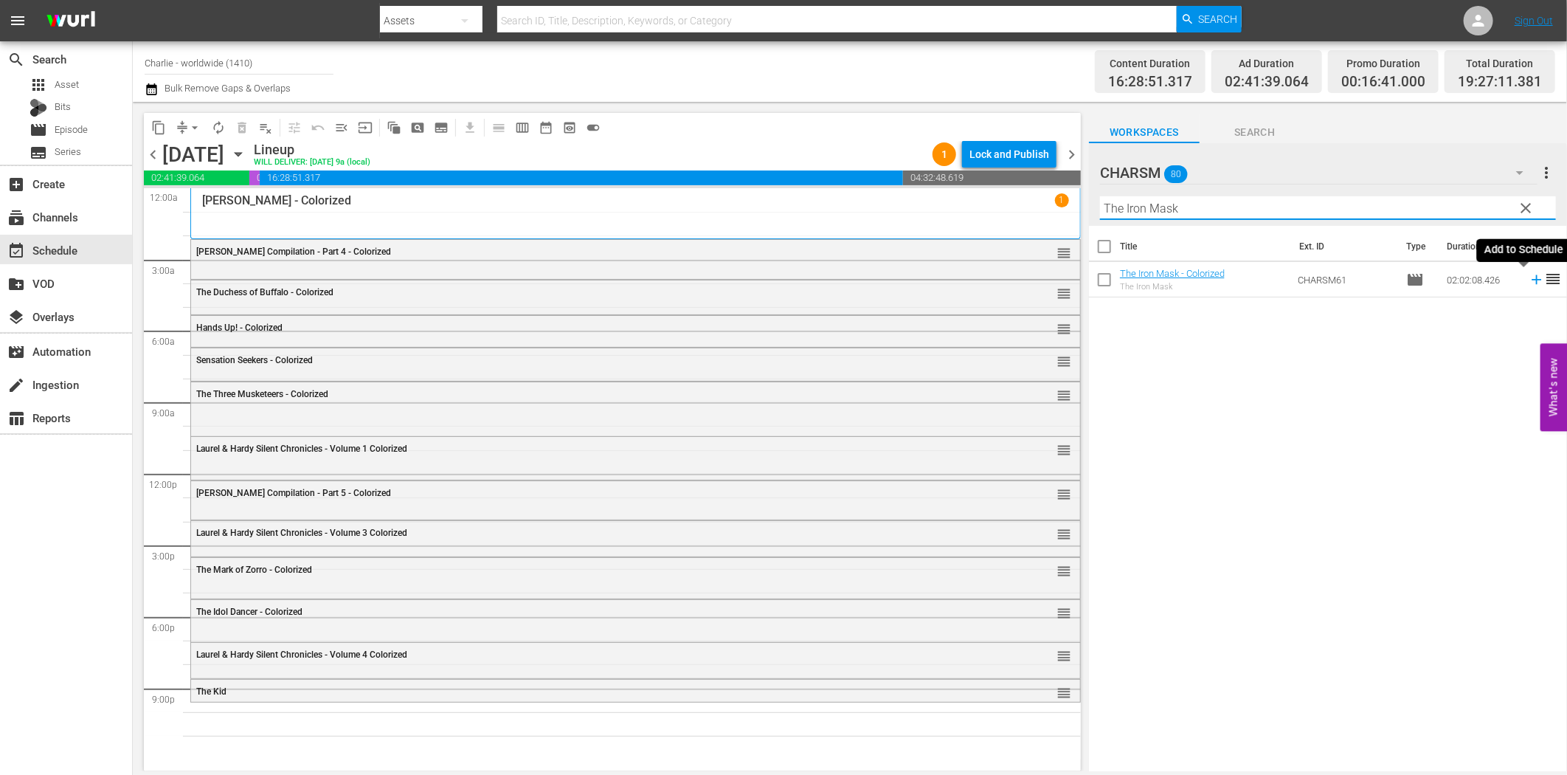
click at [1529, 281] on icon at bounding box center [1537, 280] width 16 height 16
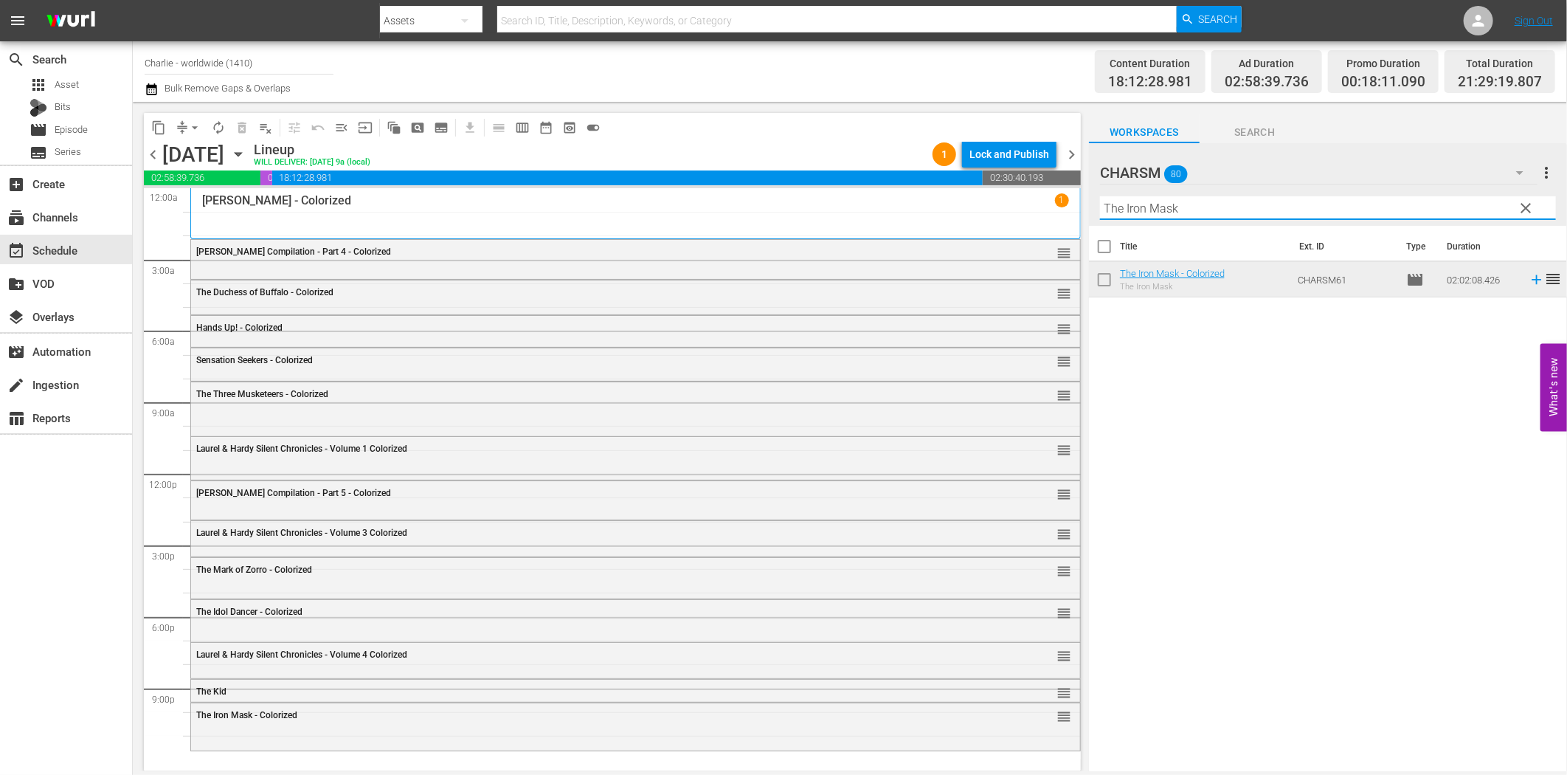
click at [1133, 209] on input "The Iron Mask" at bounding box center [1328, 208] width 456 height 24
paste input "[PERSON_NAME] Compilation – Part 7"
drag, startPoint x: 1248, startPoint y: 207, endPoint x: 1337, endPoint y: 212, distance: 88.7
click at [1333, 207] on input "[PERSON_NAME] Compilation – Part 7" at bounding box center [1328, 208] width 456 height 24
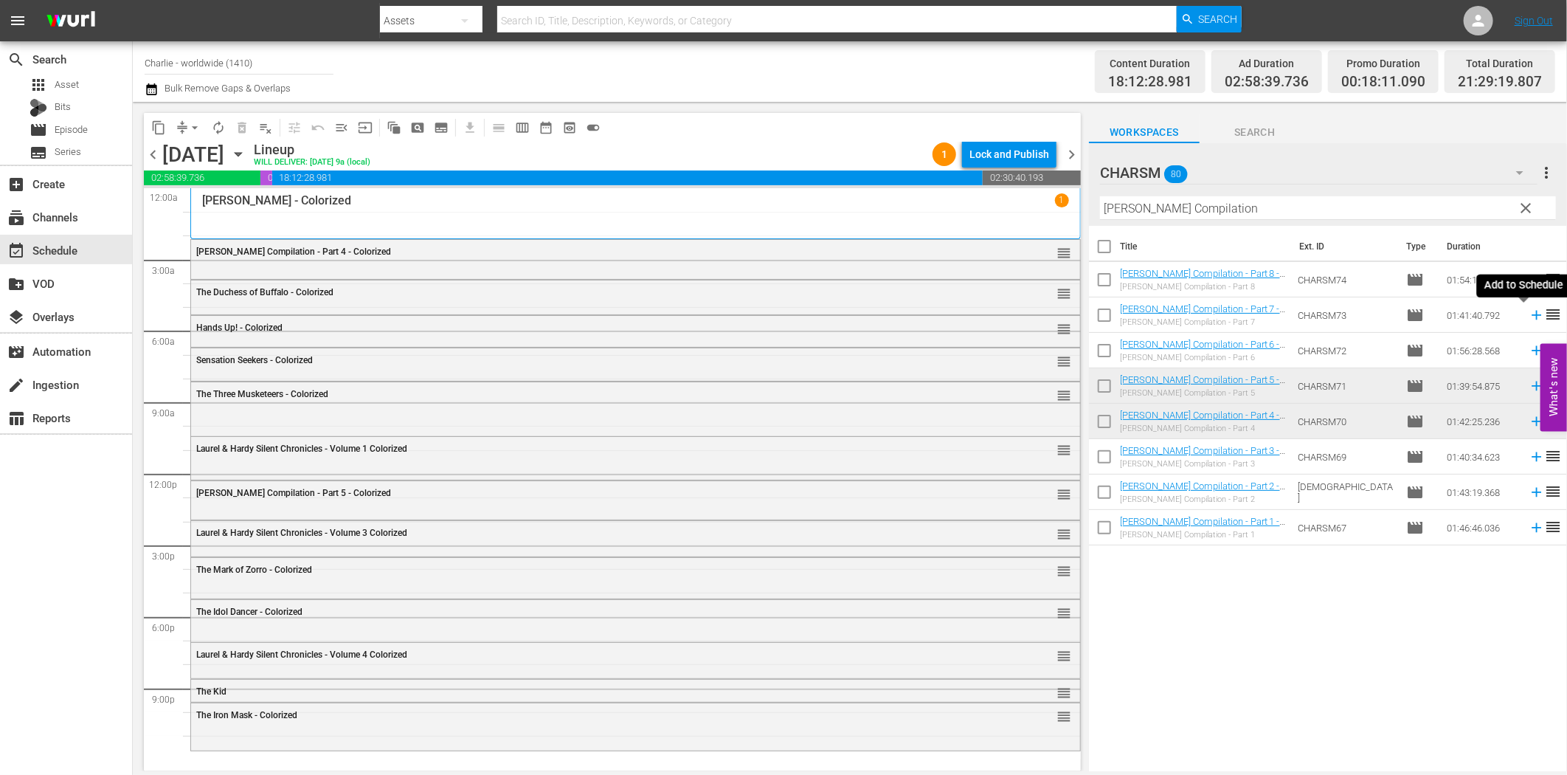
click at [1529, 312] on icon at bounding box center [1537, 315] width 16 height 16
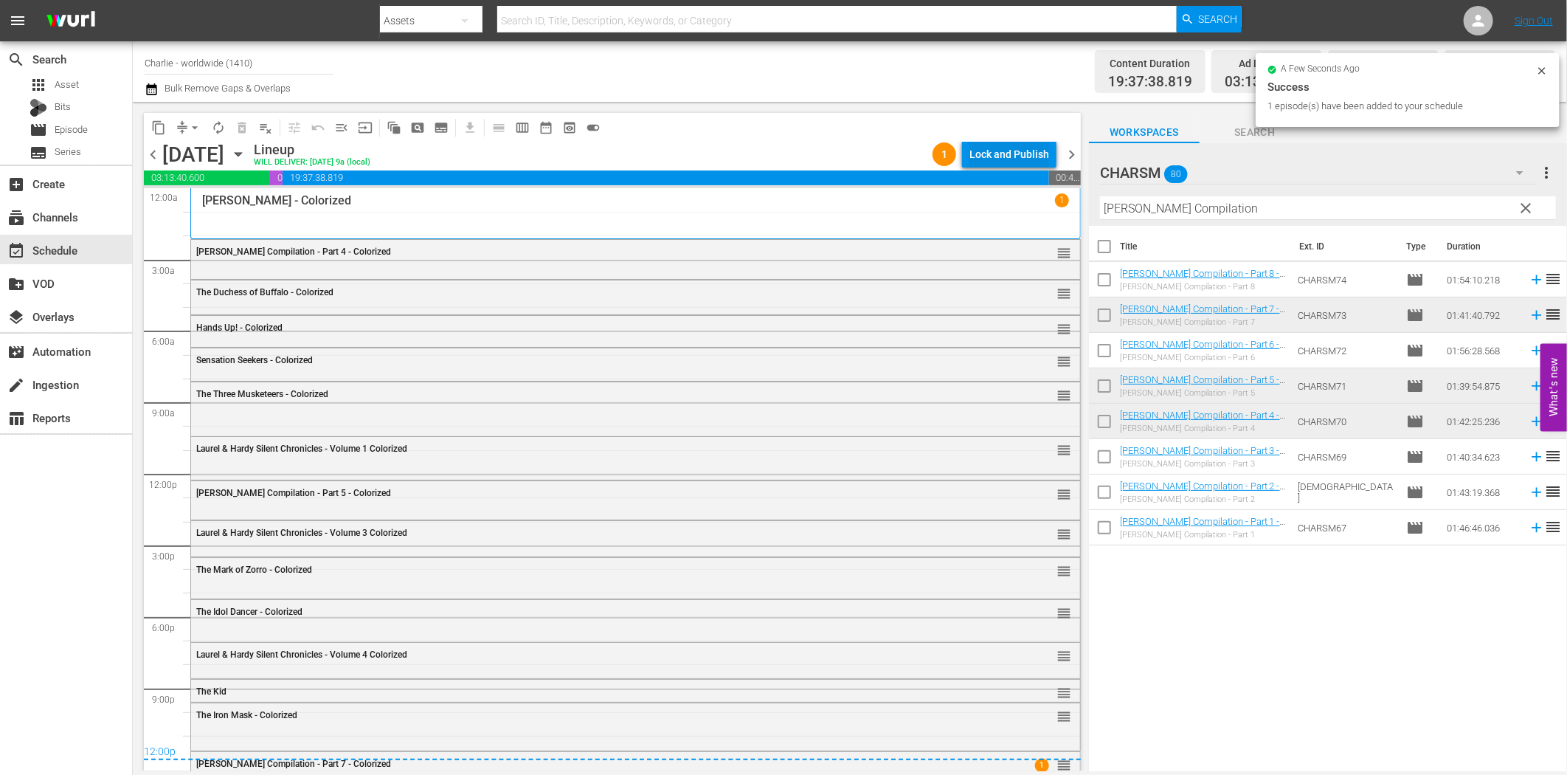
click at [1018, 153] on div "Lock and Publish" at bounding box center [1010, 154] width 80 height 27
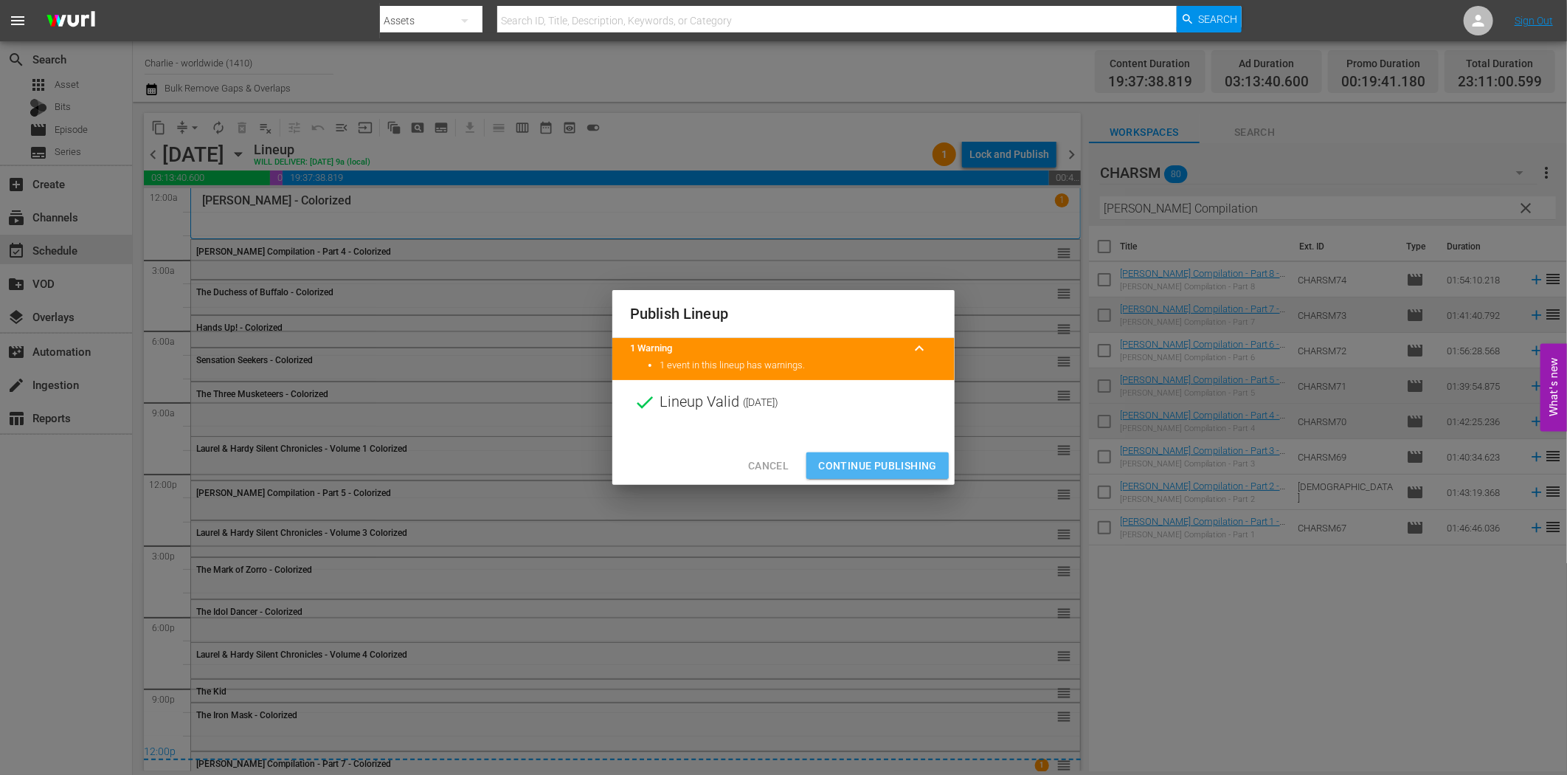
click at [908, 463] on span "Continue Publishing" at bounding box center [877, 466] width 119 height 18
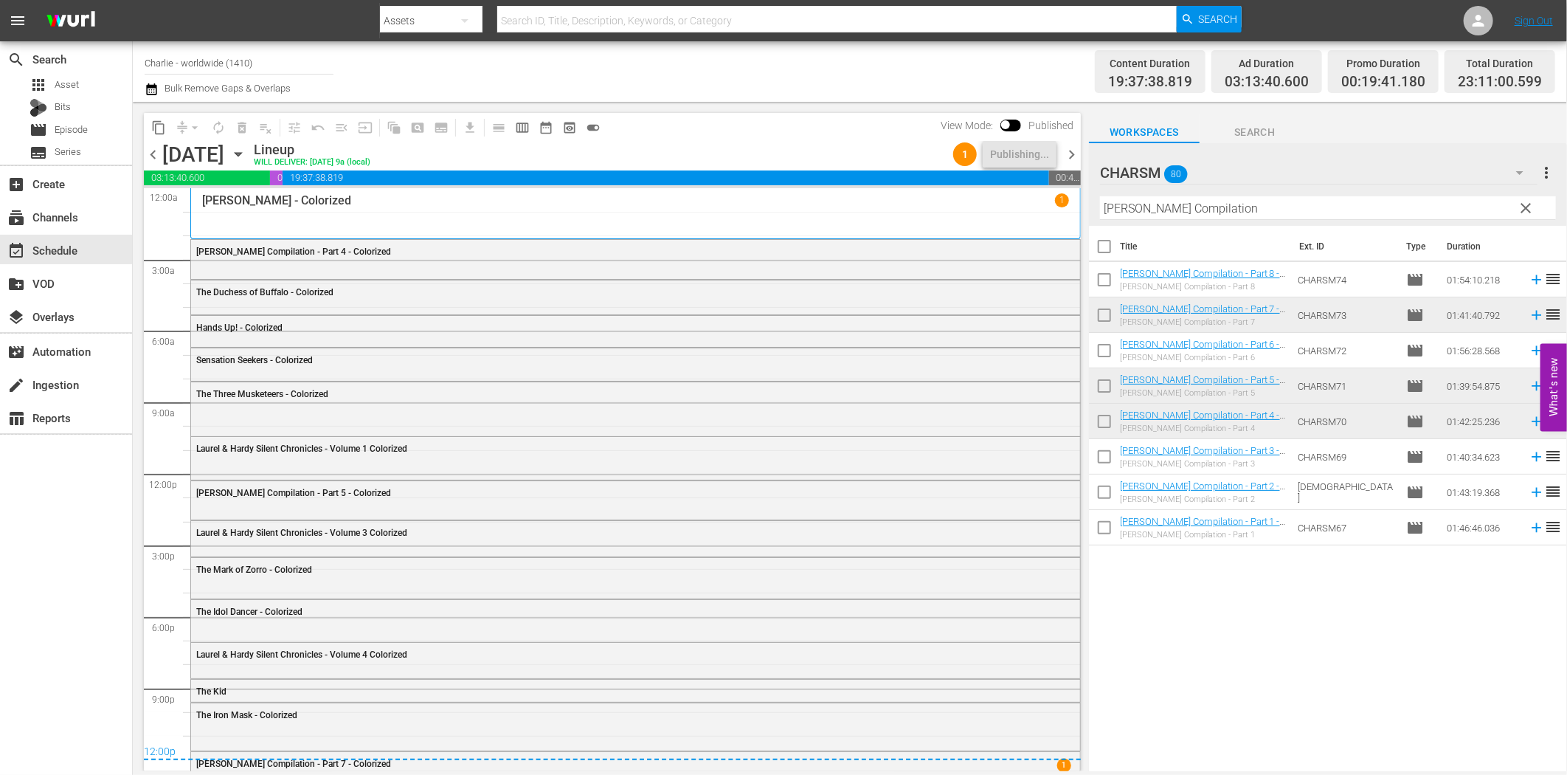
drag, startPoint x: 1071, startPoint y: 151, endPoint x: 1085, endPoint y: 182, distance: 34.4
click at [1071, 151] on span "chevron_right" at bounding box center [1072, 154] width 18 height 18
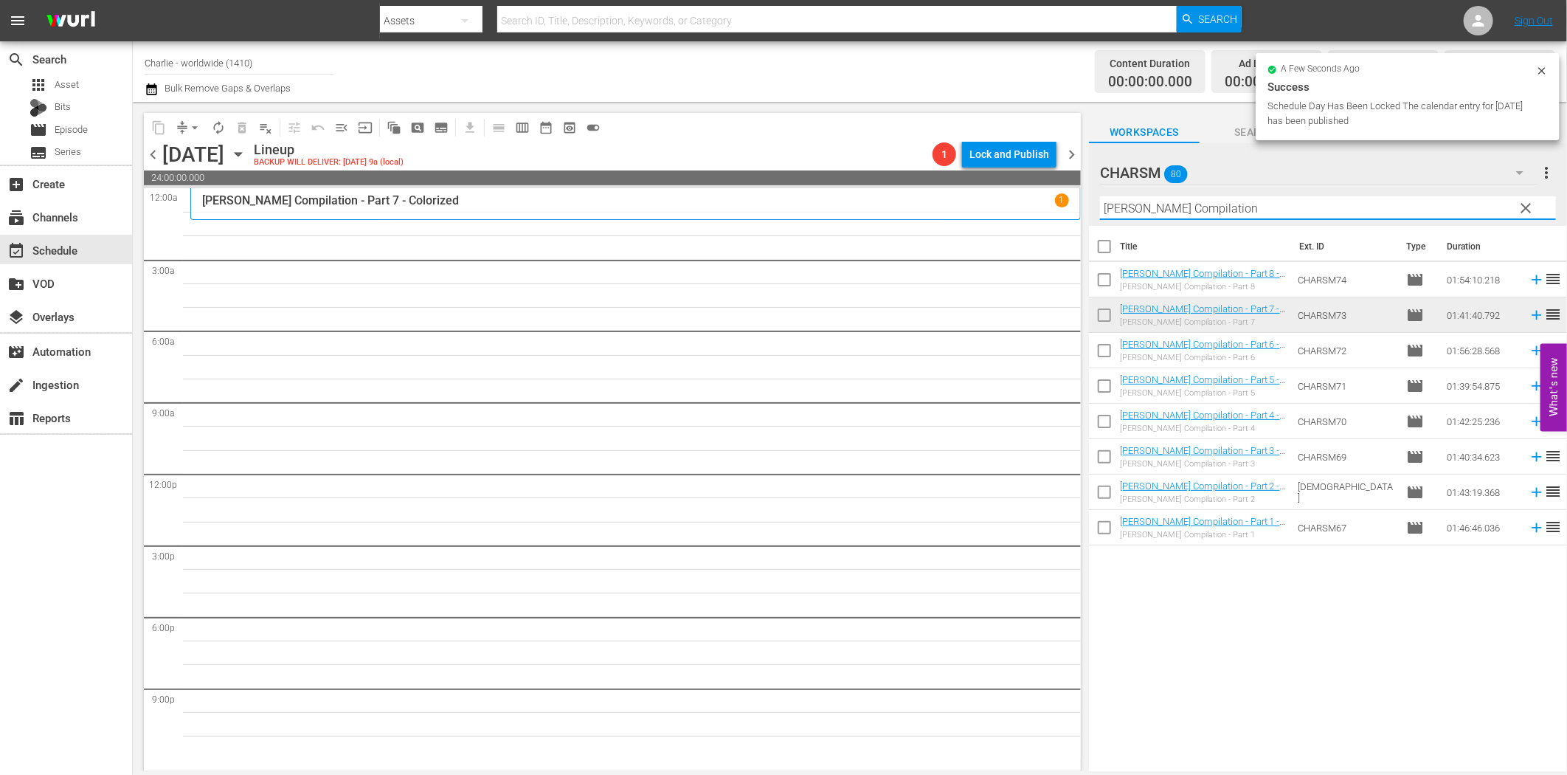
click at [1131, 208] on input "[PERSON_NAME] Compilation" at bounding box center [1328, 208] width 456 height 24
paste input "[PERSON_NAME] finds a Home"
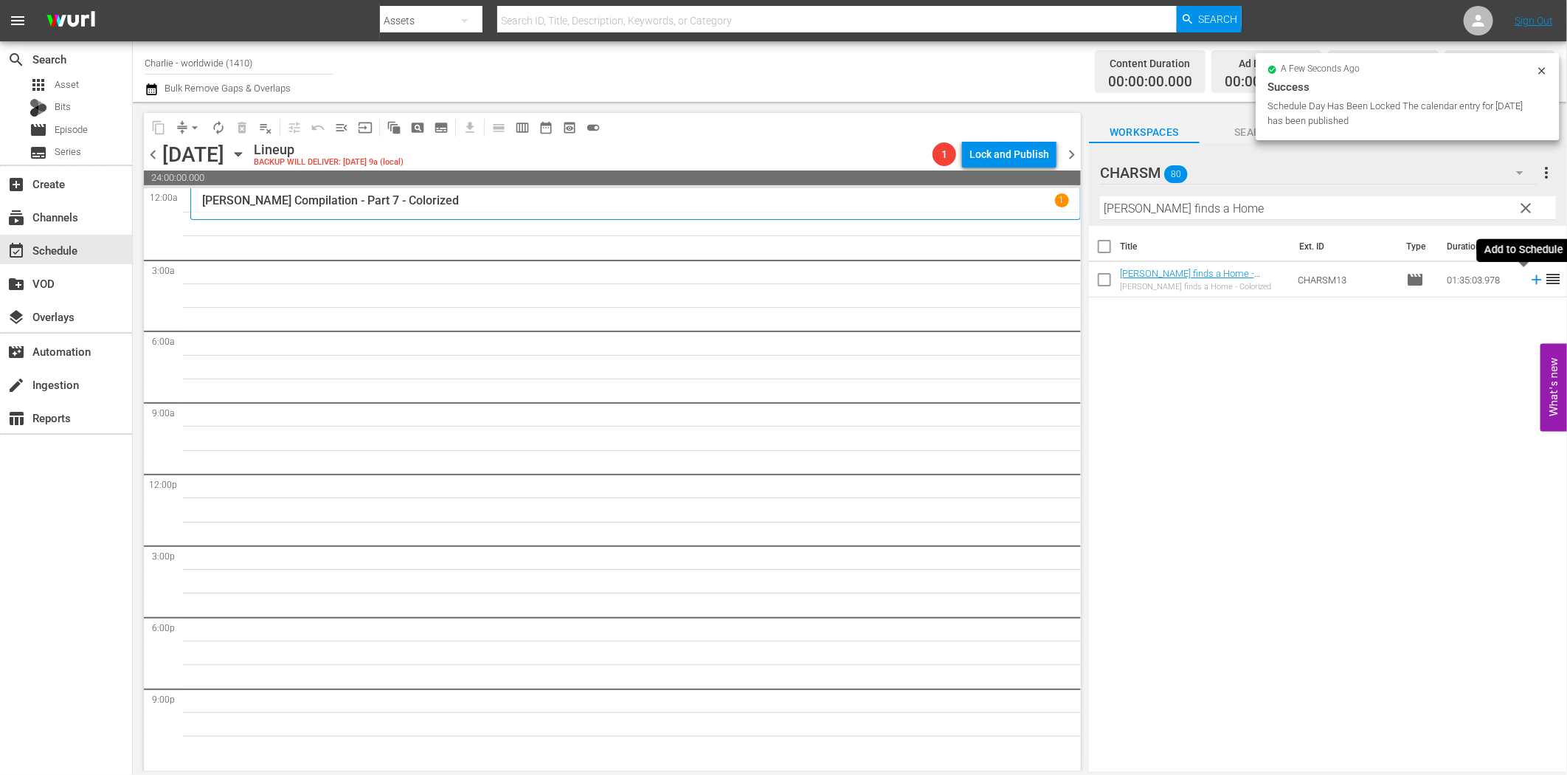
click at [1529, 285] on icon at bounding box center [1537, 280] width 16 height 16
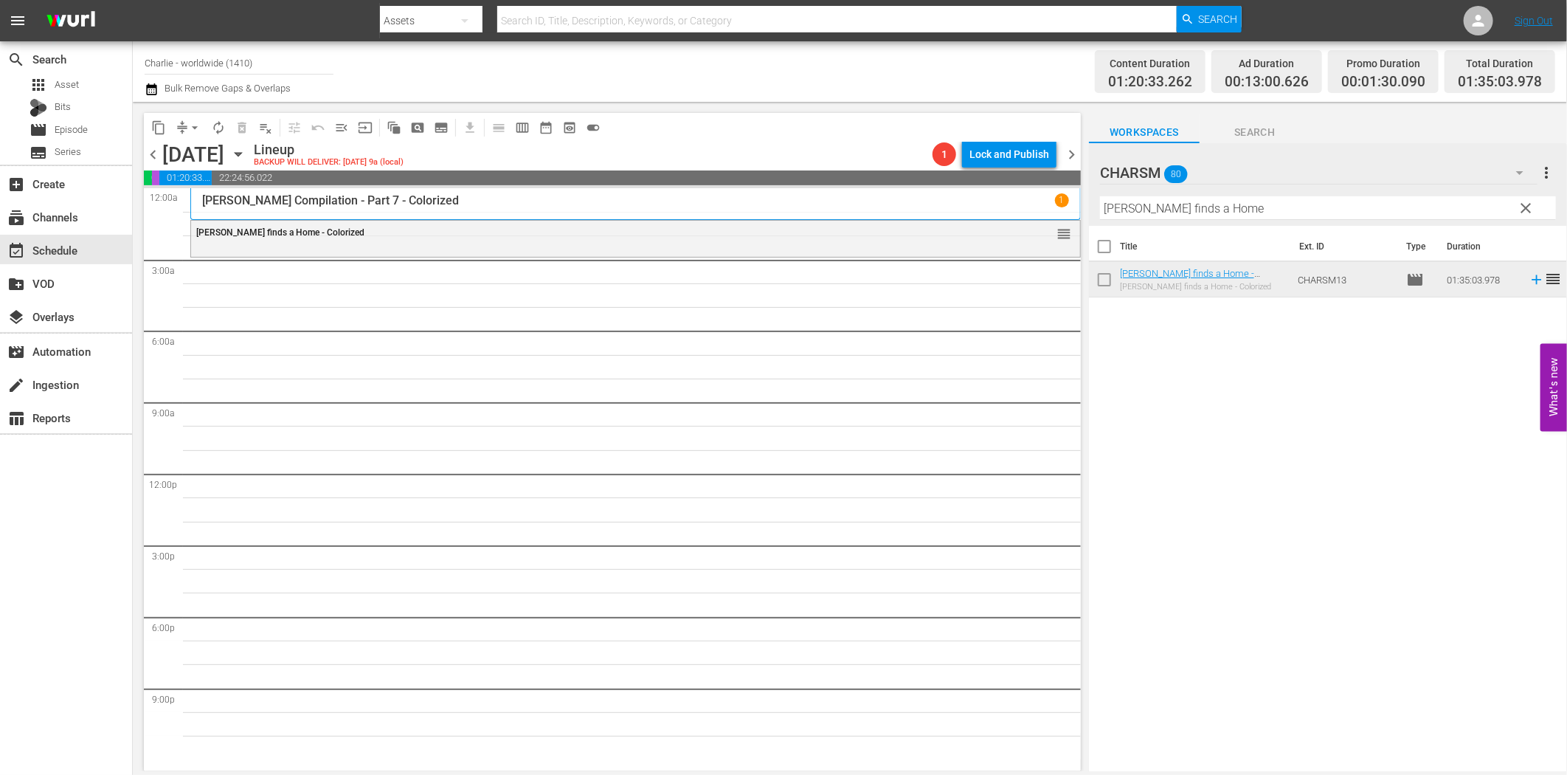
click at [1147, 520] on div "Title Ext. ID Type Duration [PERSON_NAME] finds a Home - Colorized [PERSON_NAME…" at bounding box center [1328, 499] width 478 height 547
click at [1175, 214] on input "[PERSON_NAME] finds a Home" at bounding box center [1328, 208] width 456 height 24
paste input "[PERSON_NAME]"
click at [1256, 508] on div "Title Ext. ID Type Duration [PERSON_NAME] Pan - Colorized [PERSON_NAME] Pan - C…" at bounding box center [1328, 499] width 478 height 547
click at [1183, 219] on hr at bounding box center [1328, 219] width 456 height 1
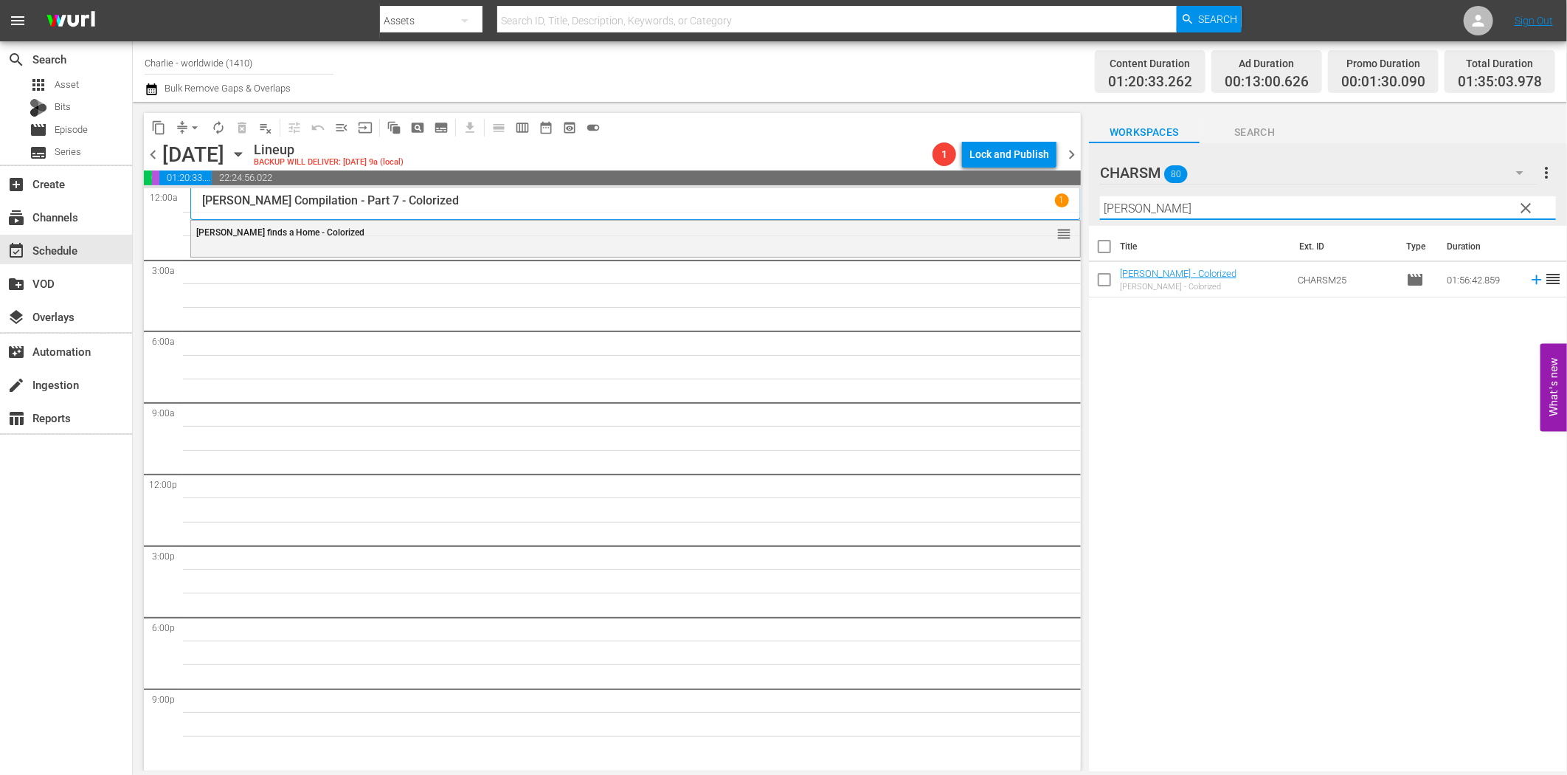
click at [1177, 205] on input "[PERSON_NAME]" at bounding box center [1328, 208] width 456 height 24
click at [1529, 284] on icon at bounding box center [1537, 280] width 16 height 16
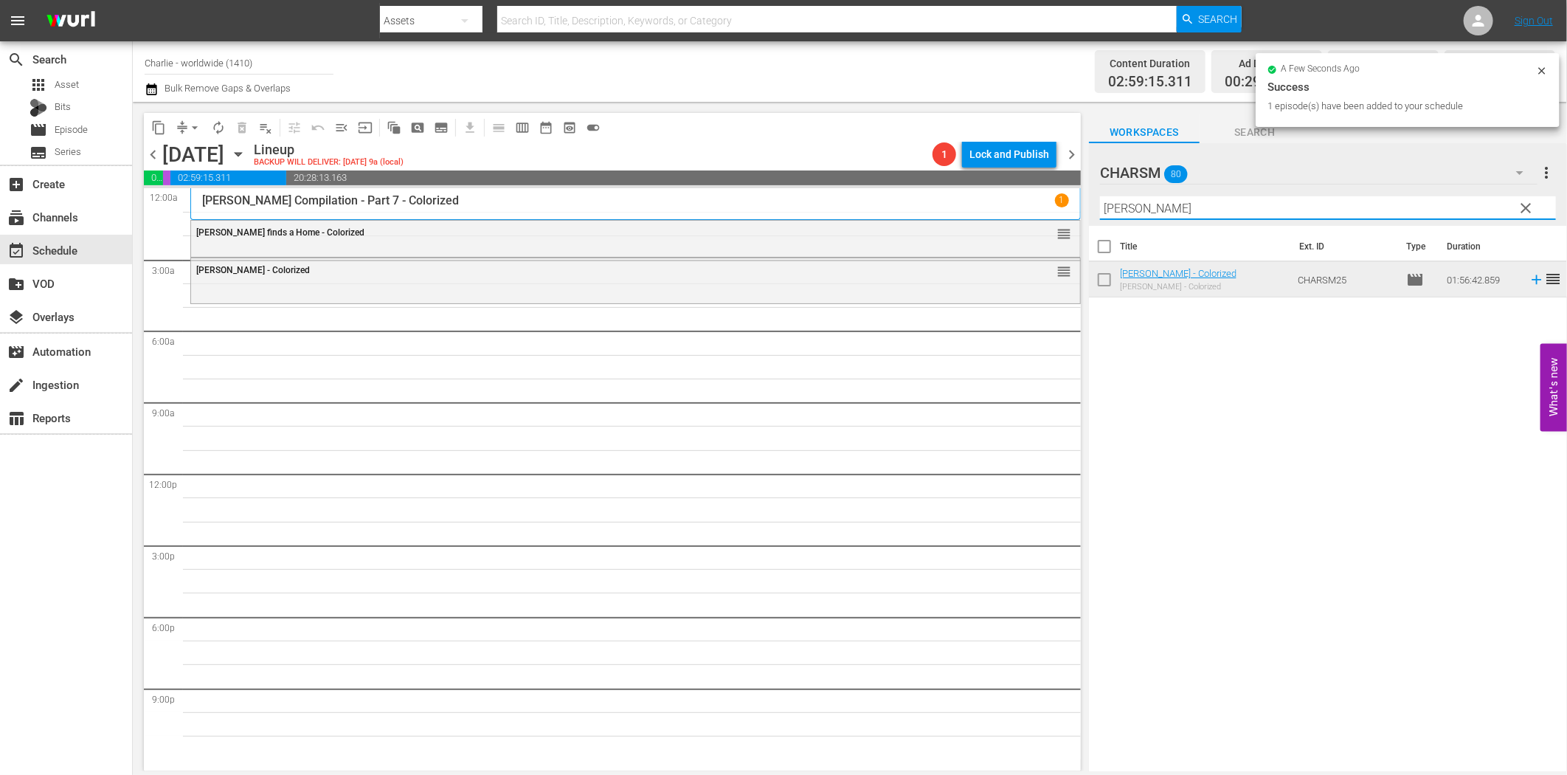
click at [1198, 213] on input "[PERSON_NAME]" at bounding box center [1328, 208] width 456 height 24
paste input "Laurel & Hardy Silent Chronicles - Vol. 6"
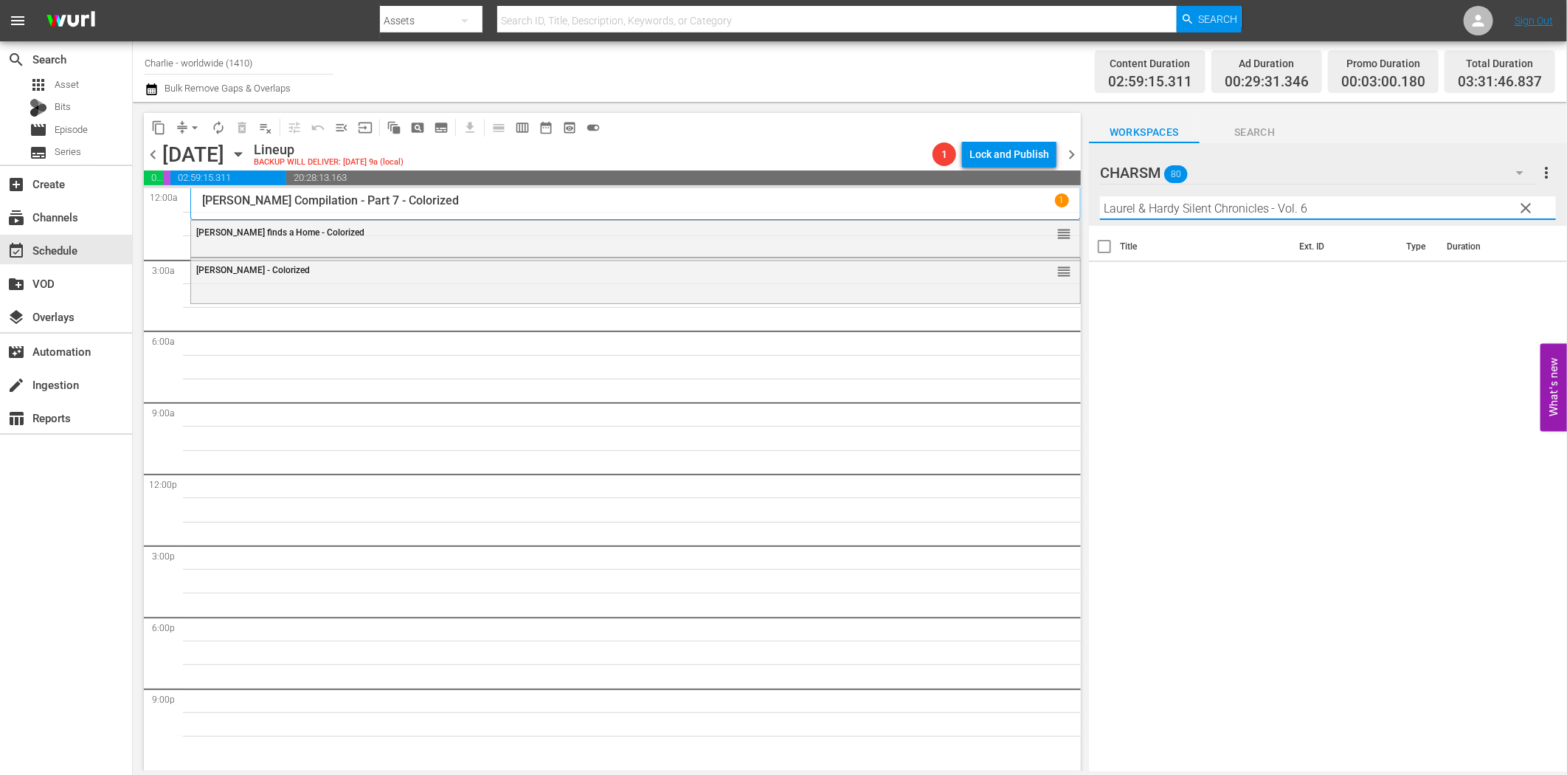
drag, startPoint x: 1269, startPoint y: 205, endPoint x: 1341, endPoint y: 209, distance: 71.7
click at [1339, 209] on input "Laurel & Hardy Silent Chronicles - Vol. 6" at bounding box center [1328, 208] width 456 height 24
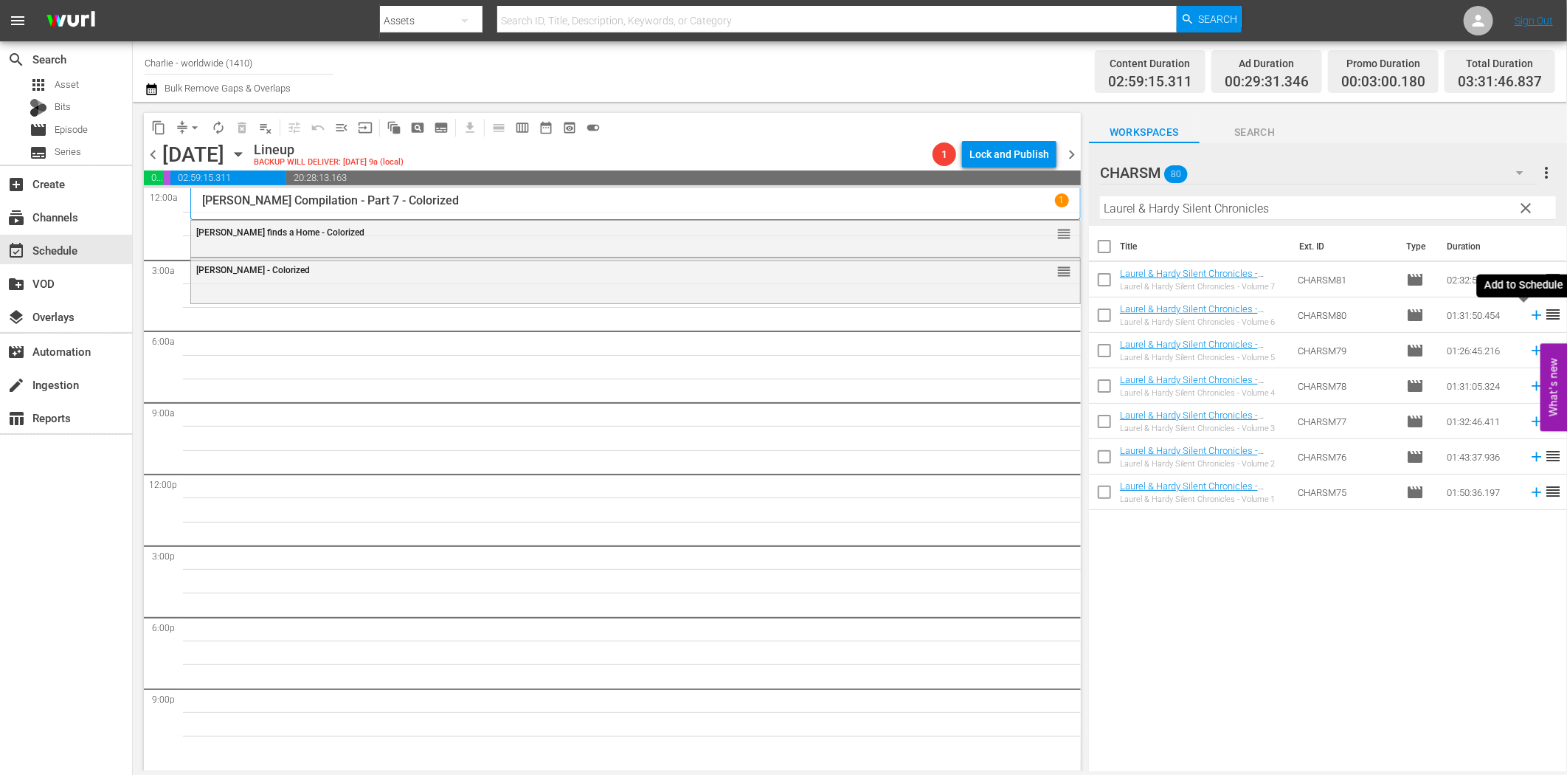
click at [1529, 315] on icon at bounding box center [1537, 315] width 16 height 16
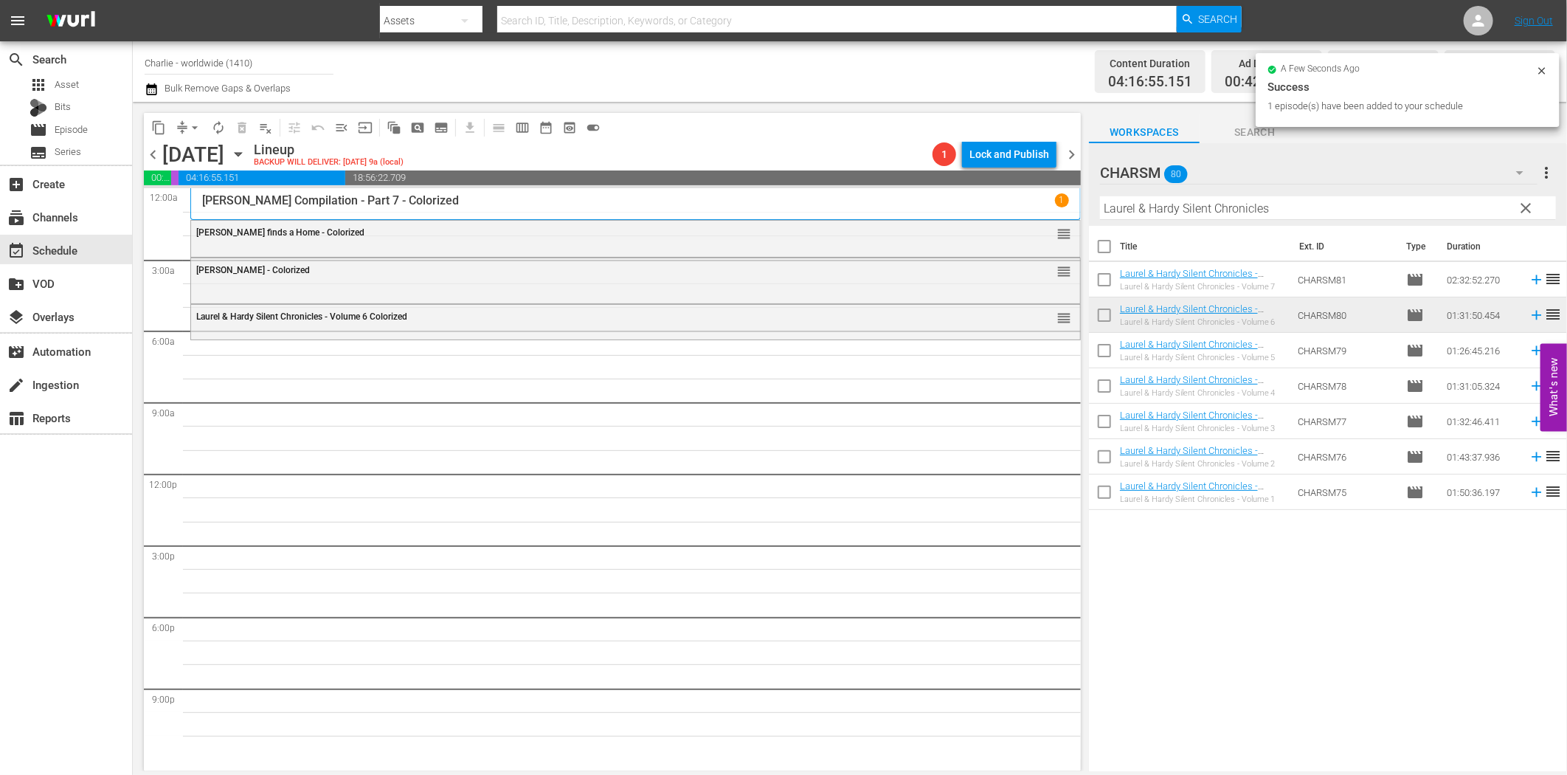
click at [1164, 201] on input "Laurel & Hardy Silent Chronicles" at bounding box center [1328, 208] width 456 height 24
paste input "[PERSON_NAME] the Hitchhiker"
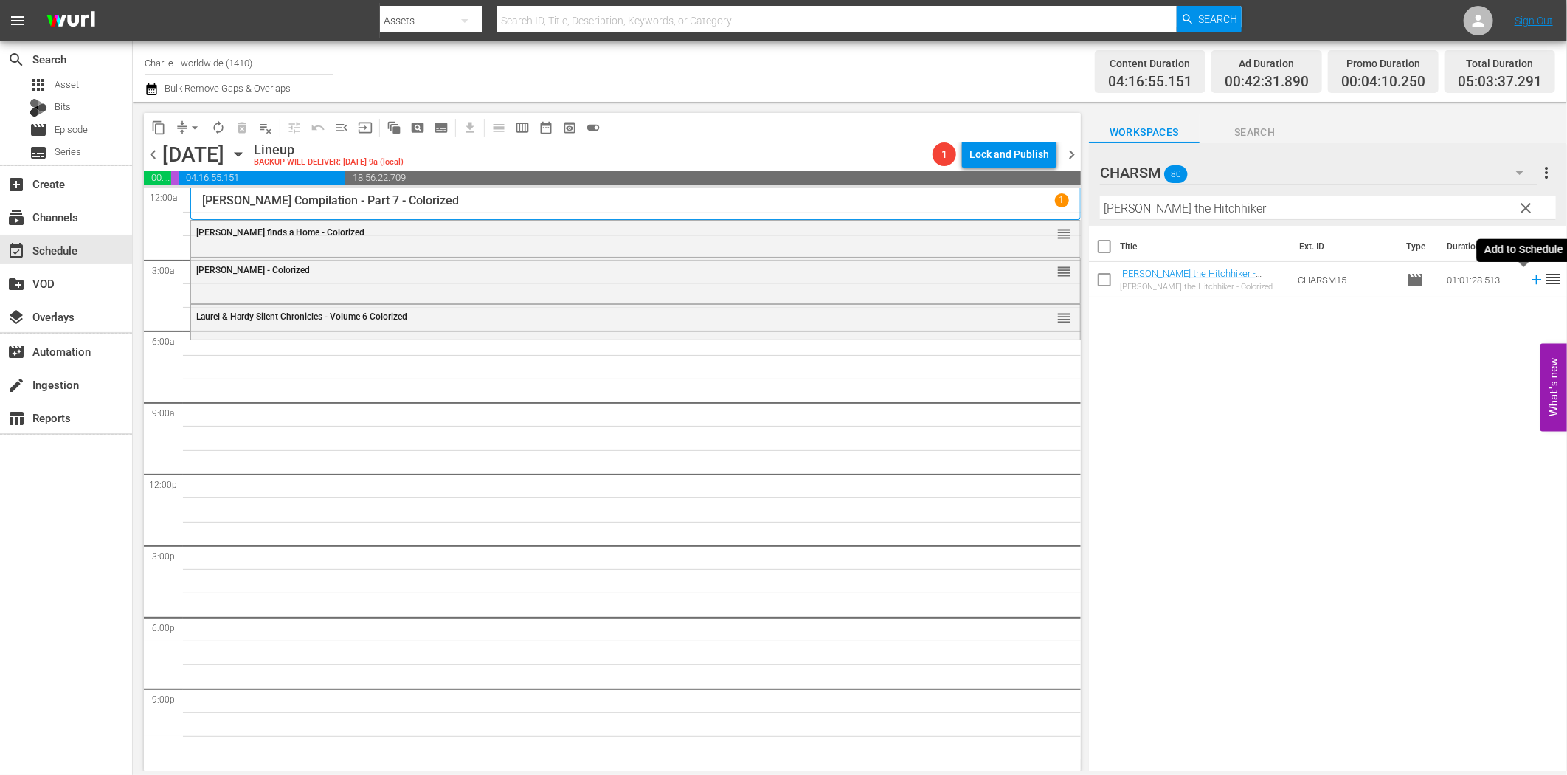
click at [1529, 286] on icon at bounding box center [1537, 280] width 16 height 16
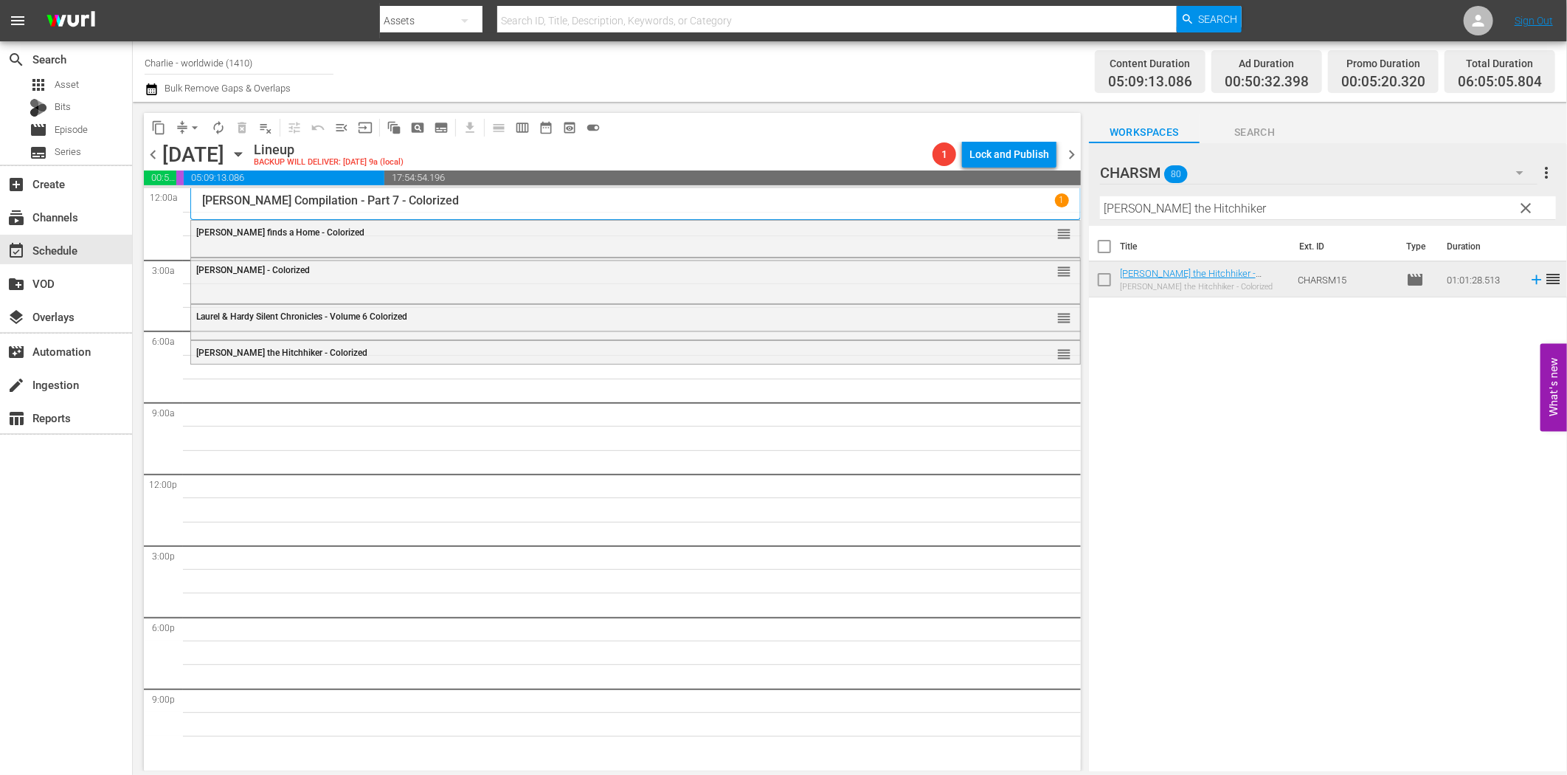
click at [1229, 217] on input "[PERSON_NAME] the Hitchhiker" at bounding box center [1328, 208] width 456 height 24
paste input "[PERSON_NAME] Compilation 1"
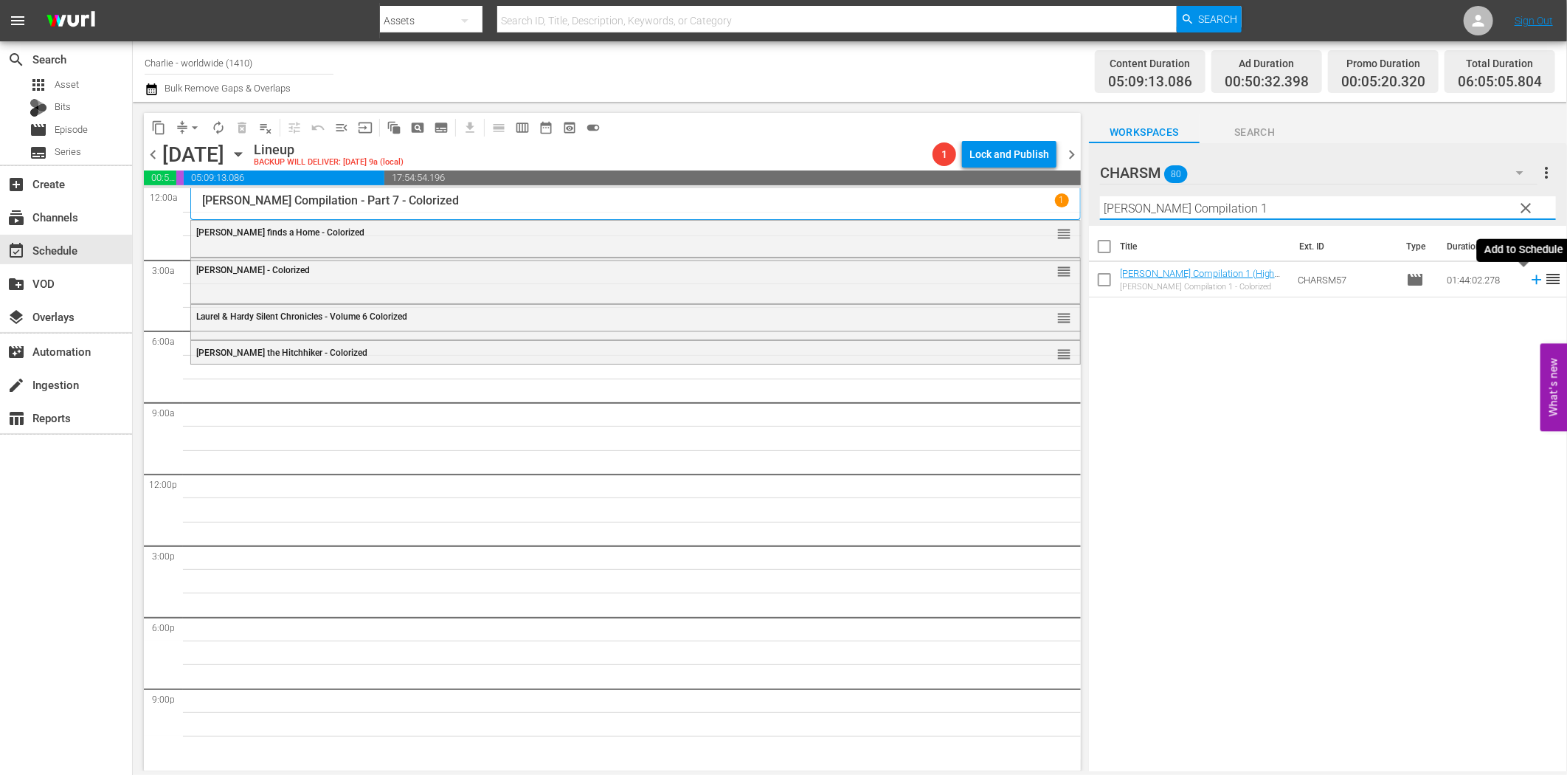
click at [1529, 283] on icon at bounding box center [1537, 280] width 16 height 16
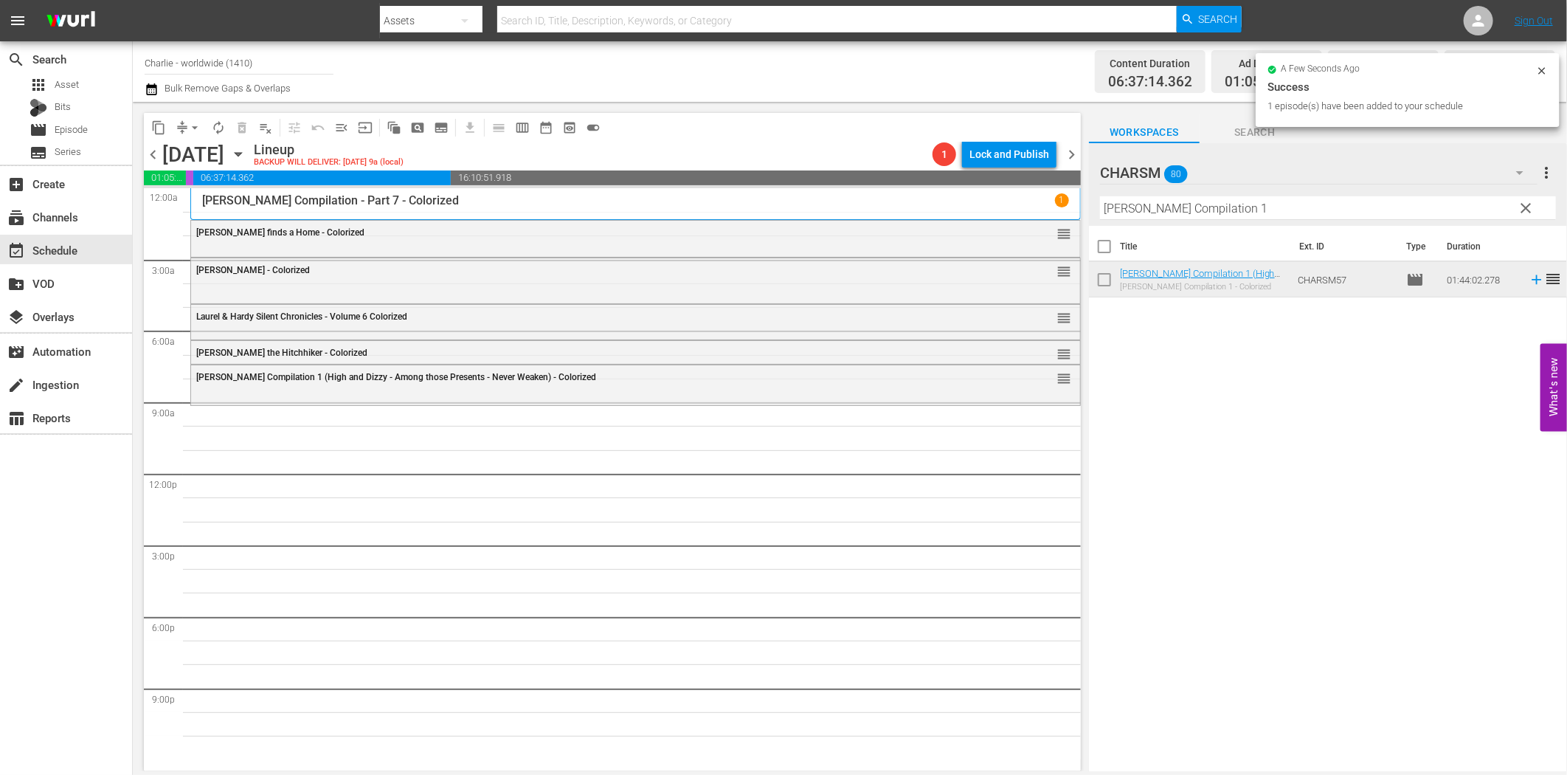
click at [1215, 209] on input "[PERSON_NAME] Compilation 1" at bounding box center [1328, 208] width 456 height 24
paste input "- Girl Shy"
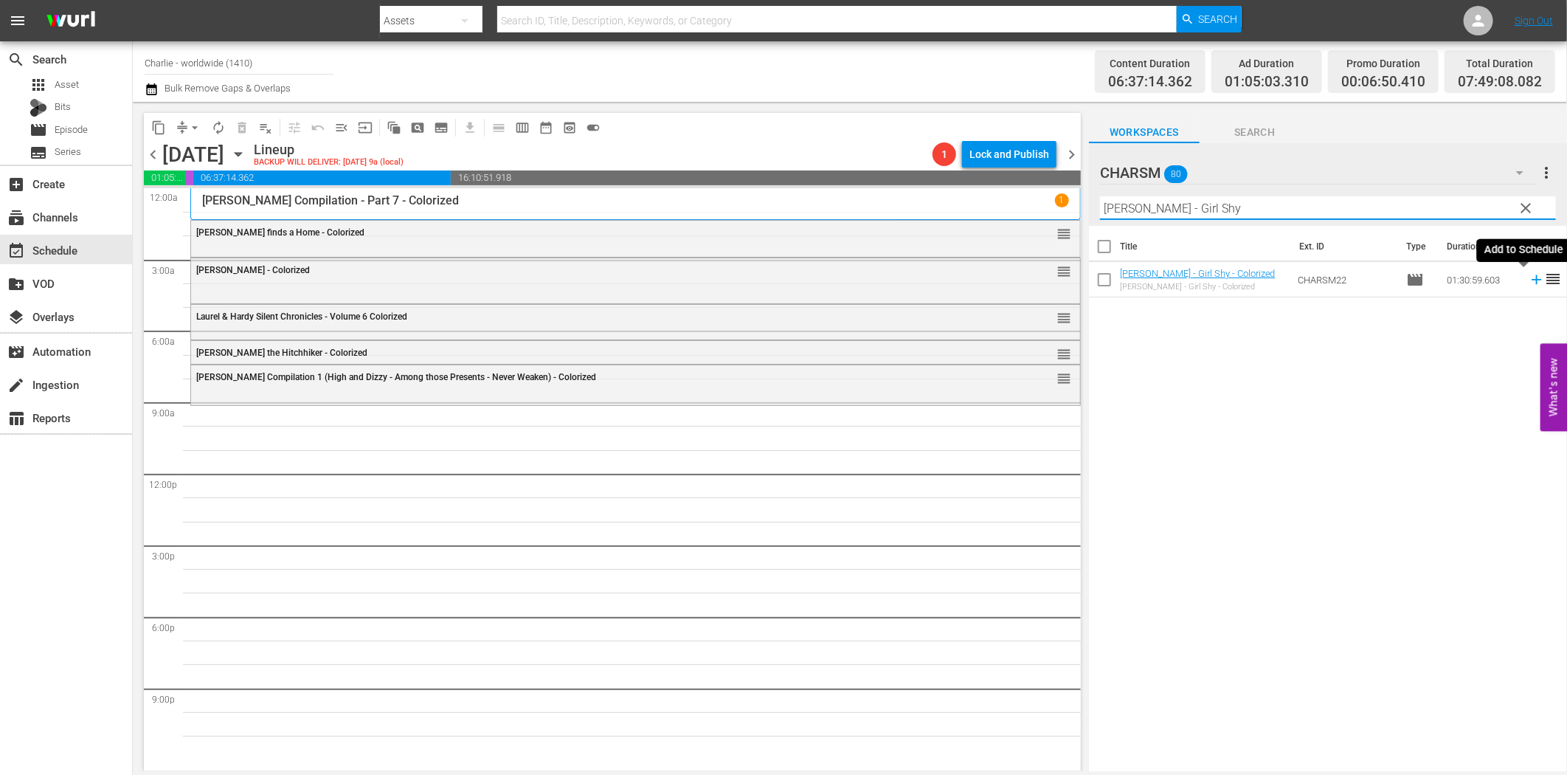
click at [1529, 277] on icon at bounding box center [1537, 280] width 16 height 16
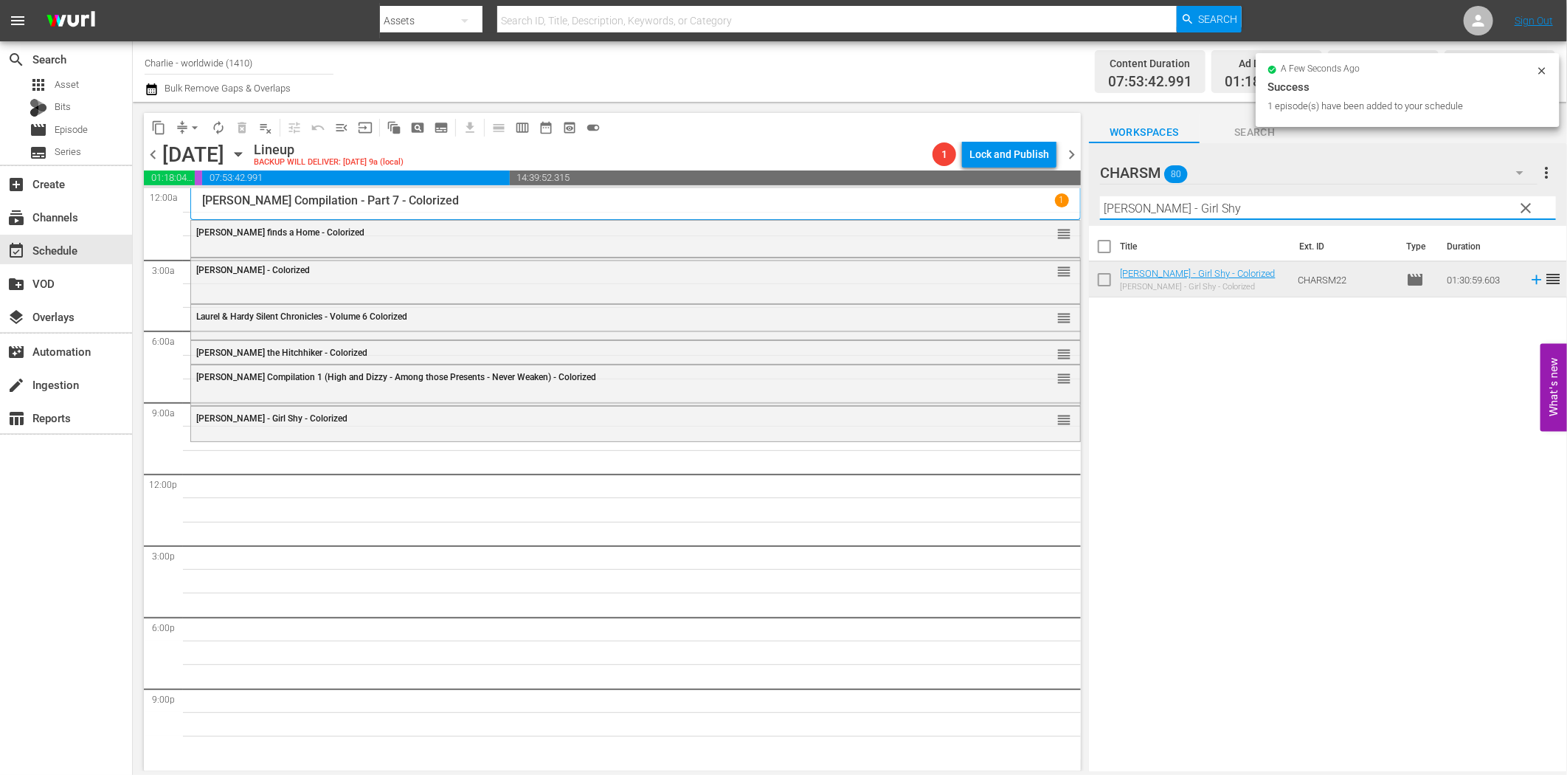
click at [1135, 210] on input "[PERSON_NAME] - Girl Shy" at bounding box center [1328, 208] width 456 height 24
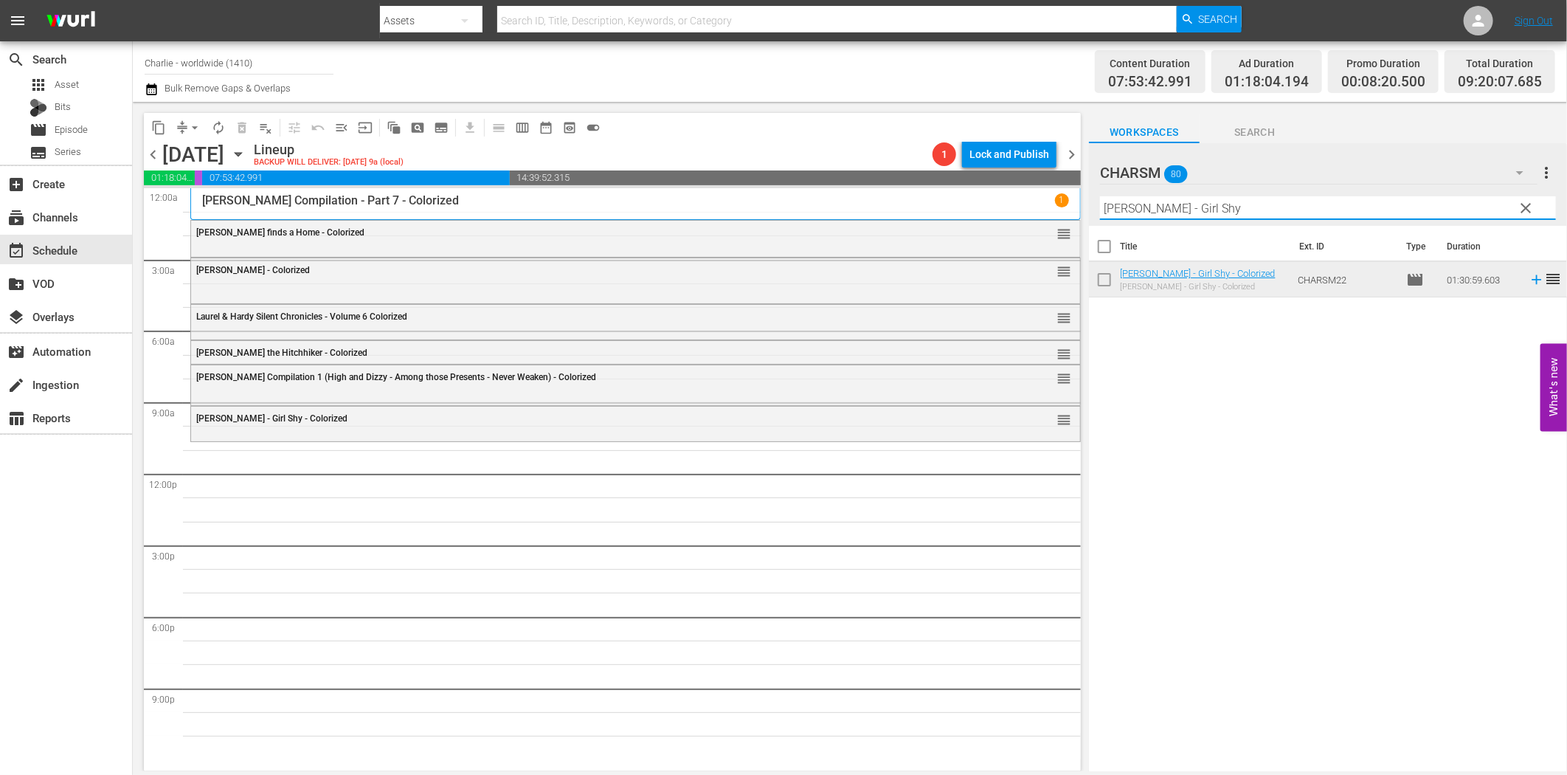
paste input "A Day in the Life of Baby Pegg"
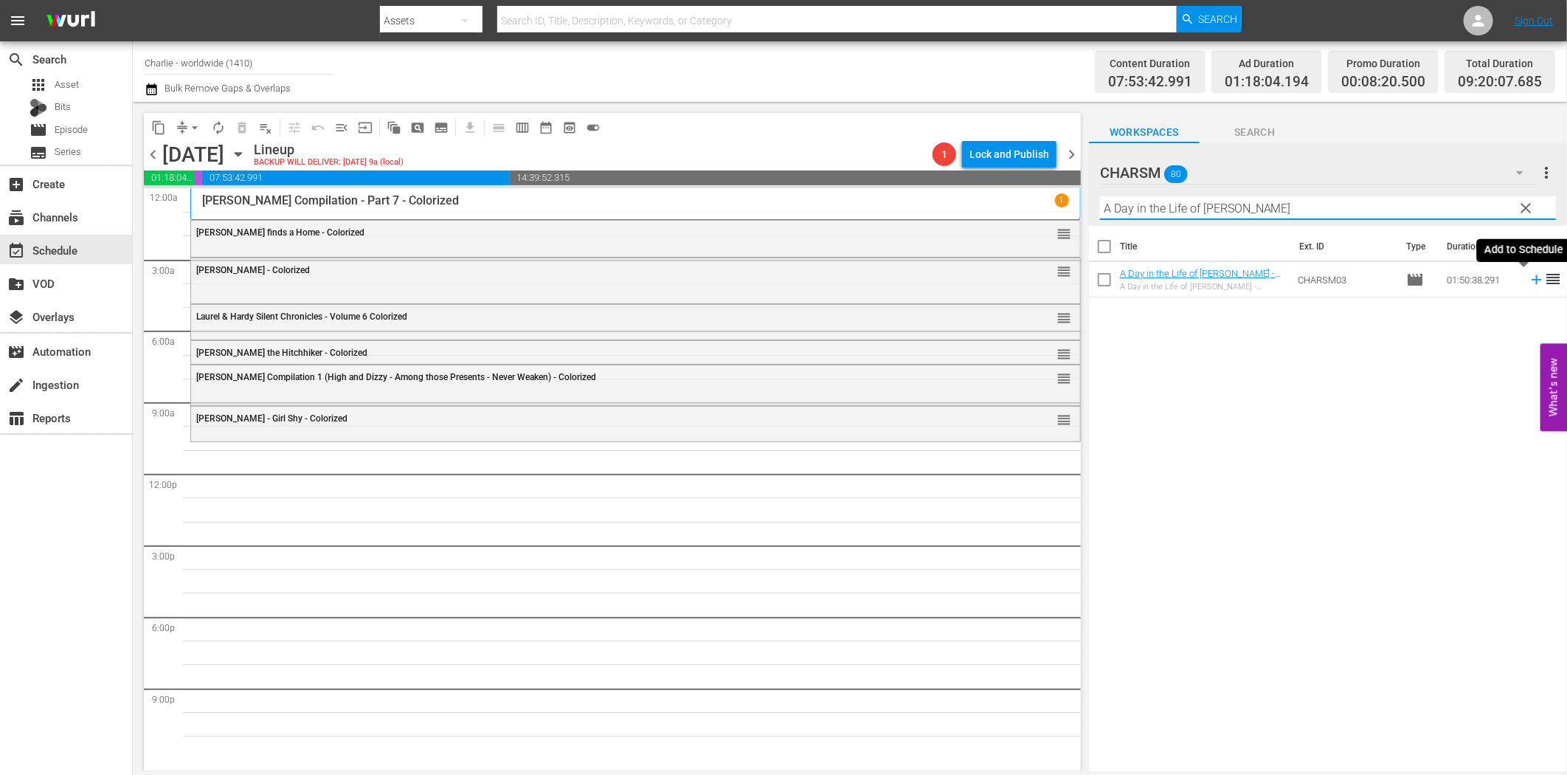
click at [1529, 276] on icon at bounding box center [1537, 280] width 16 height 16
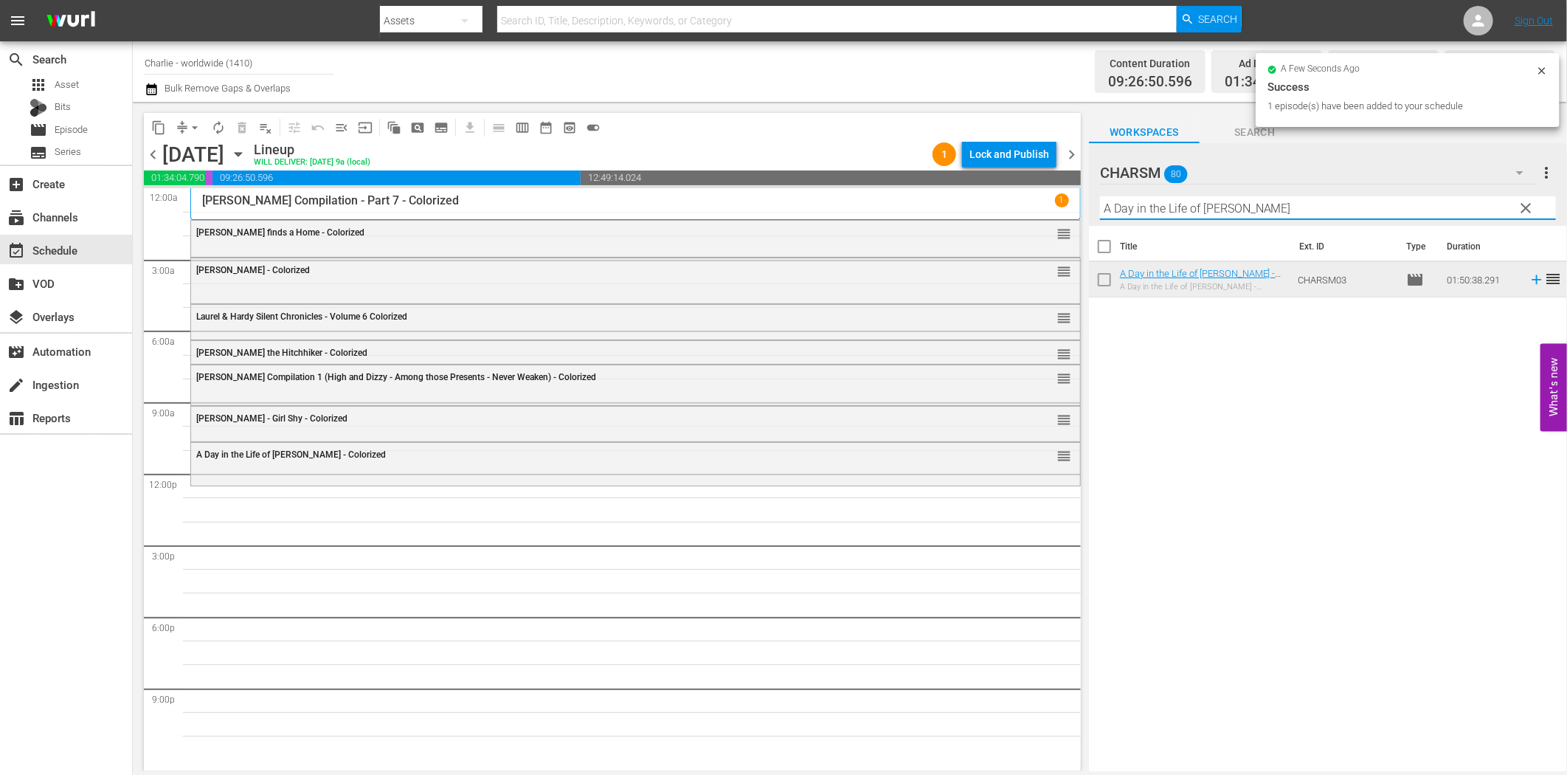
click at [1232, 212] on input "A Day in the Life of [PERSON_NAME]" at bounding box center [1328, 208] width 456 height 24
paste input "[PERSON_NAME]"
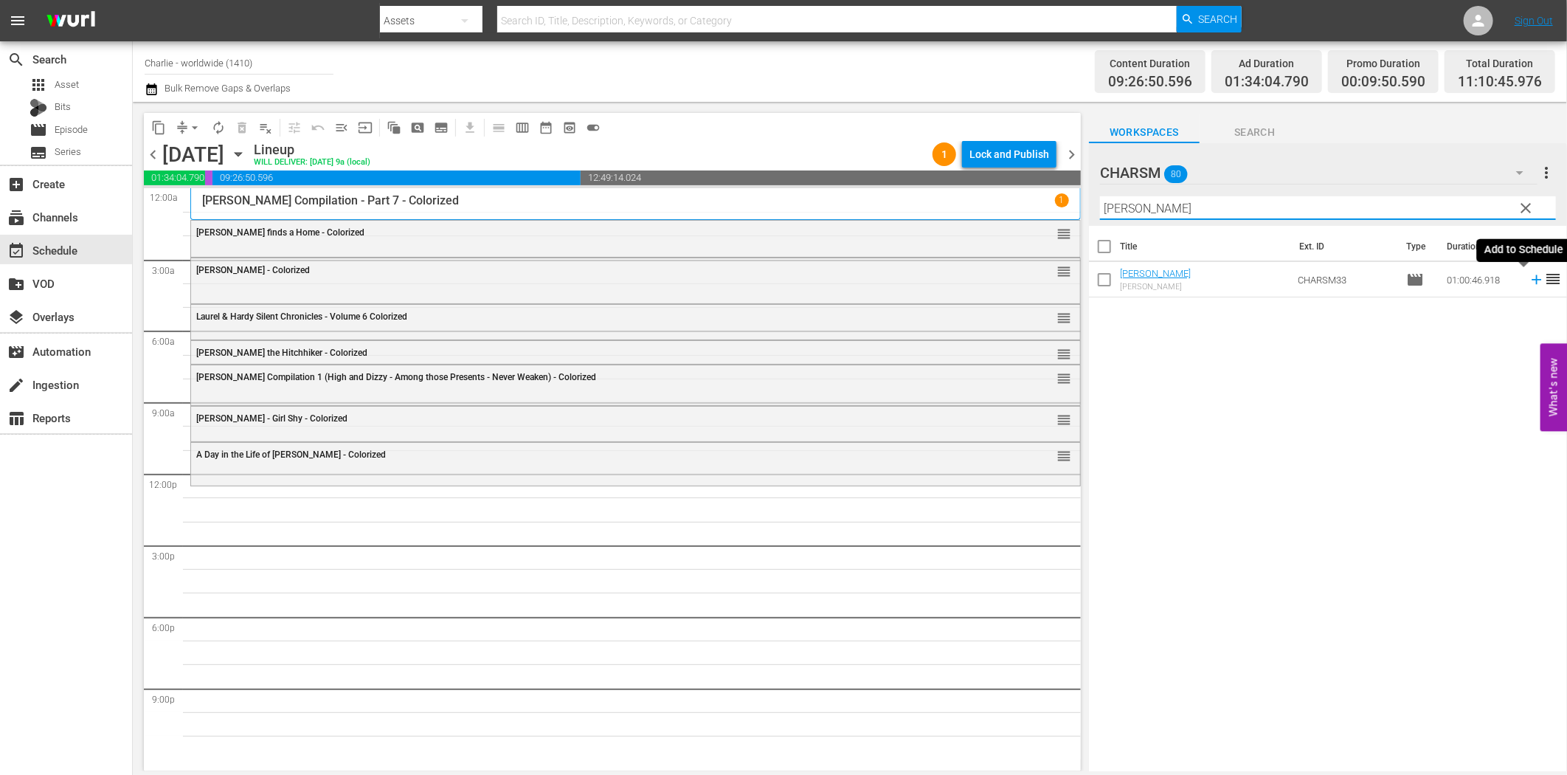
click at [1532, 281] on icon at bounding box center [1537, 280] width 10 height 10
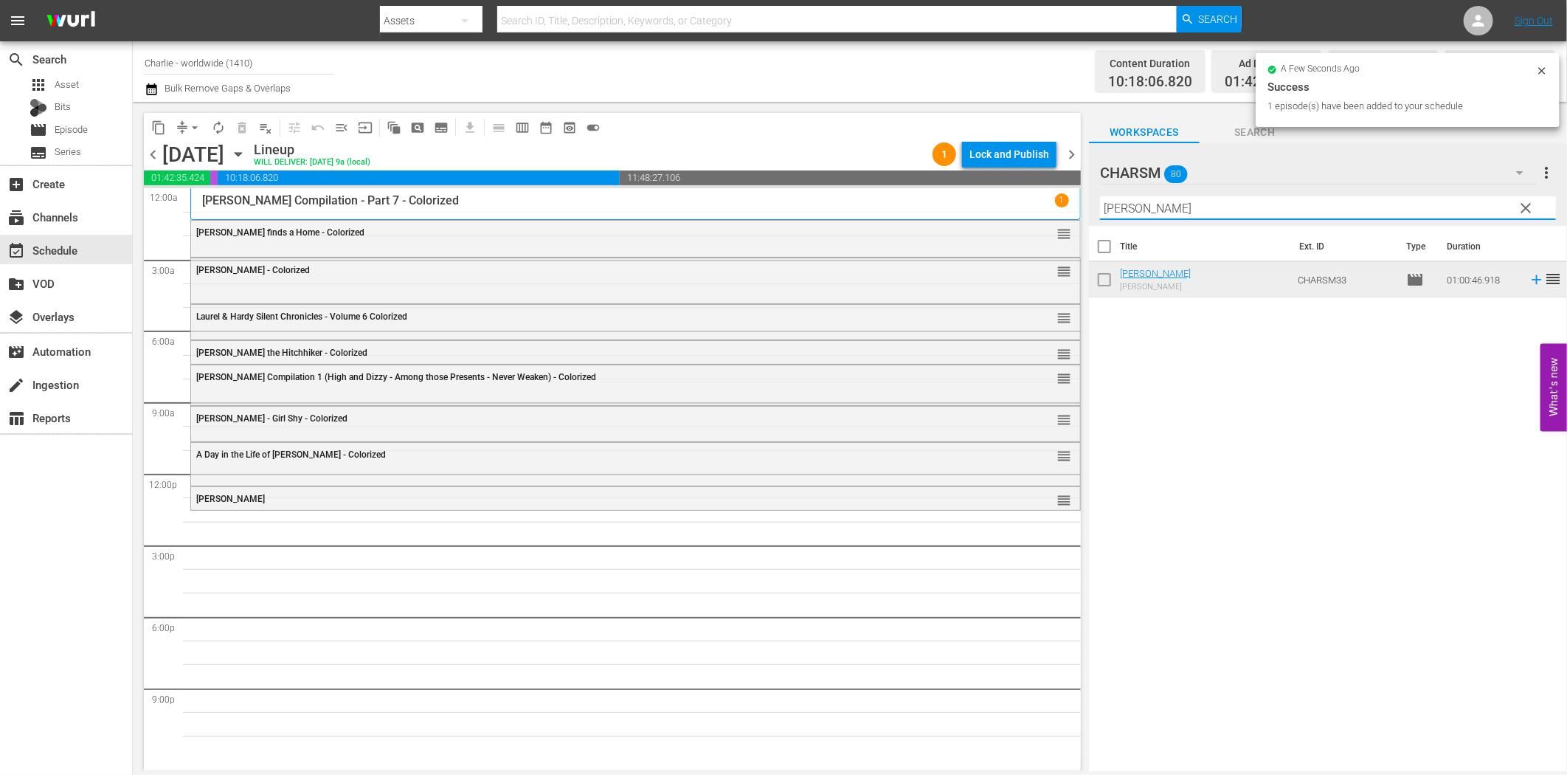
click at [1124, 207] on input "[PERSON_NAME]" at bounding box center [1328, 208] width 456 height 24
paste input "Bare Knee"
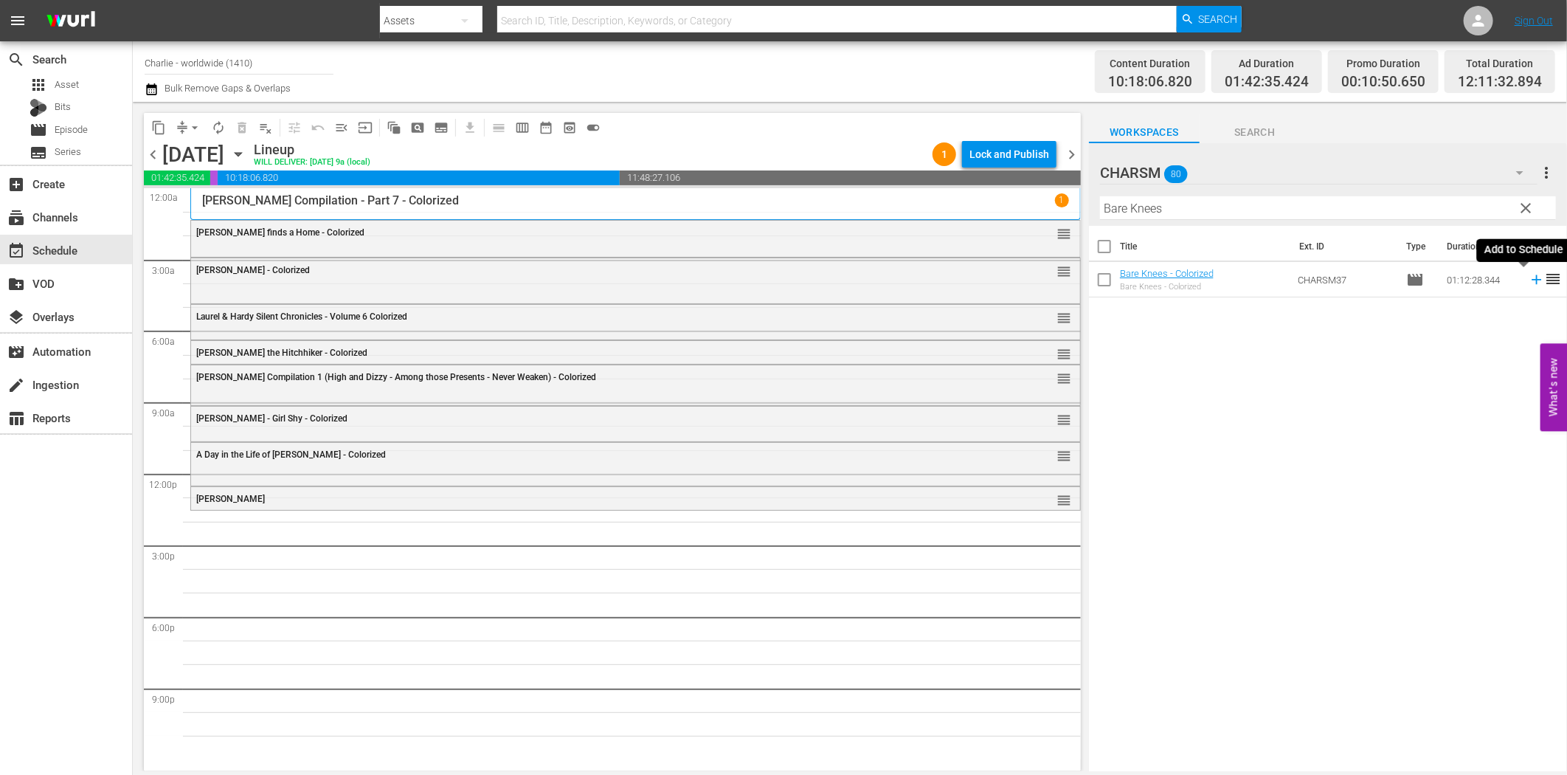
click at [1529, 281] on icon at bounding box center [1537, 280] width 16 height 16
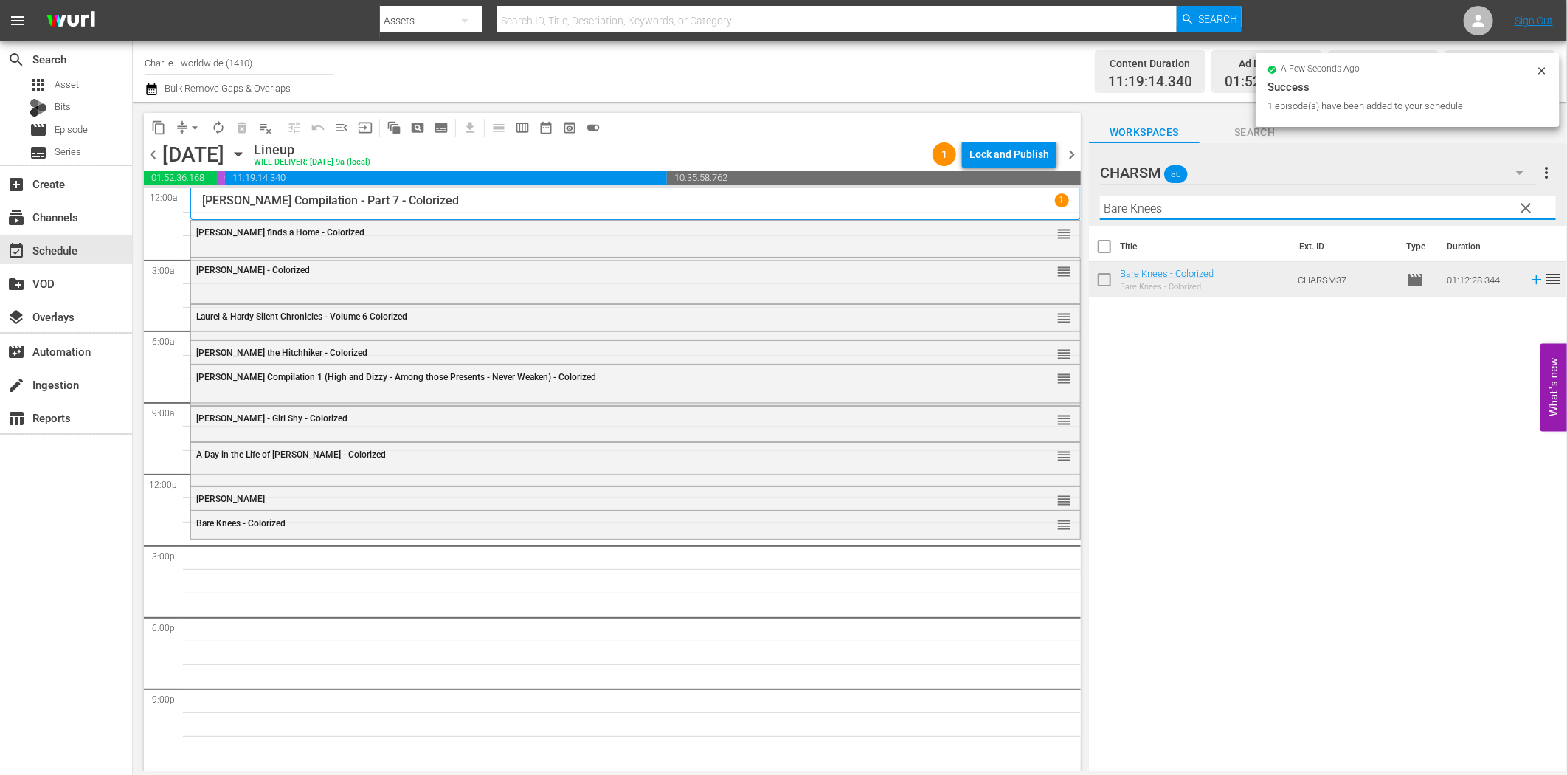
click at [1270, 215] on input "Bare Knees" at bounding box center [1328, 208] width 456 height 24
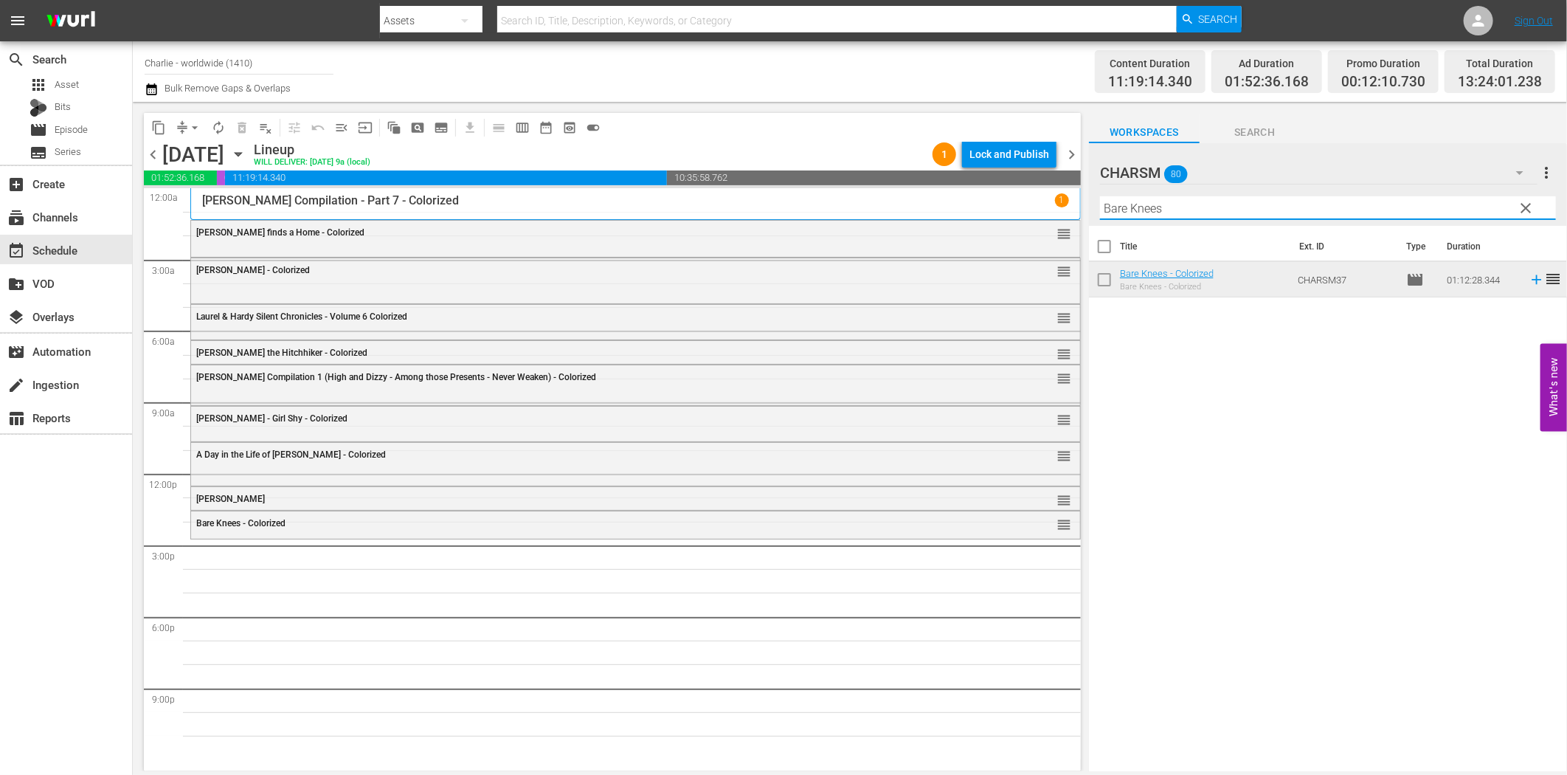
paste input "[PERSON_NAME]'s Conflict"
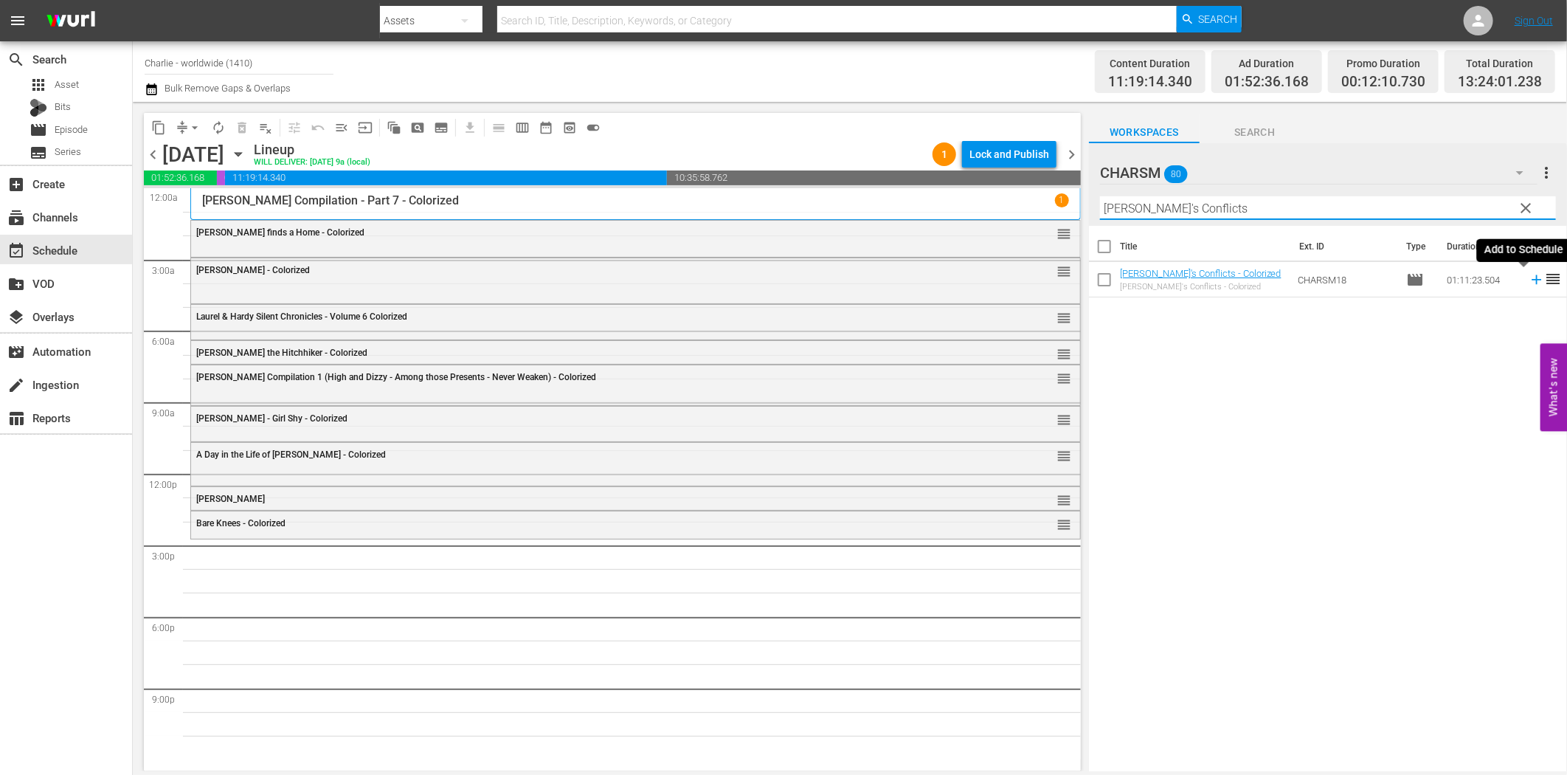
click at [1529, 281] on icon at bounding box center [1537, 280] width 16 height 16
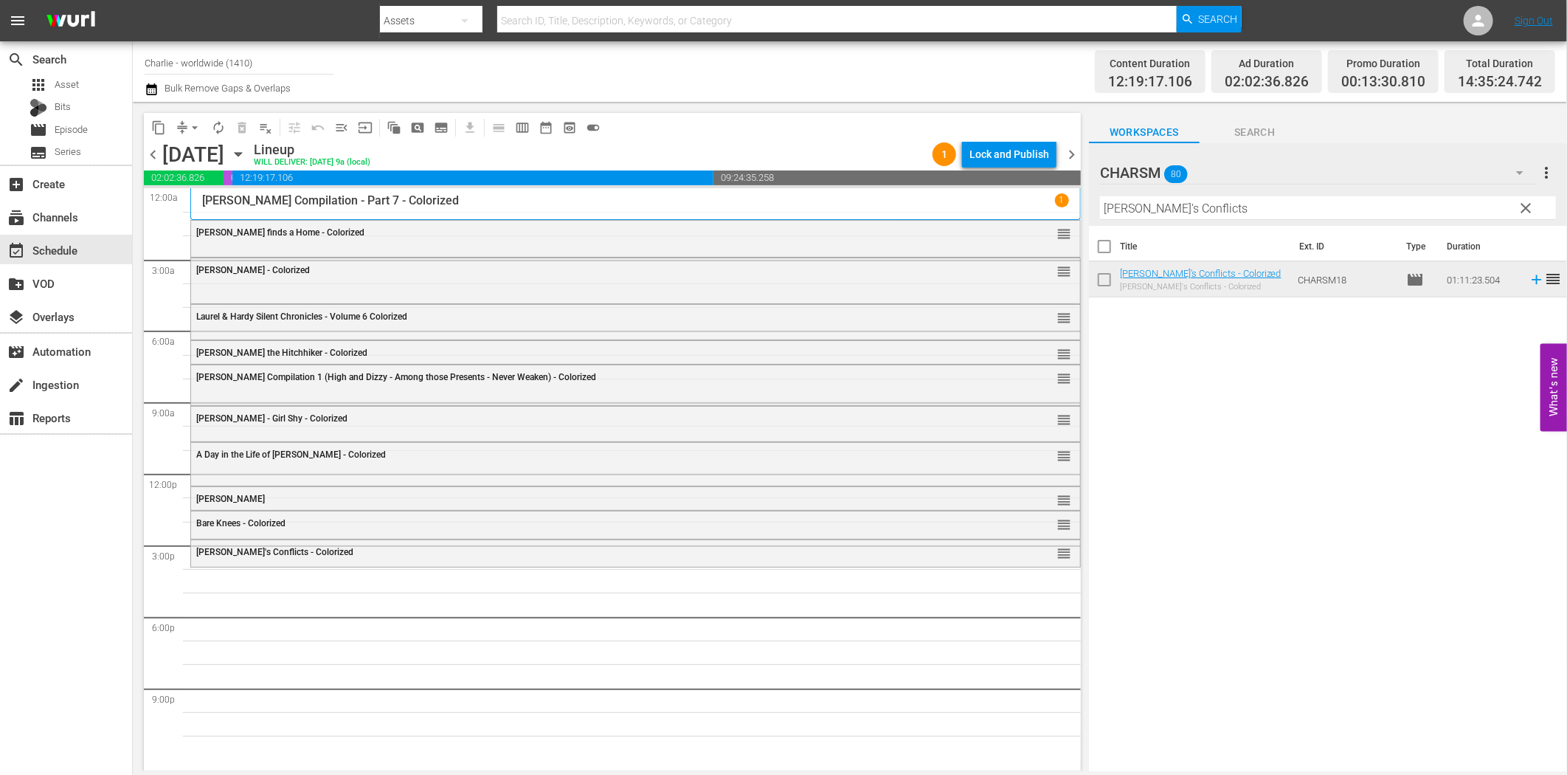
click at [1296, 213] on input "[PERSON_NAME]'s Conflicts" at bounding box center [1328, 208] width 456 height 24
paste input "2, Leagues Under the Sea"
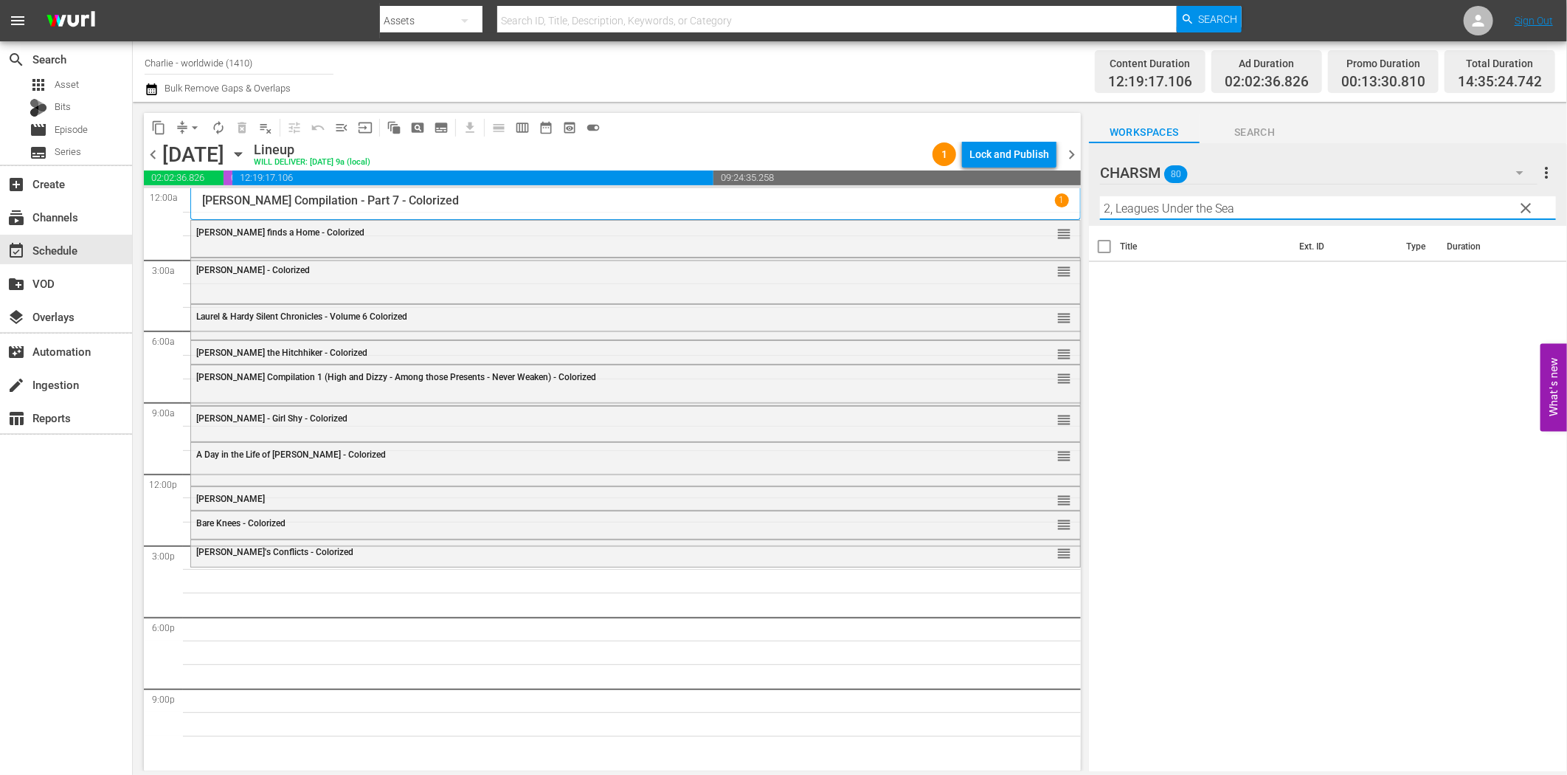
drag, startPoint x: 1116, startPoint y: 210, endPoint x: 1064, endPoint y: 210, distance: 51.7
click at [1051, 208] on div "content_copy compress arrow_drop_down autorenew_outlined delete_forever_outline…" at bounding box center [850, 436] width 1434 height 669
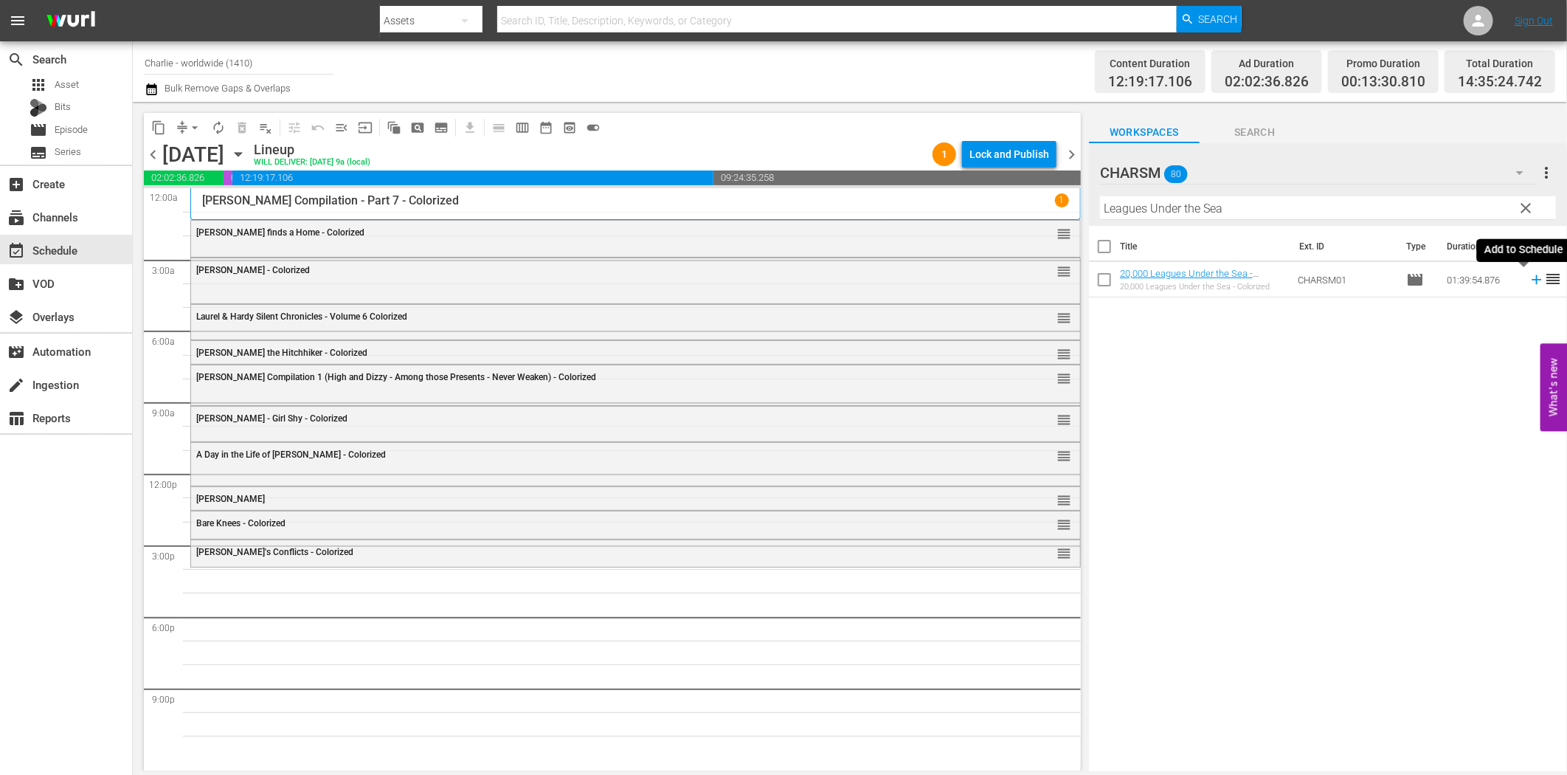
click at [1529, 278] on icon at bounding box center [1537, 280] width 16 height 16
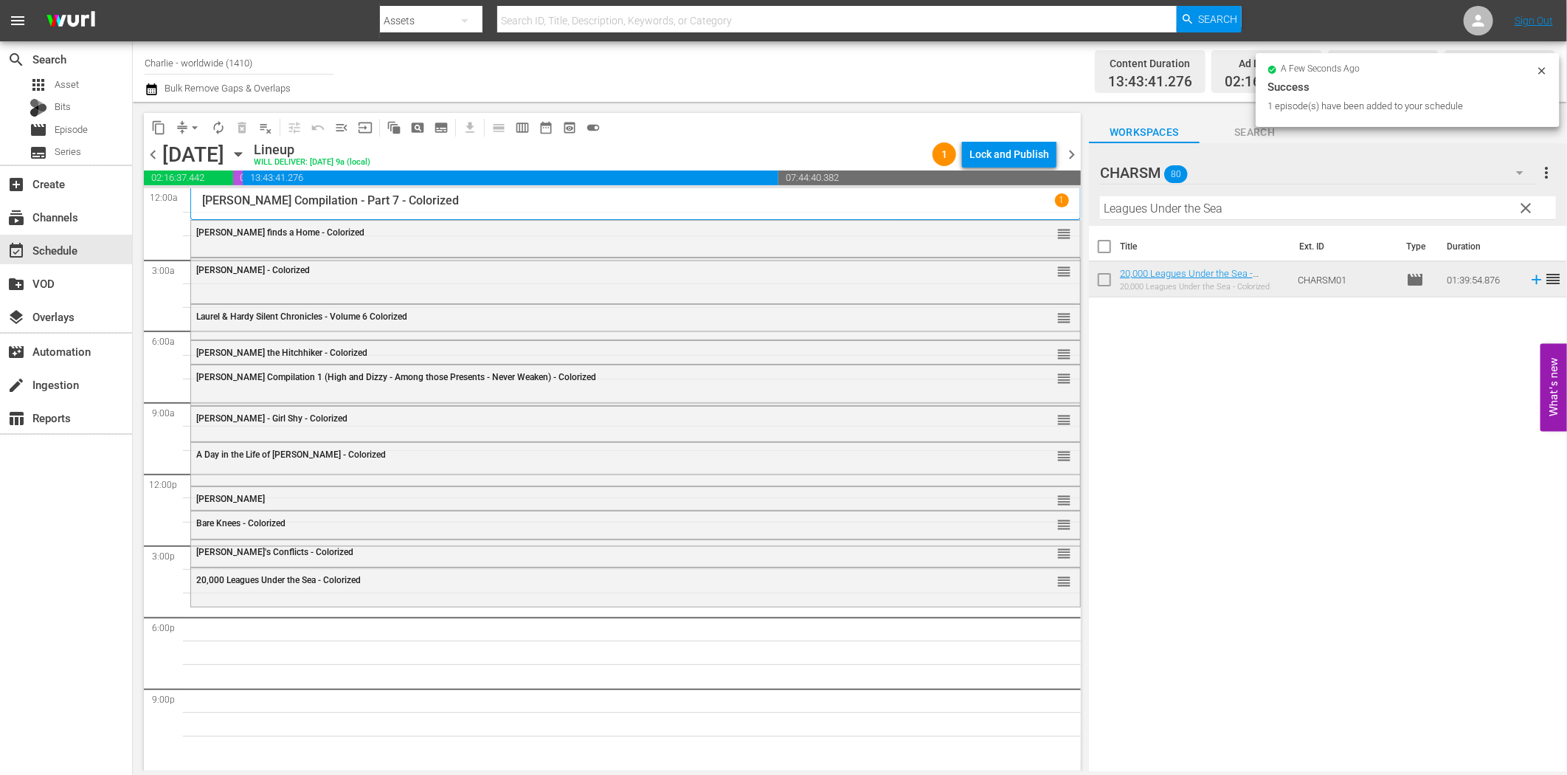
click at [1204, 211] on input "Leagues Under the Sea" at bounding box center [1328, 208] width 456 height 24
paste input "[PERSON_NAME] & [PERSON_NAME] Silent Chronicles - Vol. 2"
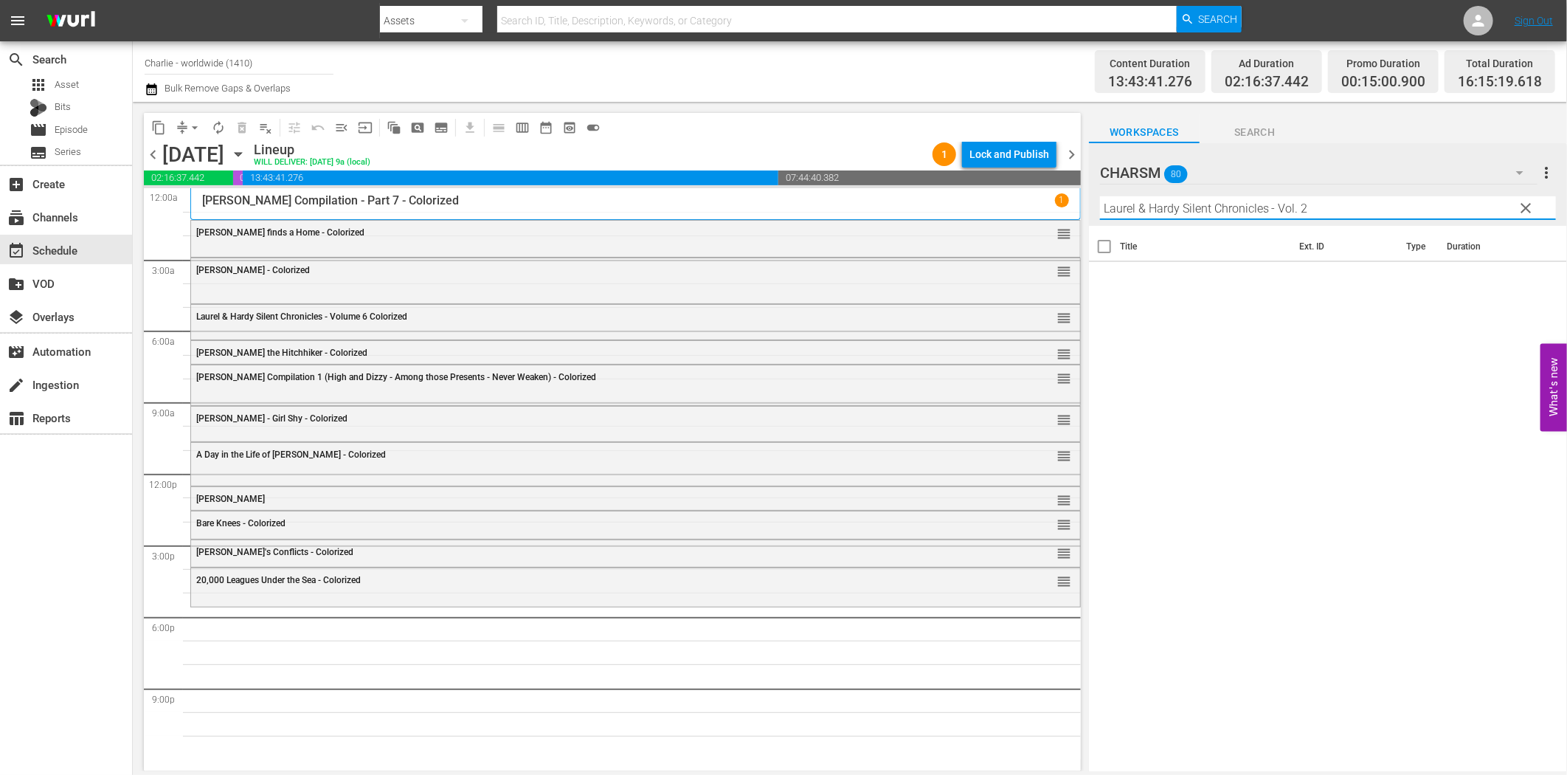
drag, startPoint x: 1271, startPoint y: 202, endPoint x: 1385, endPoint y: 208, distance: 114.5
click at [1375, 201] on input "Laurel & Hardy Silent Chronicles - Vol. 2" at bounding box center [1328, 208] width 456 height 24
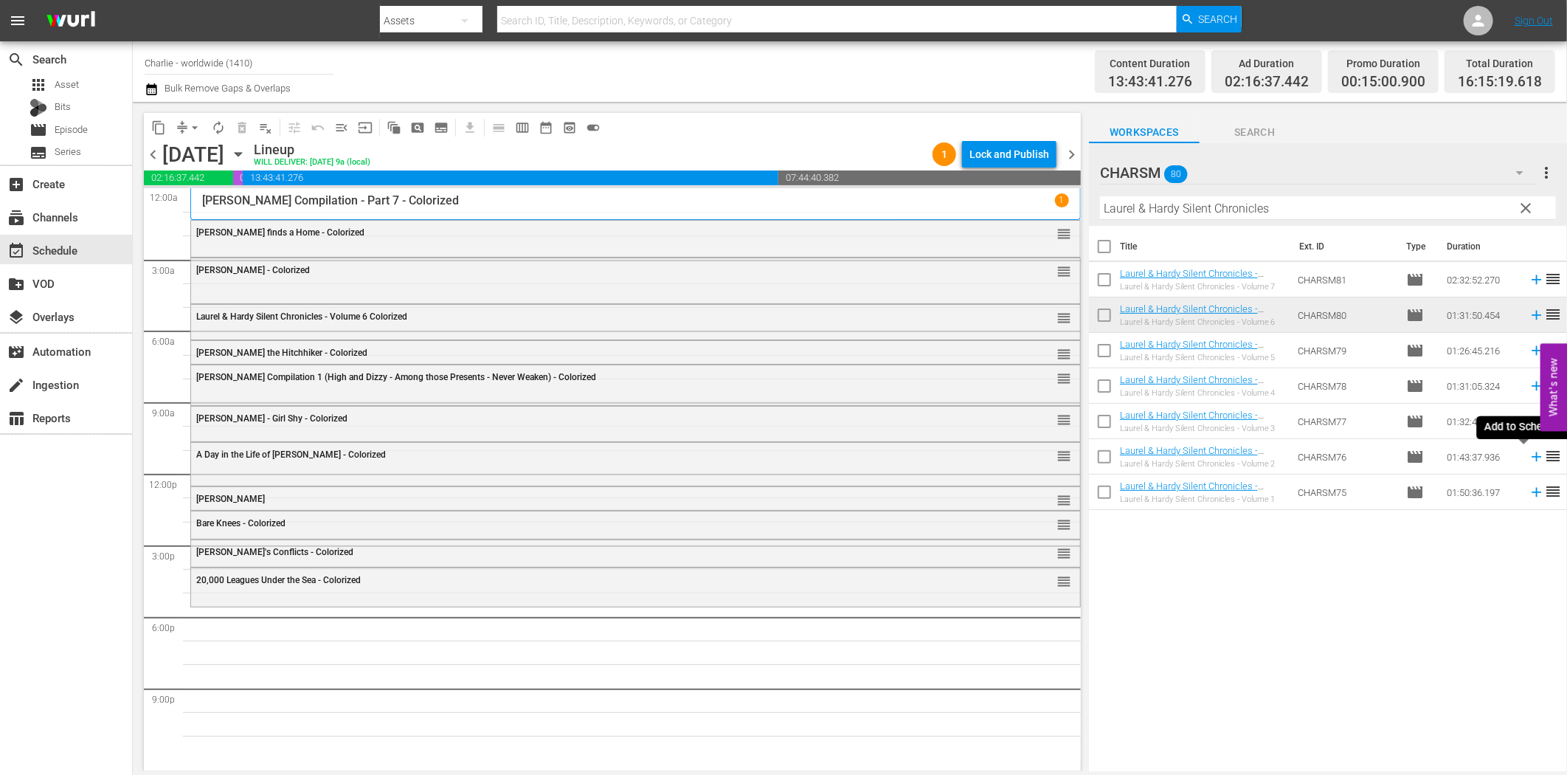
click at [1532, 456] on icon at bounding box center [1537, 457] width 10 height 10
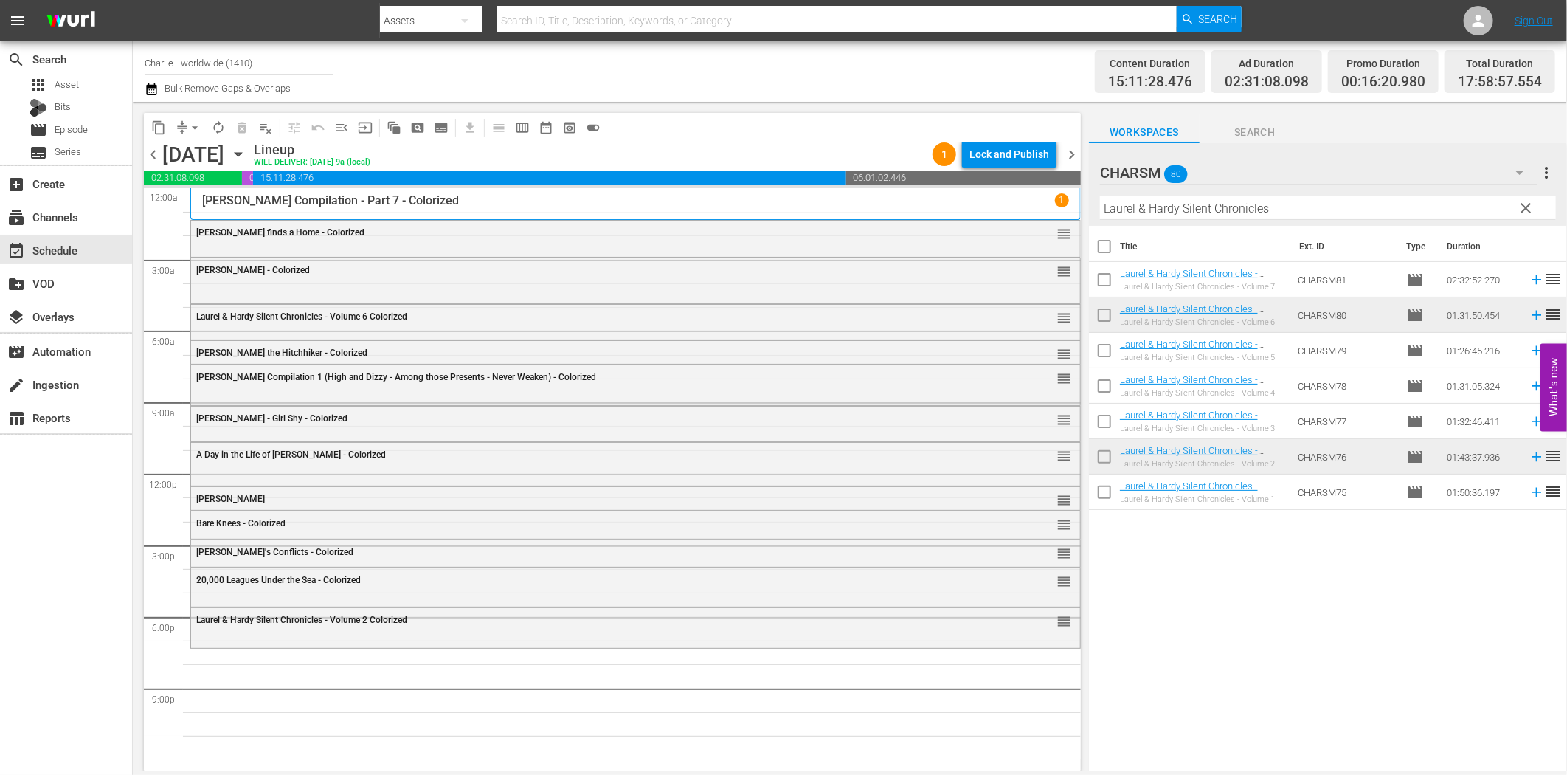
click at [1209, 210] on input "Laurel & Hardy Silent Chronicles" at bounding box center [1328, 208] width 456 height 24
paste input "The Charlatan"
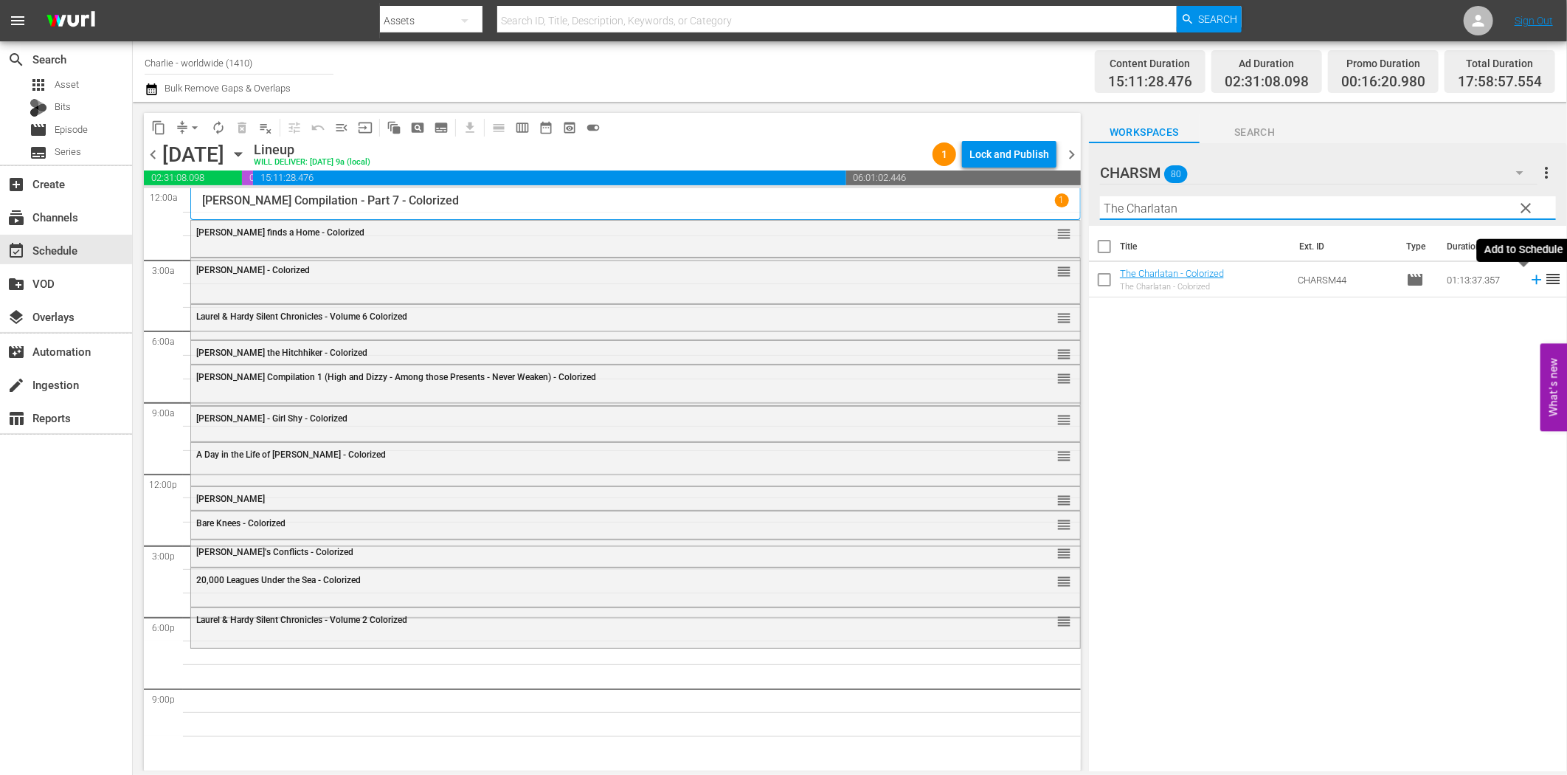
click at [1529, 277] on icon at bounding box center [1537, 280] width 16 height 16
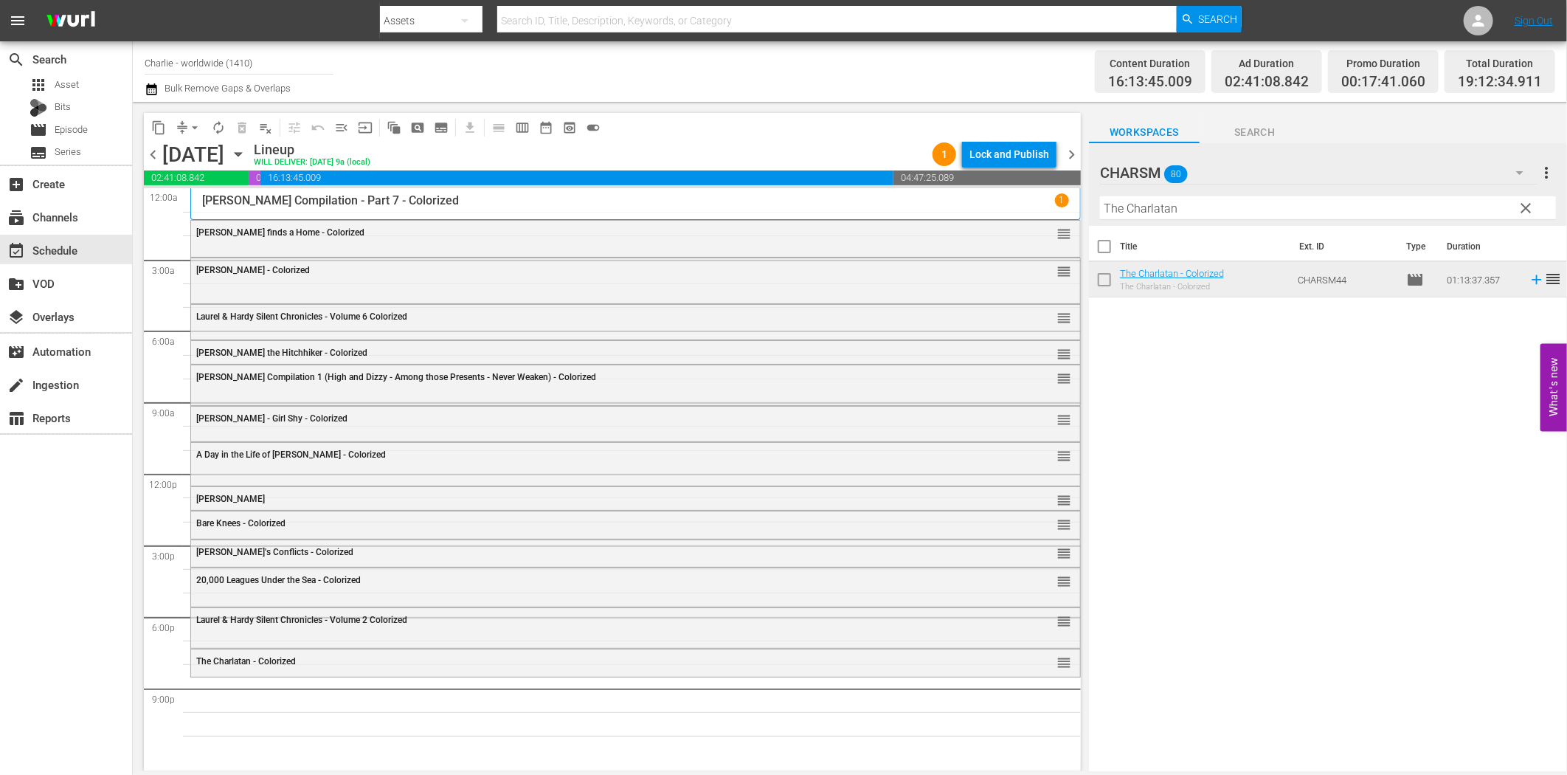
drag, startPoint x: 1206, startPoint y: 194, endPoint x: 1215, endPoint y: 198, distance: 8.9
click at [1207, 194] on div "Filter by Title The Charlatan" at bounding box center [1328, 207] width 456 height 35
click at [1231, 209] on input "The Charlatan" at bounding box center [1328, 208] width 456 height 24
paste input "[PERSON_NAME] at Sea"
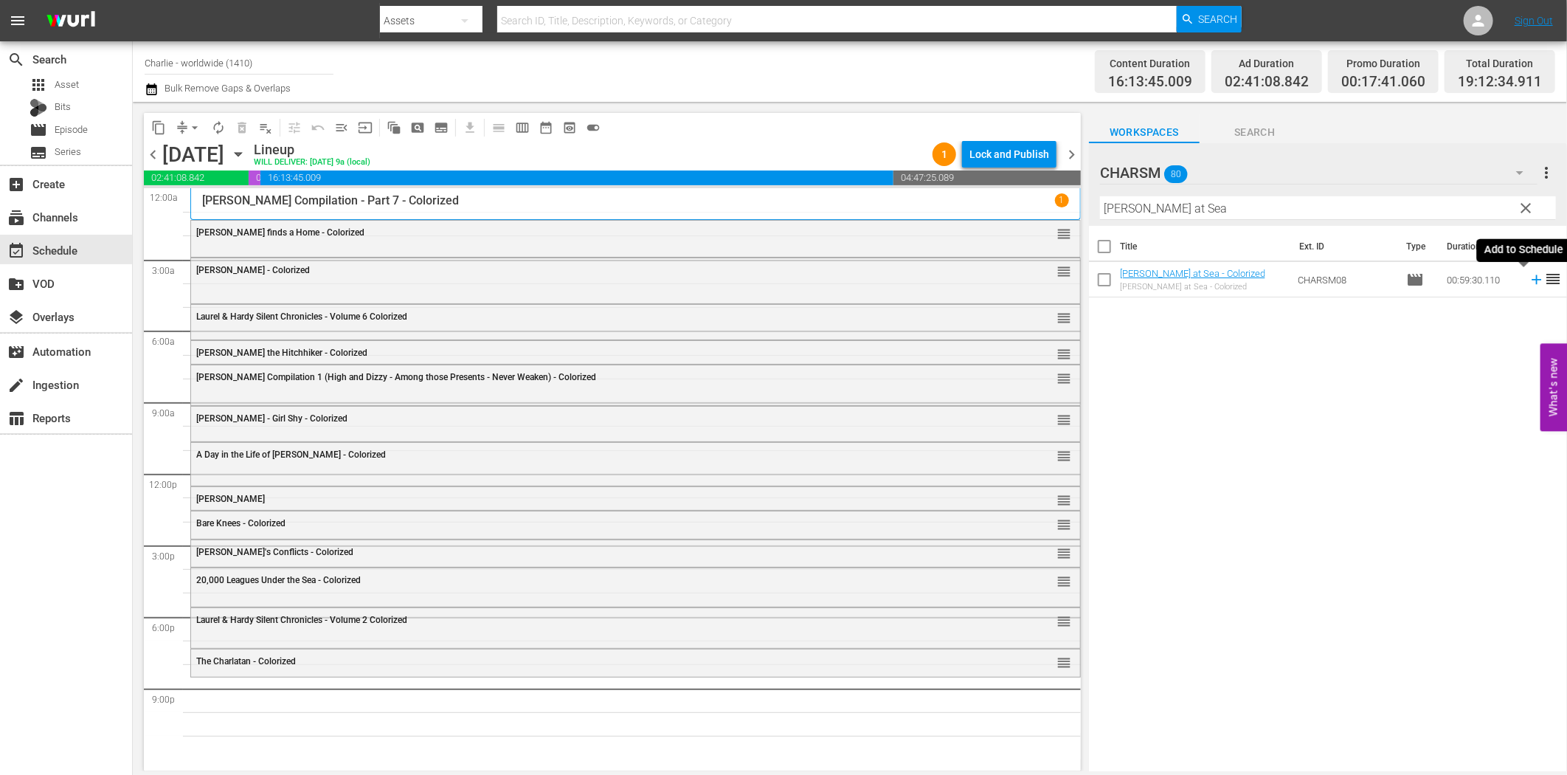
click at [1529, 277] on icon at bounding box center [1537, 280] width 16 height 16
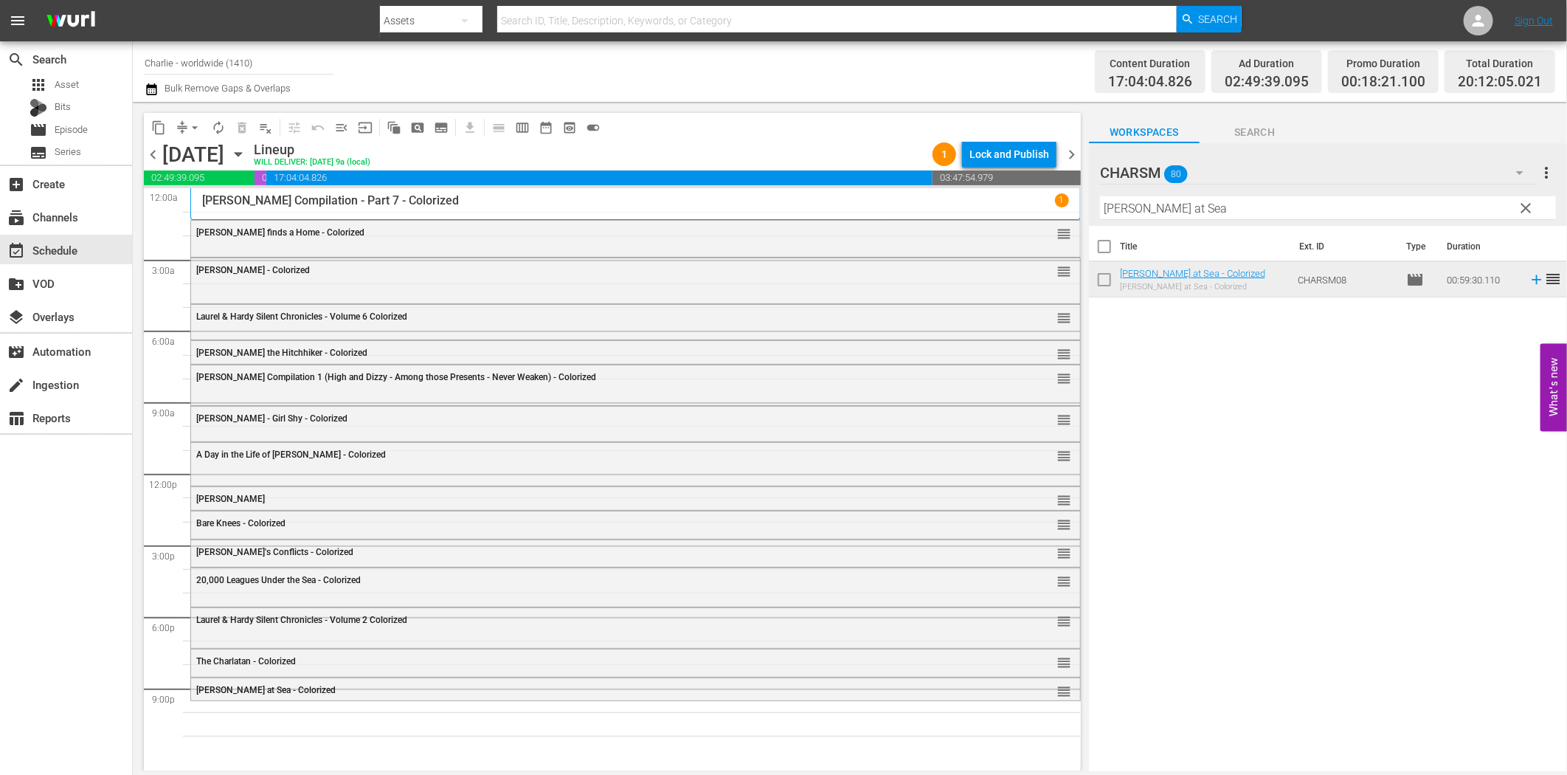
click at [1240, 207] on input "[PERSON_NAME] at Sea" at bounding box center [1328, 208] width 456 height 24
paste input "[PERSON_NAME] Compilation – Part 8"
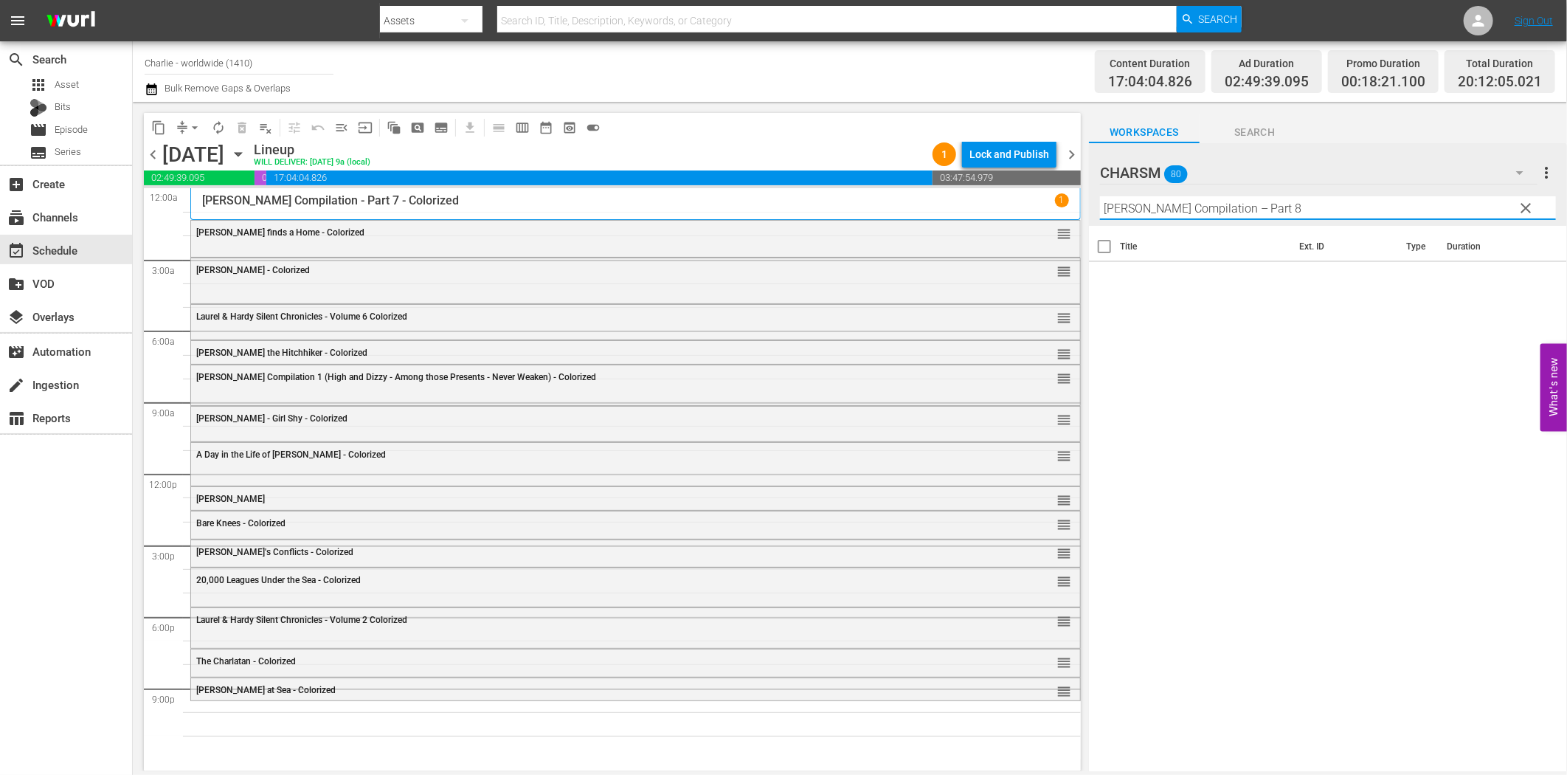
drag, startPoint x: 1251, startPoint y: 204, endPoint x: 1370, endPoint y: 225, distance: 120.7
click at [1370, 225] on div "CHARSM 80 CHARSM more_vert clear Filter by Title [PERSON_NAME] Compilation – Pa…" at bounding box center [1328, 461] width 478 height 636
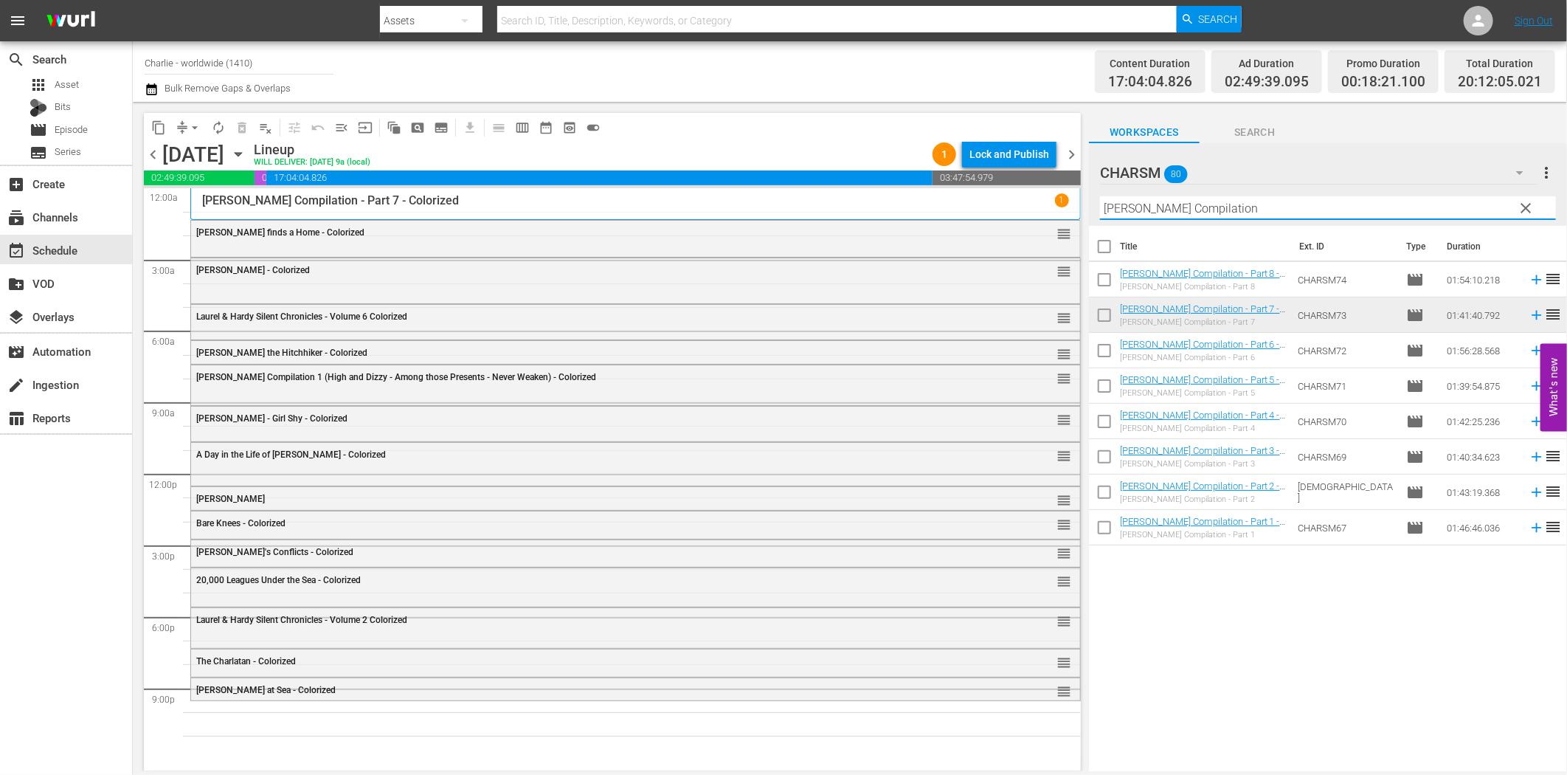
click at [1441, 127] on div "Workspaces Search" at bounding box center [1328, 129] width 478 height 30
click at [1529, 281] on icon at bounding box center [1537, 280] width 16 height 16
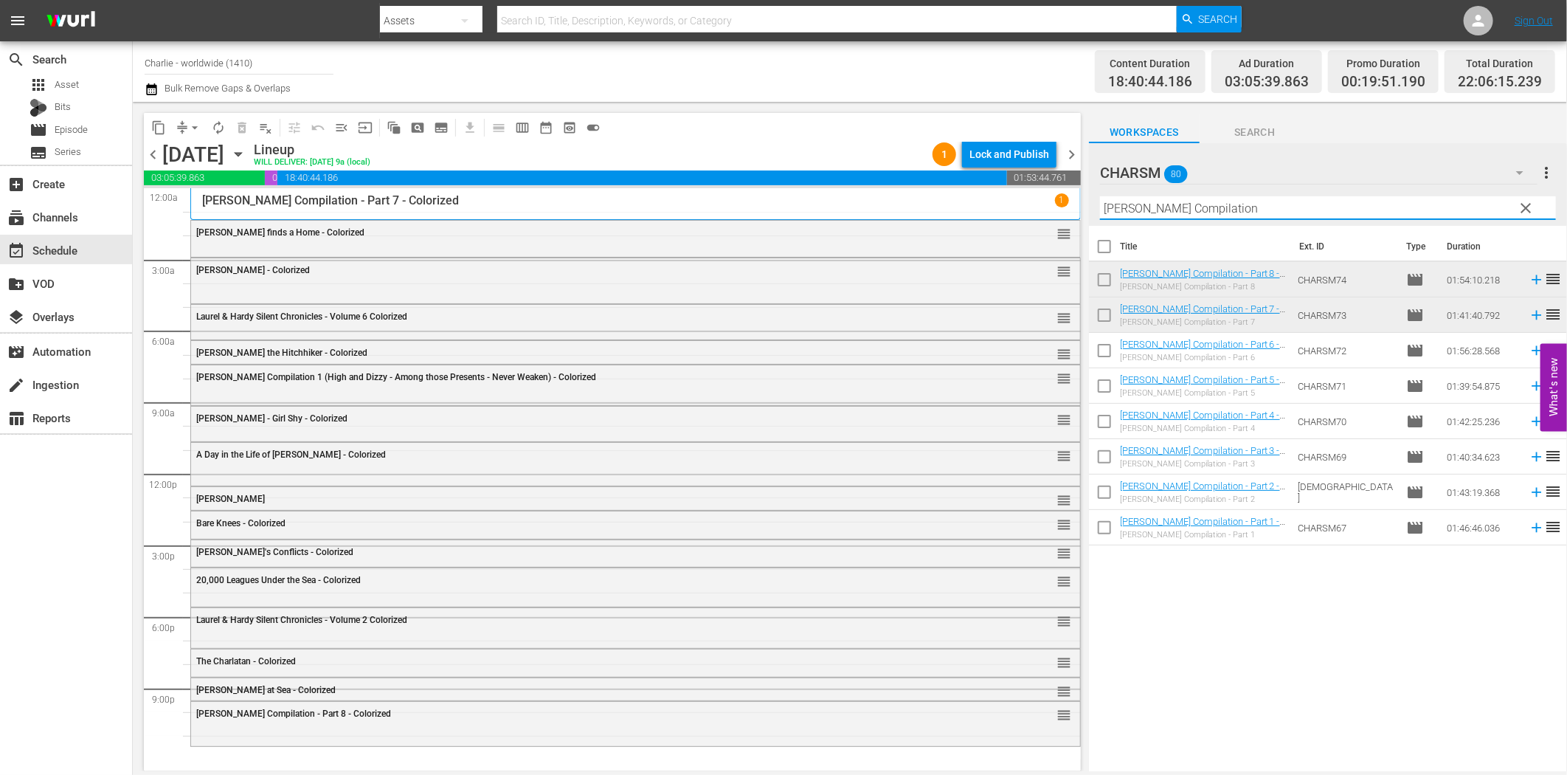
click at [1170, 209] on input "[PERSON_NAME] Compilation" at bounding box center [1328, 208] width 456 height 24
paste input "Homecoming"
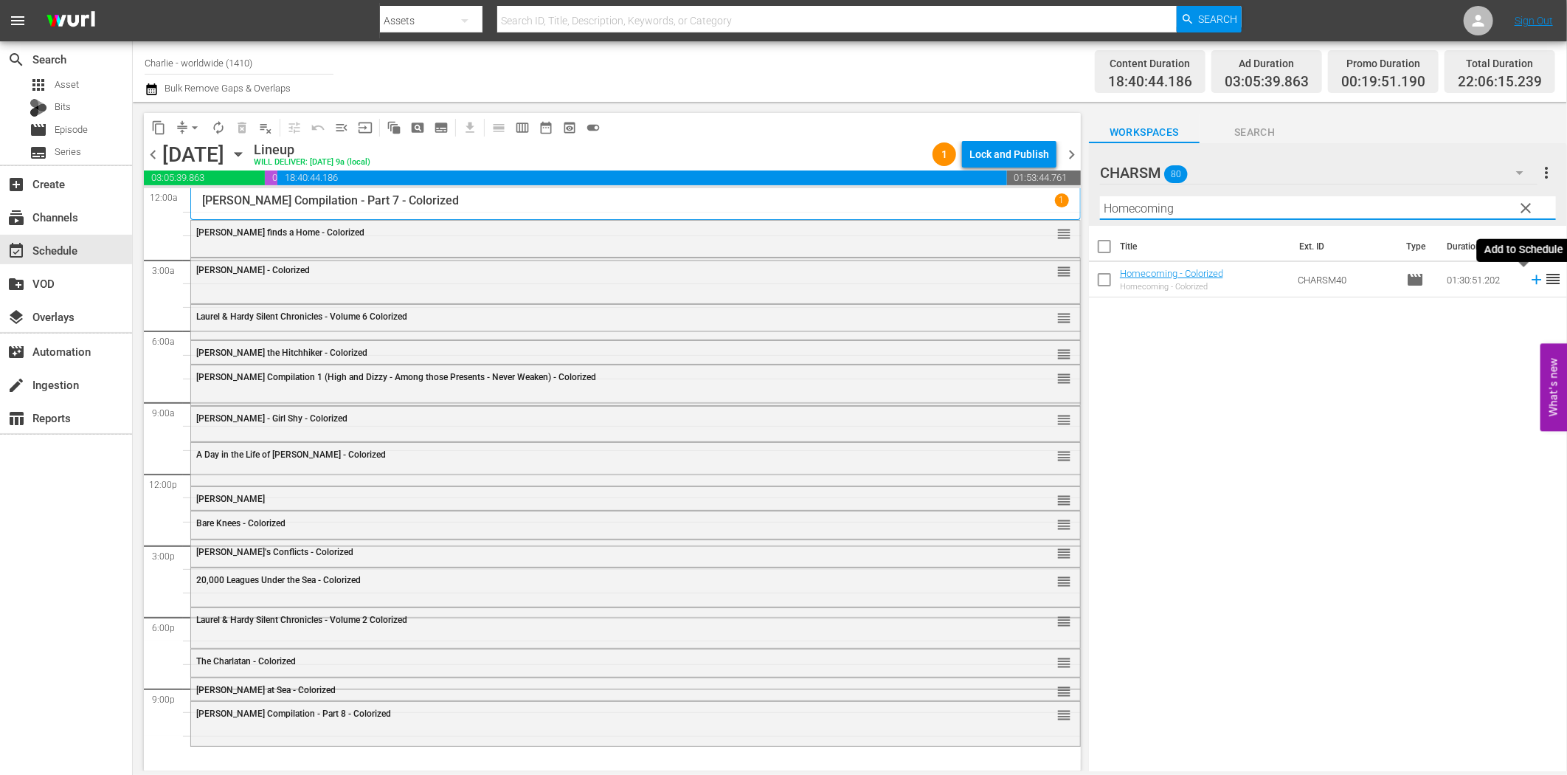
type input "Homecoming"
click at [1529, 284] on icon at bounding box center [1537, 280] width 16 height 16
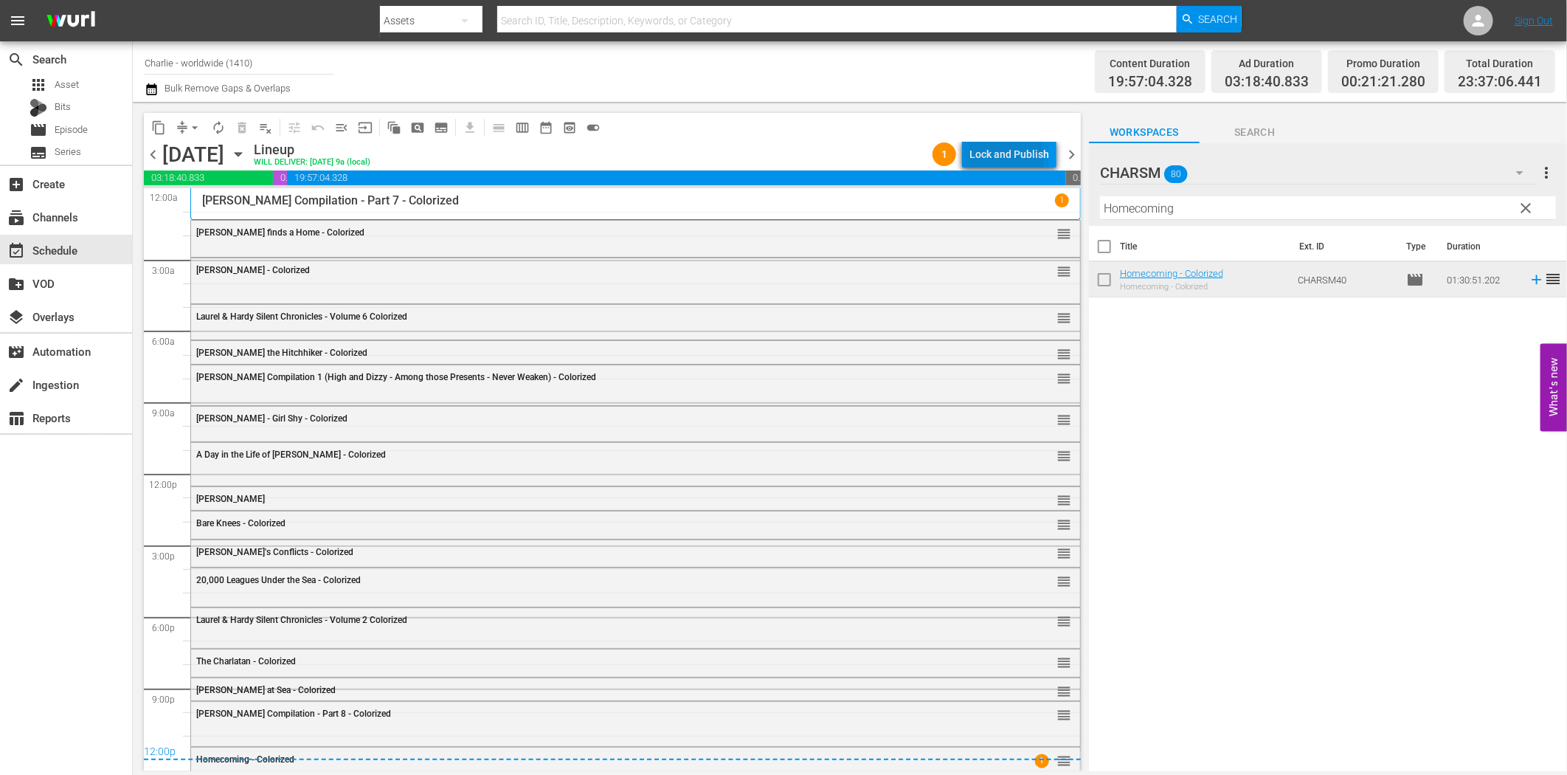
click at [998, 159] on div "Lock and Publish" at bounding box center [1010, 154] width 80 height 27
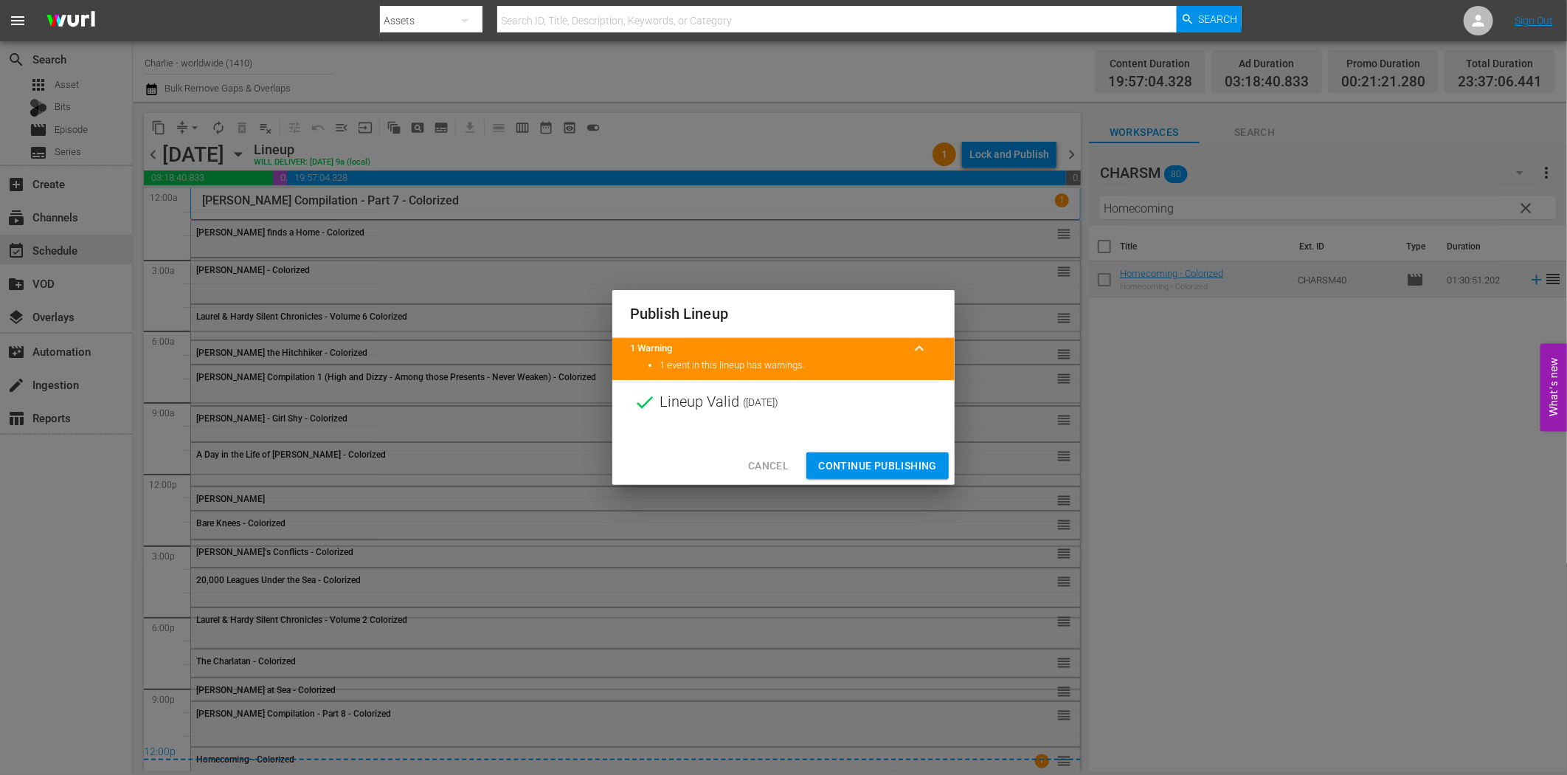
click at [902, 466] on span "Continue Publishing" at bounding box center [877, 466] width 119 height 18
